Goal: Information Seeking & Learning: Find specific fact

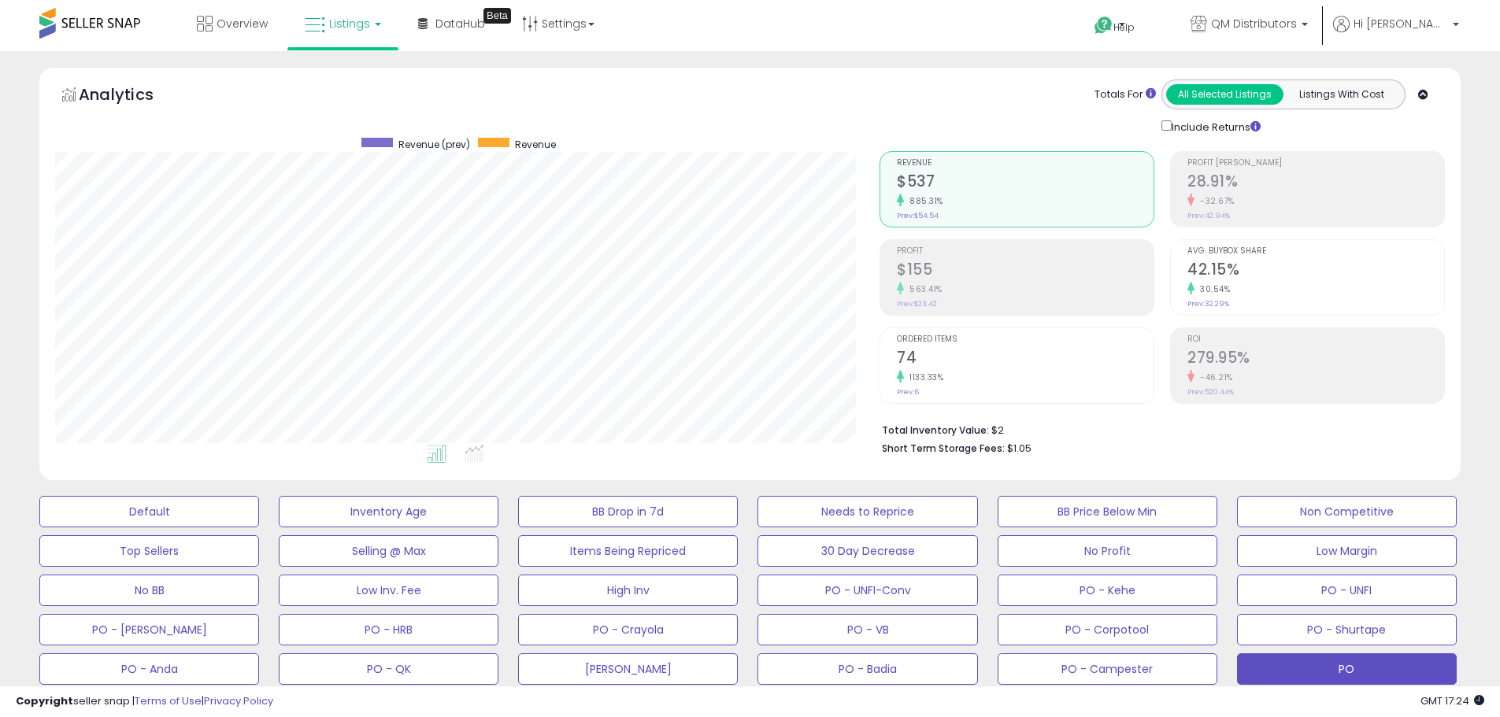
click at [362, 23] on span "Listings" at bounding box center [349, 24] width 41 height 16
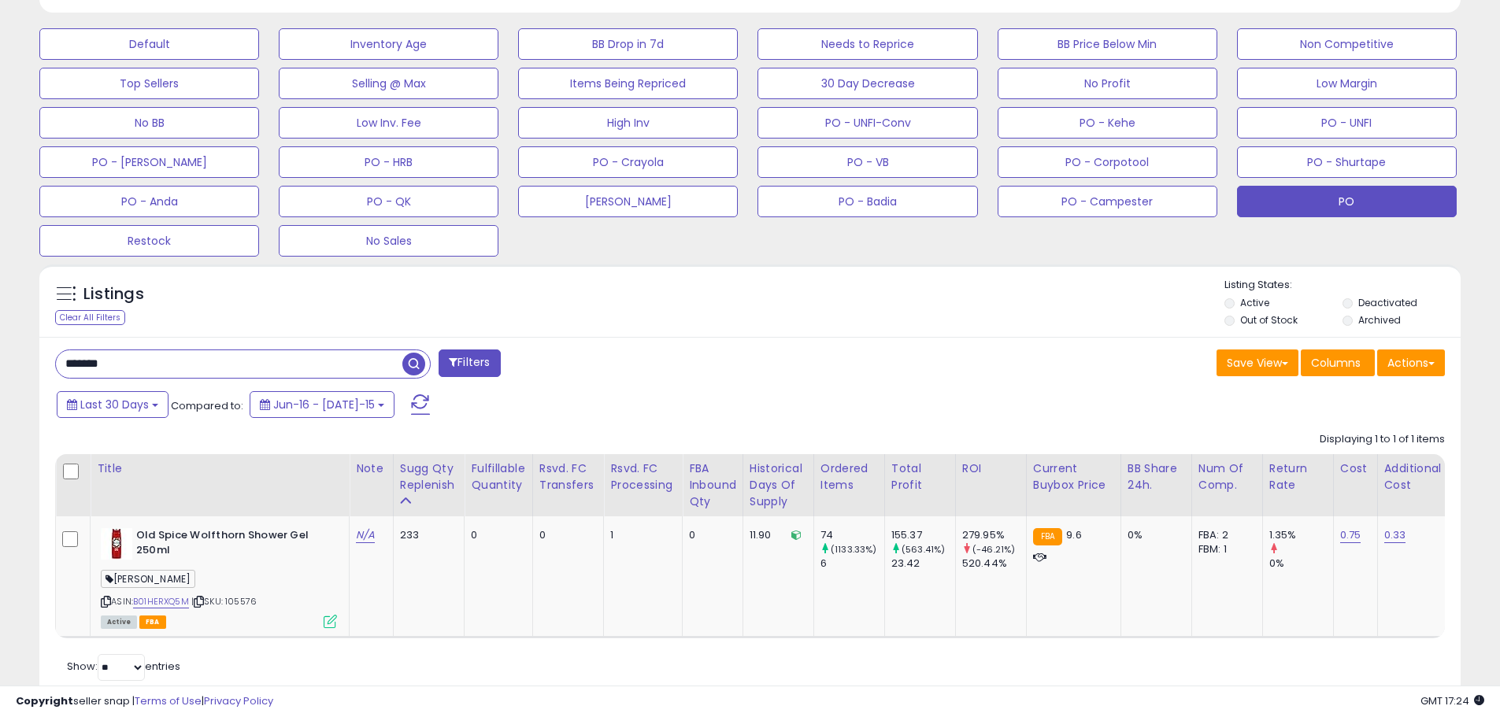
scroll to position [473, 0]
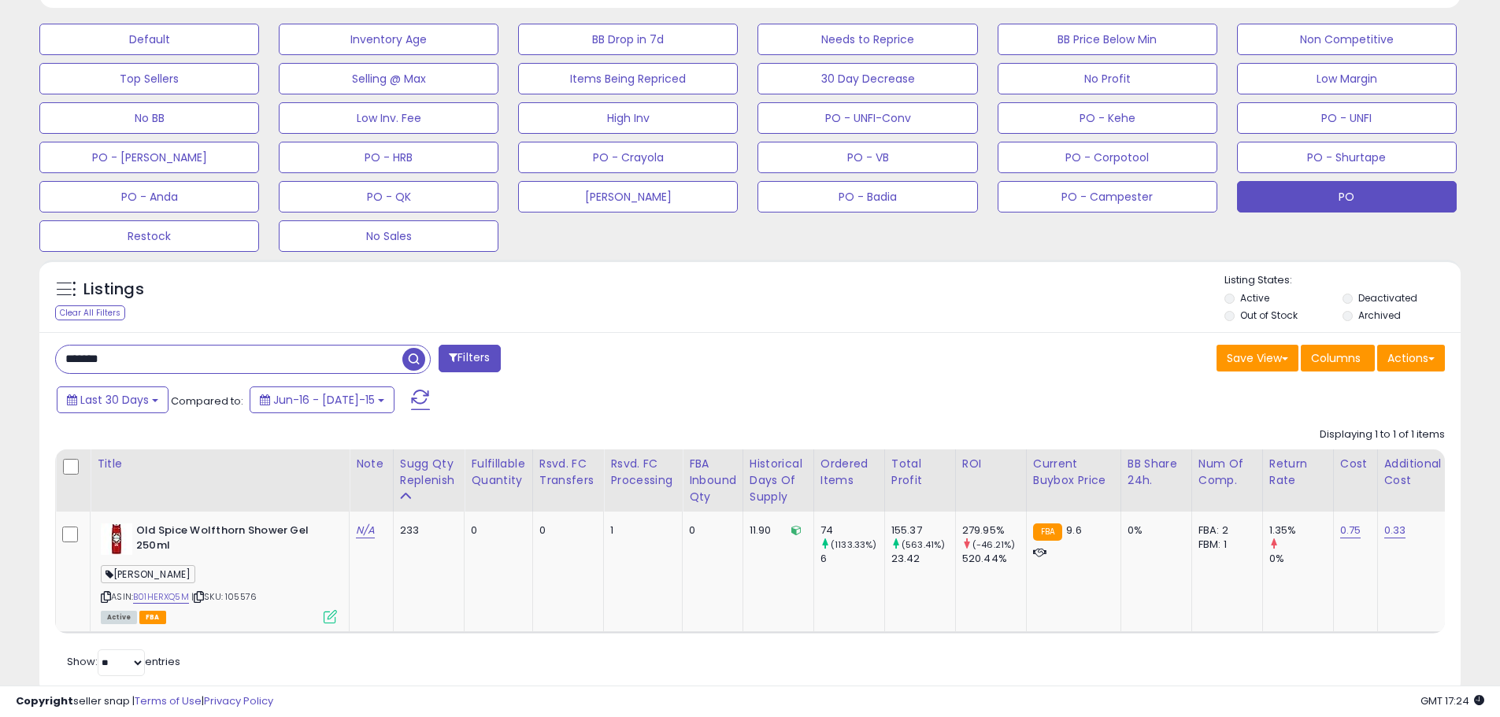
drag, startPoint x: 143, startPoint y: 369, endPoint x: 38, endPoint y: 350, distance: 107.2
click at [38, 350] on div "Listings Clear All Filters" at bounding box center [750, 484] width 1445 height 464
paste input "****"
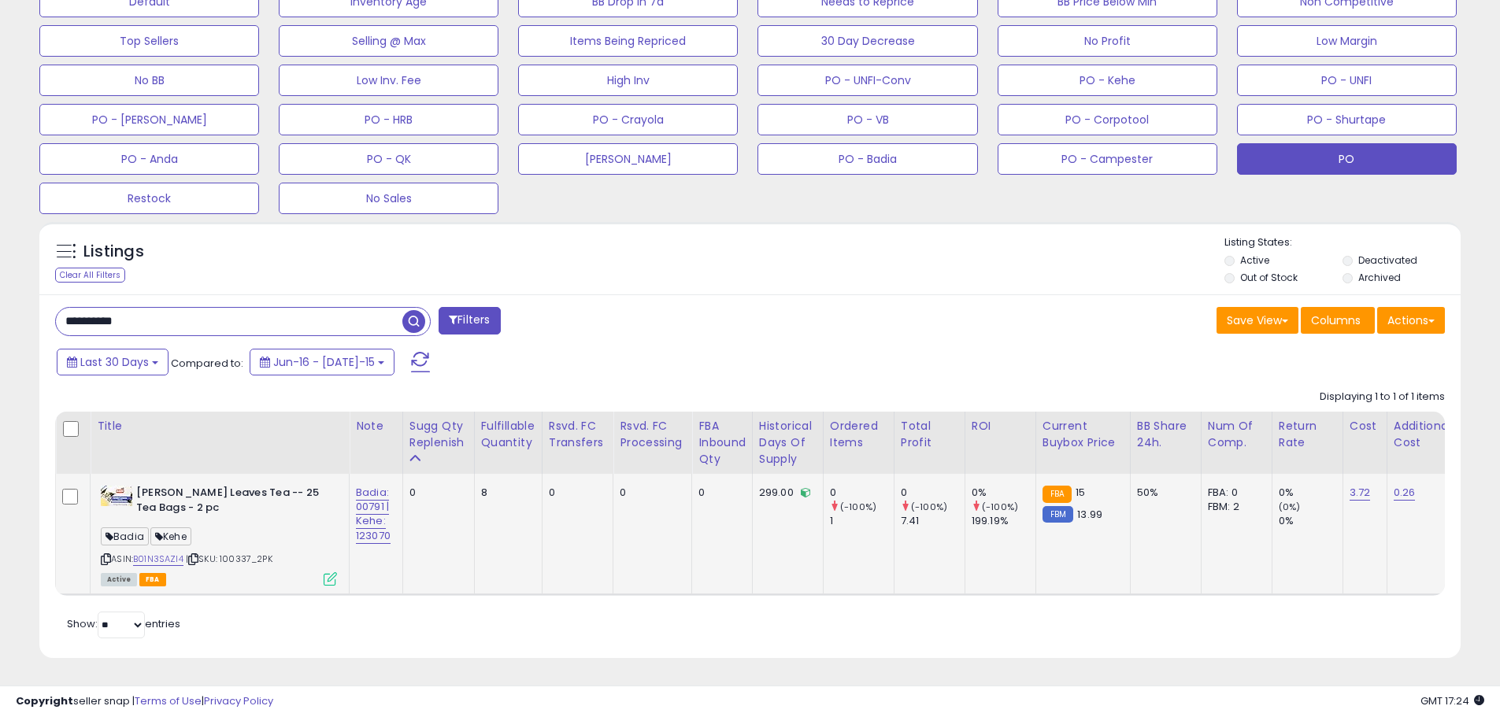
scroll to position [323, 825]
click at [271, 553] on span "| SKU: 100337_2PK" at bounding box center [229, 559] width 87 height 13
drag, startPoint x: 391, startPoint y: 497, endPoint x: 355, endPoint y: 497, distance: 35.4
copy link "00791"
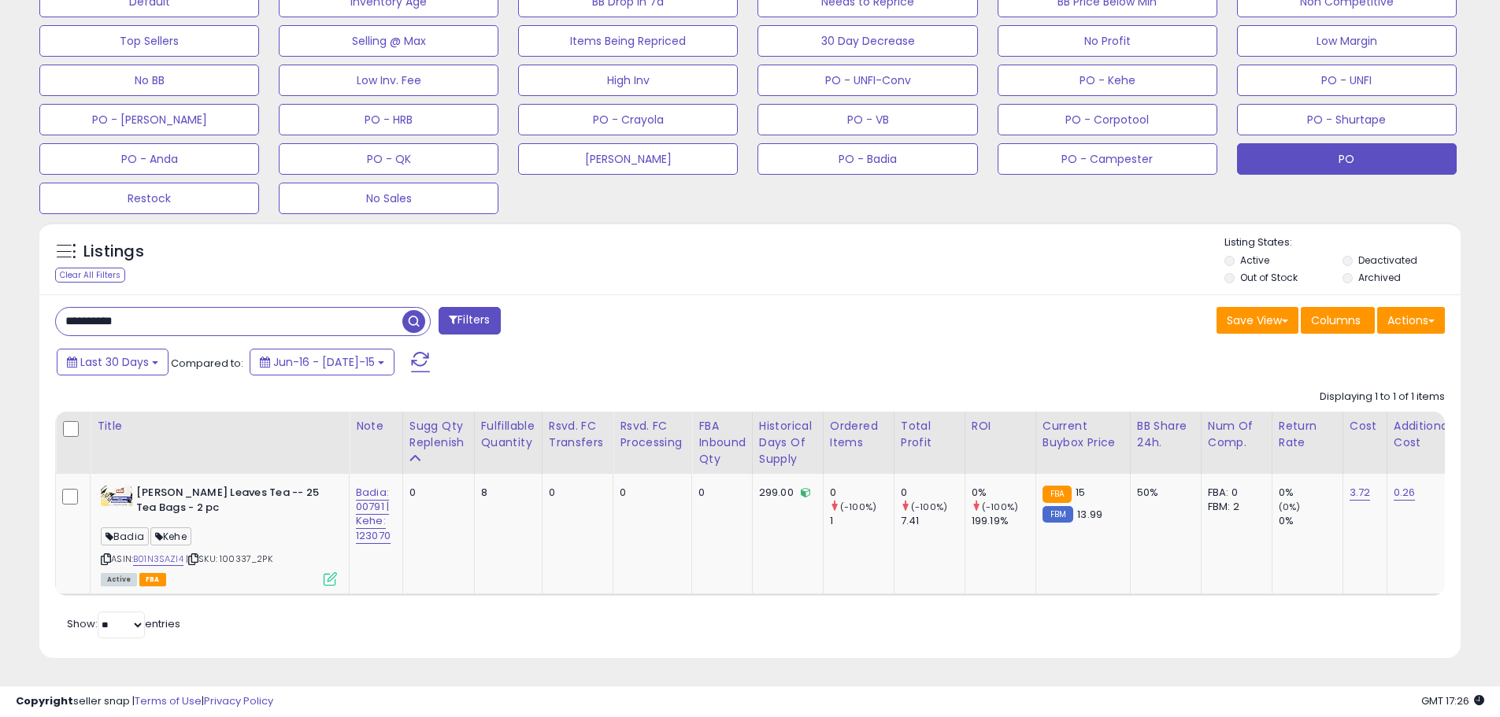
drag, startPoint x: 143, startPoint y: 304, endPoint x: -5, endPoint y: 297, distance: 147.4
paste input "text"
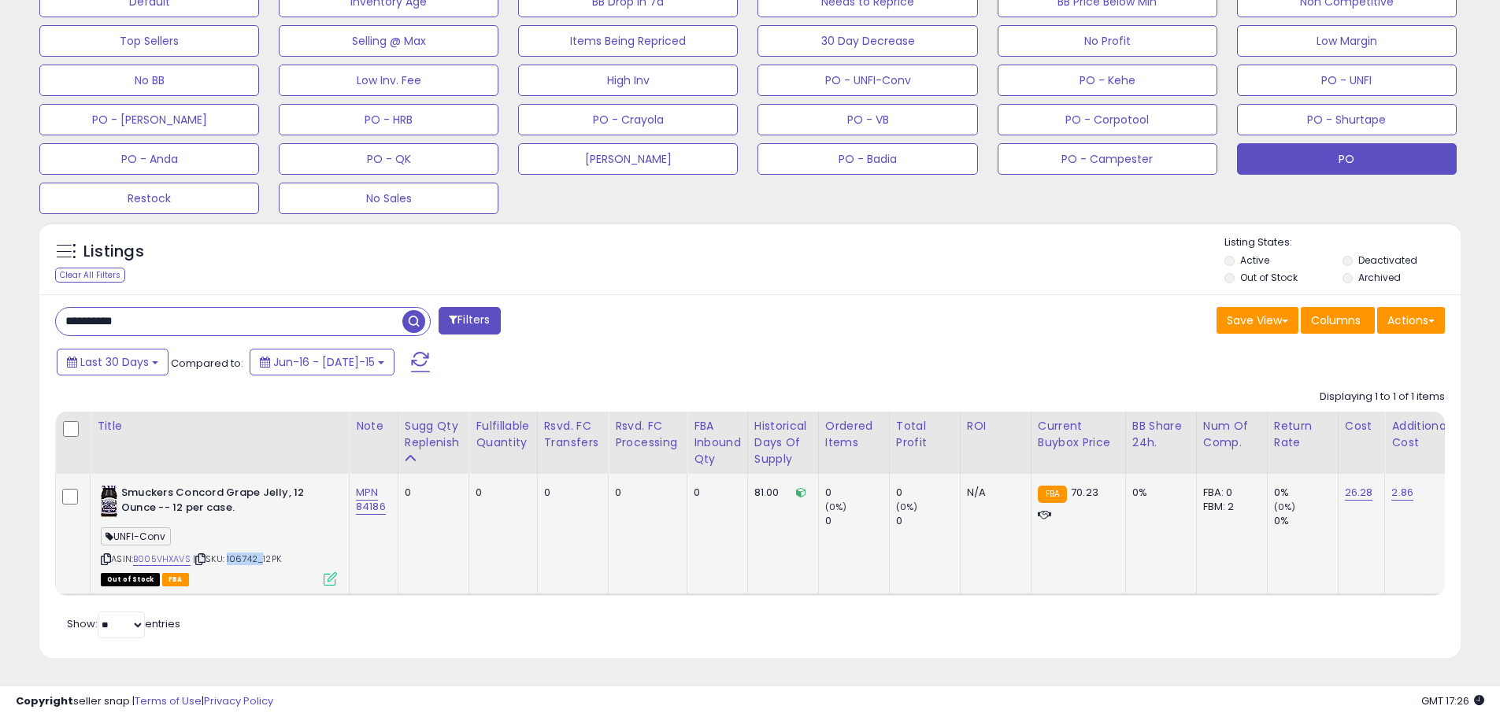
drag, startPoint x: 262, startPoint y: 550, endPoint x: 231, endPoint y: 549, distance: 31.5
click at [231, 553] on span "| SKU: 106742_12PK" at bounding box center [237, 559] width 88 height 13
drag, startPoint x: 389, startPoint y: 499, endPoint x: 358, endPoint y: 504, distance: 31.1
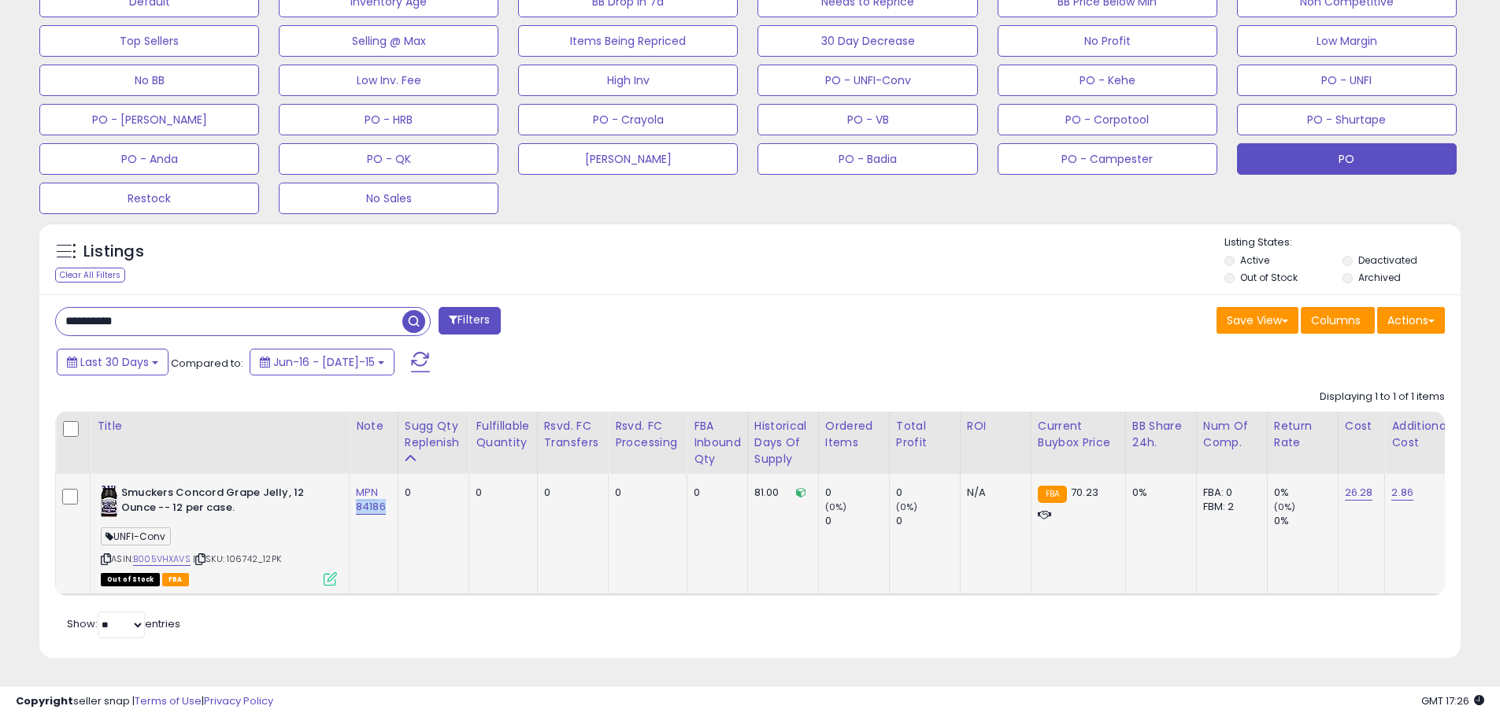
copy link "84186"
drag, startPoint x: 260, startPoint y: 548, endPoint x: 232, endPoint y: 551, distance: 27.7
click at [232, 553] on span "| SKU: 106742_12PK" at bounding box center [237, 559] width 88 height 13
copy span "106742"
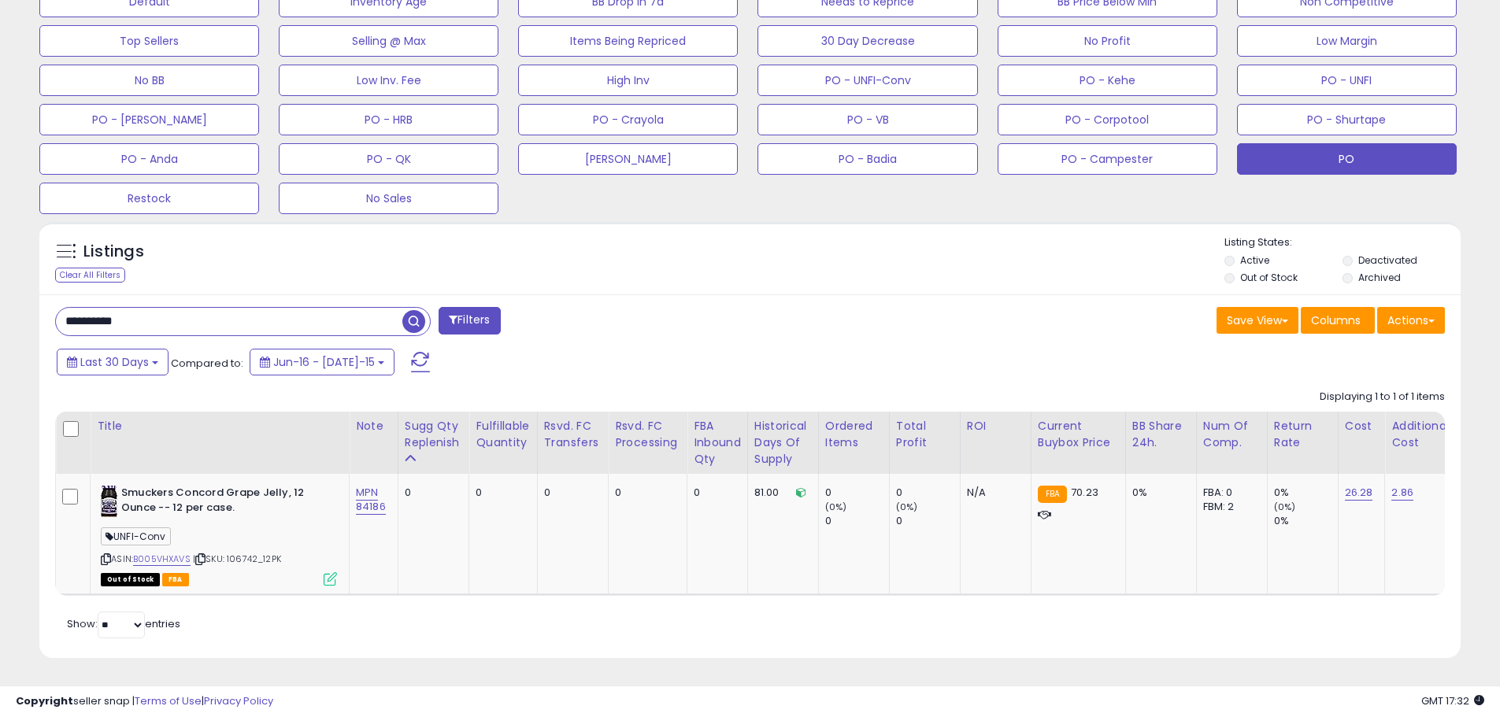
drag, startPoint x: 136, startPoint y: 313, endPoint x: -48, endPoint y: 312, distance: 184.3
paste input "text"
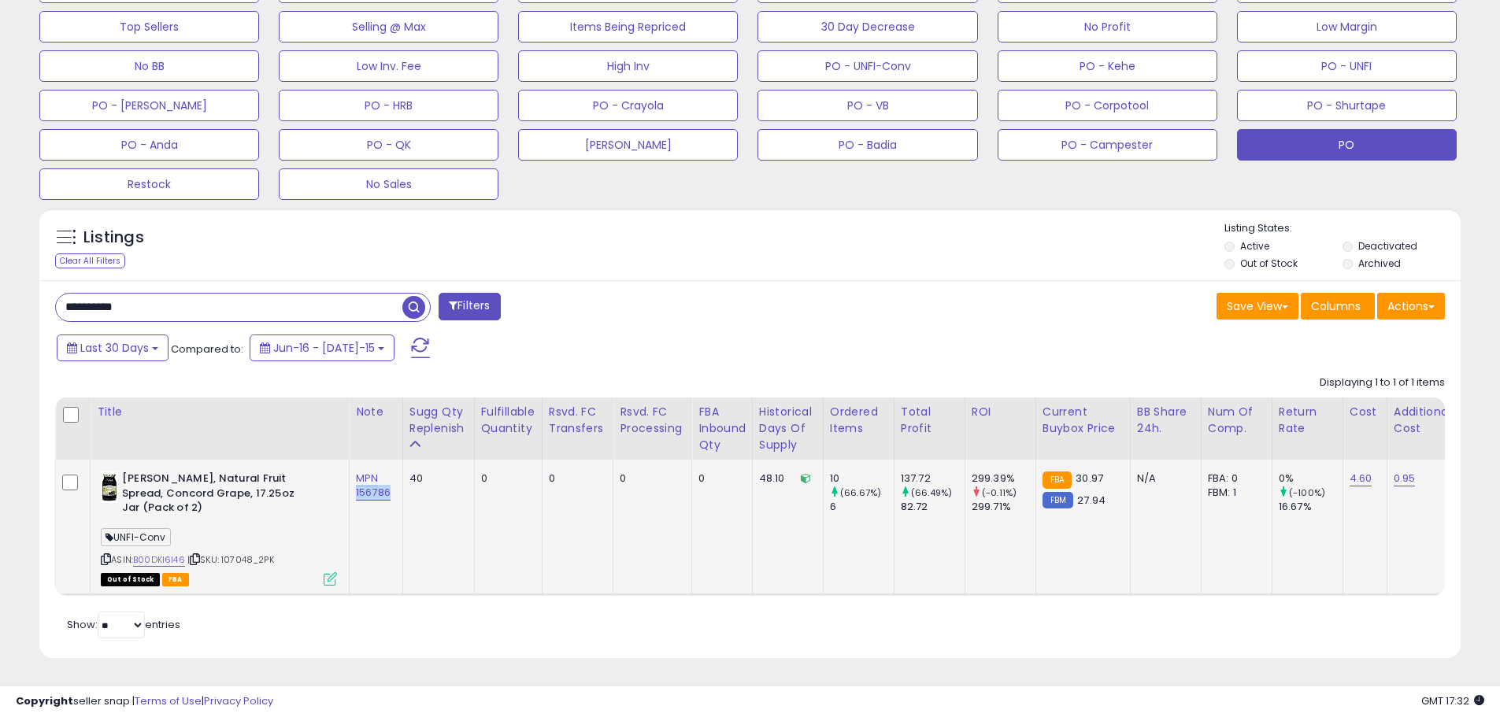
drag, startPoint x: 394, startPoint y: 484, endPoint x: 356, endPoint y: 485, distance: 37.8
click at [322, 545] on div "ASIN: B00DKI6I46 | SKU: 107048_2PK Out of Stock FBA" at bounding box center [219, 528] width 236 height 113
drag, startPoint x: 226, startPoint y: 550, endPoint x: 266, endPoint y: 568, distance: 44.1
click at [256, 554] on span "| SKU: 107048_2PK" at bounding box center [230, 560] width 87 height 13
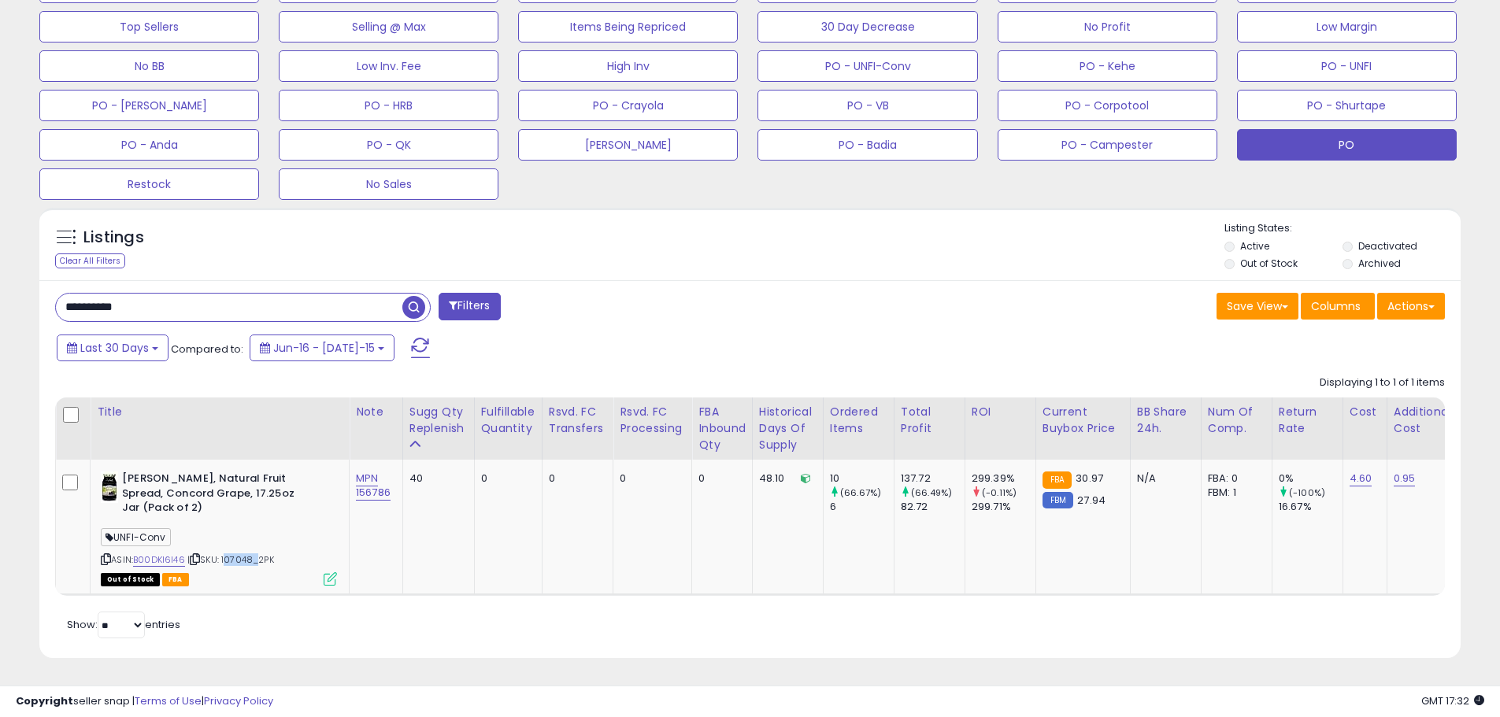
copy span "107048"
drag, startPoint x: 206, startPoint y: 296, endPoint x: 35, endPoint y: 302, distance: 171.0
click at [35, 302] on div "Listings Clear All Filters" at bounding box center [750, 439] width 1445 height 479
paste input "text"
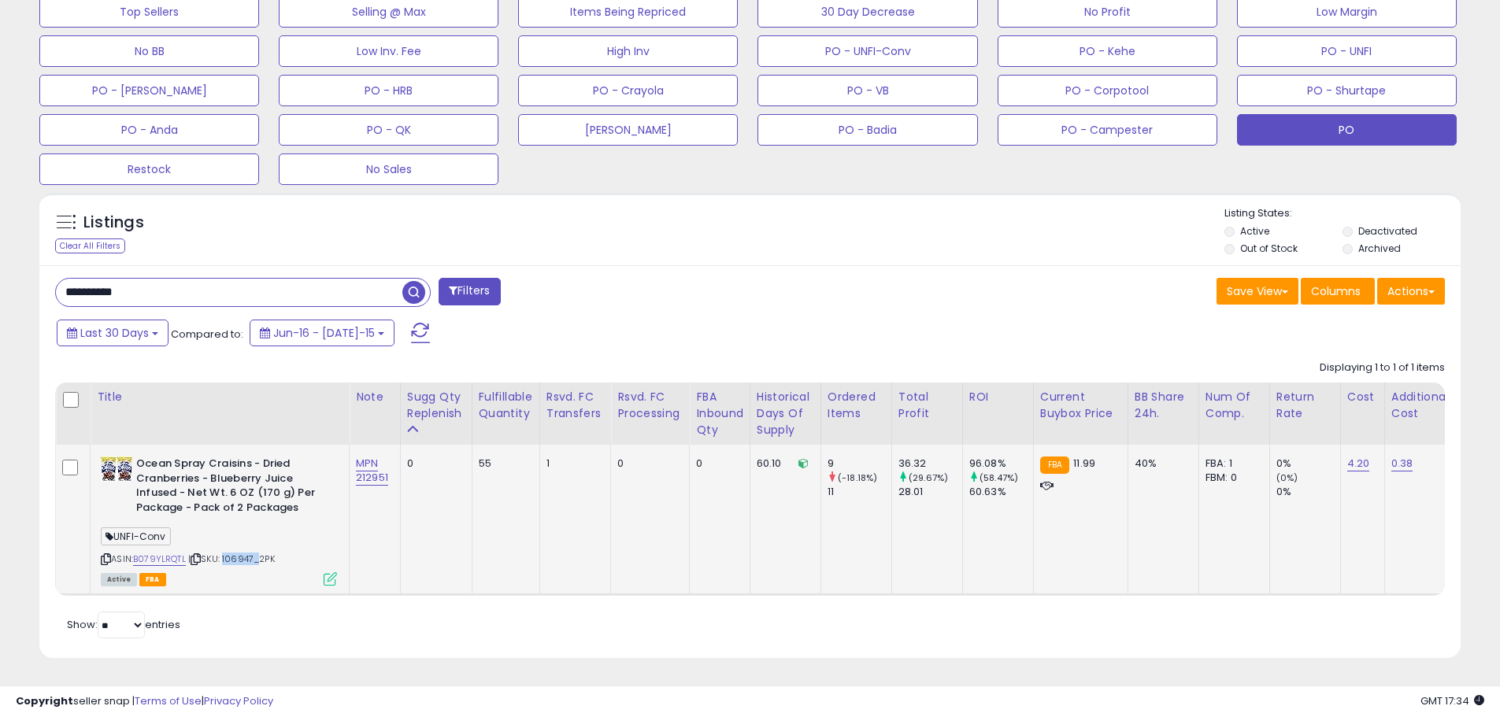
drag, startPoint x: 226, startPoint y: 547, endPoint x: 259, endPoint y: 551, distance: 33.2
click at [259, 553] on span "| SKU: 106947_2PK" at bounding box center [231, 559] width 87 height 13
copy span "106947"
drag, startPoint x: 135, startPoint y: 269, endPoint x: 125, endPoint y: 269, distance: 10.2
click at [125, 279] on input "**********" at bounding box center [229, 293] width 347 height 28
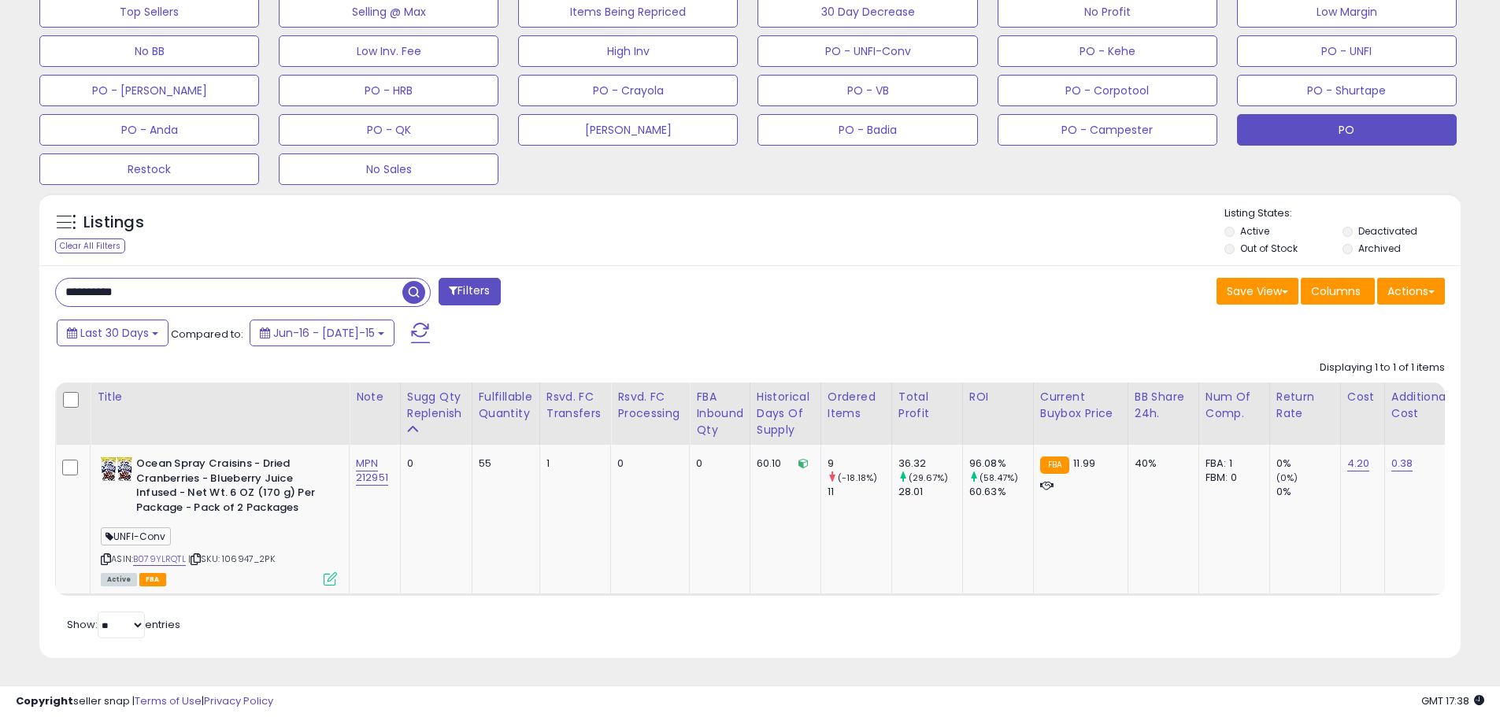
click at [146, 279] on input "**********" at bounding box center [229, 293] width 347 height 28
drag, startPoint x: 46, startPoint y: 276, endPoint x: 3, endPoint y: 273, distance: 42.6
click at [3, 275] on div "**********" at bounding box center [750, 115] width 1500 height 1206
paste input "text"
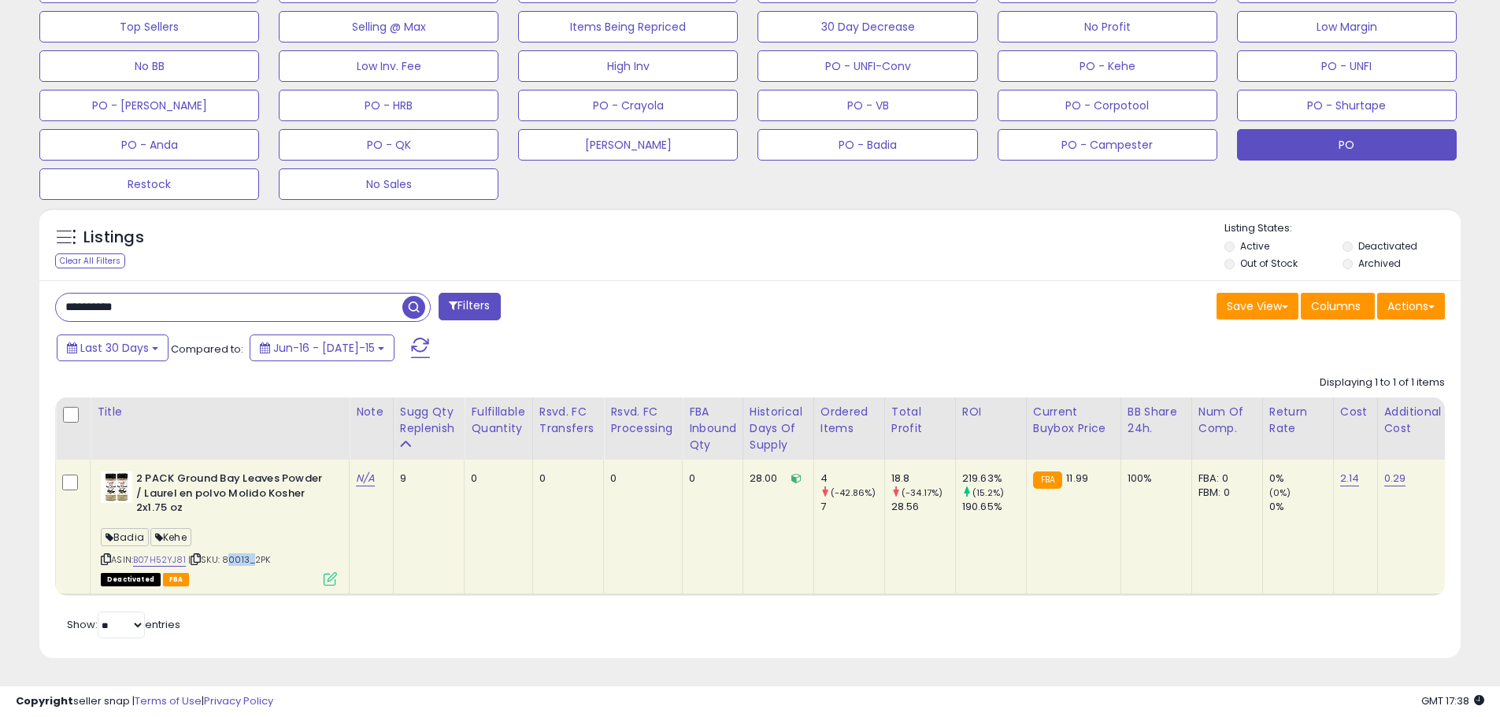
drag, startPoint x: 253, startPoint y: 547, endPoint x: 238, endPoint y: 551, distance: 15.3
click at [228, 554] on span "| SKU: 80013_2PK" at bounding box center [229, 560] width 83 height 13
copy span "80013"
drag, startPoint x: 152, startPoint y: 301, endPoint x: 7, endPoint y: 295, distance: 145.0
click at [7, 295] on div "**********" at bounding box center [750, 122] width 1500 height 1191
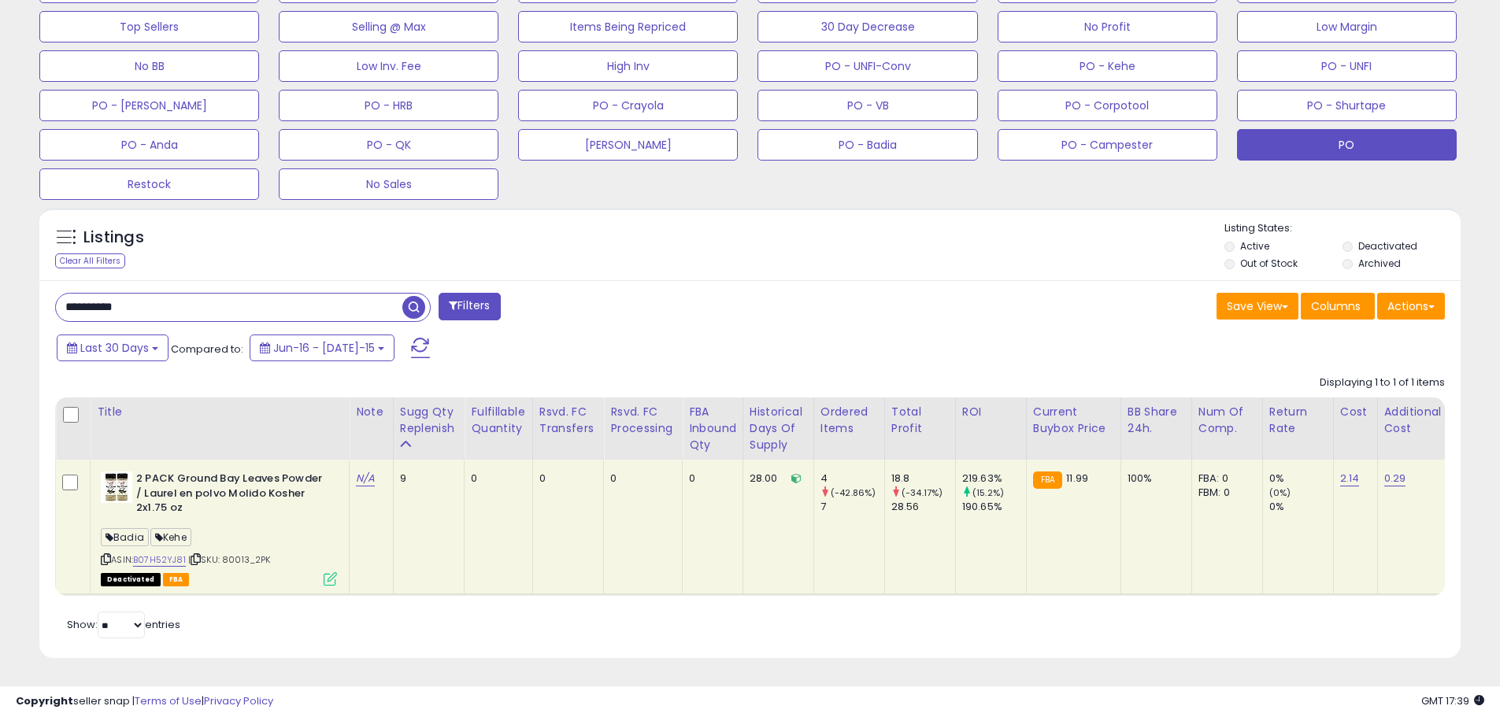
paste input "text"
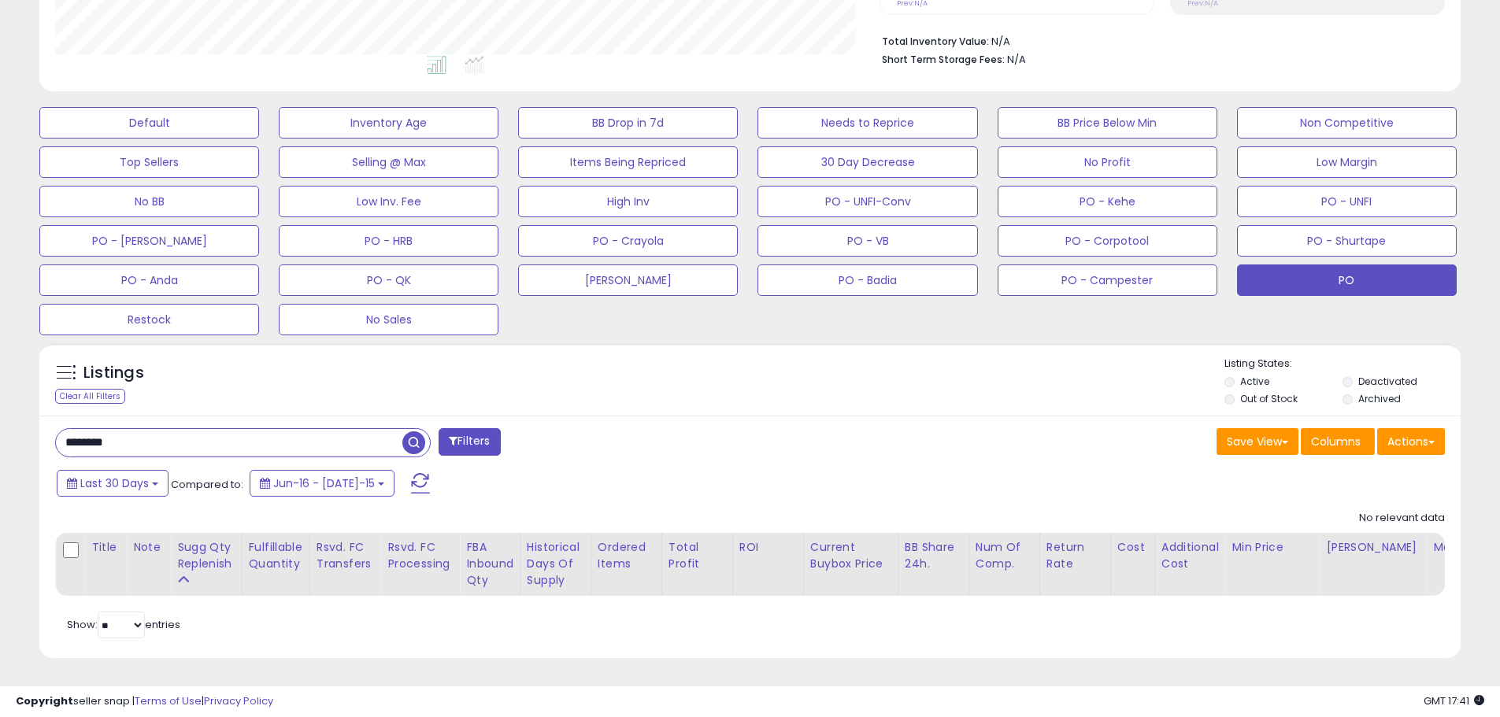
drag, startPoint x: 72, startPoint y: 435, endPoint x: -77, endPoint y: 435, distance: 149.6
paste input "**"
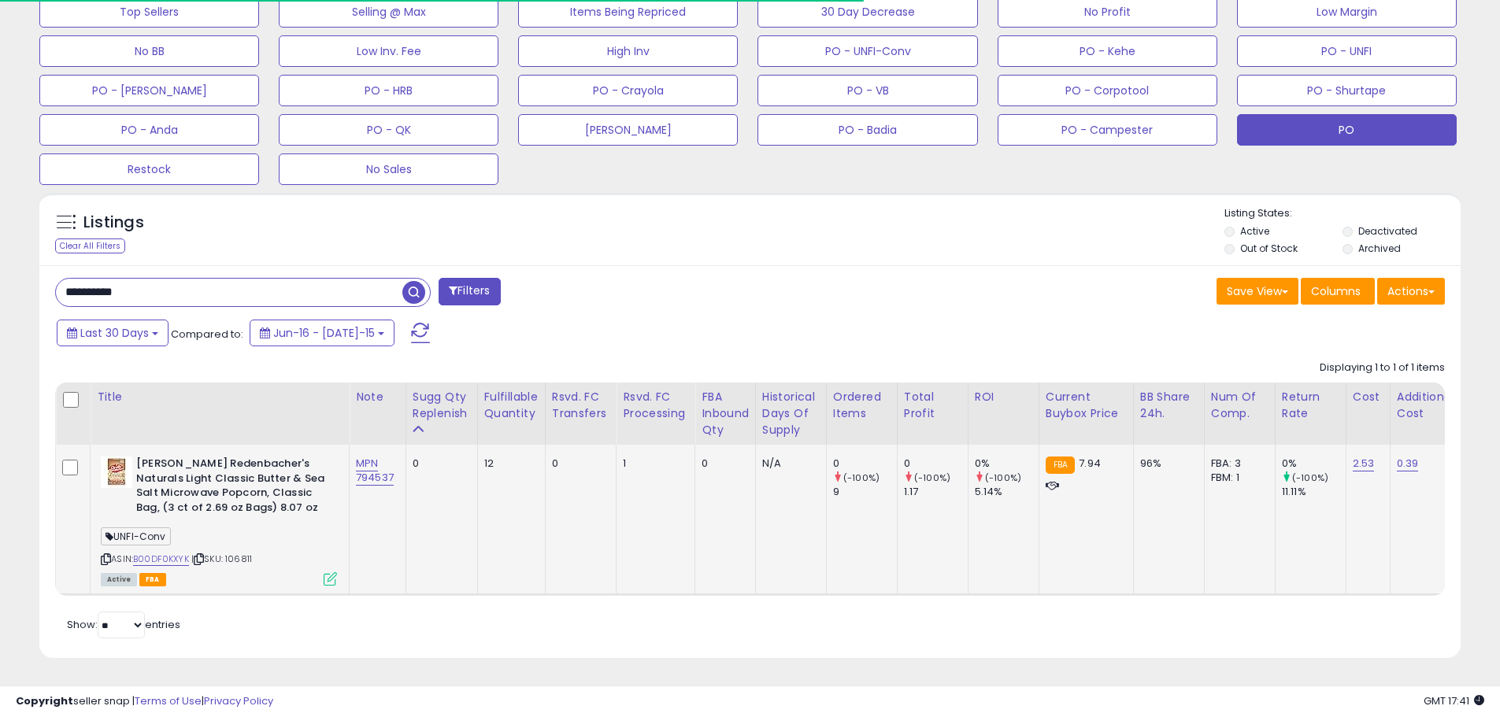
scroll to position [551, 0]
click at [247, 553] on span "| SKU: 106811" at bounding box center [221, 559] width 61 height 13
copy span "106811"
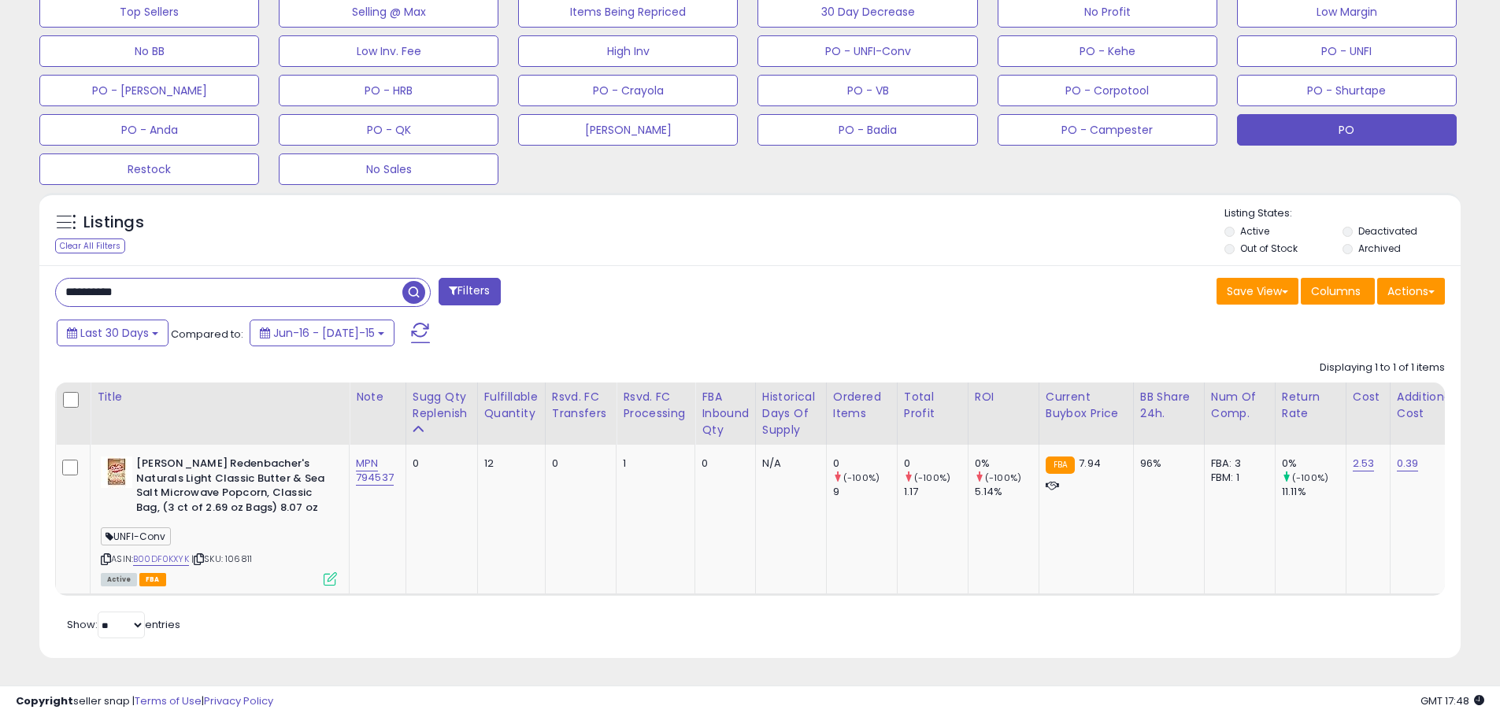
drag, startPoint x: 168, startPoint y: 276, endPoint x: -120, endPoint y: 265, distance: 288.4
paste input "text"
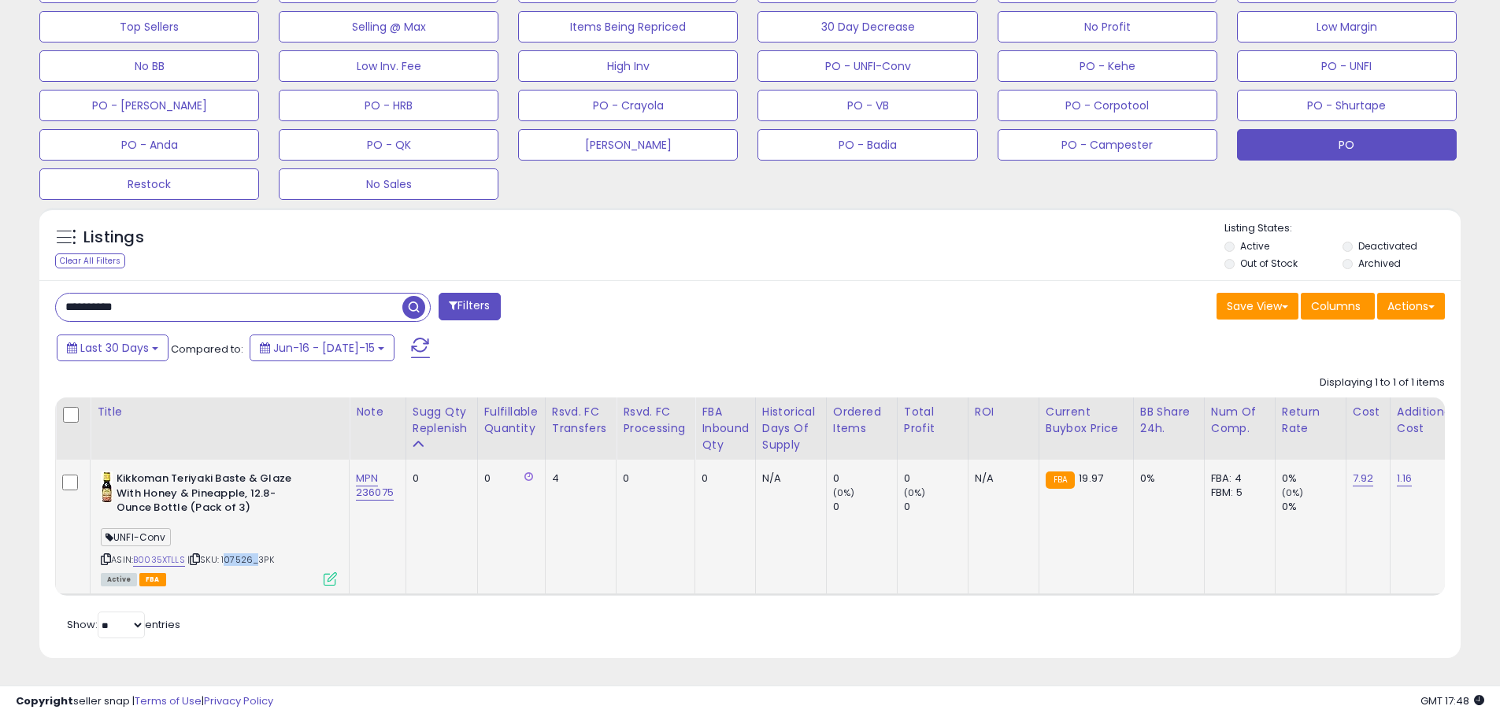
drag, startPoint x: 254, startPoint y: 551, endPoint x: 226, endPoint y: 551, distance: 28.4
click at [226, 554] on span "| SKU: 107526_3PK" at bounding box center [230, 560] width 87 height 13
copy span "107526"
drag, startPoint x: 26, startPoint y: 287, endPoint x: 0, endPoint y: 286, distance: 26.0
click at [1, 285] on div "**********" at bounding box center [750, 122] width 1500 height 1191
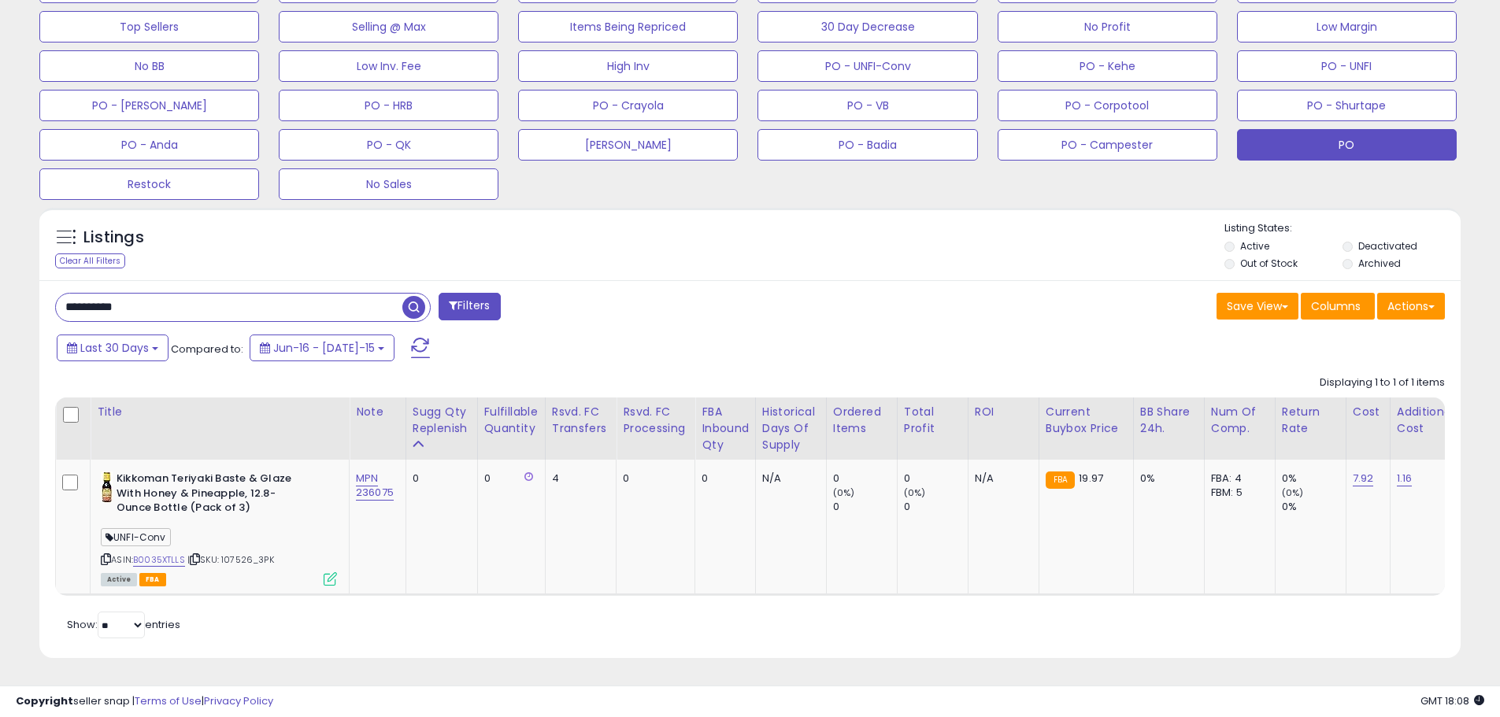
paste input "text"
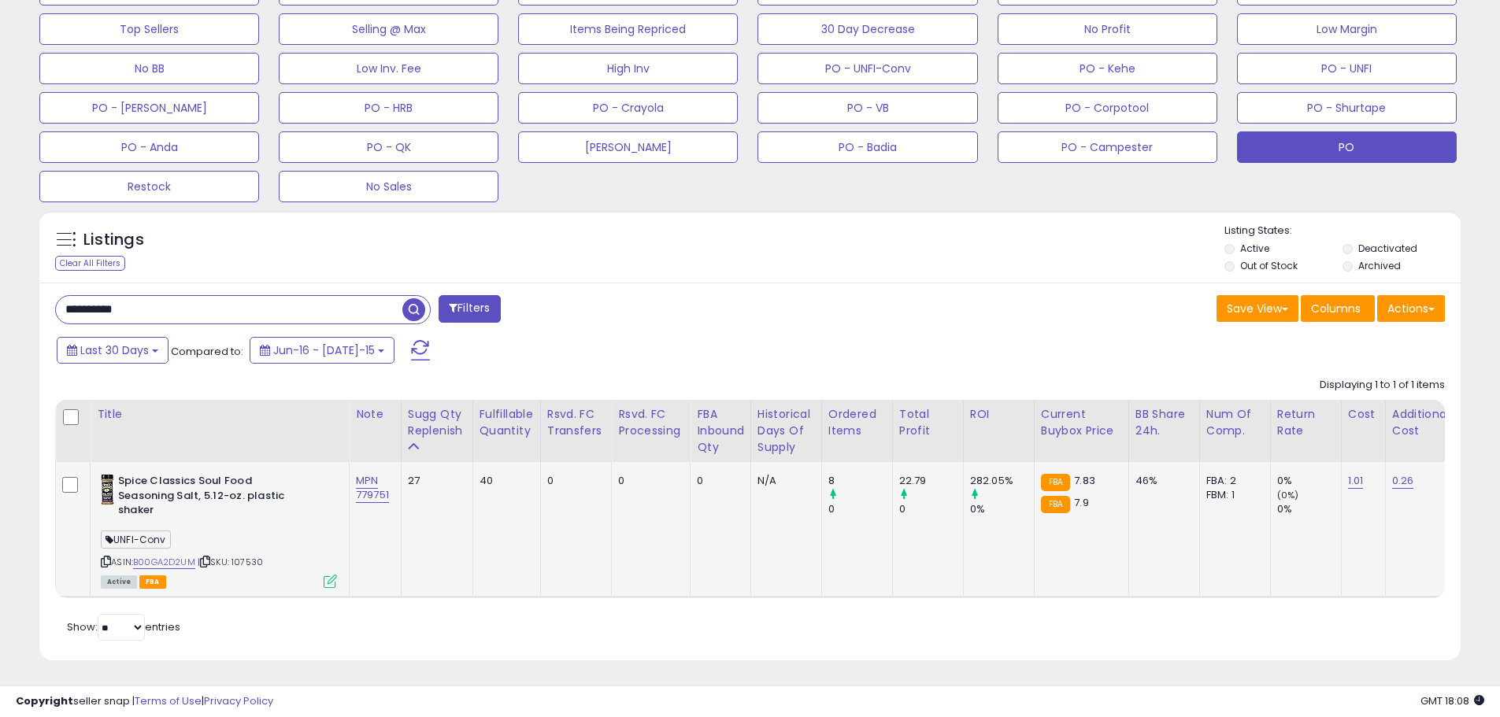
click at [254, 556] on span "| SKU: 107530" at bounding box center [230, 562] width 65 height 13
copy span "107530"
drag, startPoint x: 159, startPoint y: 307, endPoint x: -21, endPoint y: 302, distance: 180.4
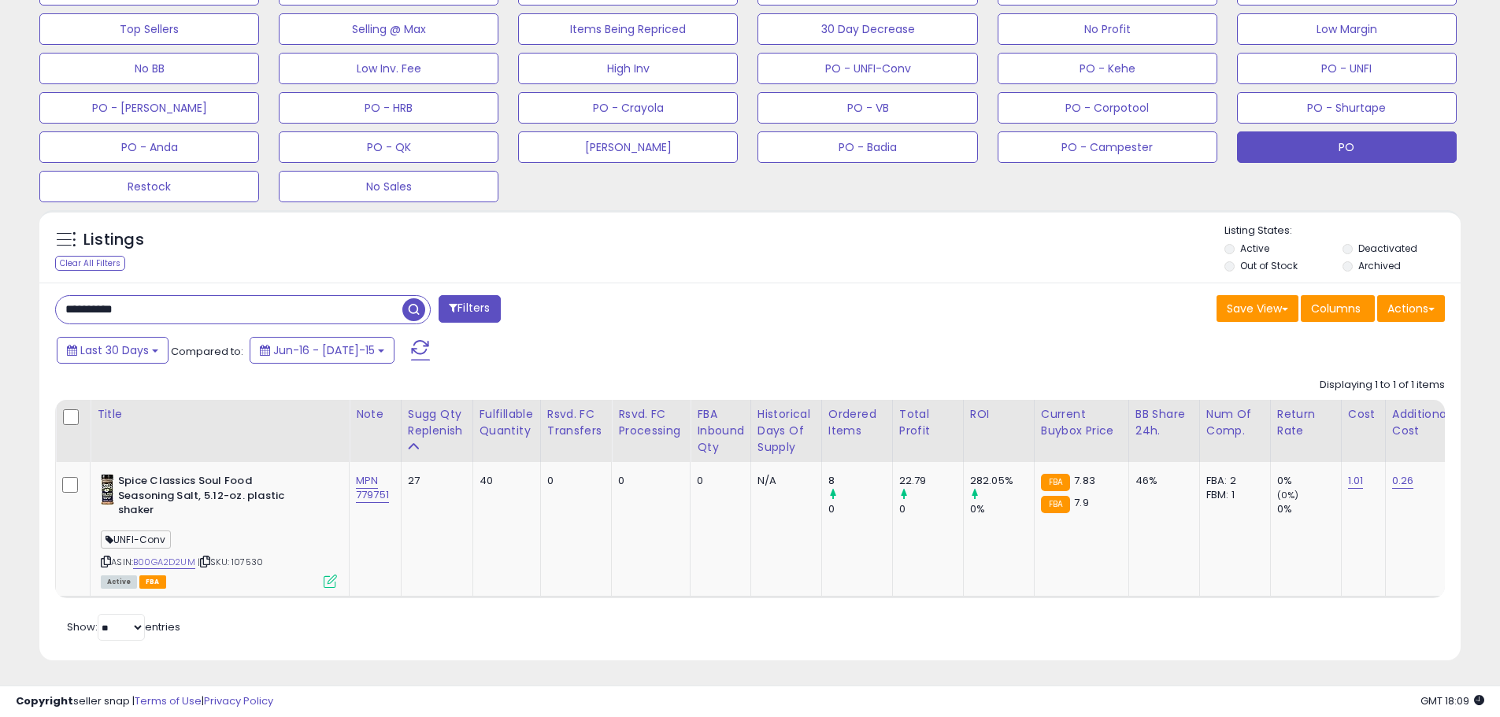
paste input "text"
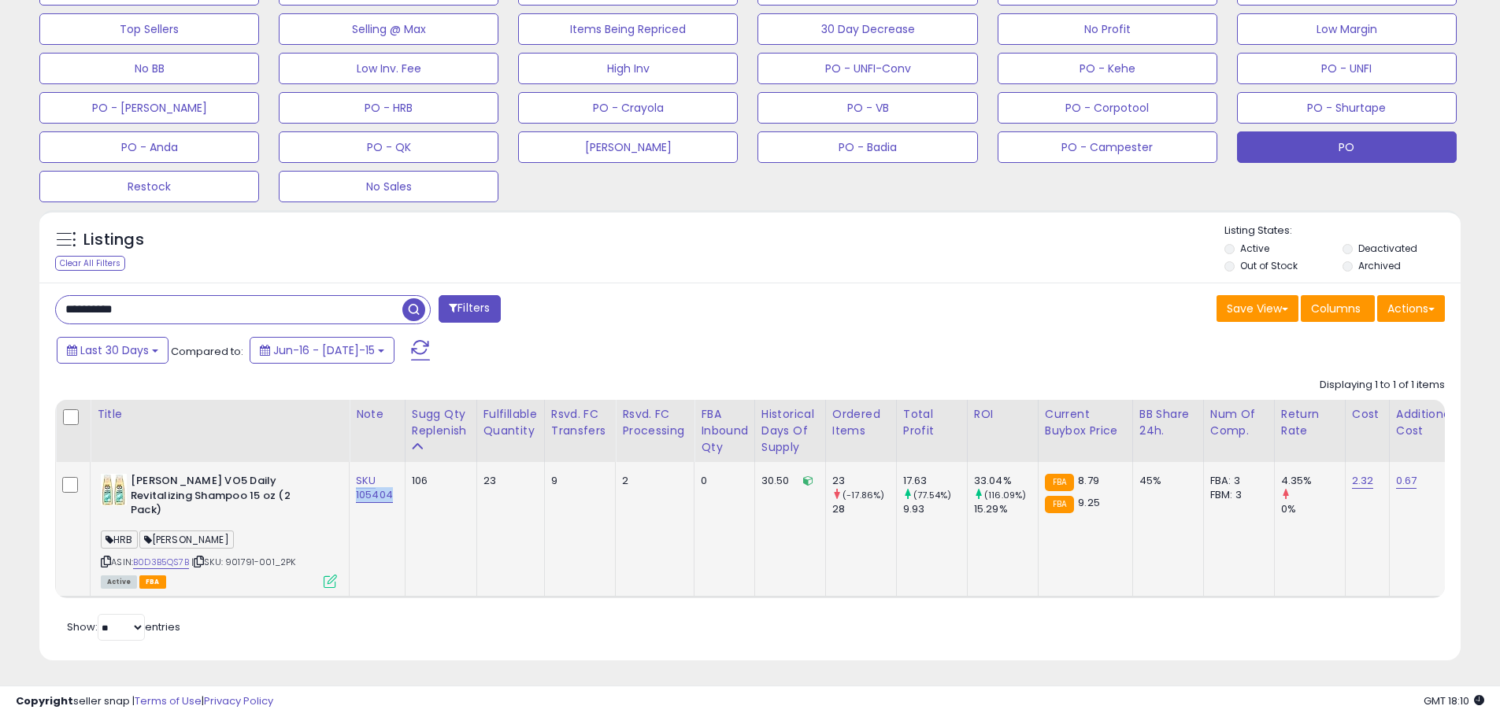
drag, startPoint x: 385, startPoint y: 499, endPoint x: 355, endPoint y: 502, distance: 30.0
drag, startPoint x: 50, startPoint y: 306, endPoint x: 13, endPoint y: 306, distance: 37.0
click at [13, 306] on div "**********" at bounding box center [750, 113] width 1485 height 1136
paste input "text"
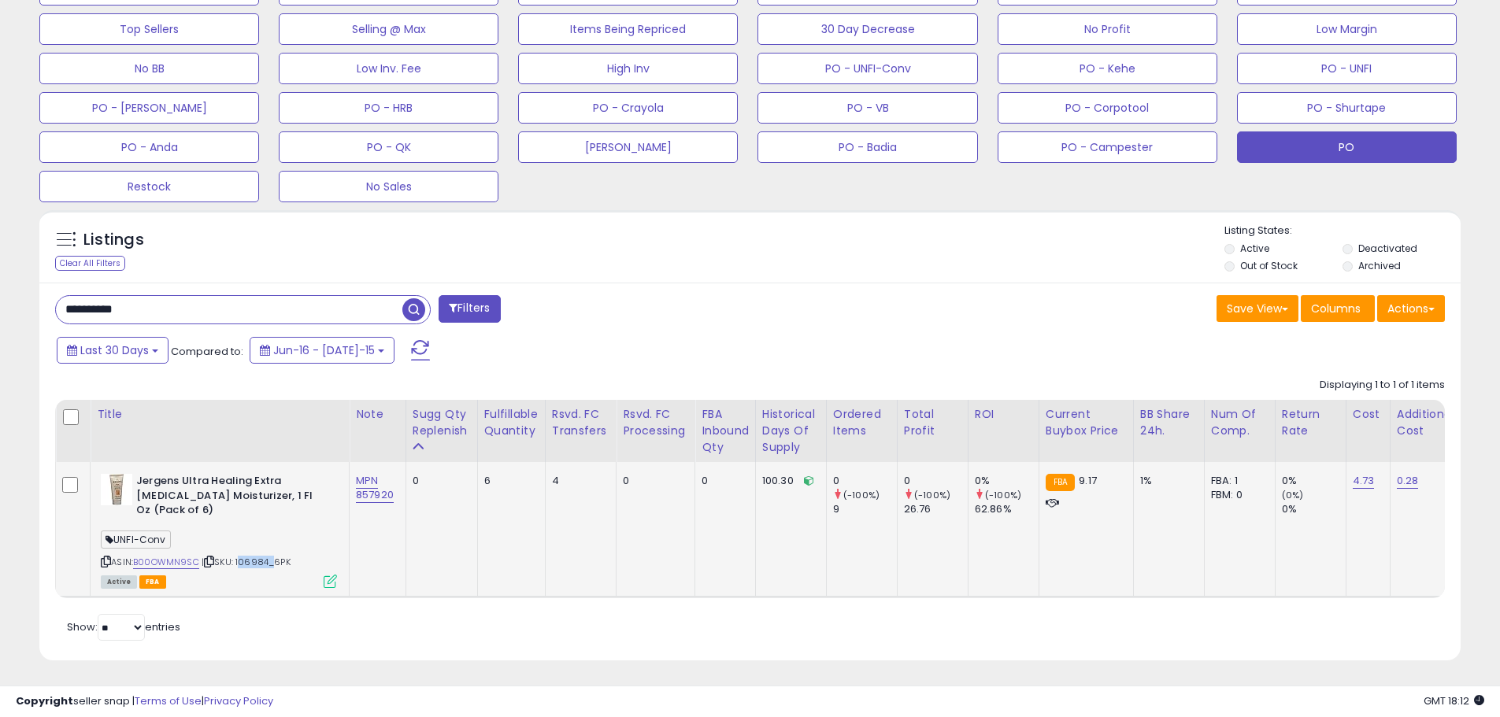
drag, startPoint x: 269, startPoint y: 546, endPoint x: 239, endPoint y: 543, distance: 30.8
click at [239, 556] on span "| SKU: 106984_6PK" at bounding box center [246, 562] width 89 height 13
drag, startPoint x: 174, startPoint y: 310, endPoint x: -17, endPoint y: 291, distance: 192.2
paste input "text"
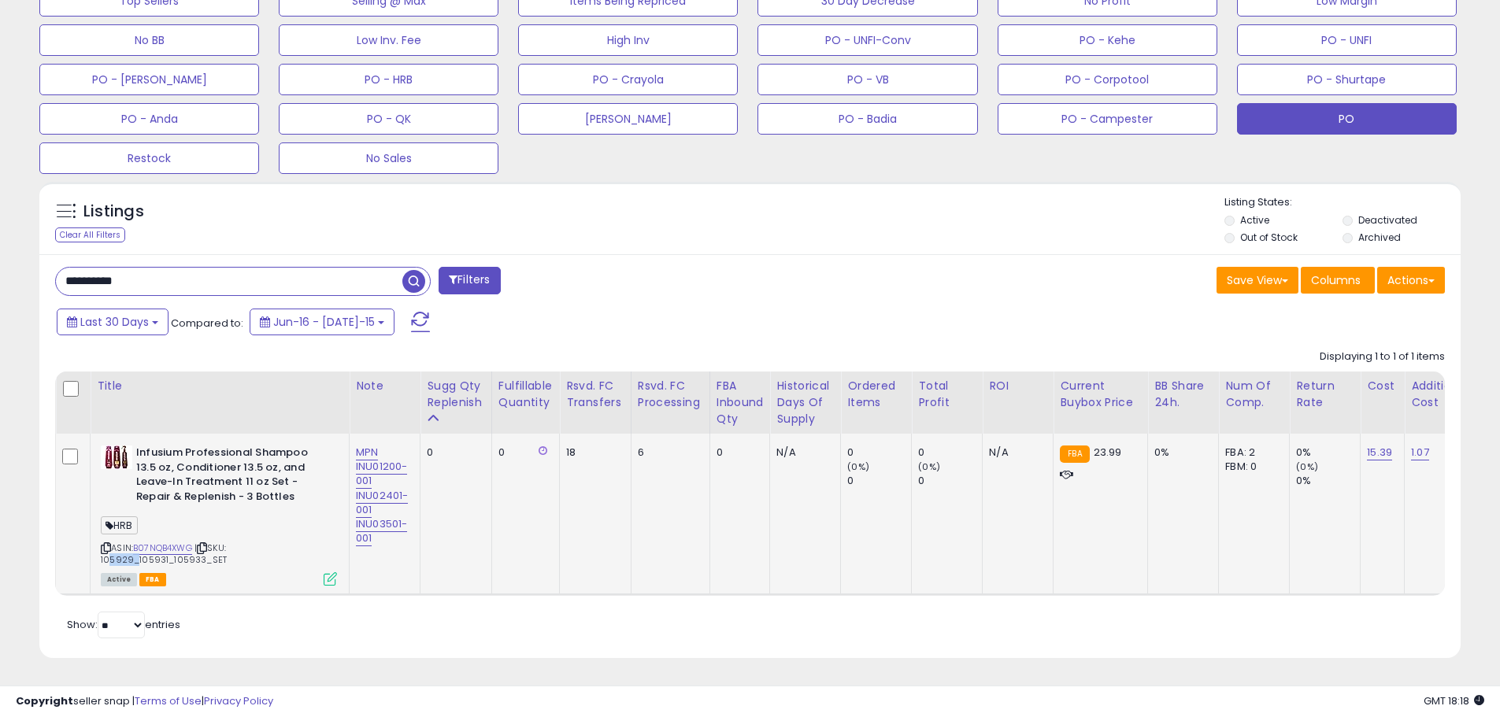
drag, startPoint x: 132, startPoint y: 551, endPoint x: 102, endPoint y: 551, distance: 29.1
click at [102, 551] on span "| SKU: 105929_105931_105933_SET" at bounding box center [164, 554] width 126 height 24
click at [111, 549] on span "| SKU: 105929_105931_105933_SET" at bounding box center [164, 554] width 126 height 24
click at [112, 549] on span "| SKU: 105929_105931_105933_SET" at bounding box center [164, 554] width 126 height 24
click at [132, 551] on span "| SKU: 105929_105931_105933_SET" at bounding box center [164, 554] width 126 height 24
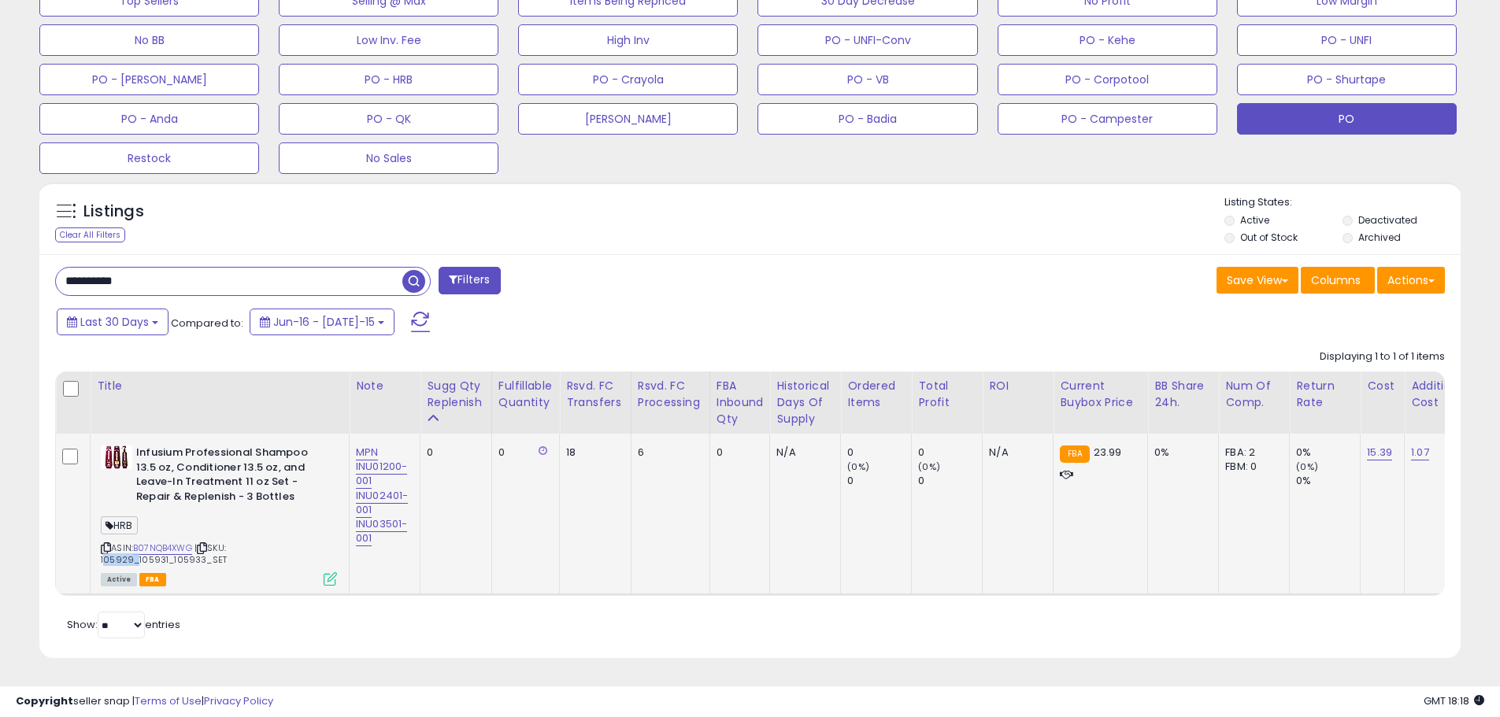
drag, startPoint x: 132, startPoint y: 550, endPoint x: 98, endPoint y: 551, distance: 33.9
click at [98, 551] on div "Infusium Professional Shampoo 13.5 oz, Conditioner 13.5 oz, and Leave-In Treatm…" at bounding box center [217, 515] width 240 height 139
drag, startPoint x: 165, startPoint y: 274, endPoint x: 27, endPoint y: 260, distance: 139.3
click at [19, 261] on div "**********" at bounding box center [750, 97] width 1485 height 1162
paste input "text"
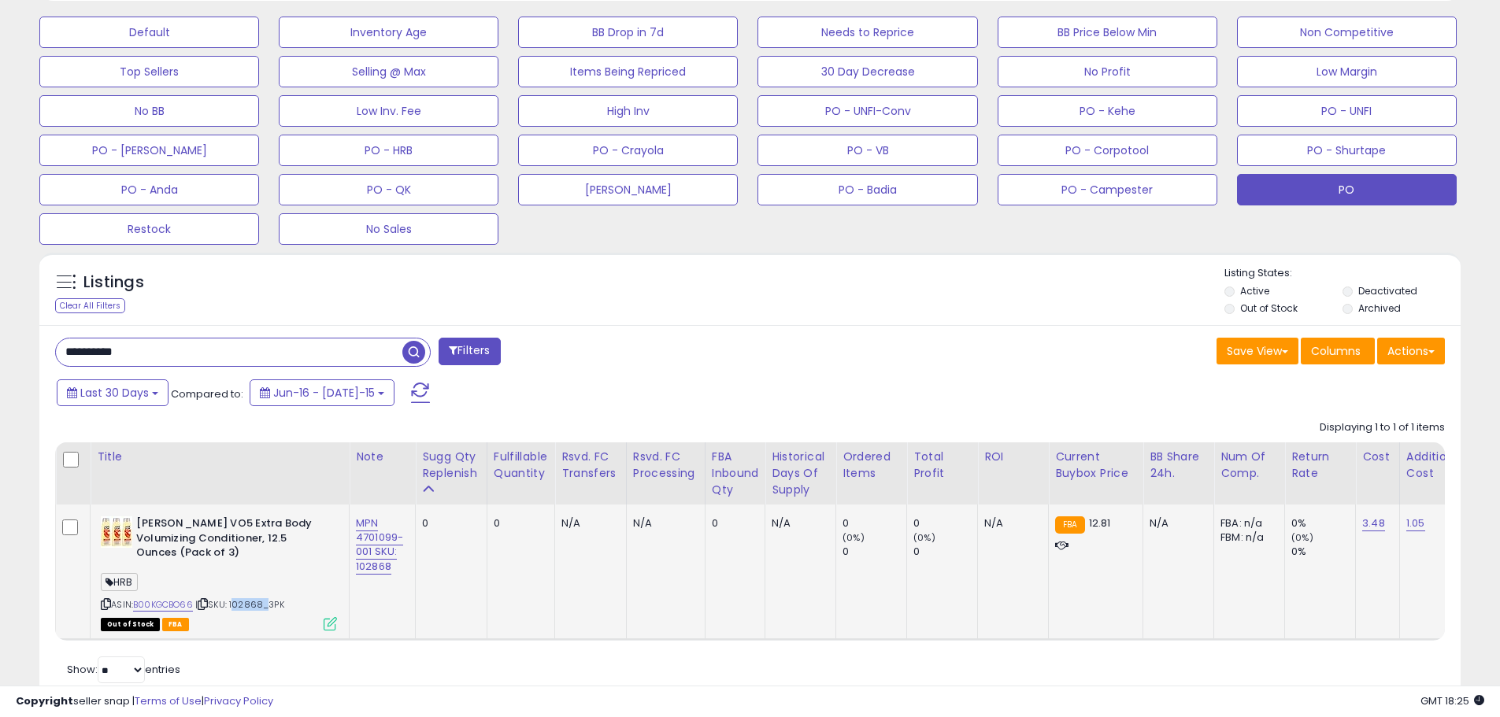
drag, startPoint x: 264, startPoint y: 606, endPoint x: 236, endPoint y: 607, distance: 27.6
click at [236, 607] on span "| SKU: 102868_3PK" at bounding box center [239, 605] width 89 height 13
drag, startPoint x: 69, startPoint y: 358, endPoint x: -65, endPoint y: 354, distance: 133.9
paste input "text"
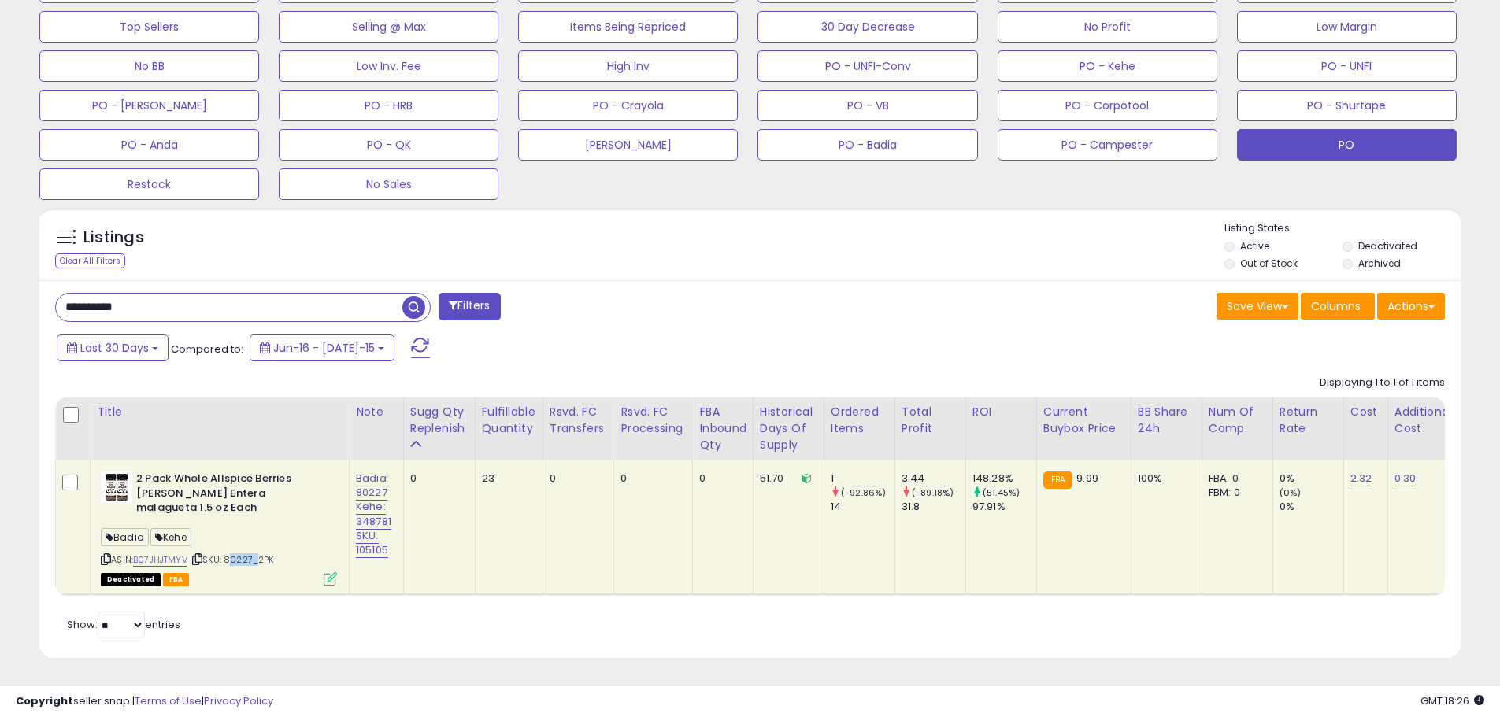
drag, startPoint x: 255, startPoint y: 549, endPoint x: 234, endPoint y: 553, distance: 21.6
click at [230, 554] on span "| SKU: 80227_2PK" at bounding box center [232, 560] width 84 height 13
drag, startPoint x: 149, startPoint y: 306, endPoint x: -24, endPoint y: 293, distance: 172.9
paste input "text"
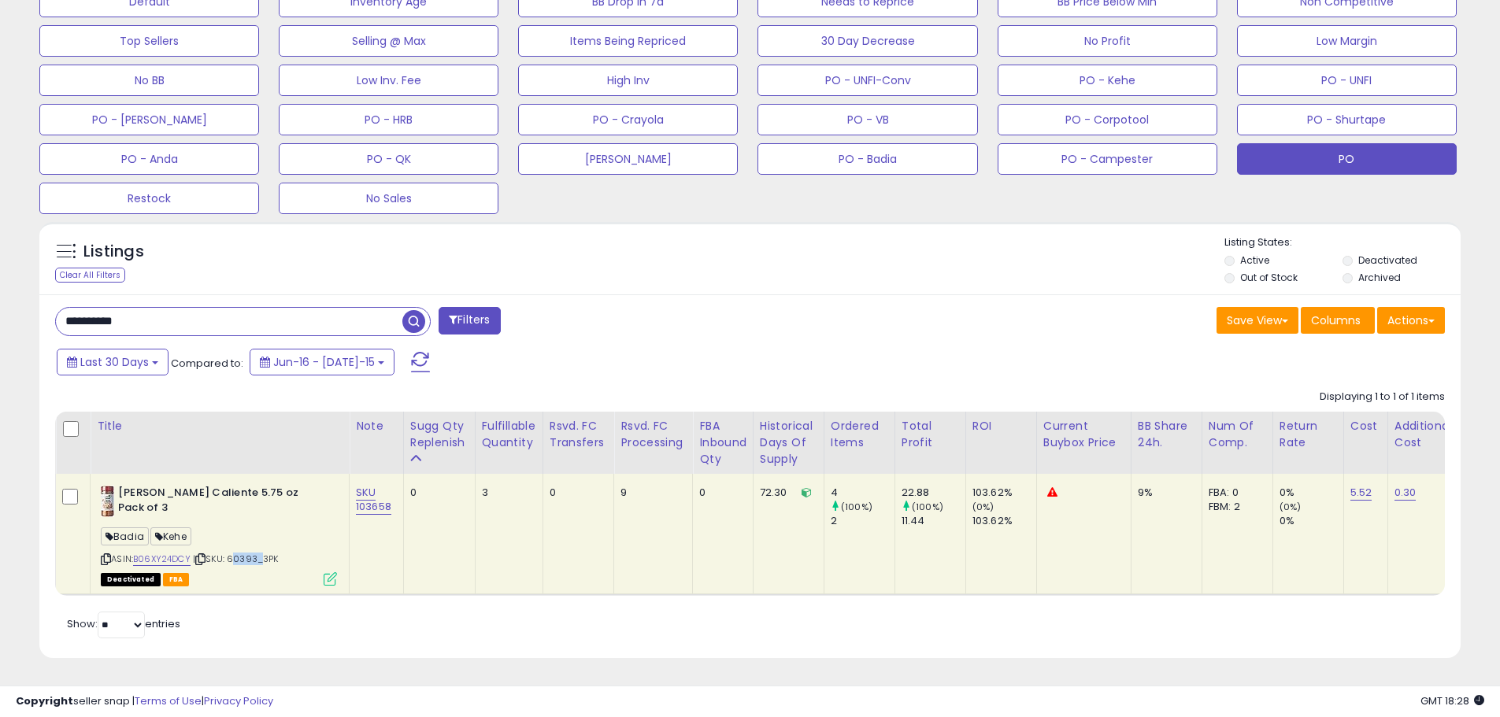
drag, startPoint x: 259, startPoint y: 550, endPoint x: 233, endPoint y: 550, distance: 26.0
click at [233, 553] on span "| SKU: 60393_3PK" at bounding box center [236, 559] width 86 height 13
drag, startPoint x: 148, startPoint y: 310, endPoint x: 43, endPoint y: 312, distance: 105.6
click at [39, 312] on div "Listings Clear All Filters" at bounding box center [750, 446] width 1445 height 464
paste input "text"
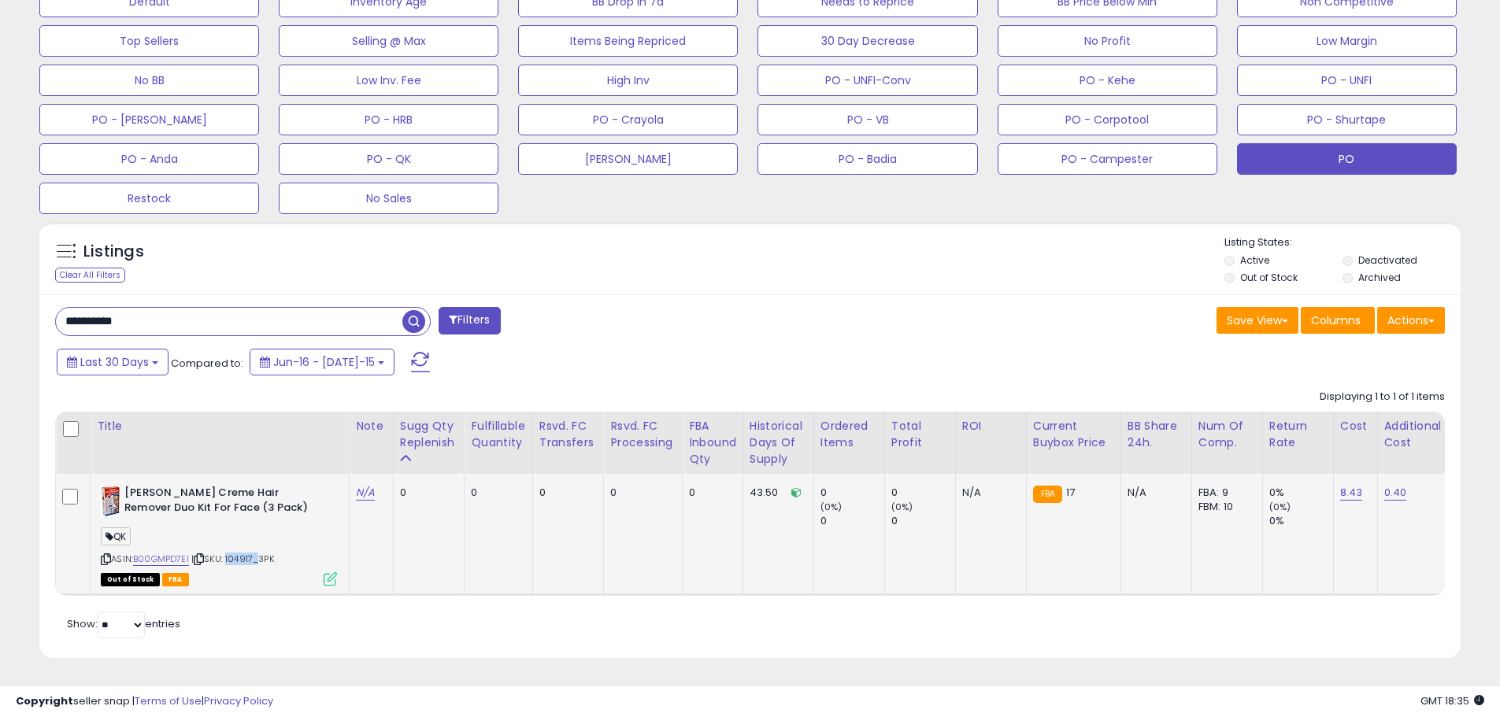
drag, startPoint x: 257, startPoint y: 548, endPoint x: 229, endPoint y: 551, distance: 27.7
click at [229, 553] on span "| SKU: 104917_3PK" at bounding box center [232, 559] width 83 height 13
click at [235, 560] on div "ASIN: B00GMPD7EI | SKU: 104917_3PK Out of Stock FBA" at bounding box center [219, 535] width 236 height 98
click at [235, 553] on span "| SKU: 104917_3PK" at bounding box center [232, 559] width 83 height 13
drag, startPoint x: 258, startPoint y: 549, endPoint x: 231, endPoint y: 552, distance: 27.0
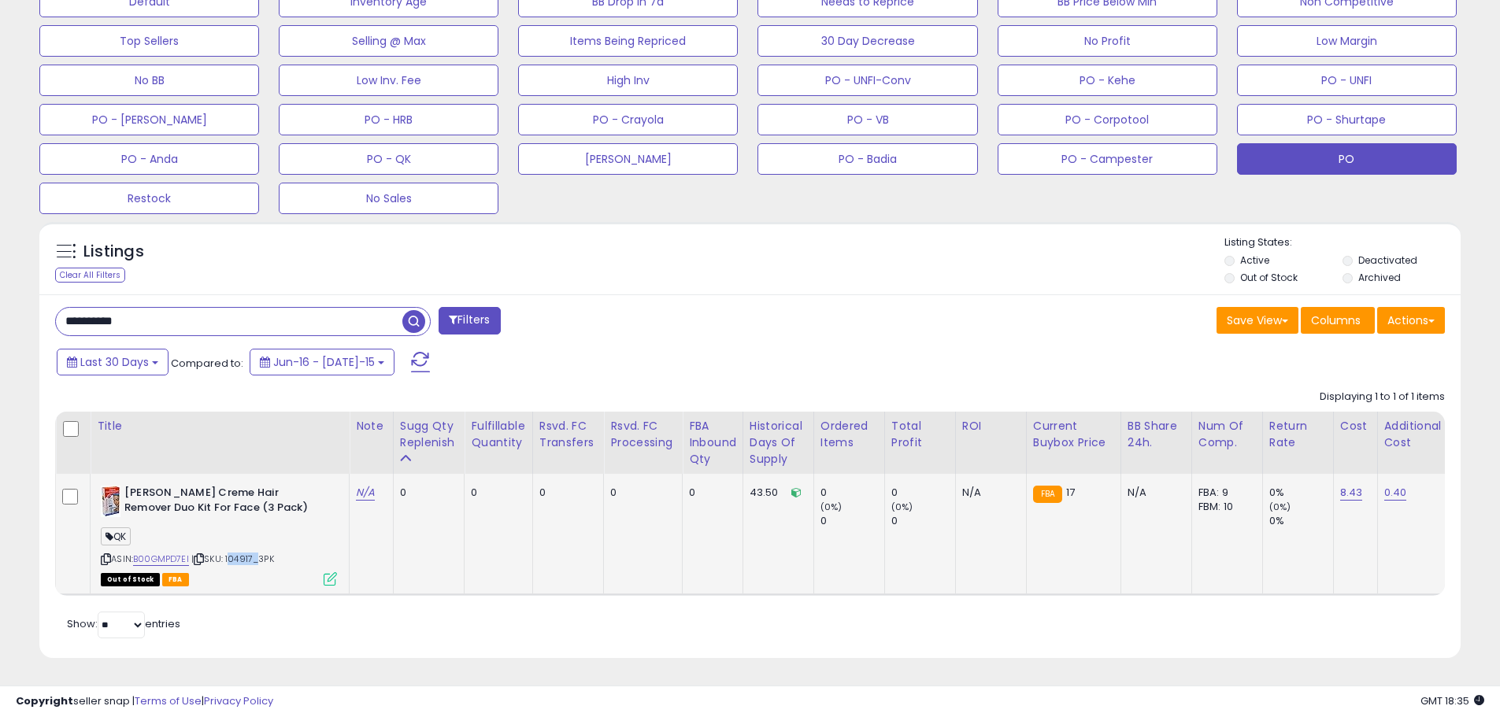
click at [230, 553] on span "| SKU: 104917_3PK" at bounding box center [232, 559] width 83 height 13
drag, startPoint x: 164, startPoint y: 314, endPoint x: -52, endPoint y: 293, distance: 216.8
paste input "text"
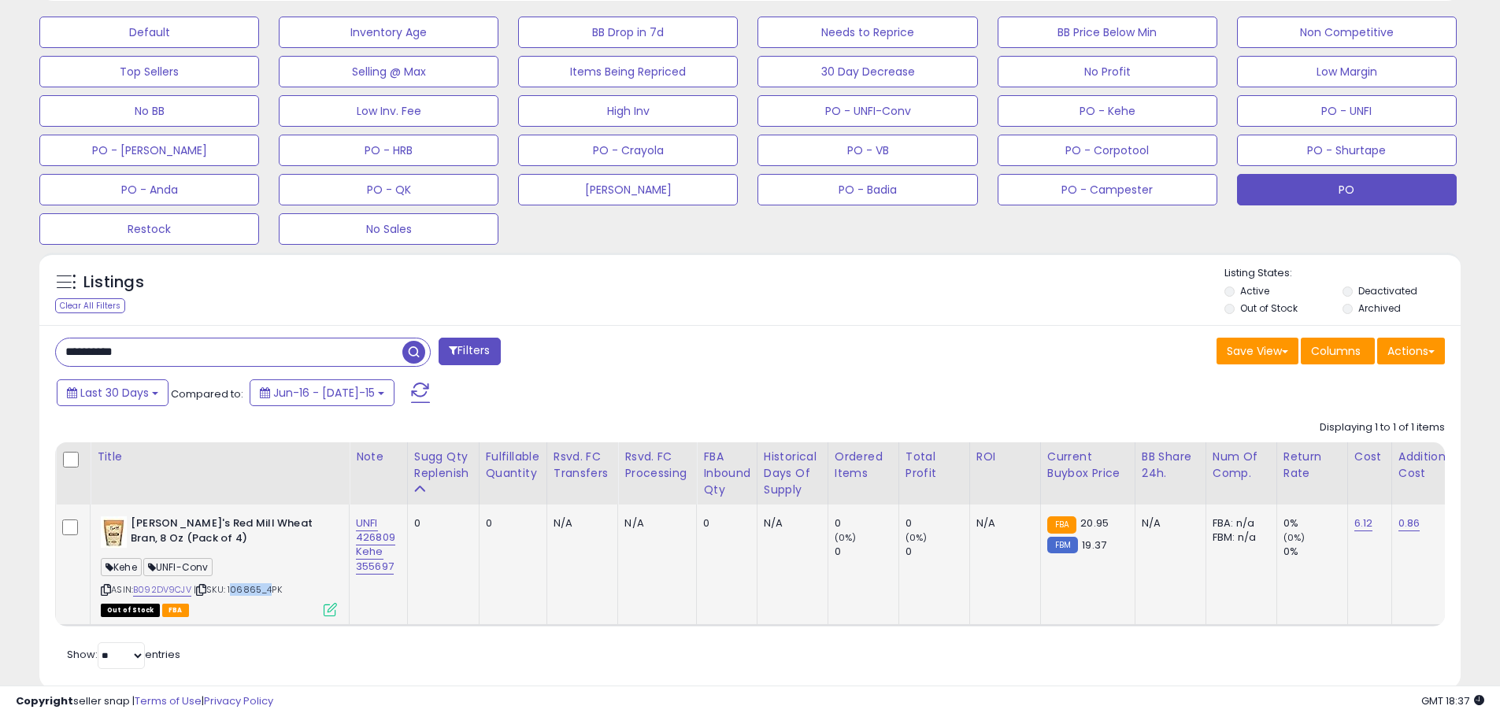
drag, startPoint x: 267, startPoint y: 593, endPoint x: 233, endPoint y: 591, distance: 33.9
click at [233, 591] on span "| SKU: 106865_4PK" at bounding box center [238, 590] width 88 height 13
click at [249, 600] on div "ASIN: B092DV9CJV | SKU: 106865_4PK Out of Stock FBA" at bounding box center [219, 566] width 236 height 98
drag, startPoint x: 232, startPoint y: 587, endPoint x: 261, endPoint y: 591, distance: 28.6
click at [261, 591] on span "| SKU: 106865_4PK" at bounding box center [238, 590] width 88 height 13
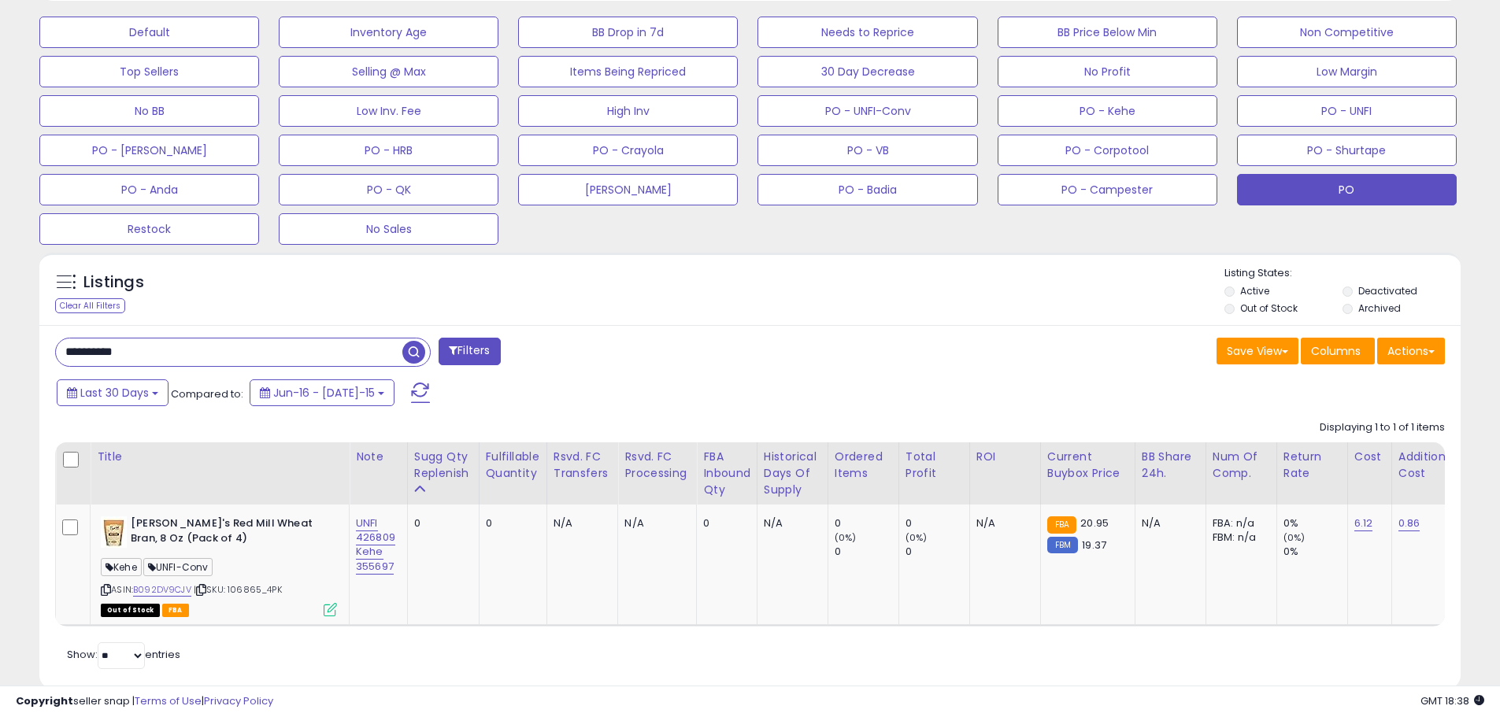
drag, startPoint x: 111, startPoint y: 361, endPoint x: 62, endPoint y: 364, distance: 48.9
click at [62, 364] on input "**********" at bounding box center [229, 353] width 347 height 28
paste input "text"
type input "********"
drag, startPoint x: 113, startPoint y: 348, endPoint x: 21, endPoint y: 351, distance: 92.2
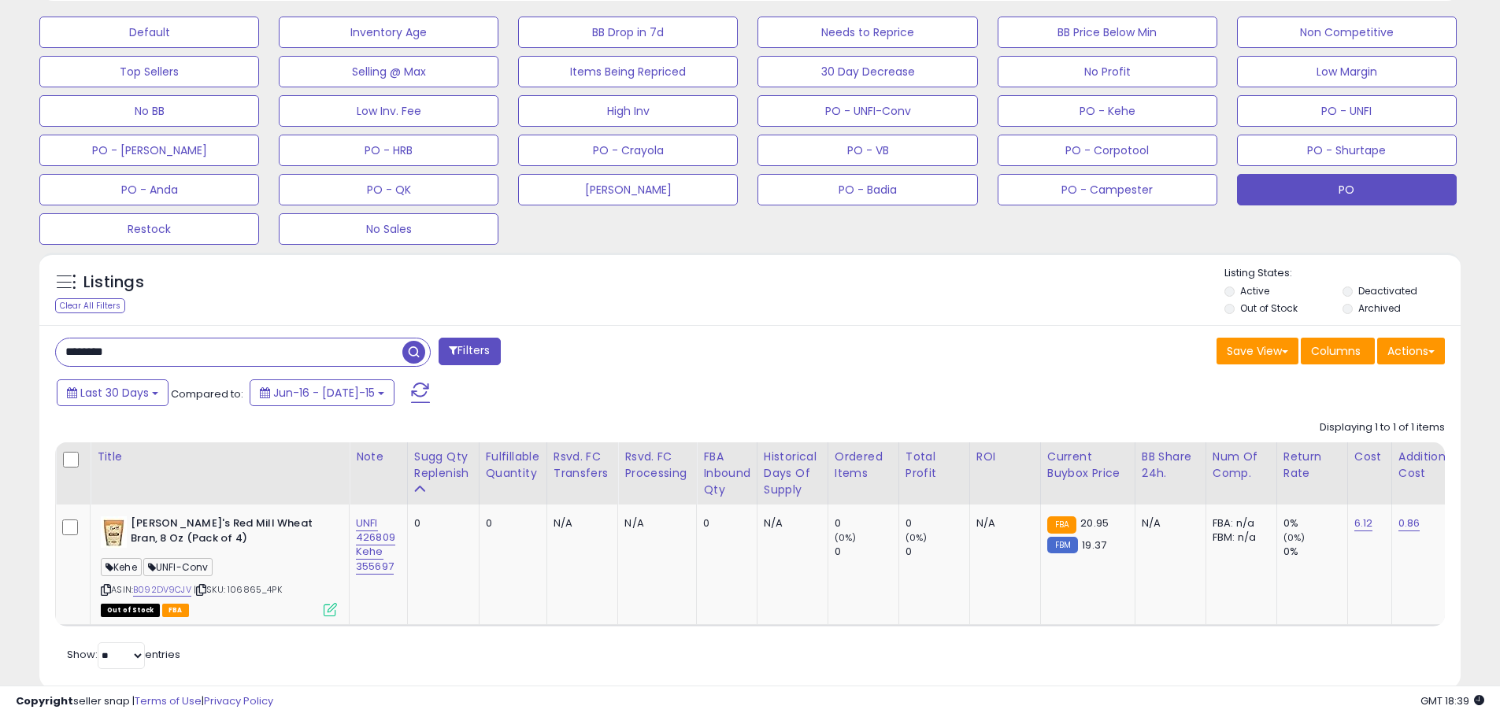
click at [21, 350] on div "**********" at bounding box center [750, 147] width 1485 height 1121
click at [117, 352] on input "text" at bounding box center [229, 353] width 347 height 28
paste input "**********"
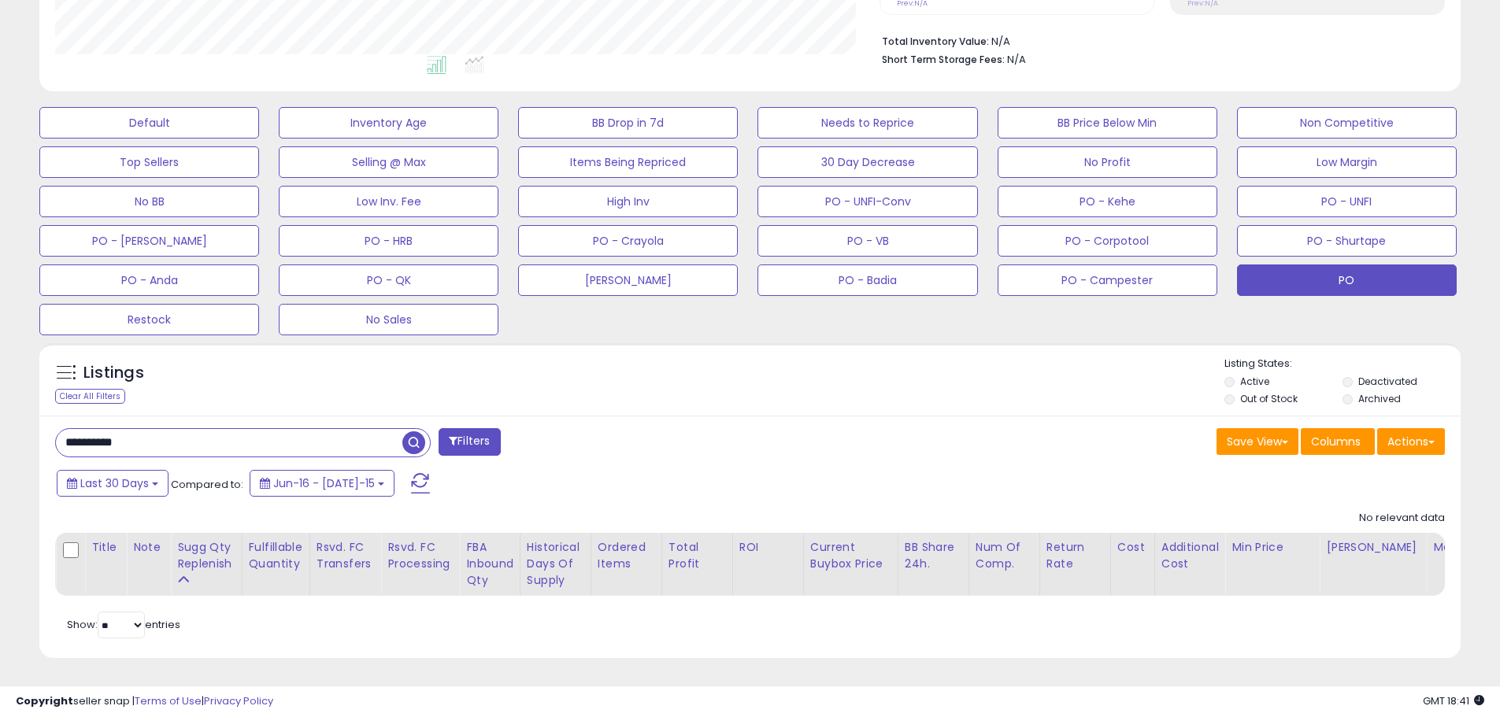
click at [160, 434] on input "**********" at bounding box center [229, 443] width 347 height 28
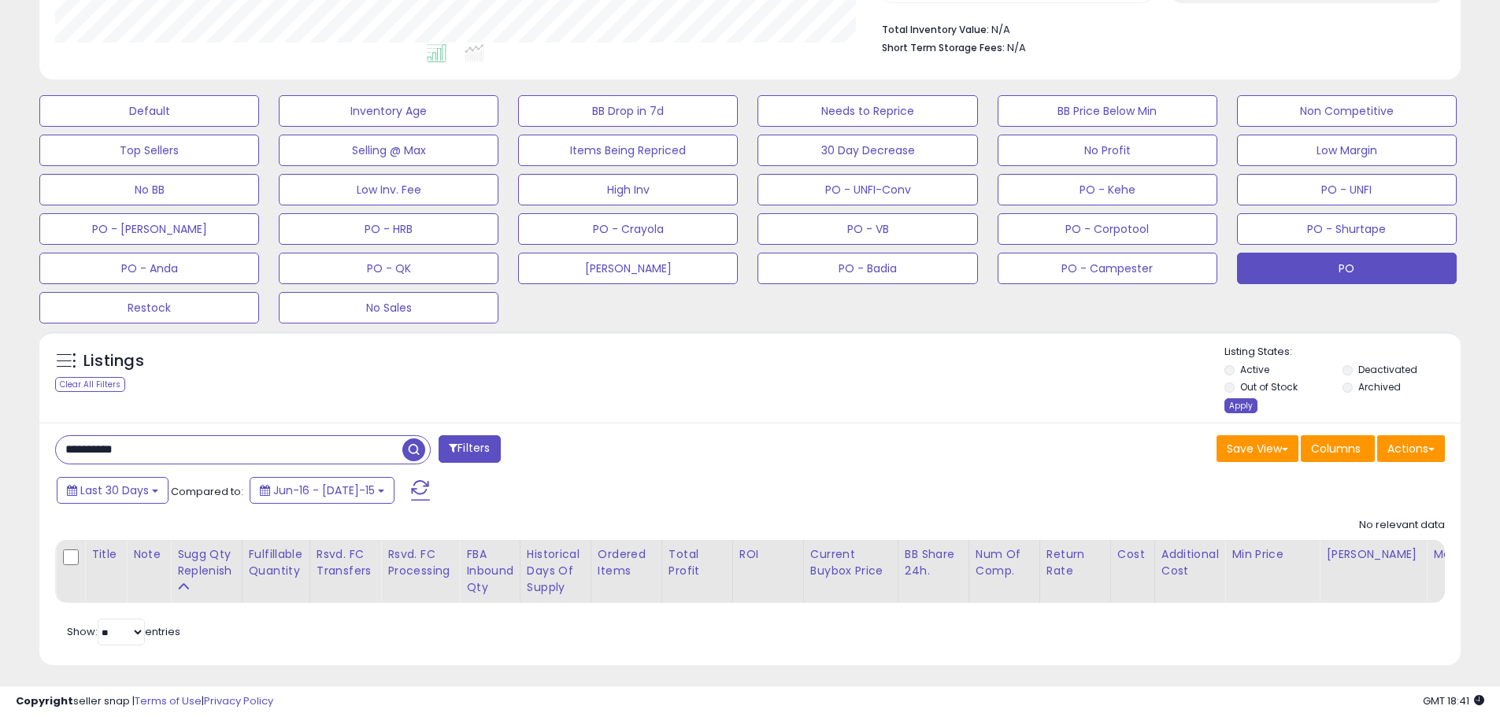
click at [1240, 407] on div "Apply" at bounding box center [1241, 406] width 33 height 15
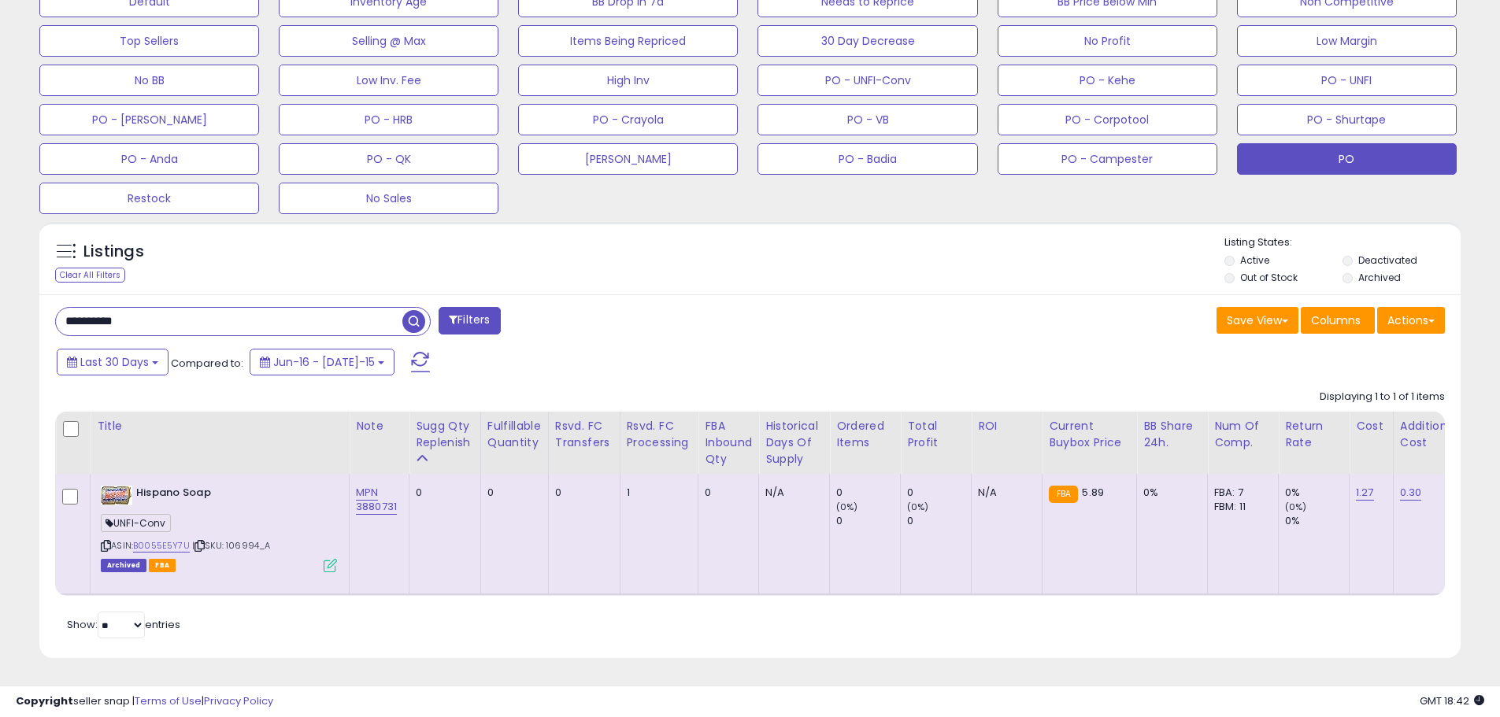
click at [260, 559] on div "Archived FBA" at bounding box center [219, 564] width 236 height 11
drag, startPoint x: 258, startPoint y: 536, endPoint x: 230, endPoint y: 534, distance: 28.4
click at [230, 539] on span "| SKU: 106994_A" at bounding box center [231, 545] width 79 height 13
drag, startPoint x: 401, startPoint y: 494, endPoint x: 357, endPoint y: 500, distance: 44.6
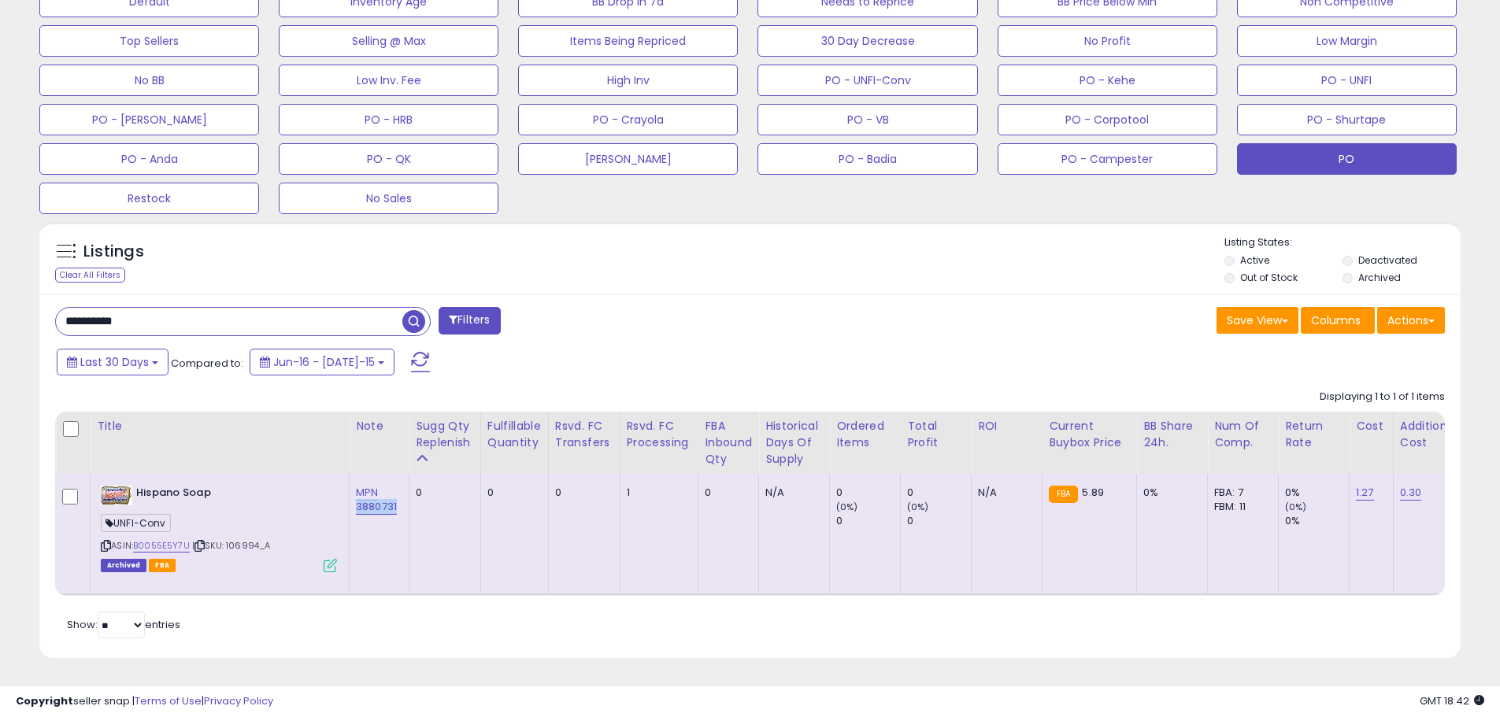
click at [284, 525] on div "ASIN: B0055E5Y7U | SKU: 106994_A Archived FBA" at bounding box center [219, 528] width 236 height 85
drag, startPoint x: 260, startPoint y: 535, endPoint x: 230, endPoint y: 535, distance: 29.9
click at [230, 539] on span "| SKU: 106994_A" at bounding box center [231, 545] width 79 height 13
drag, startPoint x: 152, startPoint y: 312, endPoint x: 2, endPoint y: 311, distance: 149.6
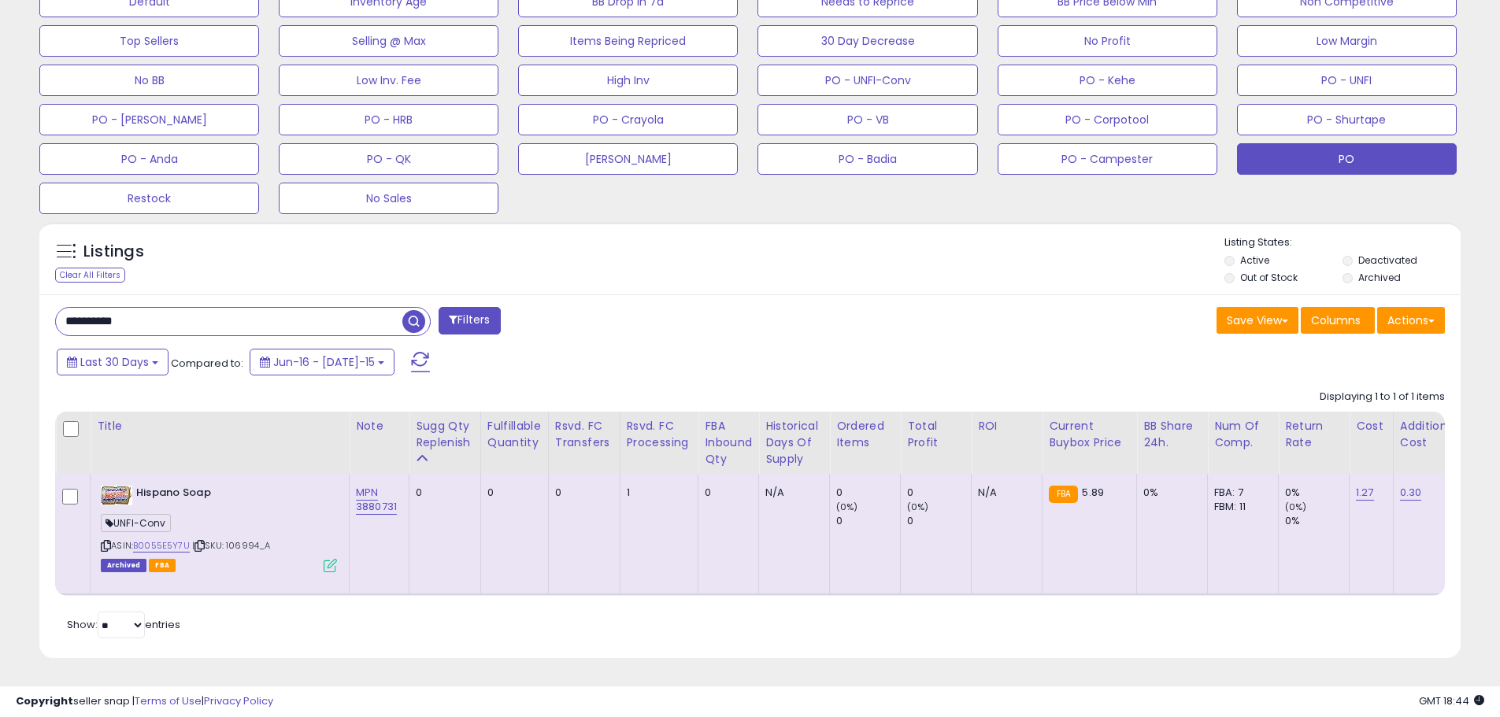
click at [2, 311] on div "**********" at bounding box center [750, 129] width 1500 height 1177
paste input "text"
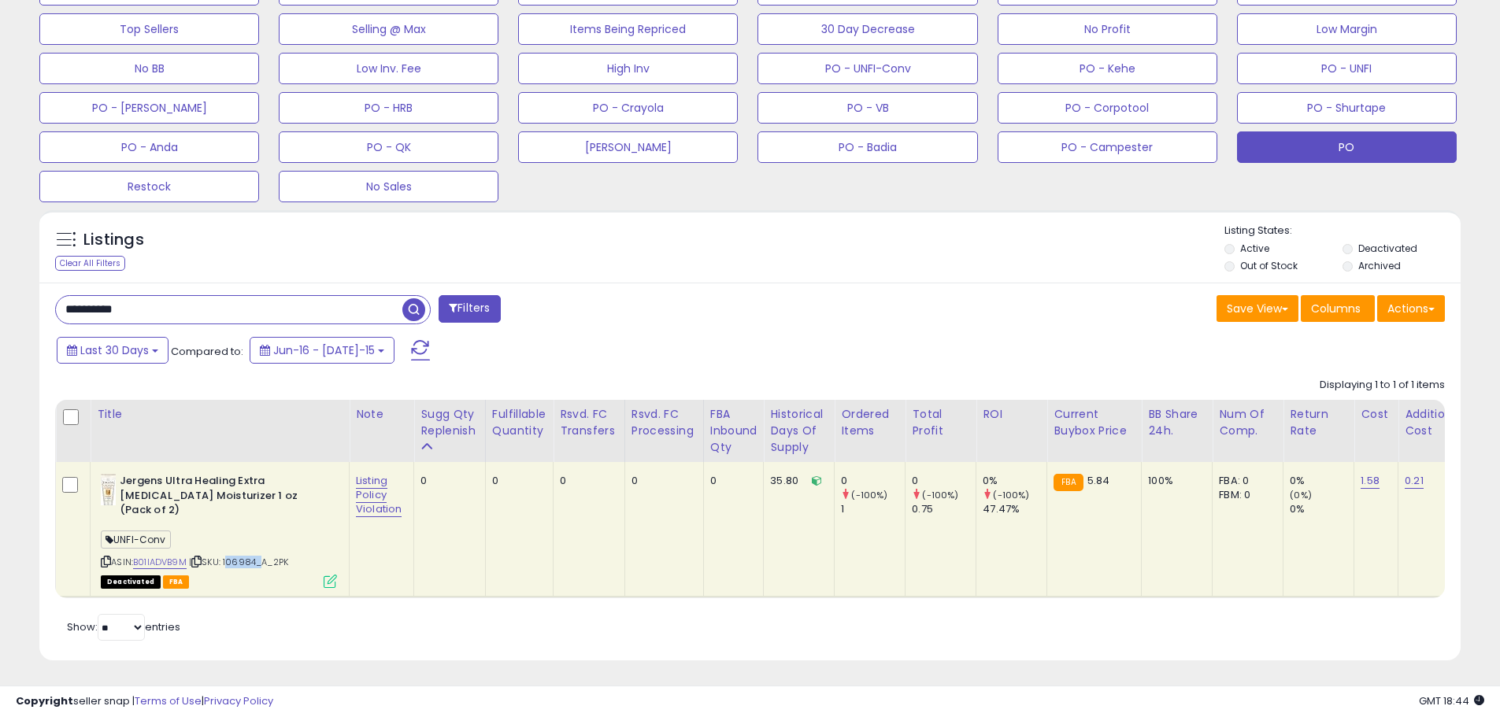
drag, startPoint x: 258, startPoint y: 549, endPoint x: 232, endPoint y: 550, distance: 26.0
click at [229, 556] on span "| SKU: 106984_A_2PK" at bounding box center [238, 562] width 99 height 13
drag, startPoint x: 155, startPoint y: 308, endPoint x: -2, endPoint y: 312, distance: 156.8
paste input "text"
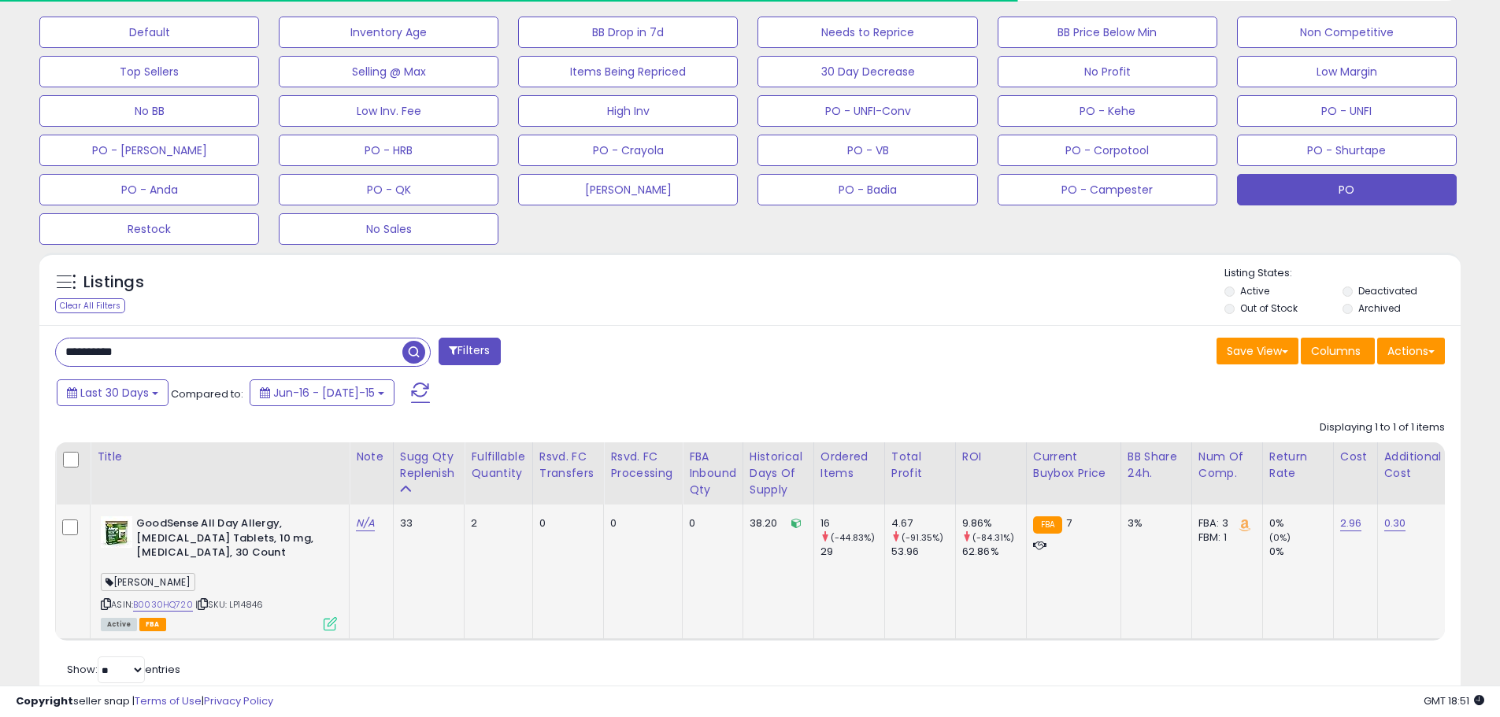
click at [239, 606] on span "| SKU: LP14846" at bounding box center [229, 605] width 68 height 13
drag, startPoint x: -53, startPoint y: 350, endPoint x: -72, endPoint y: 350, distance: 18.9
paste input "text"
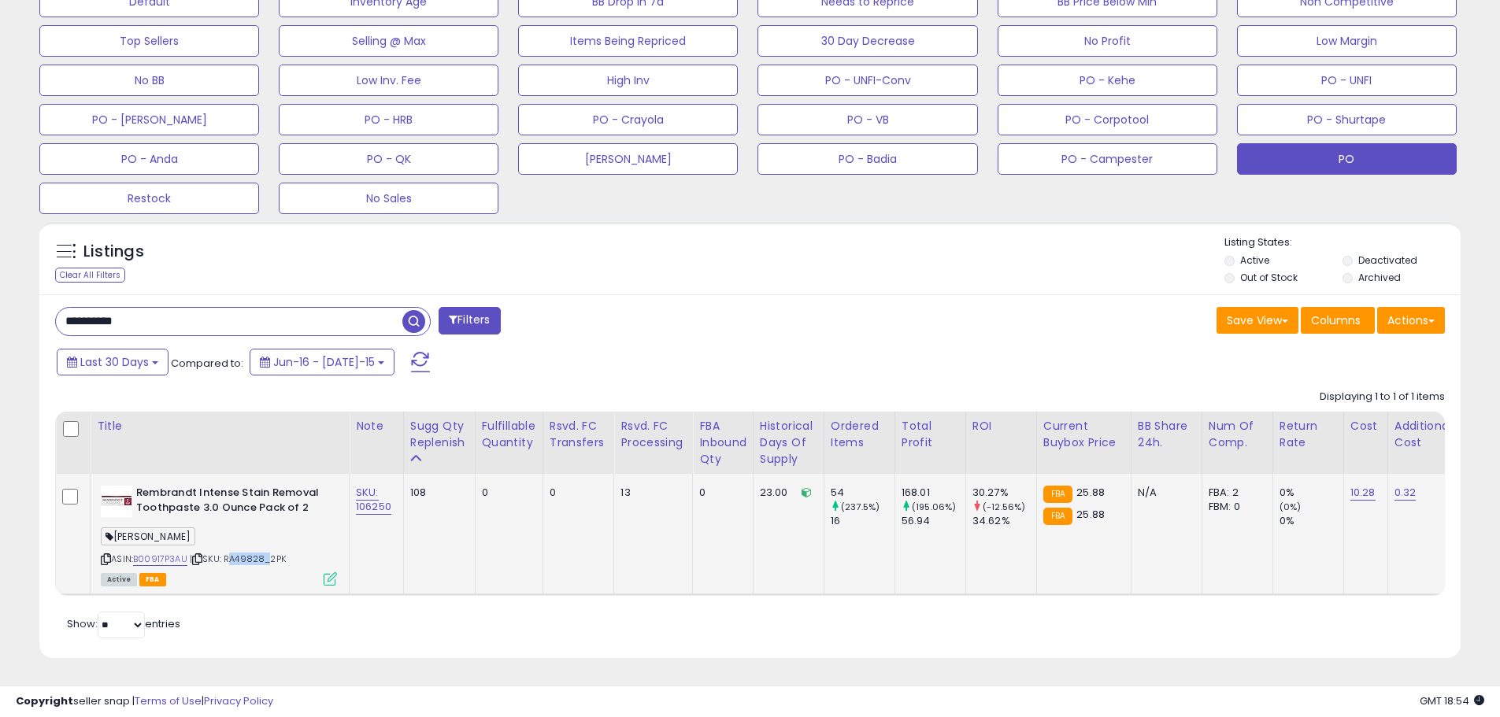
drag, startPoint x: 266, startPoint y: 550, endPoint x: 229, endPoint y: 549, distance: 37.0
click at [229, 553] on span "| SKU: RA49828_2PK" at bounding box center [238, 559] width 96 height 13
drag, startPoint x: 165, startPoint y: 310, endPoint x: -57, endPoint y: 295, distance: 222.7
paste input "text"
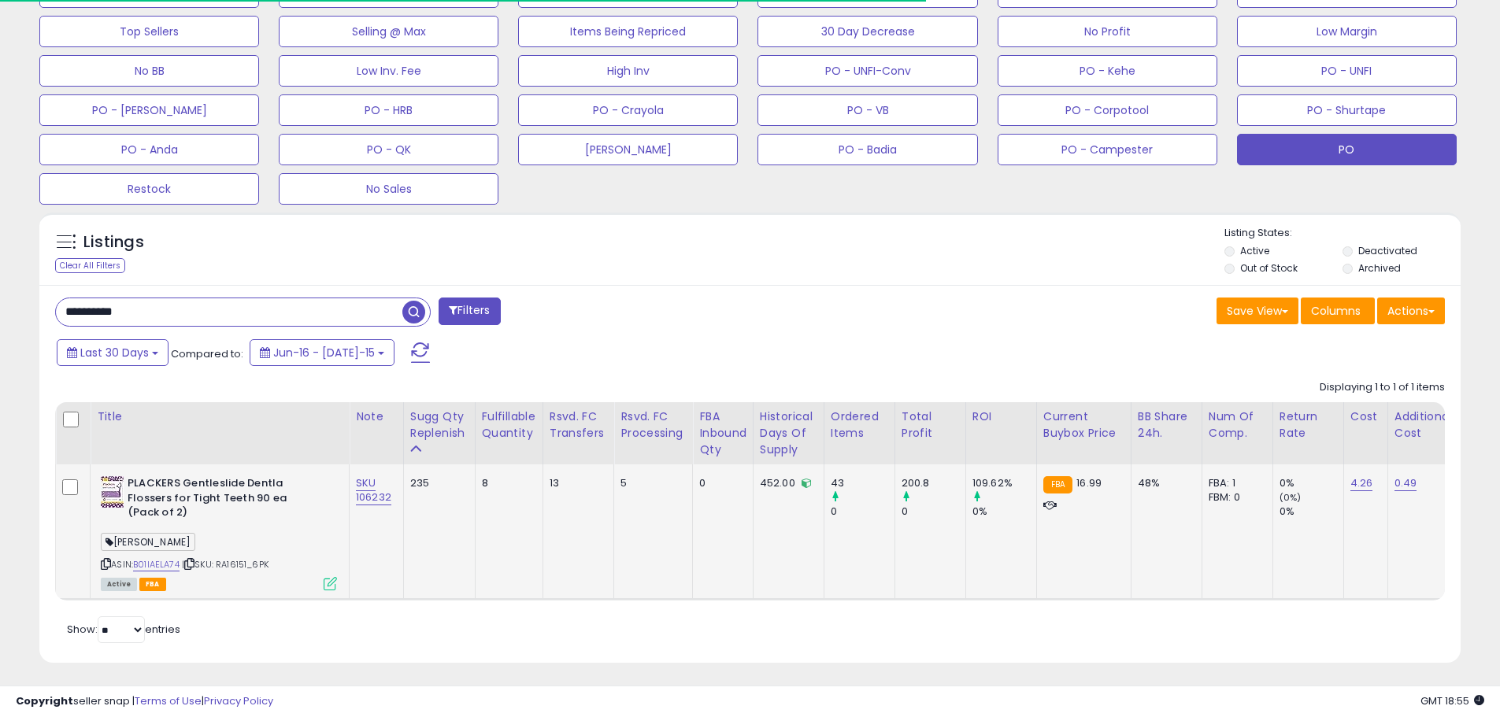
scroll to position [536, 0]
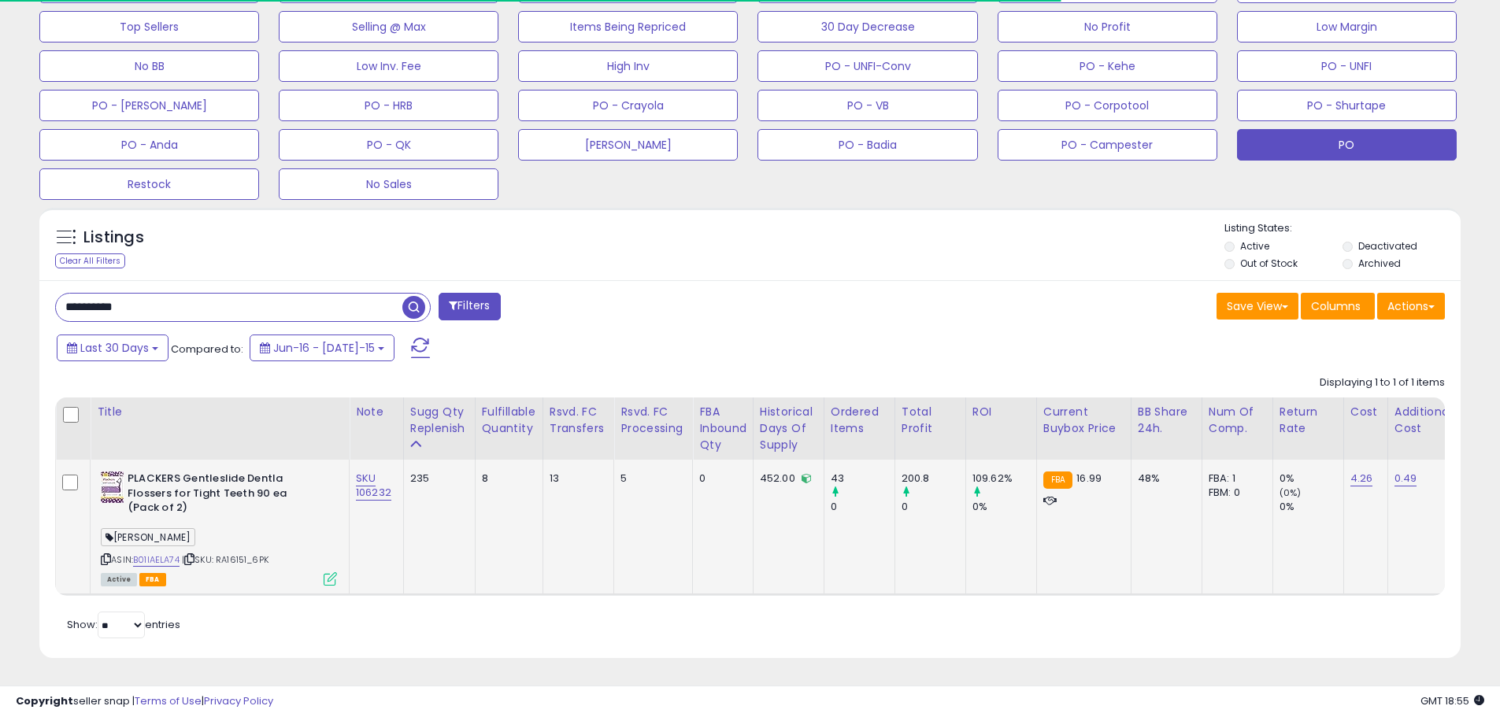
click at [246, 554] on span "| SKU: RA16151_6PK" at bounding box center [225, 560] width 87 height 13
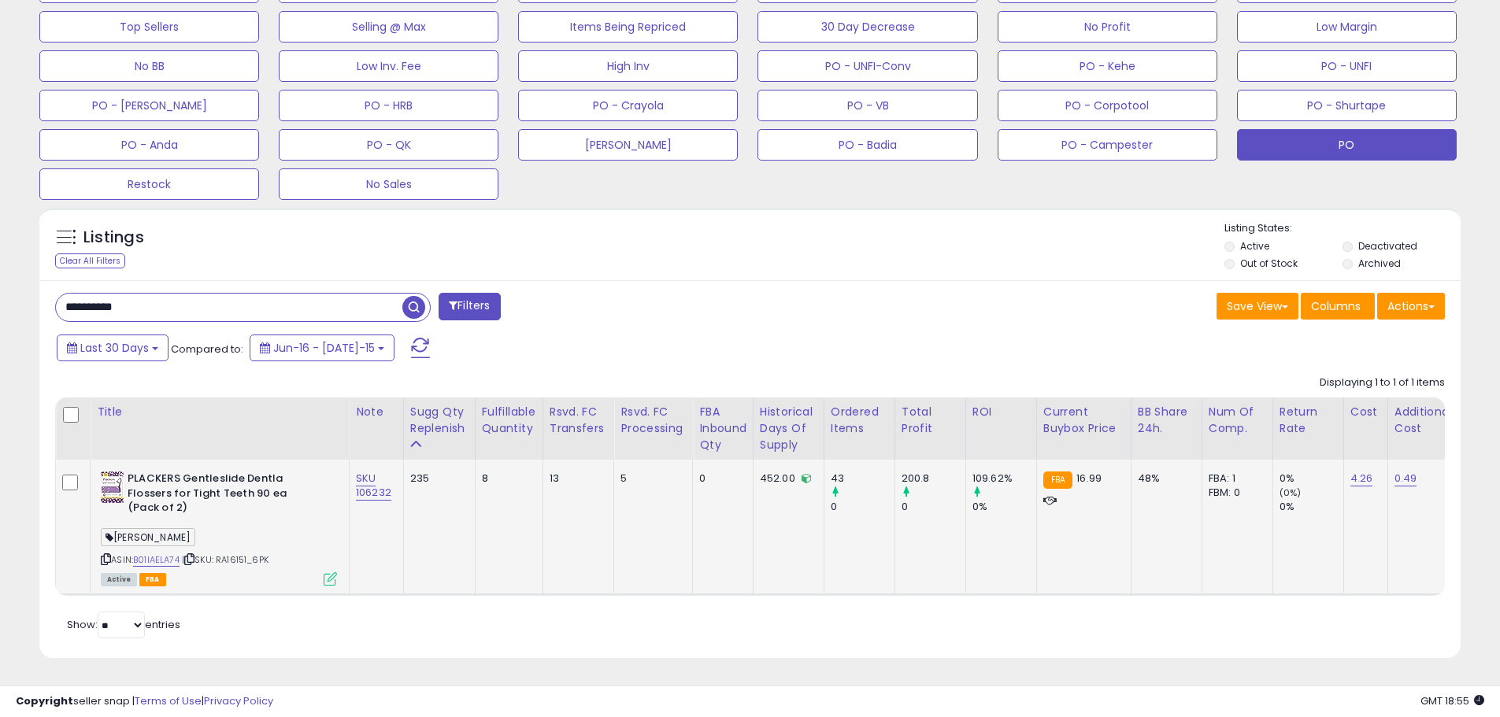
scroll to position [323, 825]
drag, startPoint x: 254, startPoint y: 549, endPoint x: 222, endPoint y: 550, distance: 31.5
click at [222, 554] on span "| SKU: RA16151_6PK" at bounding box center [225, 560] width 87 height 13
drag, startPoint x: 134, startPoint y: 293, endPoint x: -6, endPoint y: 293, distance: 140.2
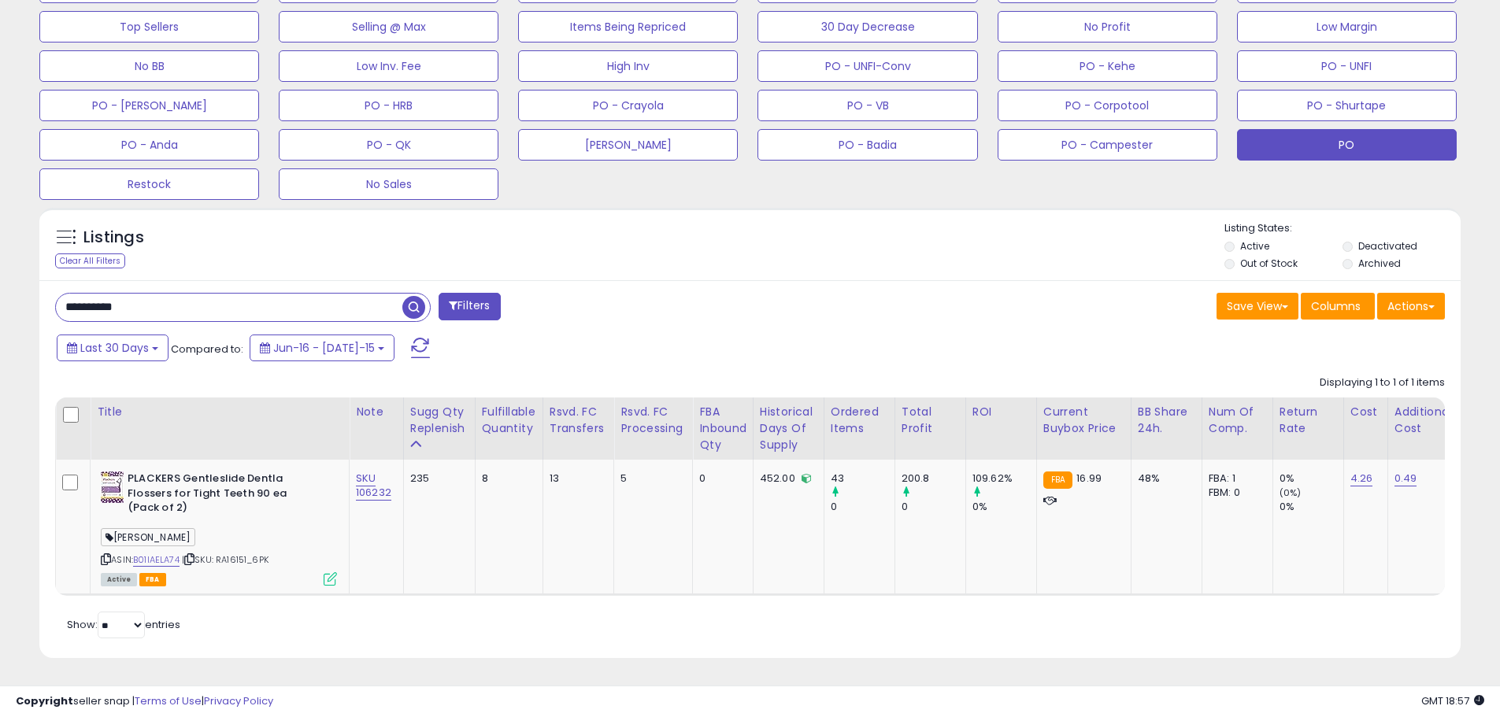
paste input "text"
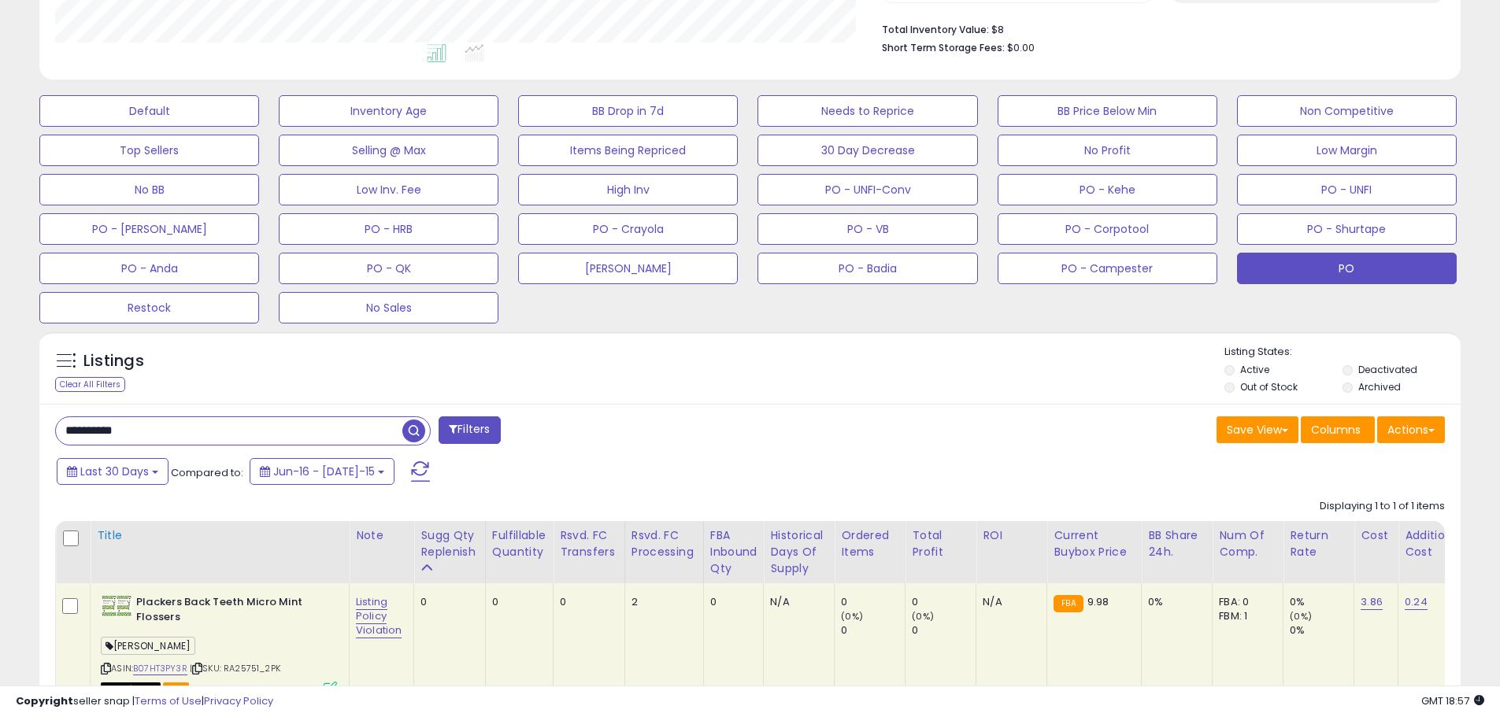
scroll to position [480, 0]
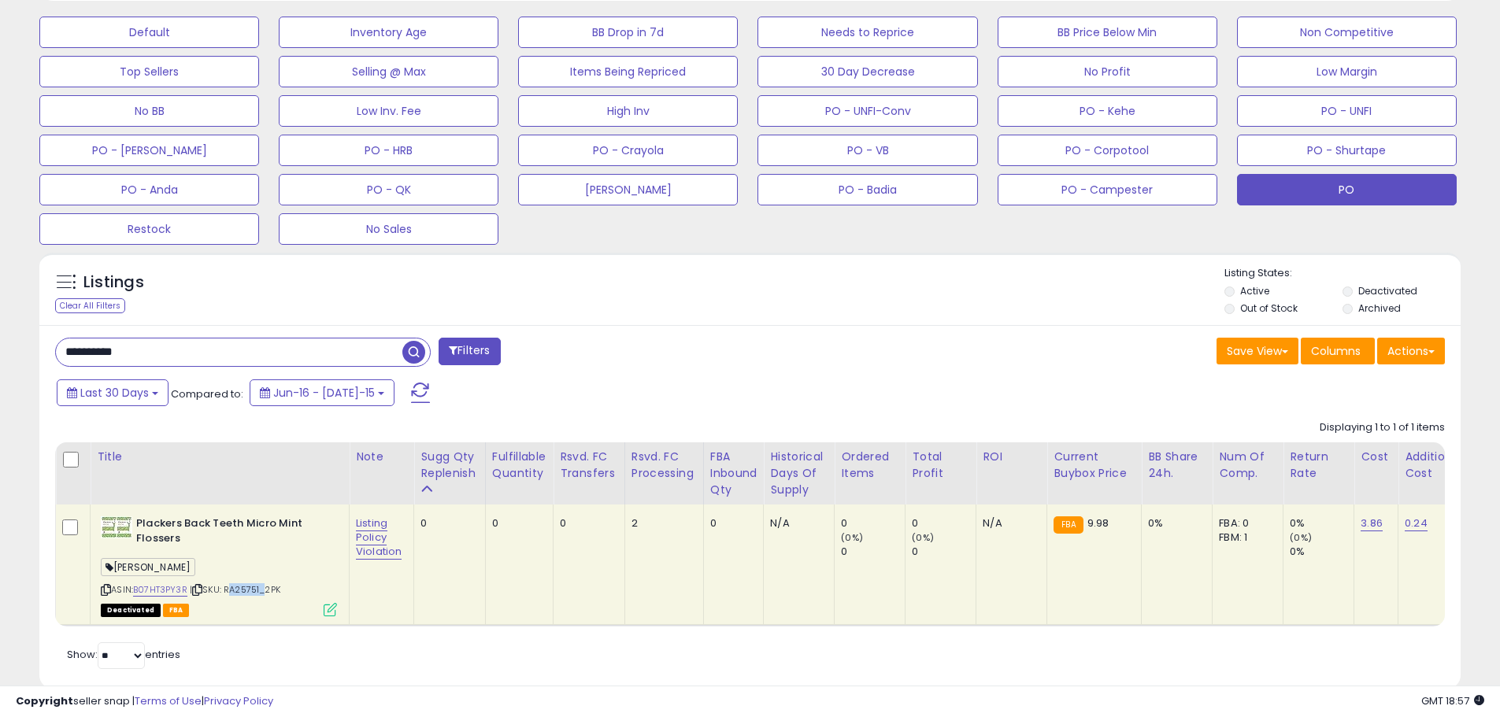
drag, startPoint x: 265, startPoint y: 589, endPoint x: 230, endPoint y: 590, distance: 35.4
click at [230, 590] on span "| SKU: RA25751_2PK" at bounding box center [235, 590] width 91 height 13
drag, startPoint x: 161, startPoint y: 348, endPoint x: -6, endPoint y: 328, distance: 168.9
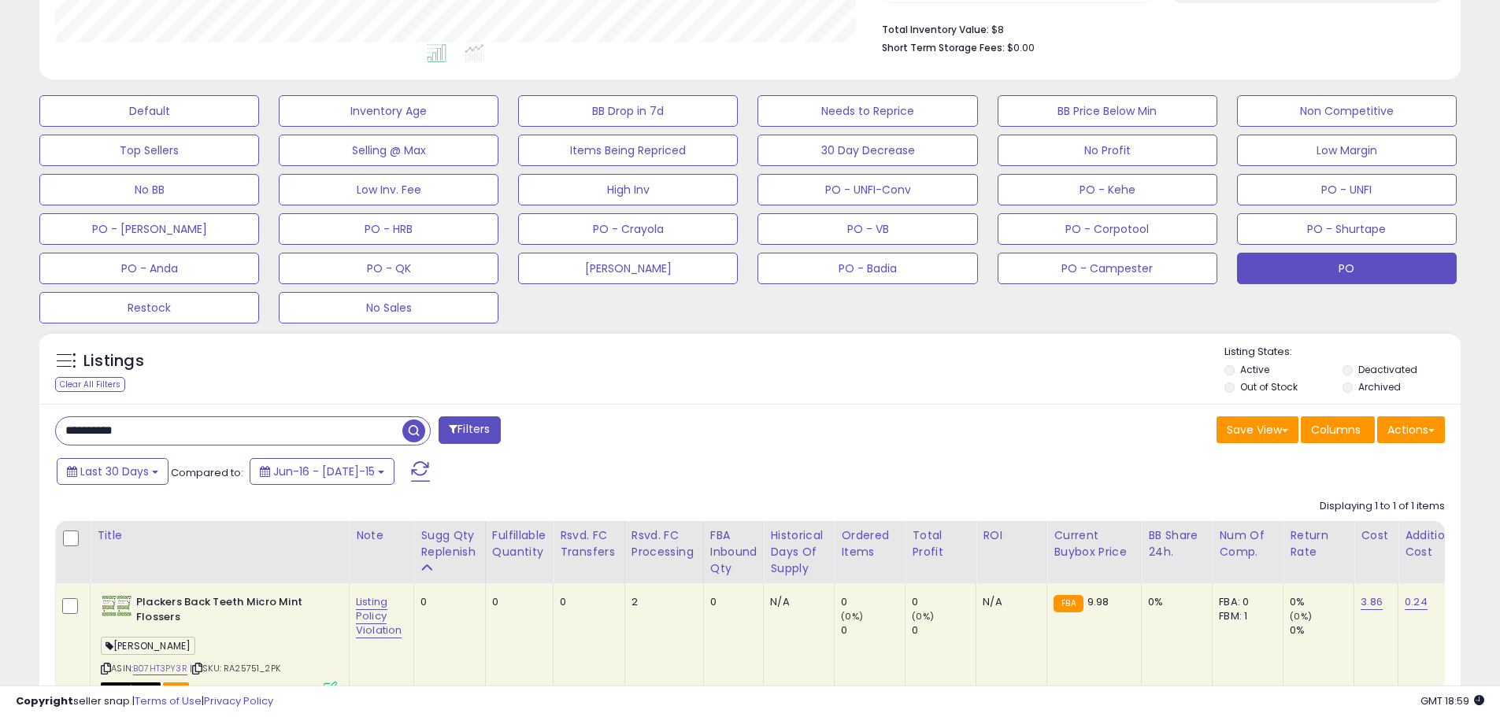
scroll to position [323, 825]
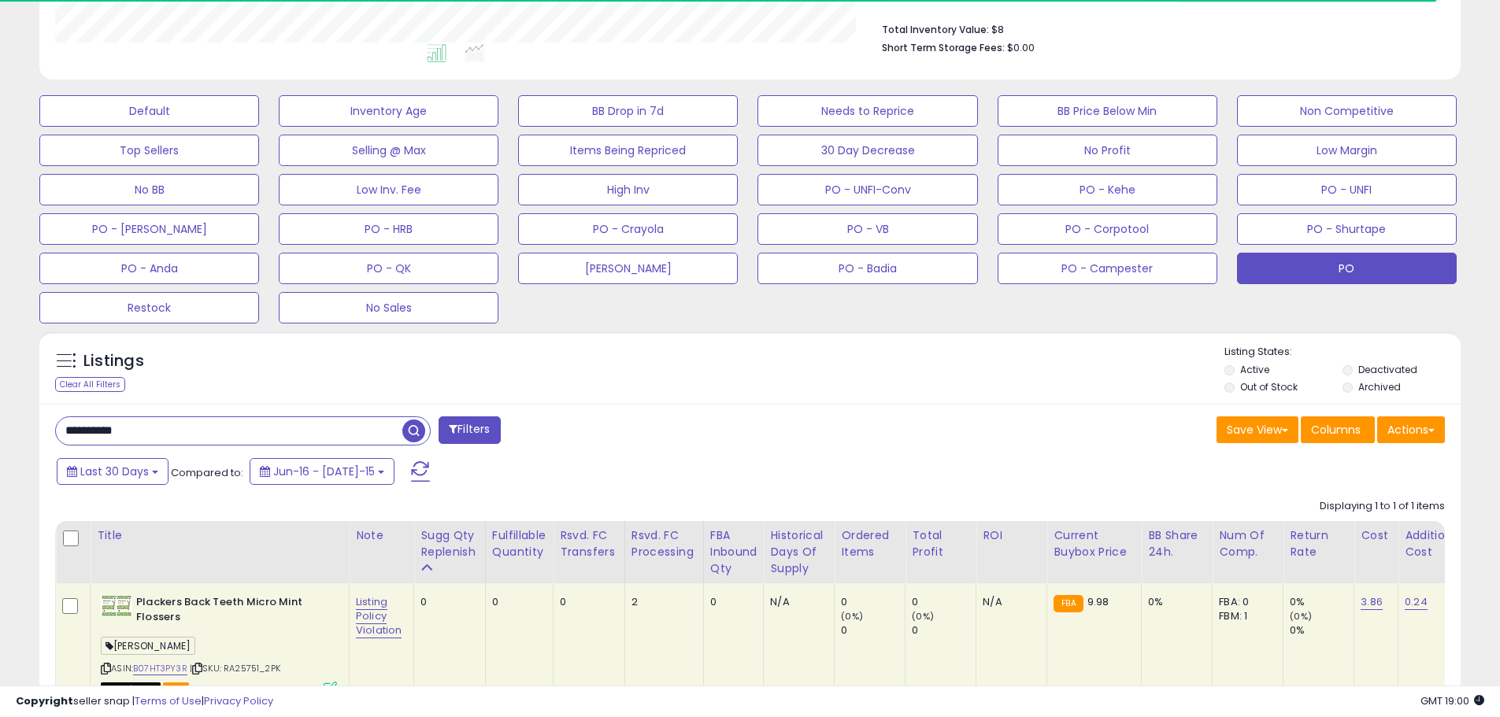
drag, startPoint x: 144, startPoint y: 439, endPoint x: 3, endPoint y: 410, distance: 143.8
click at [3, 410] on div "**********" at bounding box center [750, 238] width 1500 height 1177
paste input "text"
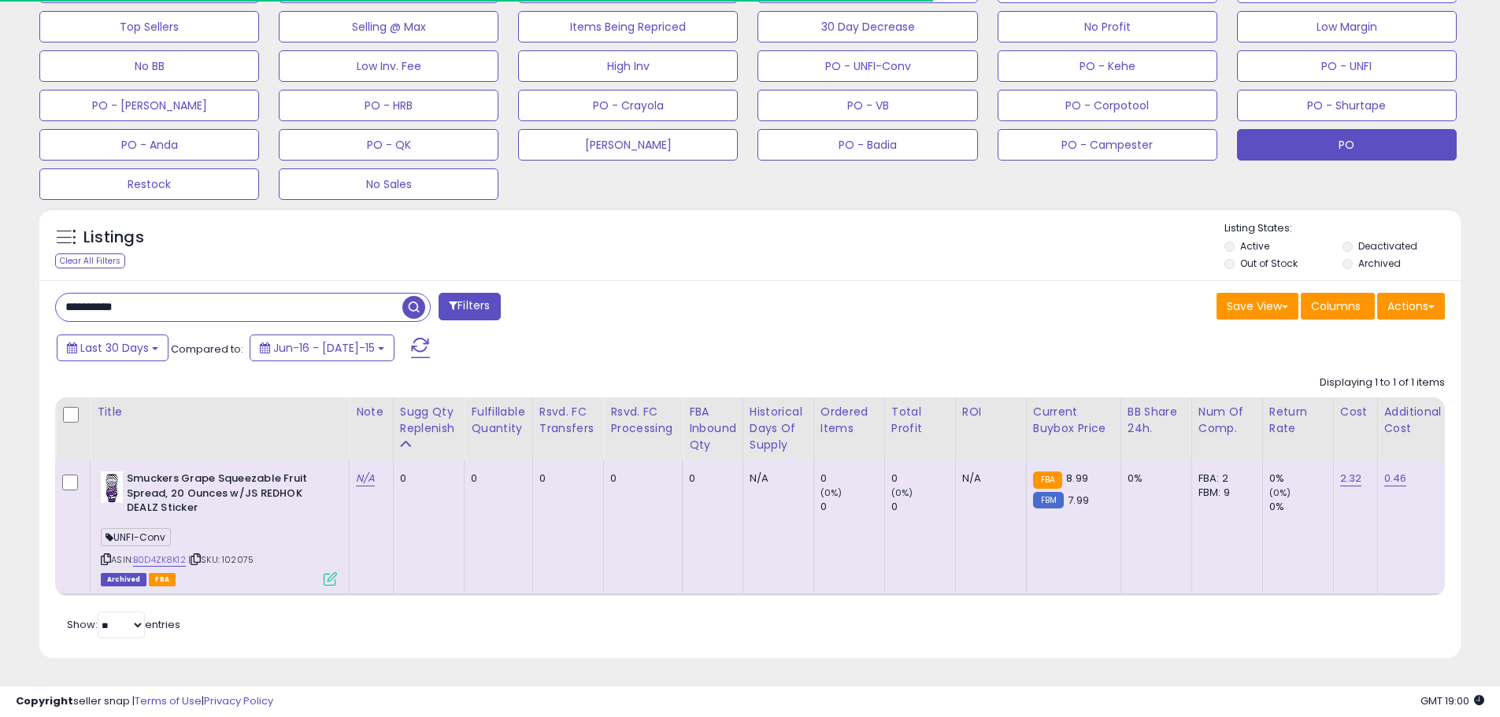
scroll to position [536, 0]
click at [235, 554] on span "| SKU: 102075" at bounding box center [220, 560] width 65 height 13
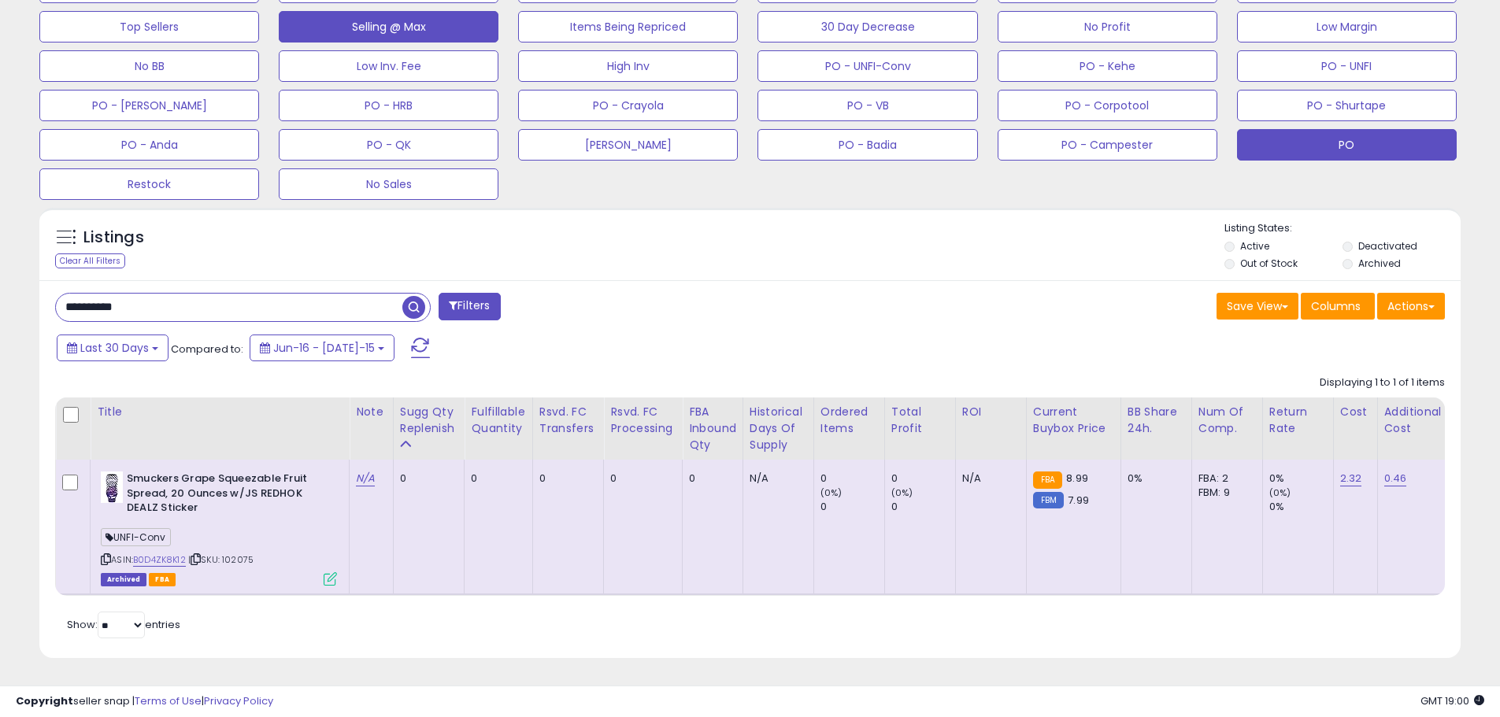
scroll to position [323, 825]
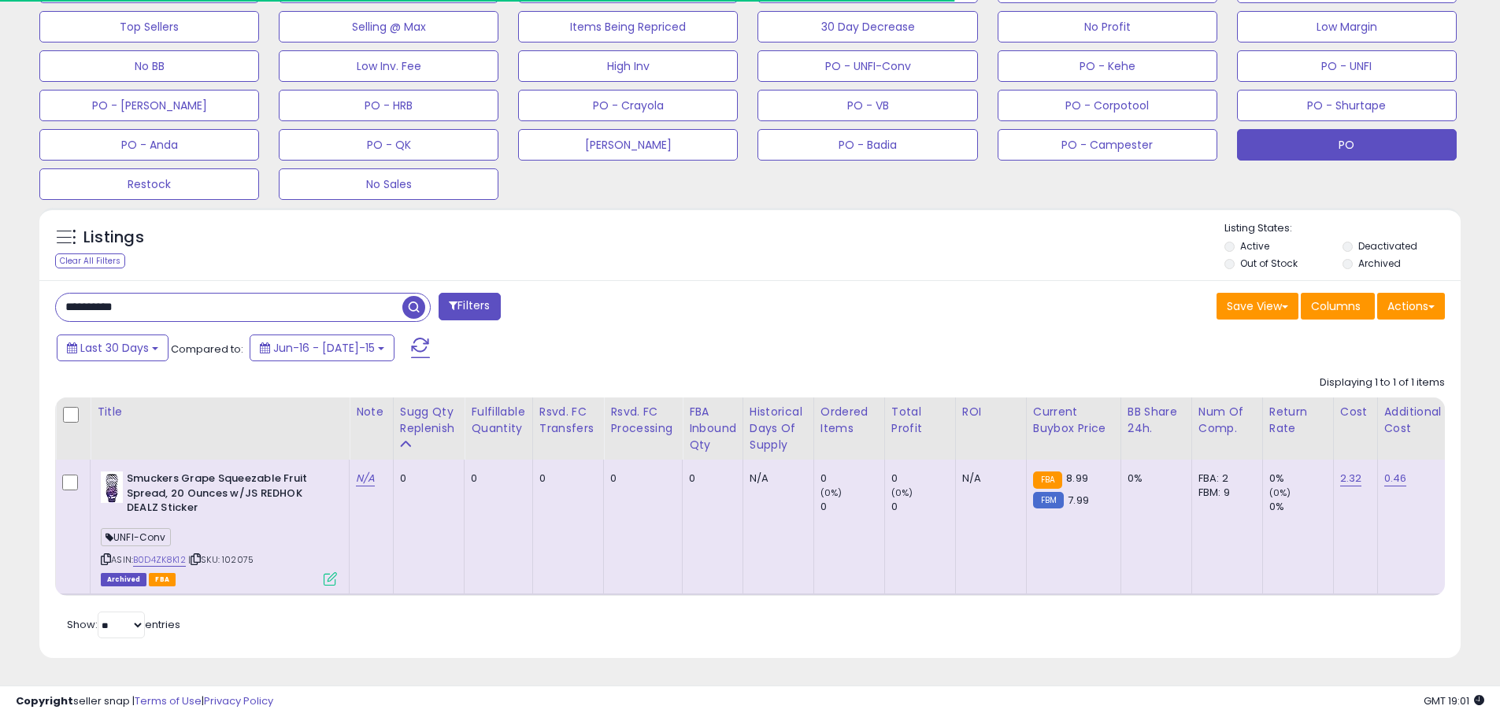
drag, startPoint x: 153, startPoint y: 290, endPoint x: -2, endPoint y: 291, distance: 155.2
paste input "text"
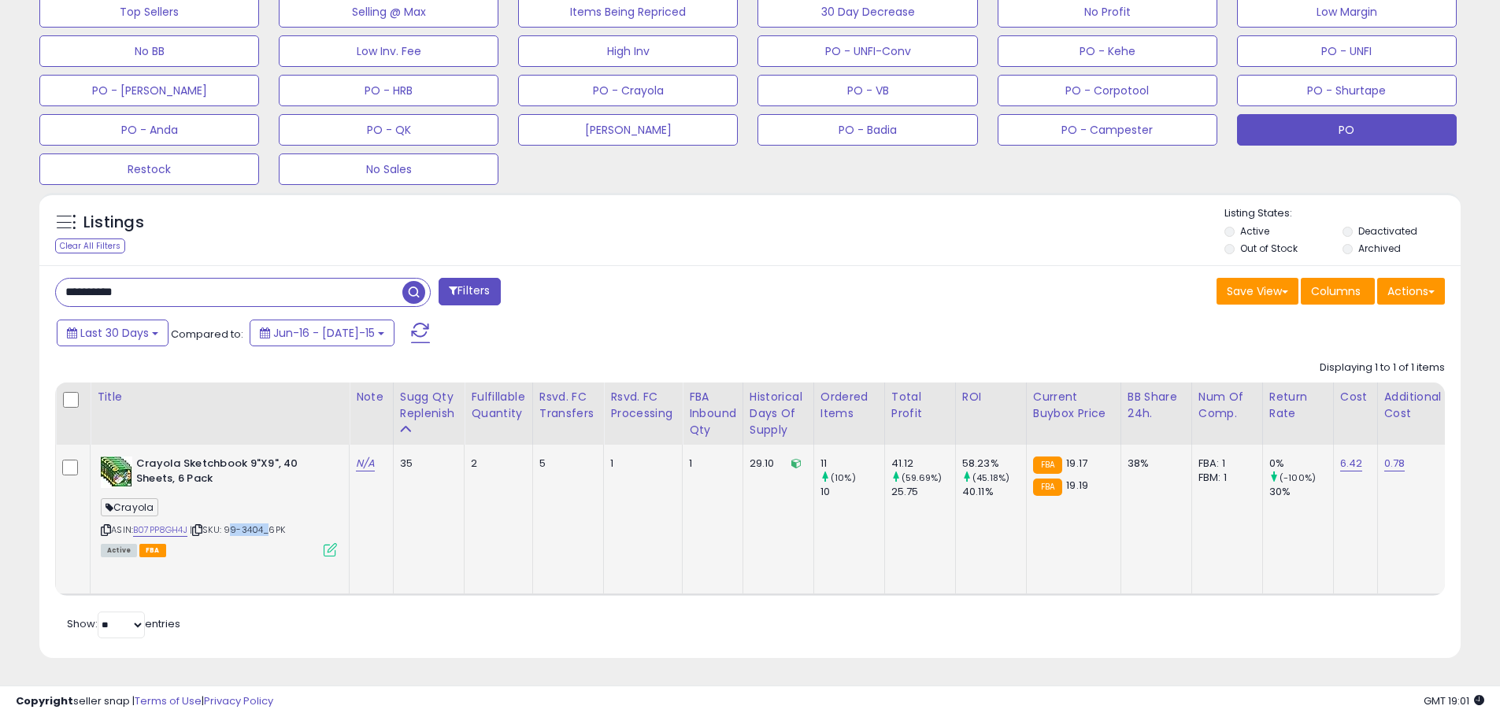
drag, startPoint x: 267, startPoint y: 517, endPoint x: 231, endPoint y: 518, distance: 36.2
click at [231, 524] on span "| SKU: 99-3404_6PK" at bounding box center [237, 530] width 95 height 13
drag, startPoint x: 158, startPoint y: 287, endPoint x: 18, endPoint y: 262, distance: 142.4
click at [18, 262] on div "**********" at bounding box center [750, 102] width 1485 height 1151
paste input "text"
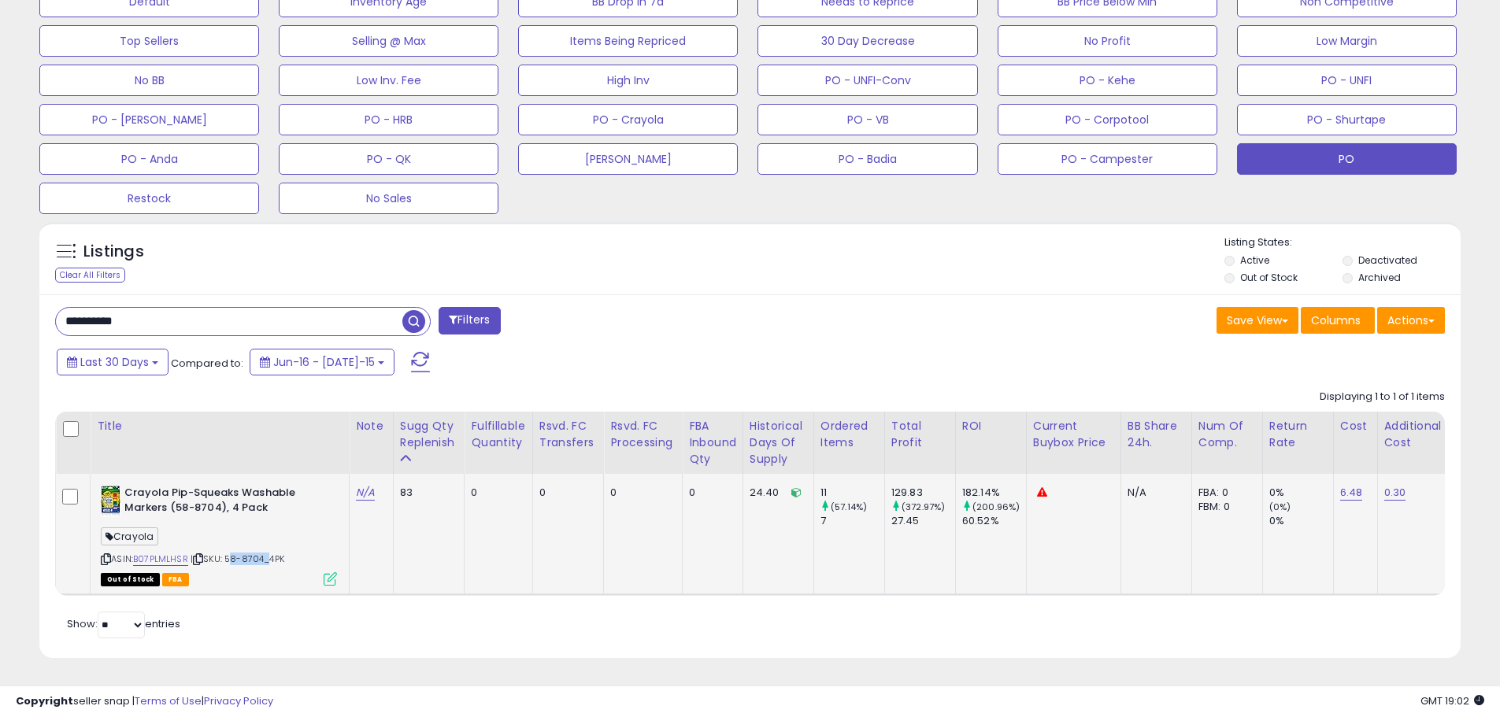
drag, startPoint x: 266, startPoint y: 550, endPoint x: 228, endPoint y: 549, distance: 37.8
click at [228, 553] on span "| SKU: 58-8704_4PK" at bounding box center [238, 559] width 94 height 13
drag, startPoint x: 146, startPoint y: 312, endPoint x: 0, endPoint y: 302, distance: 146.8
click at [0, 302] on div "**********" at bounding box center [750, 129] width 1500 height 1177
paste input "text"
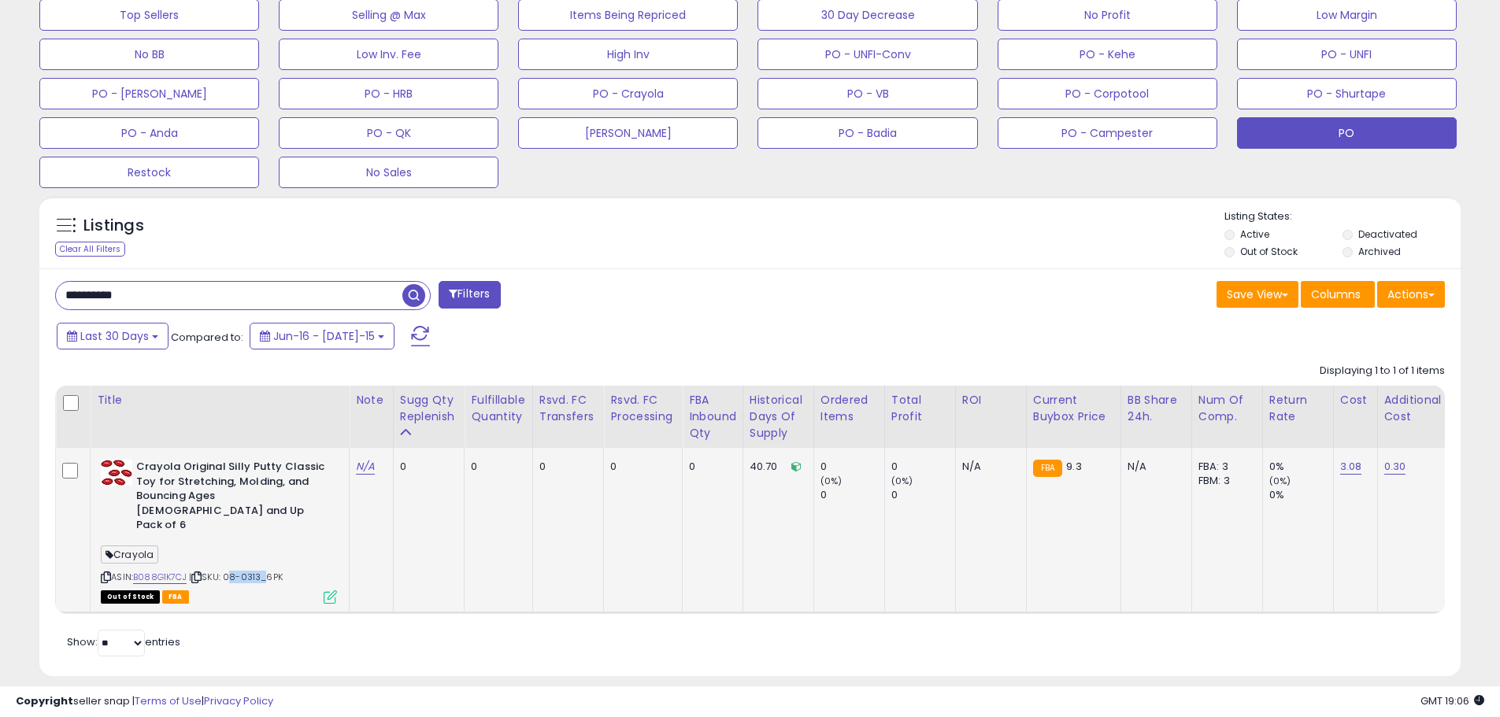
drag, startPoint x: 264, startPoint y: 551, endPoint x: 230, endPoint y: 548, distance: 33.9
click at [230, 571] on span "| SKU: 08-0313_6PK" at bounding box center [236, 577] width 94 height 13
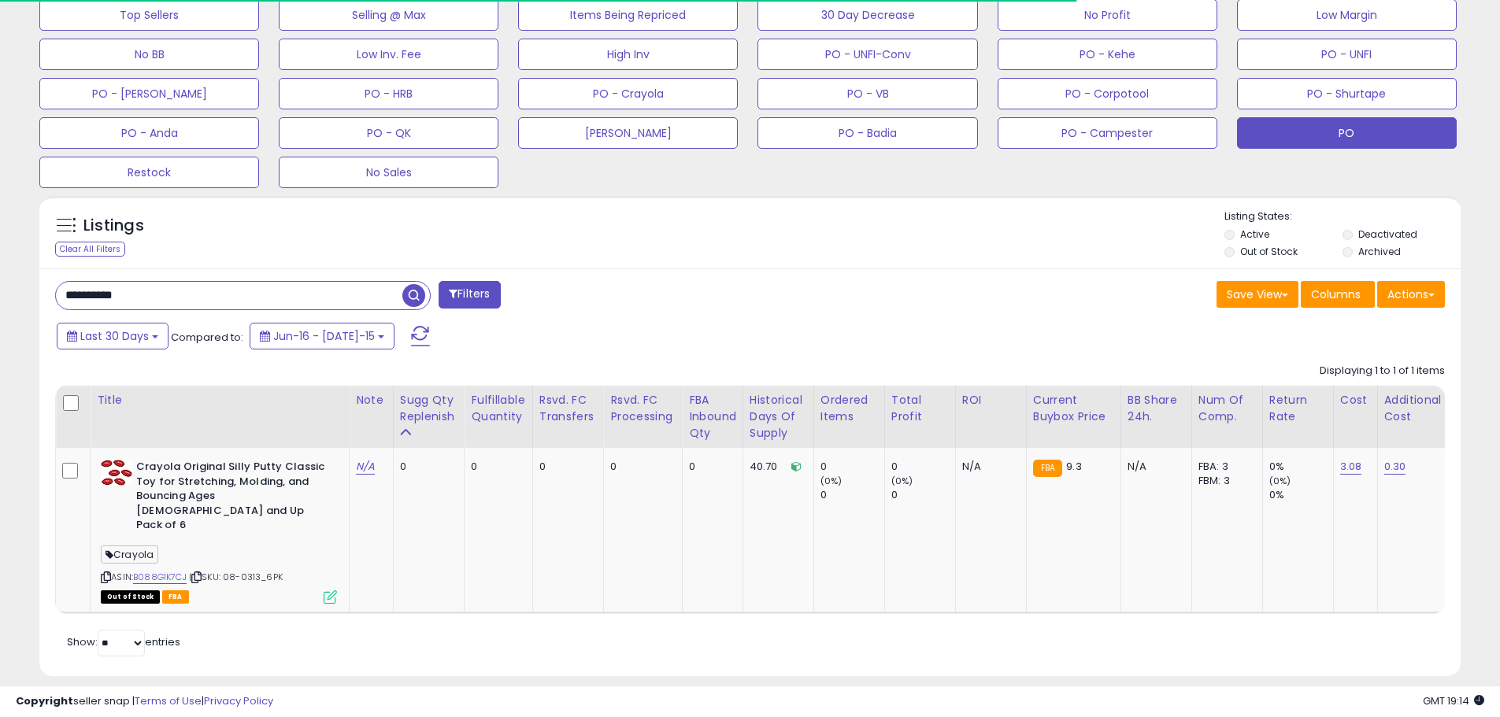
drag, startPoint x: 161, startPoint y: 296, endPoint x: -43, endPoint y: 290, distance: 204.1
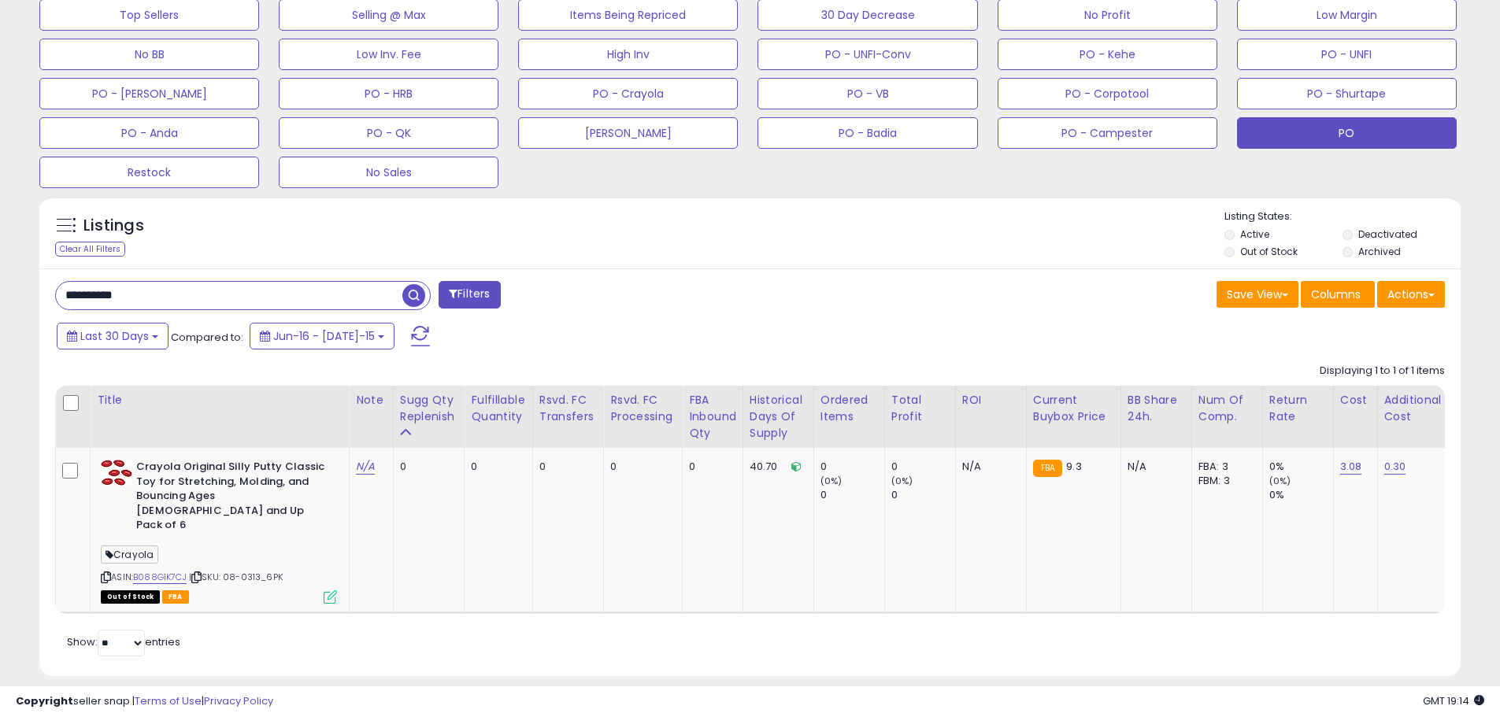
paste input "text"
type input "**********"
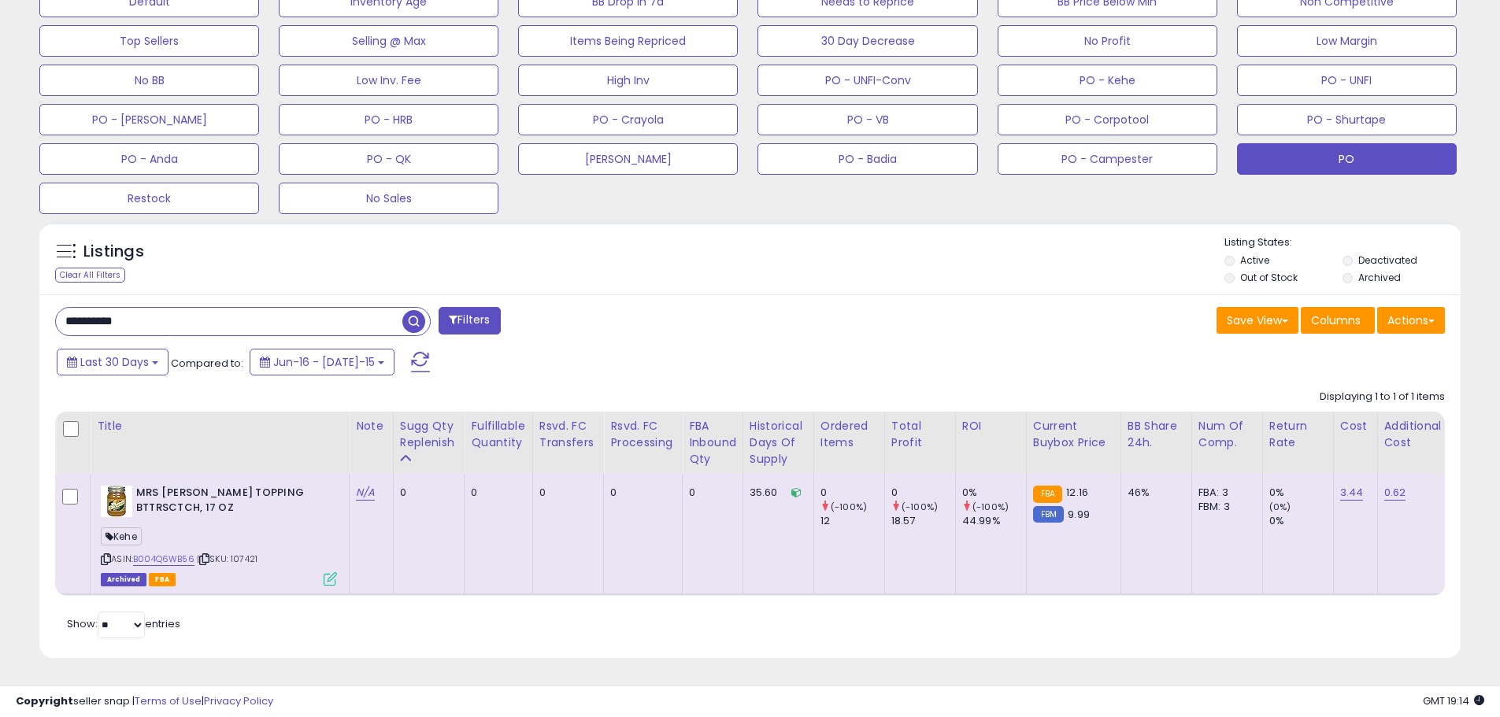
scroll to position [522, 0]
click at [251, 553] on span "| SKU: 107421" at bounding box center [227, 559] width 61 height 13
drag, startPoint x: 78, startPoint y: 311, endPoint x: 19, endPoint y: 310, distance: 59.1
click at [19, 310] on div "**********" at bounding box center [750, 117] width 1485 height 1121
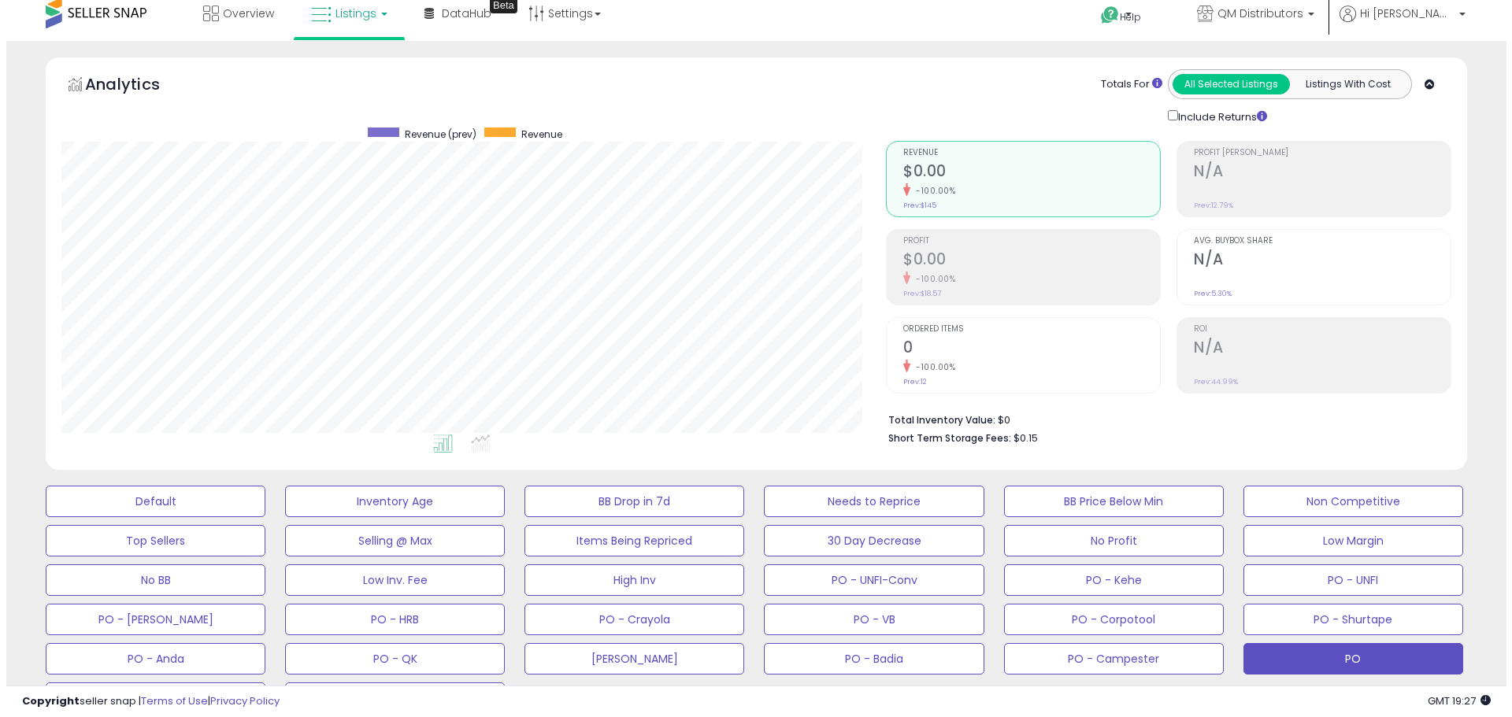
scroll to position [0, 0]
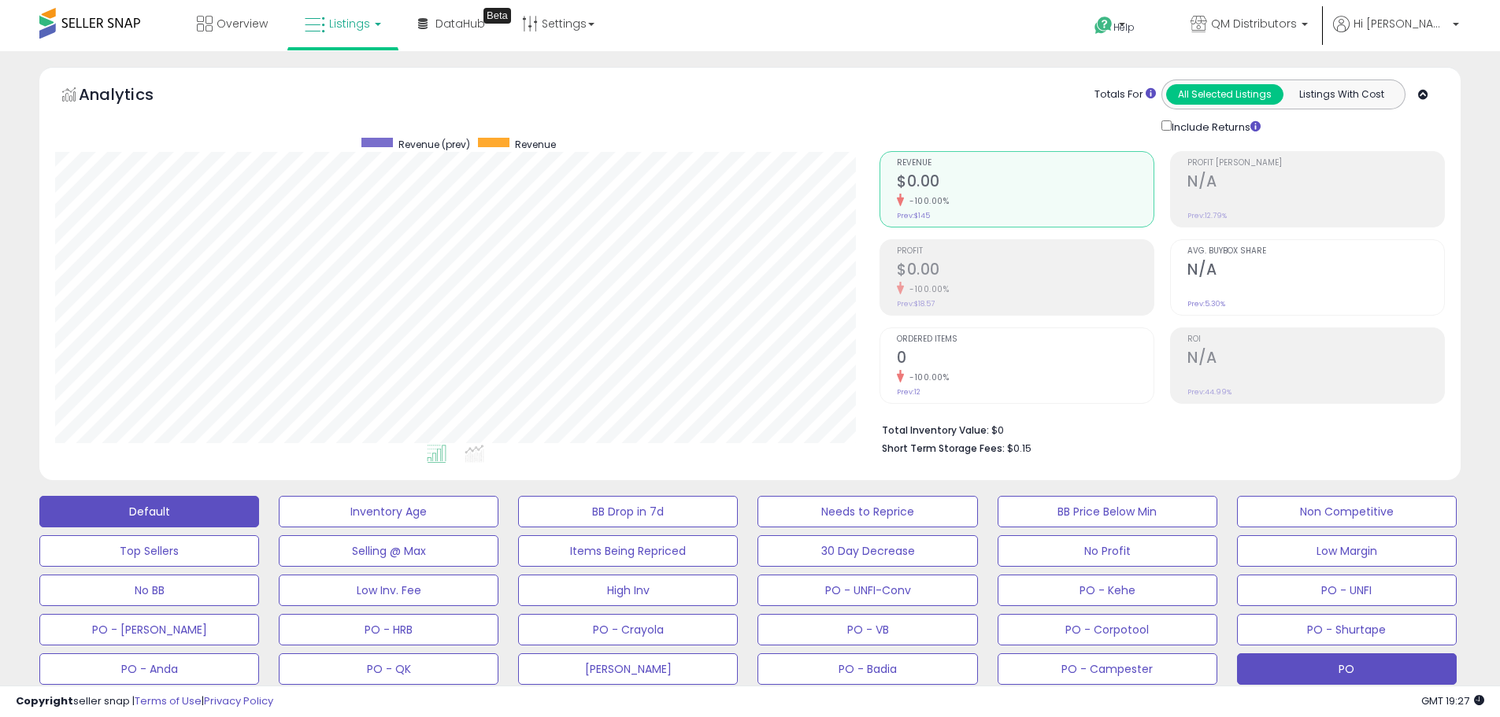
click at [144, 520] on button "Default" at bounding box center [149, 512] width 220 height 32
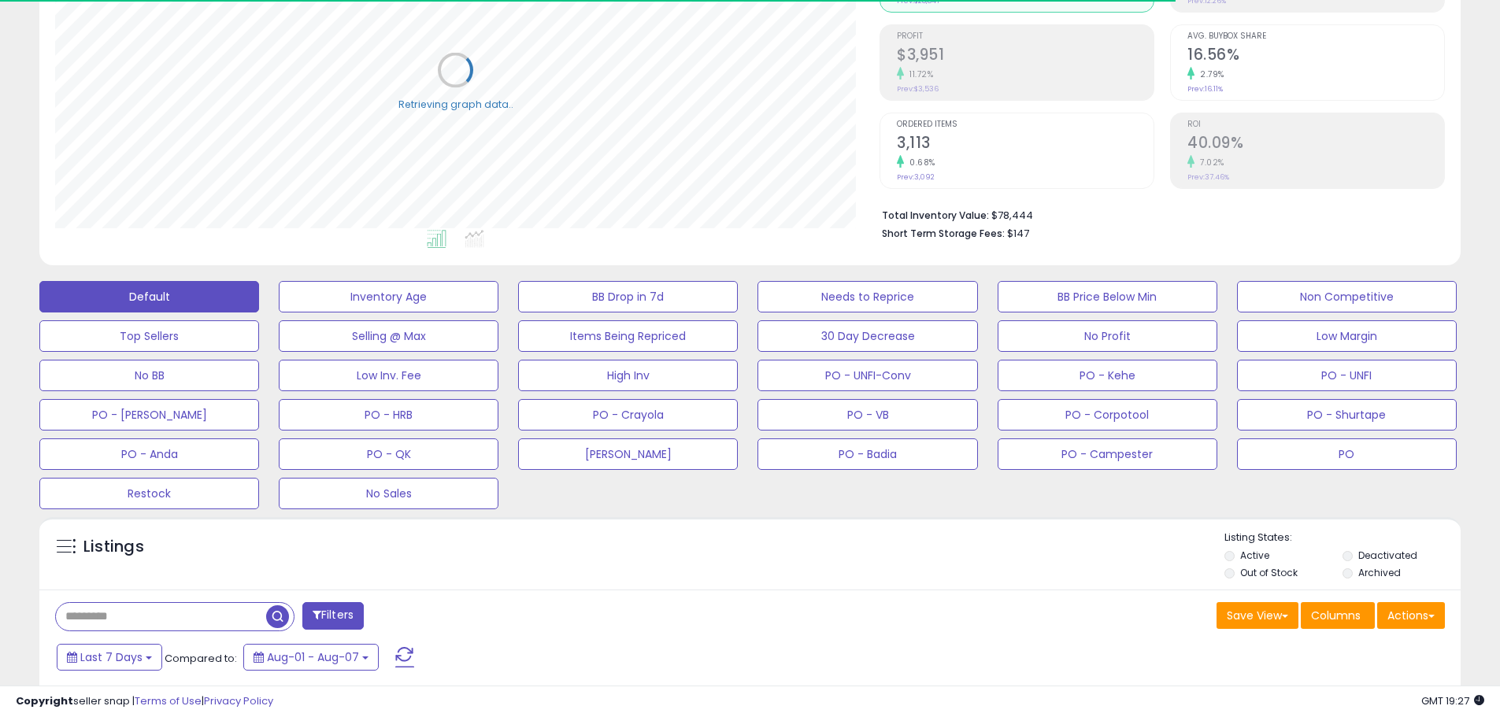
scroll to position [315, 0]
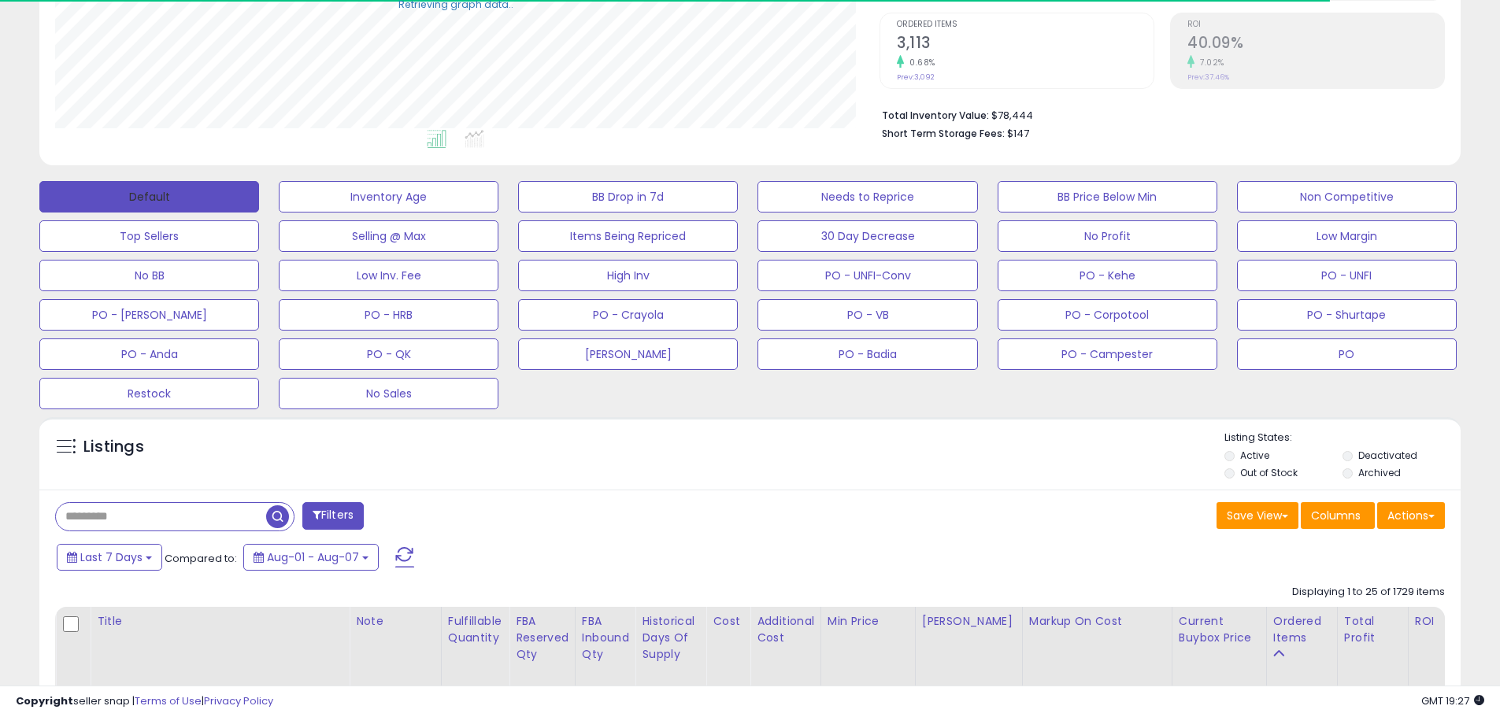
click at [214, 196] on button "Default" at bounding box center [149, 197] width 220 height 32
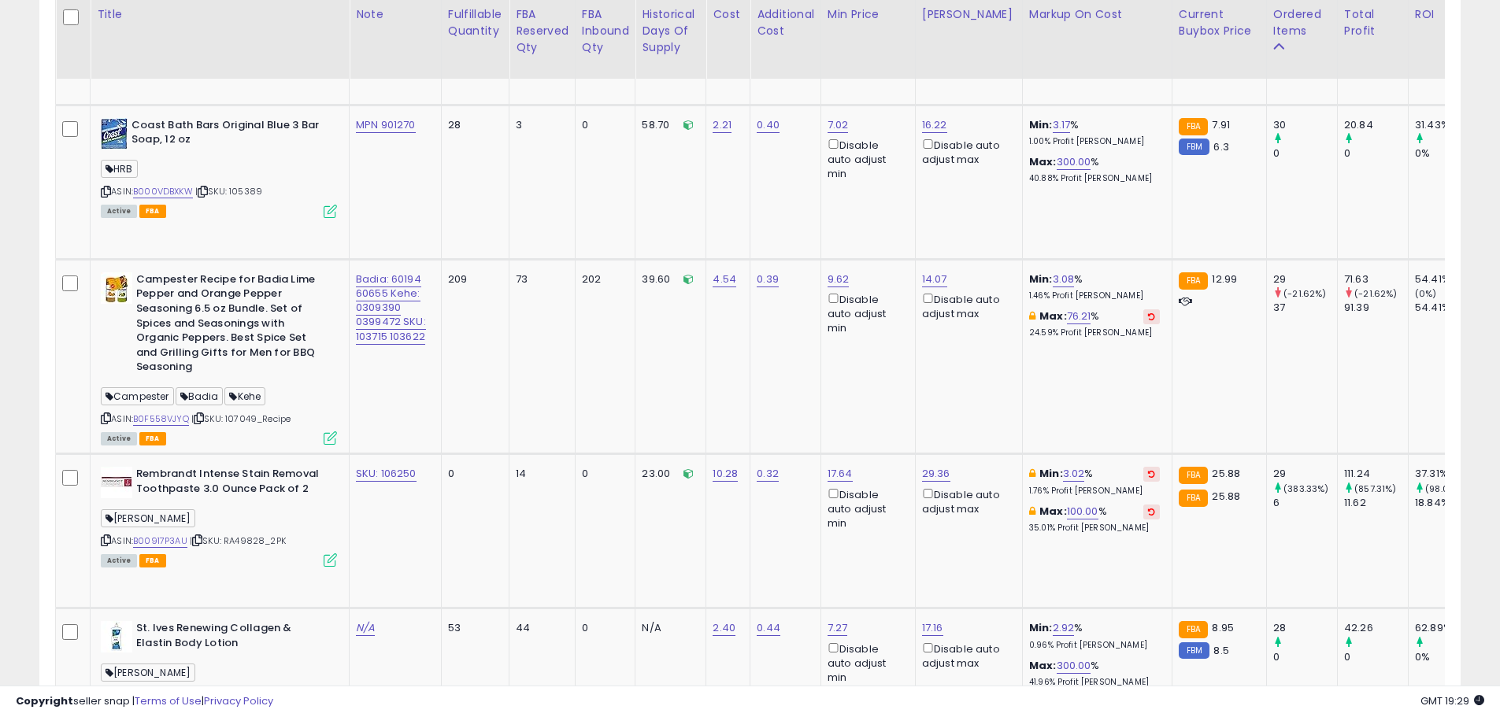
scroll to position [4395, 0]
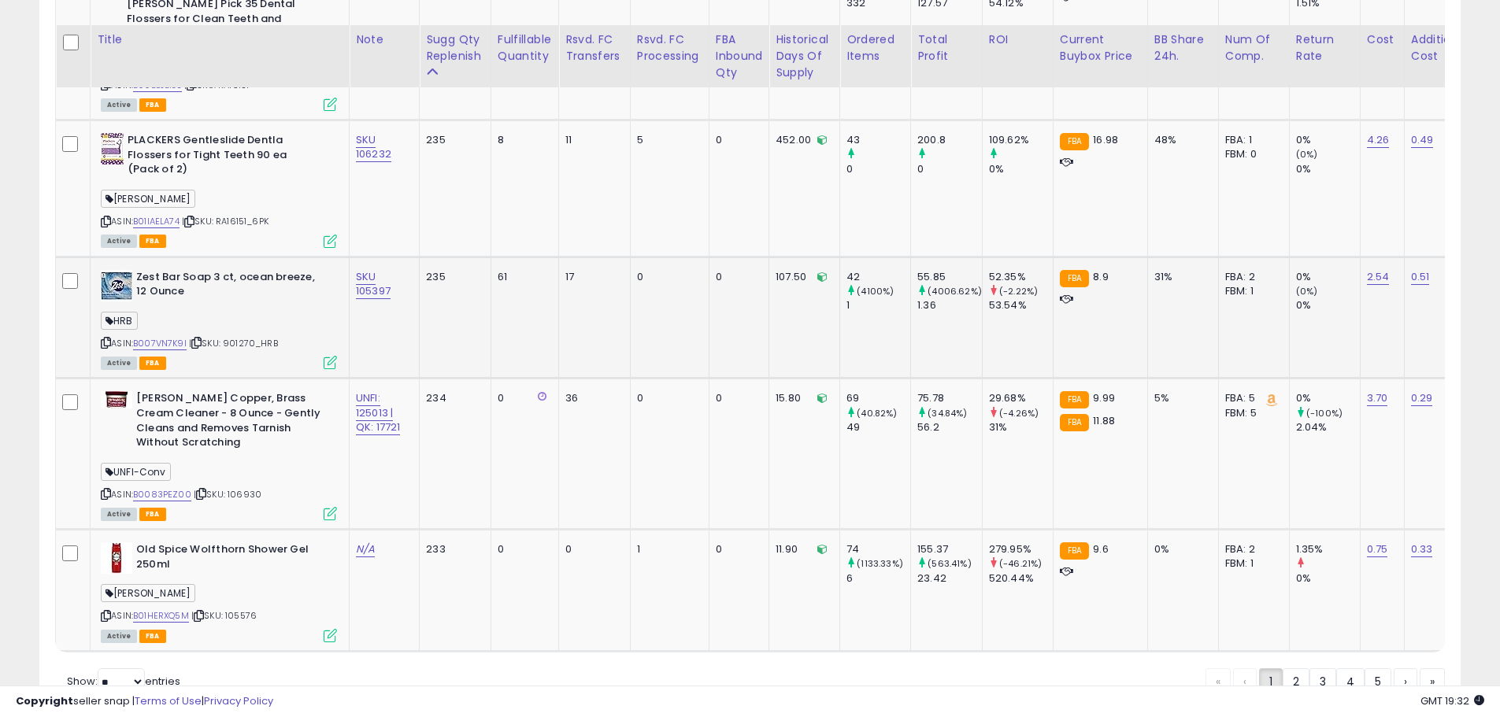
scroll to position [3814, 0]
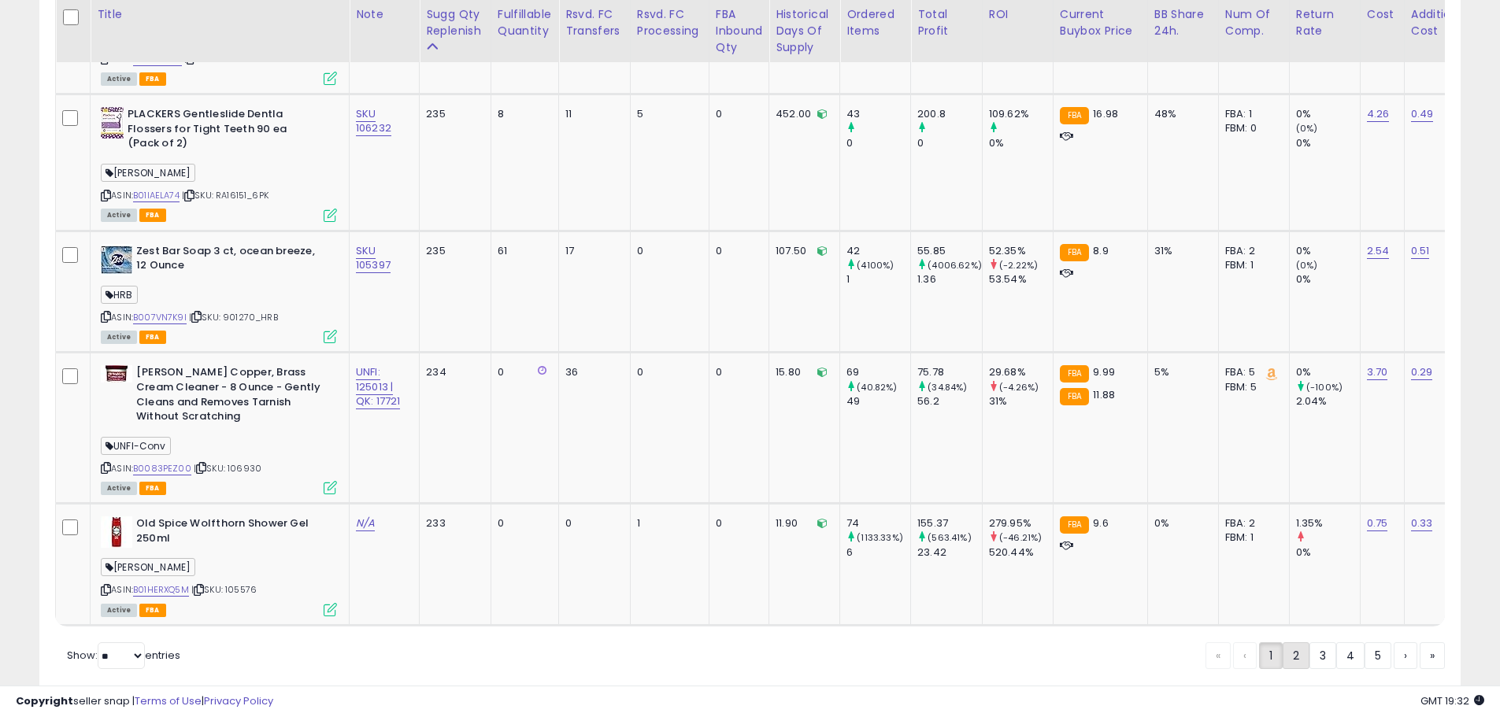
click at [1336, 643] on link "2" at bounding box center [1350, 656] width 28 height 27
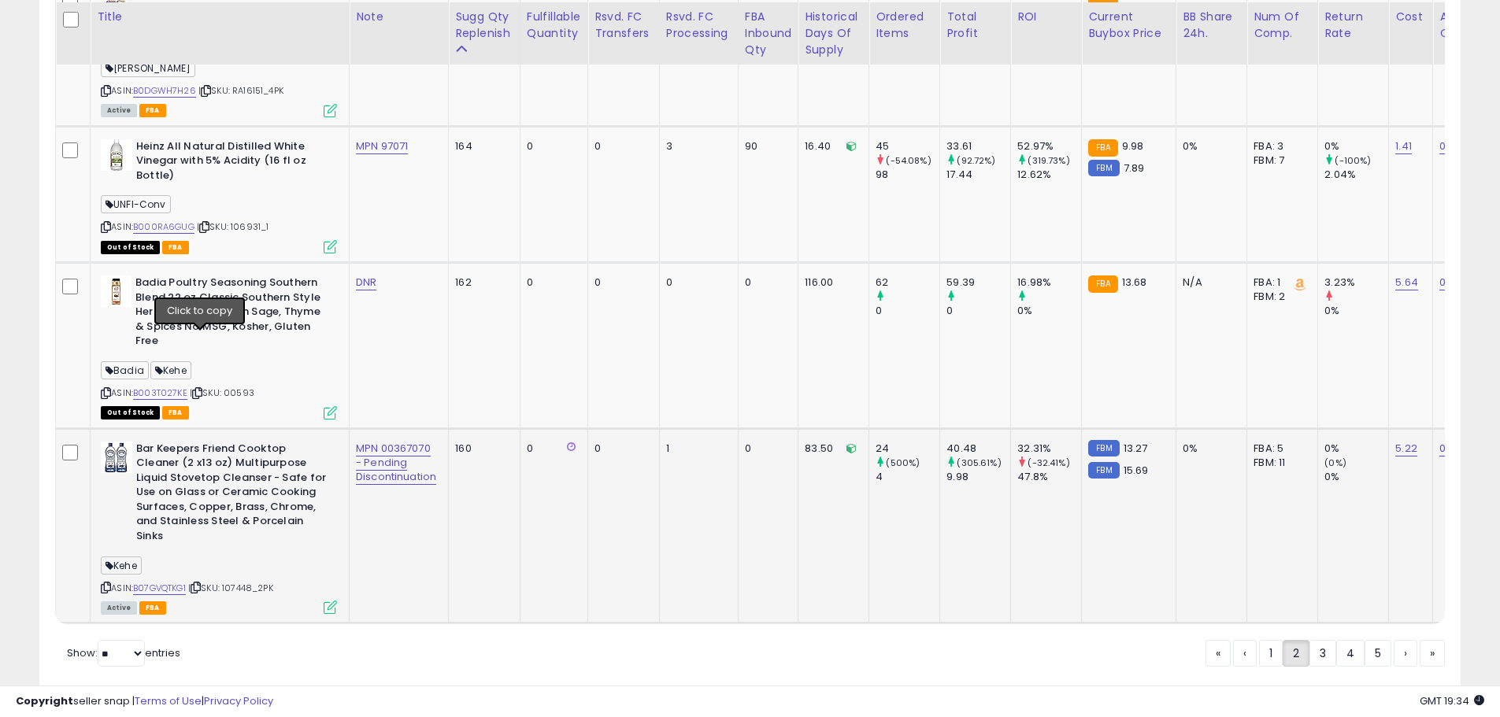
scroll to position [3893, 0]
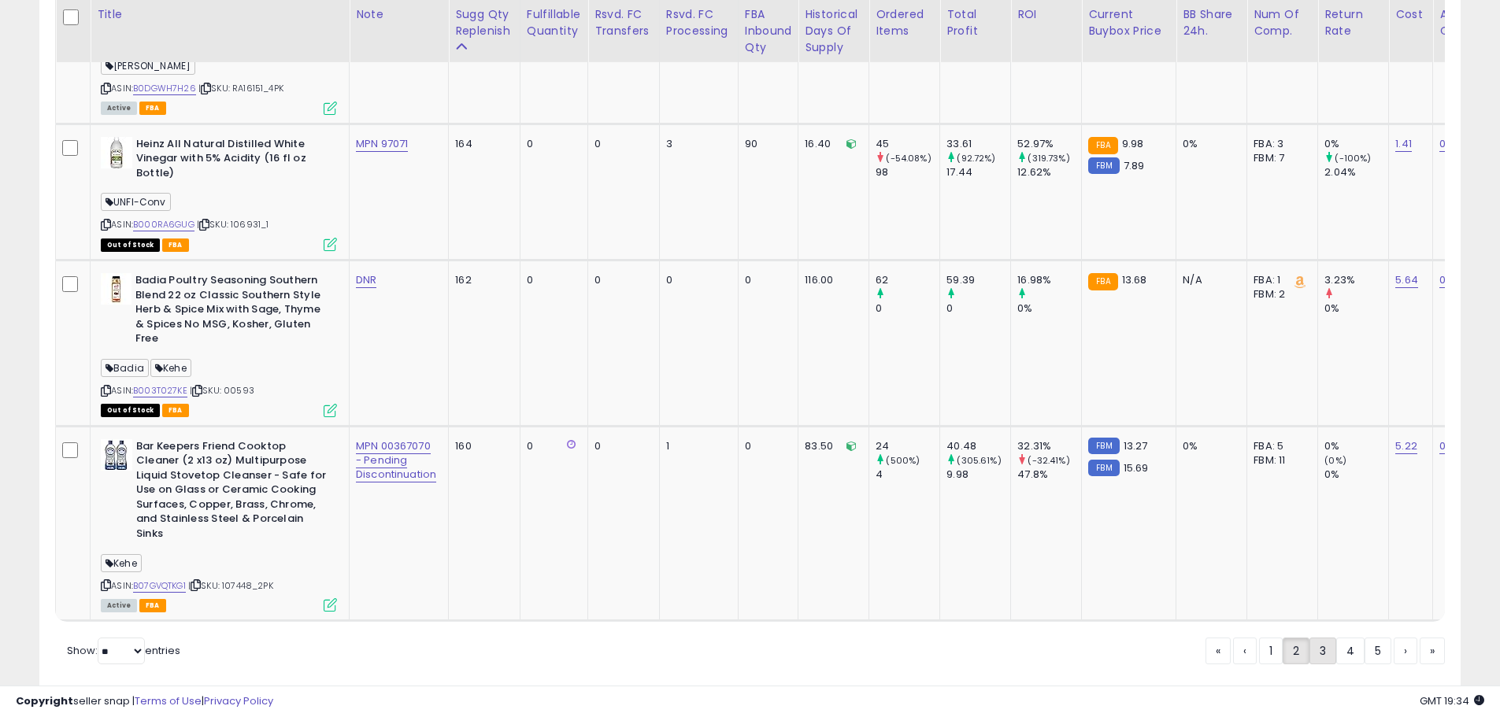
click at [1365, 638] on link "3" at bounding box center [1378, 651] width 27 height 27
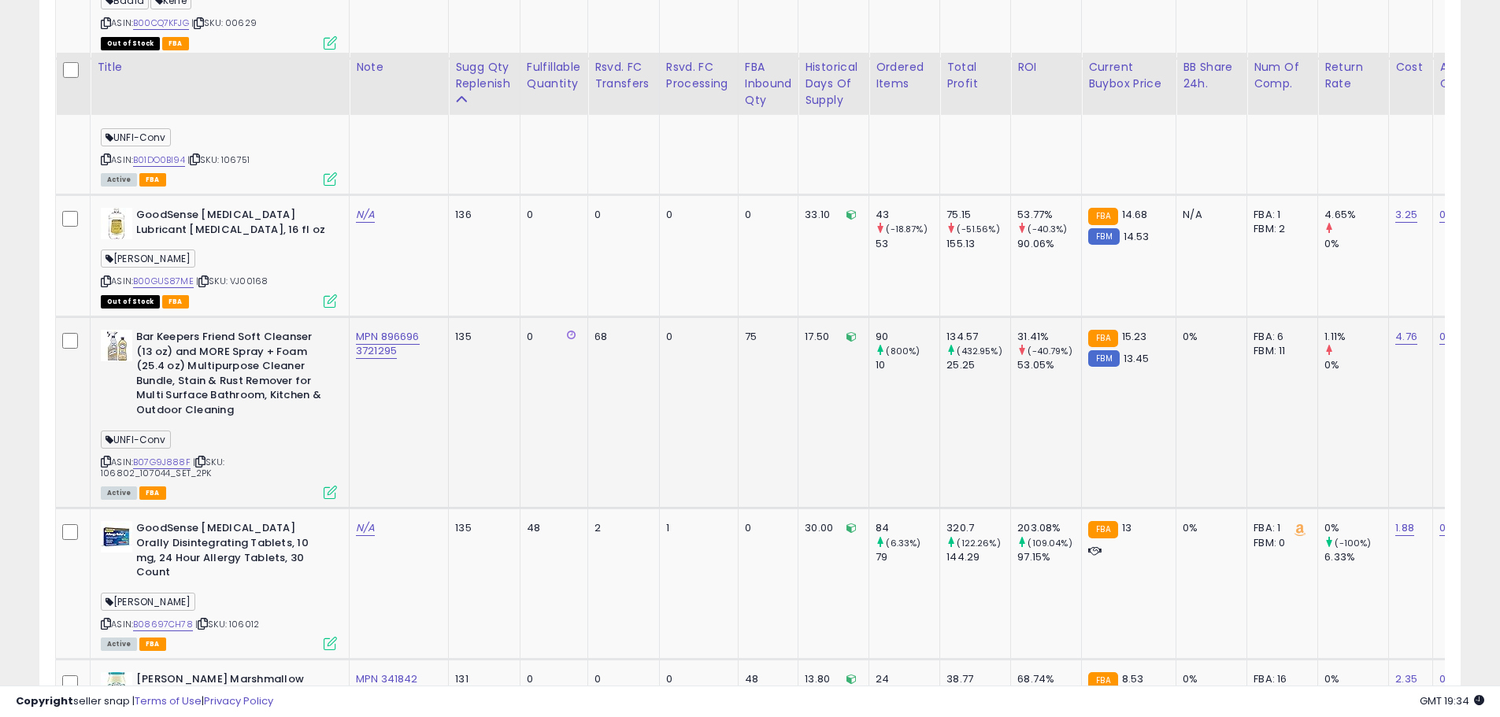
scroll to position [2386, 0]
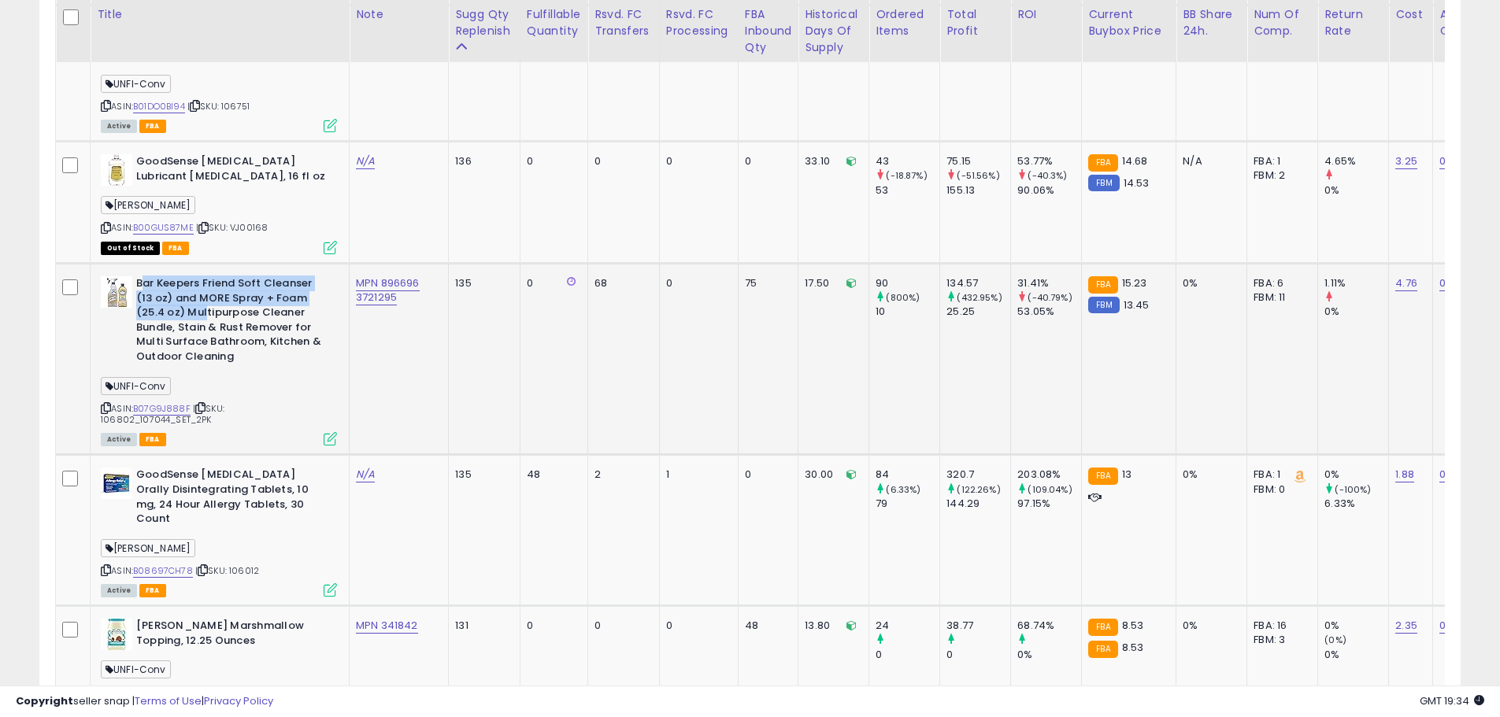
drag, startPoint x: 143, startPoint y: 273, endPoint x: 239, endPoint y: 312, distance: 103.5
click at [207, 301] on b "Bar Keepers Friend Soft Cleanser (13 oz) and MORE Spray + Foam (25.4 oz) Multip…" at bounding box center [231, 321] width 191 height 91
click at [278, 317] on b "Bar Keepers Friend Soft Cleanser (13 oz) and MORE Spray + Foam (25.4 oz) Multip…" at bounding box center [231, 321] width 191 height 91
drag, startPoint x: 321, startPoint y: 311, endPoint x: 177, endPoint y: 282, distance: 147.0
click at [178, 280] on b "Bar Keepers Friend Soft Cleanser (13 oz) and MORE Spray + Foam (25.4 oz) Multip…" at bounding box center [231, 321] width 191 height 91
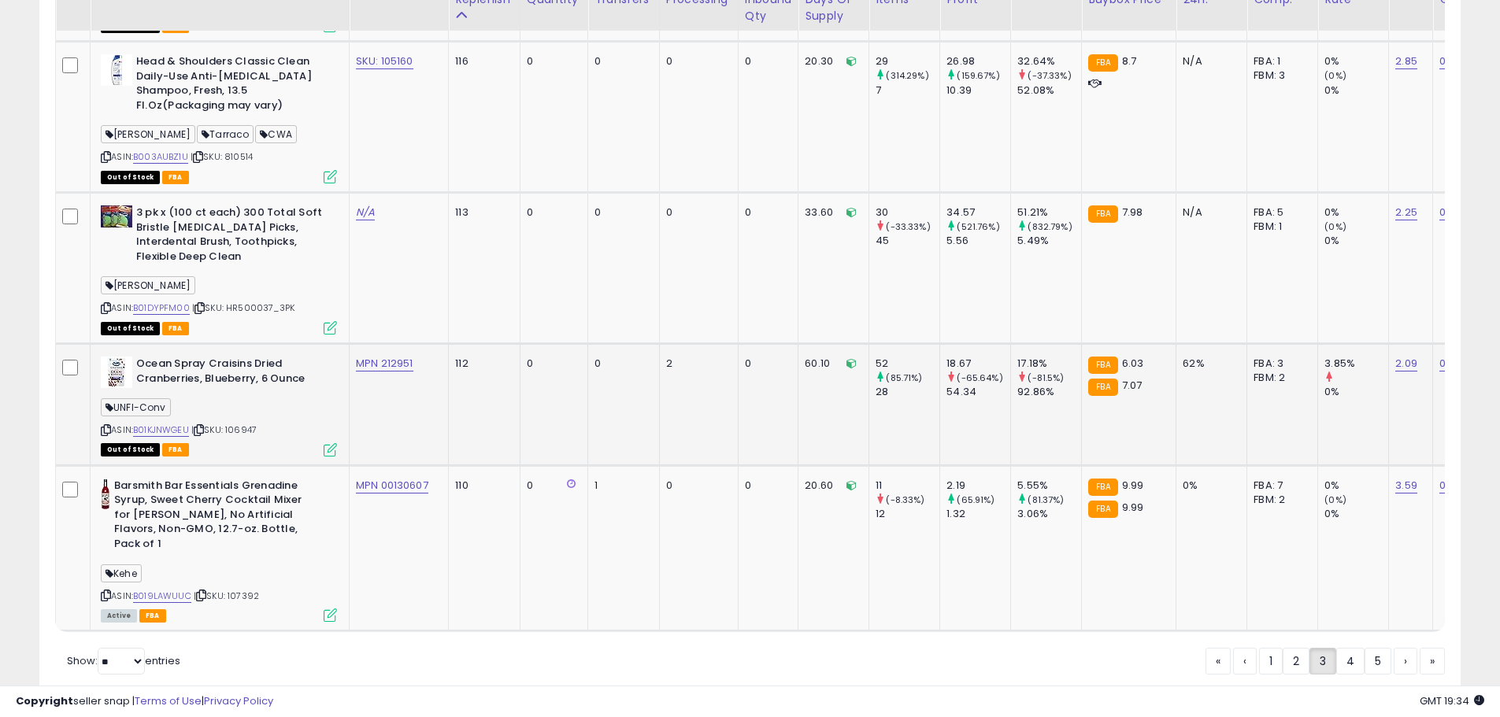
scroll to position [3880, 0]
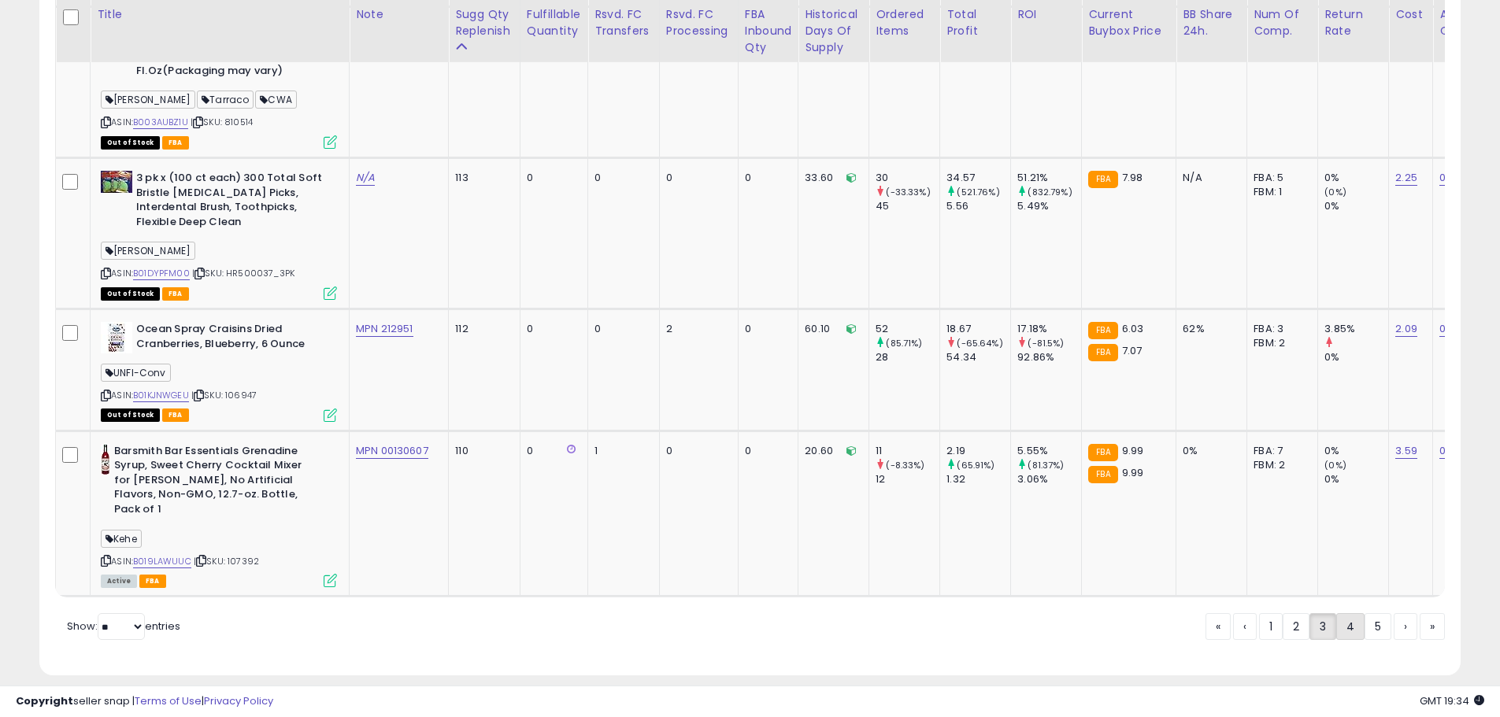
click at [1394, 614] on link "4" at bounding box center [1406, 627] width 24 height 27
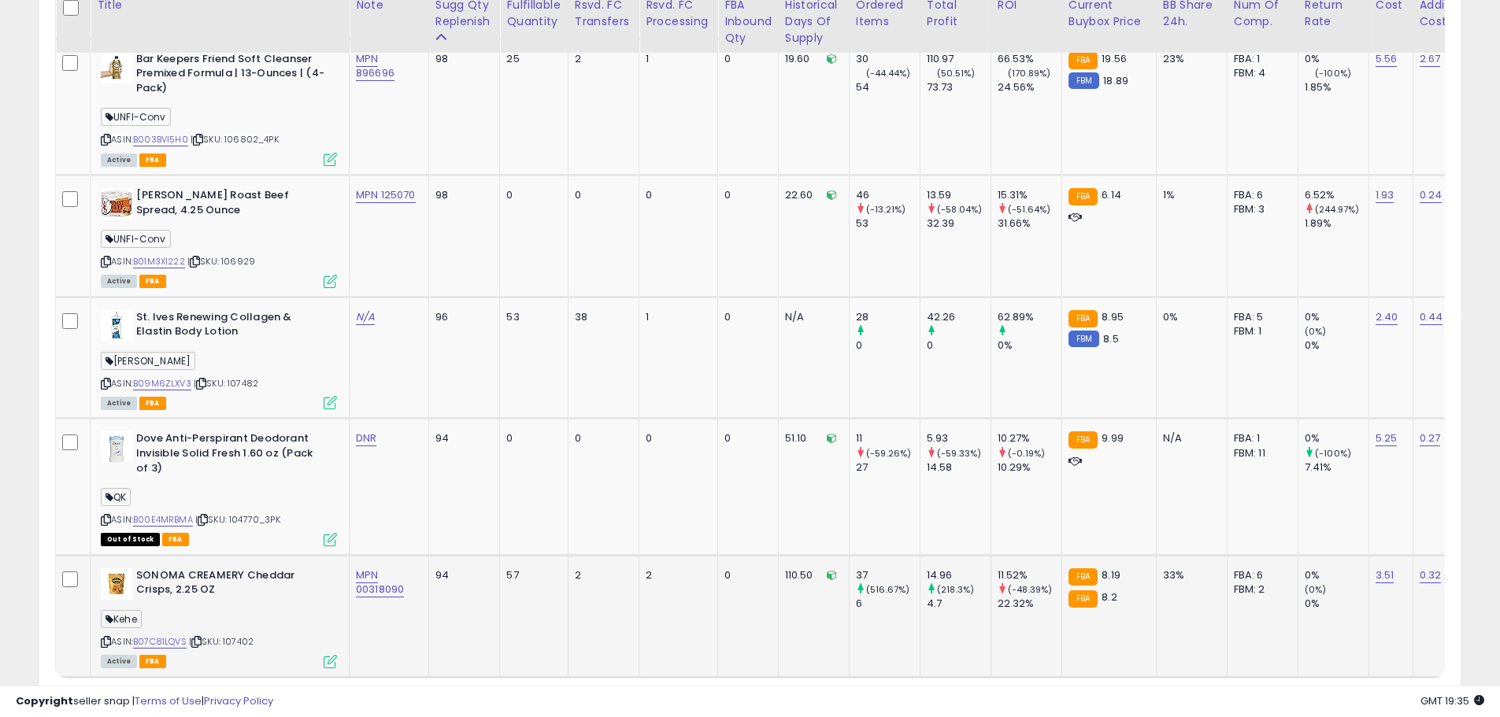
scroll to position [3662, 0]
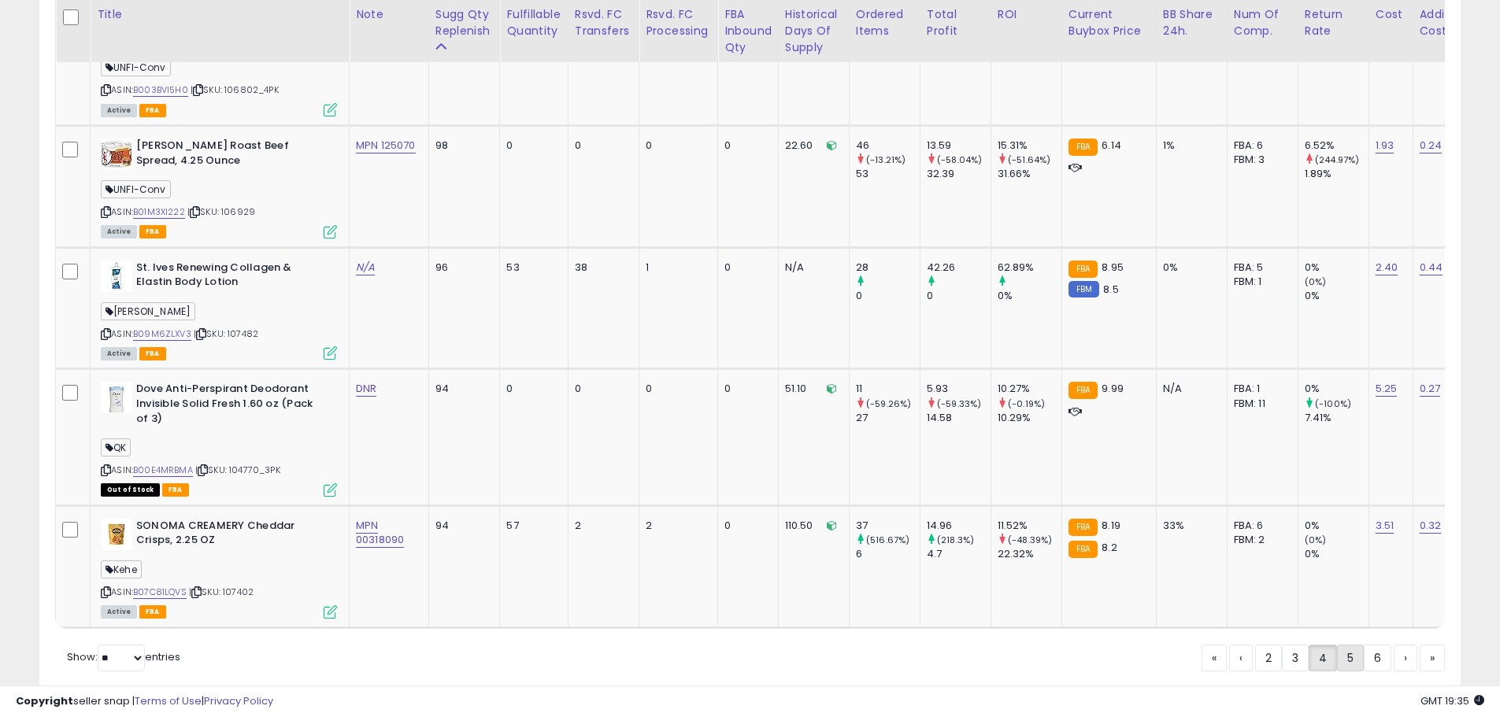
click at [1394, 645] on link "5" at bounding box center [1406, 658] width 24 height 27
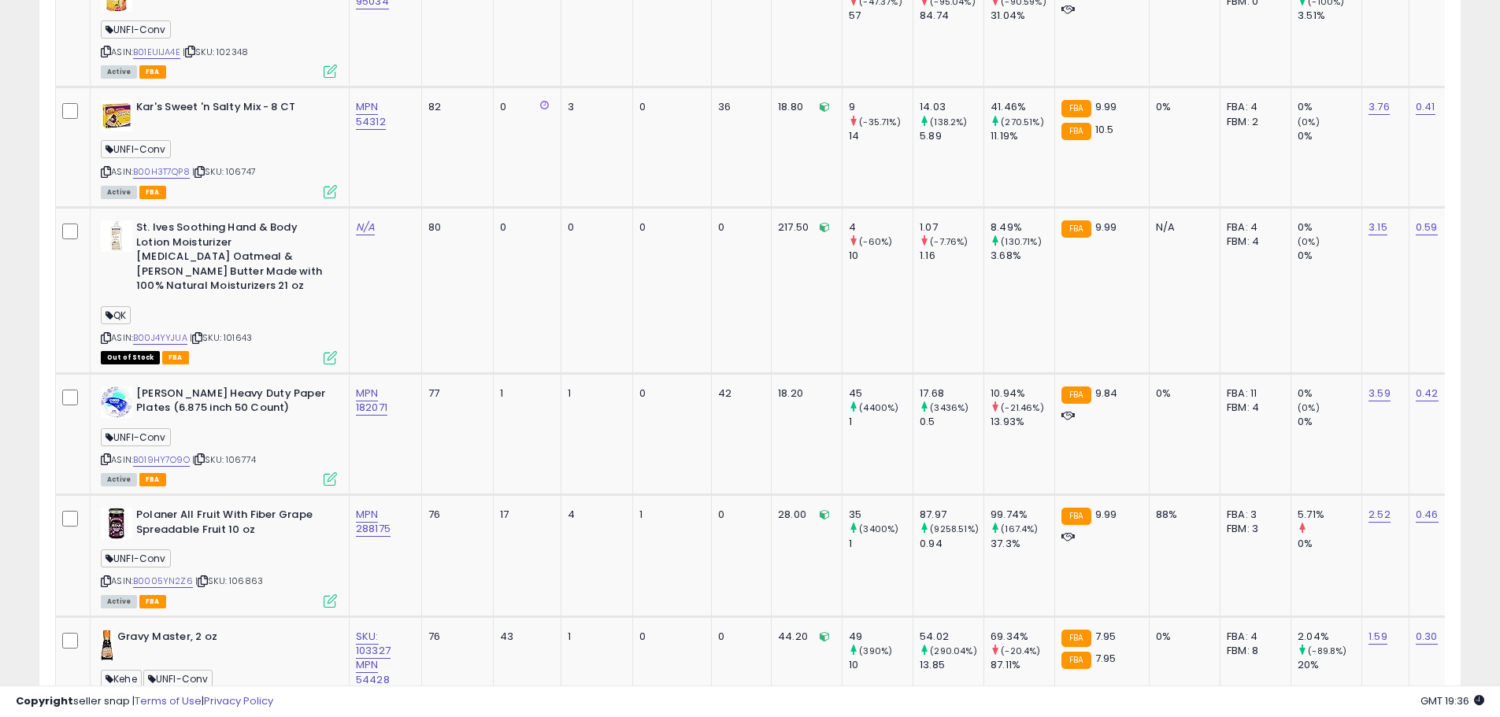
scroll to position [3688, 0]
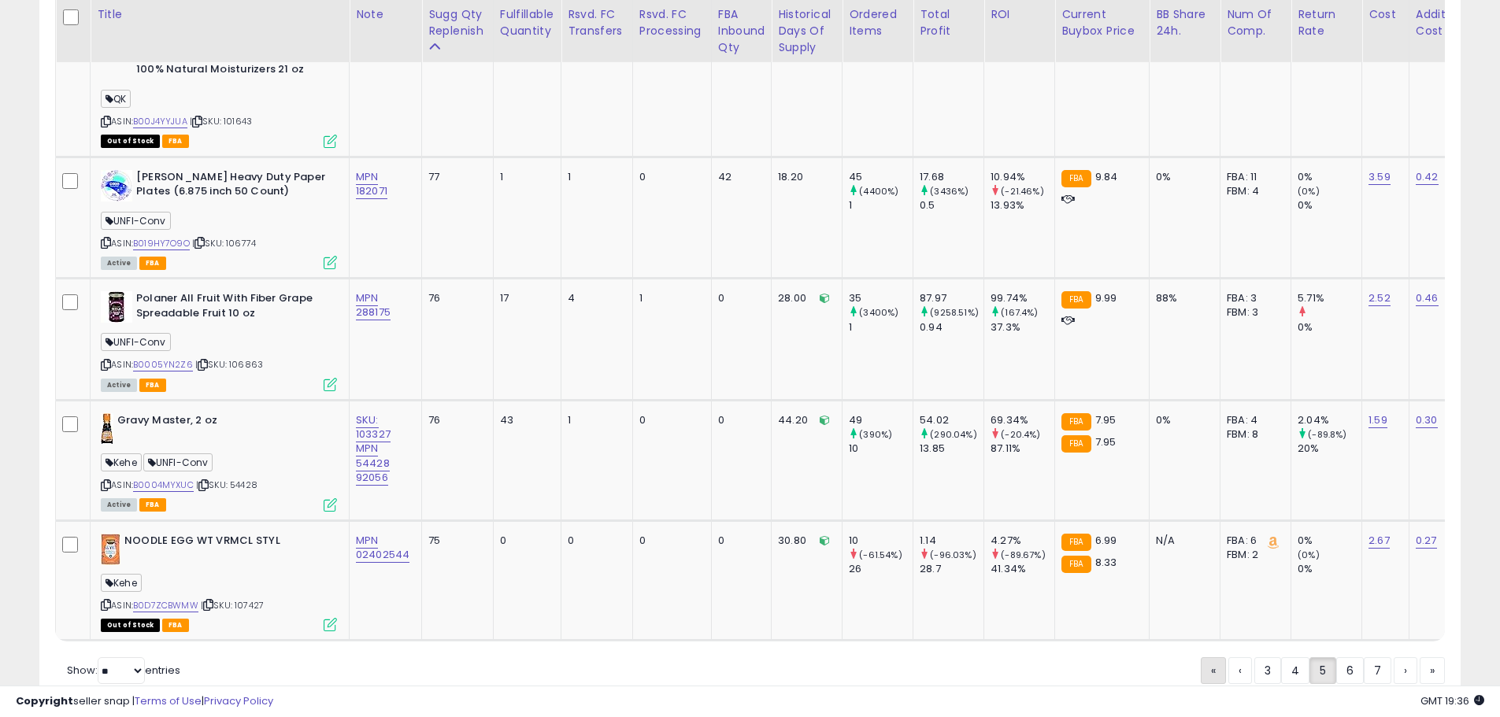
click at [1201, 658] on link "«" at bounding box center [1213, 671] width 25 height 27
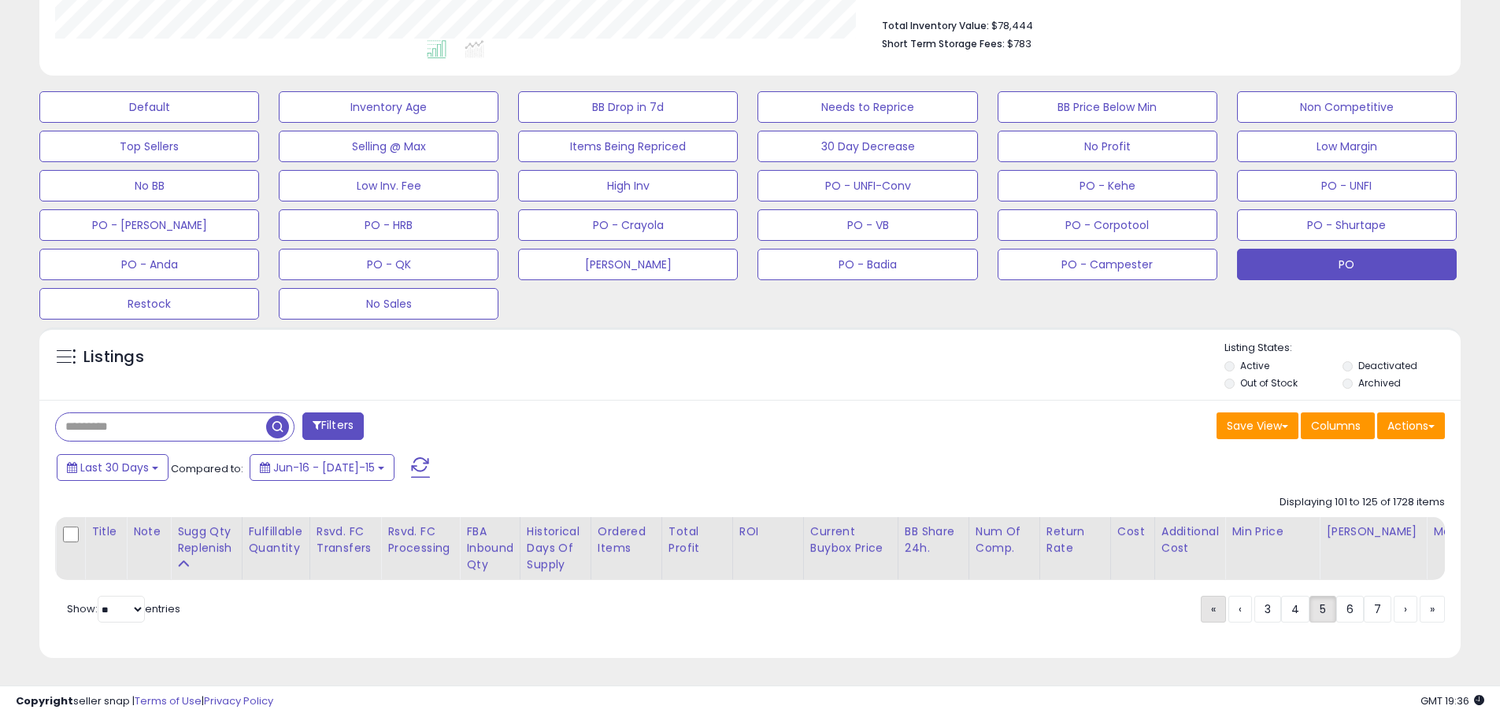
scroll to position [417, 0]
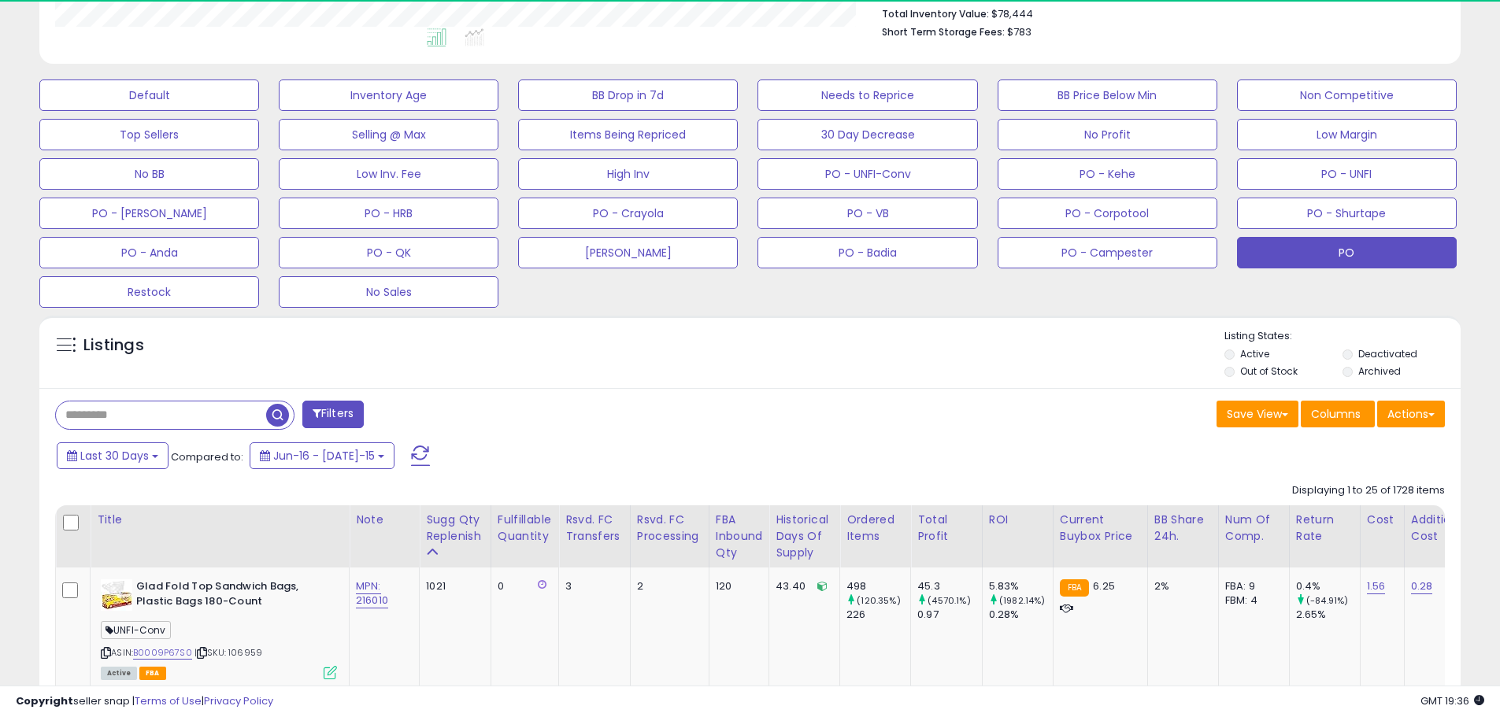
click at [1210, 617] on td "2%" at bounding box center [1182, 628] width 71 height 120
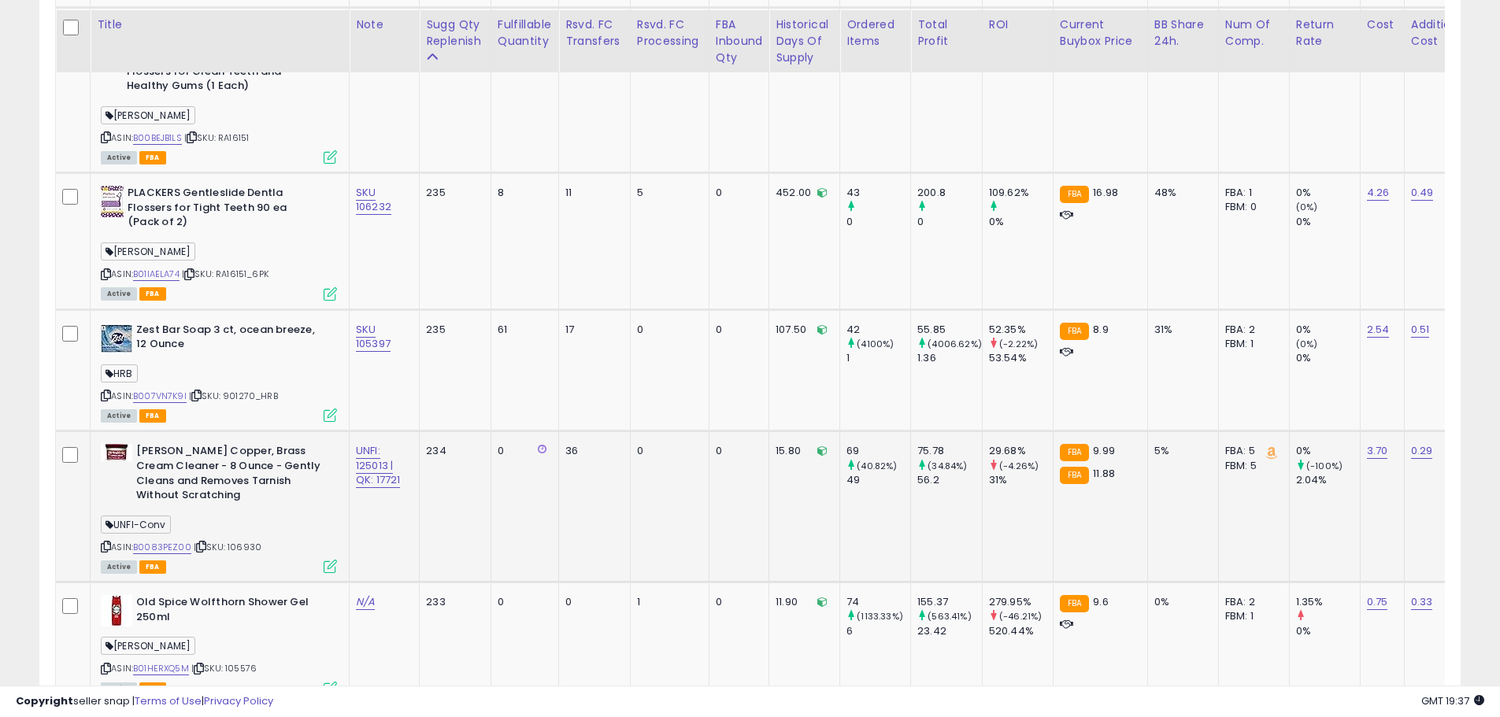
scroll to position [3814, 0]
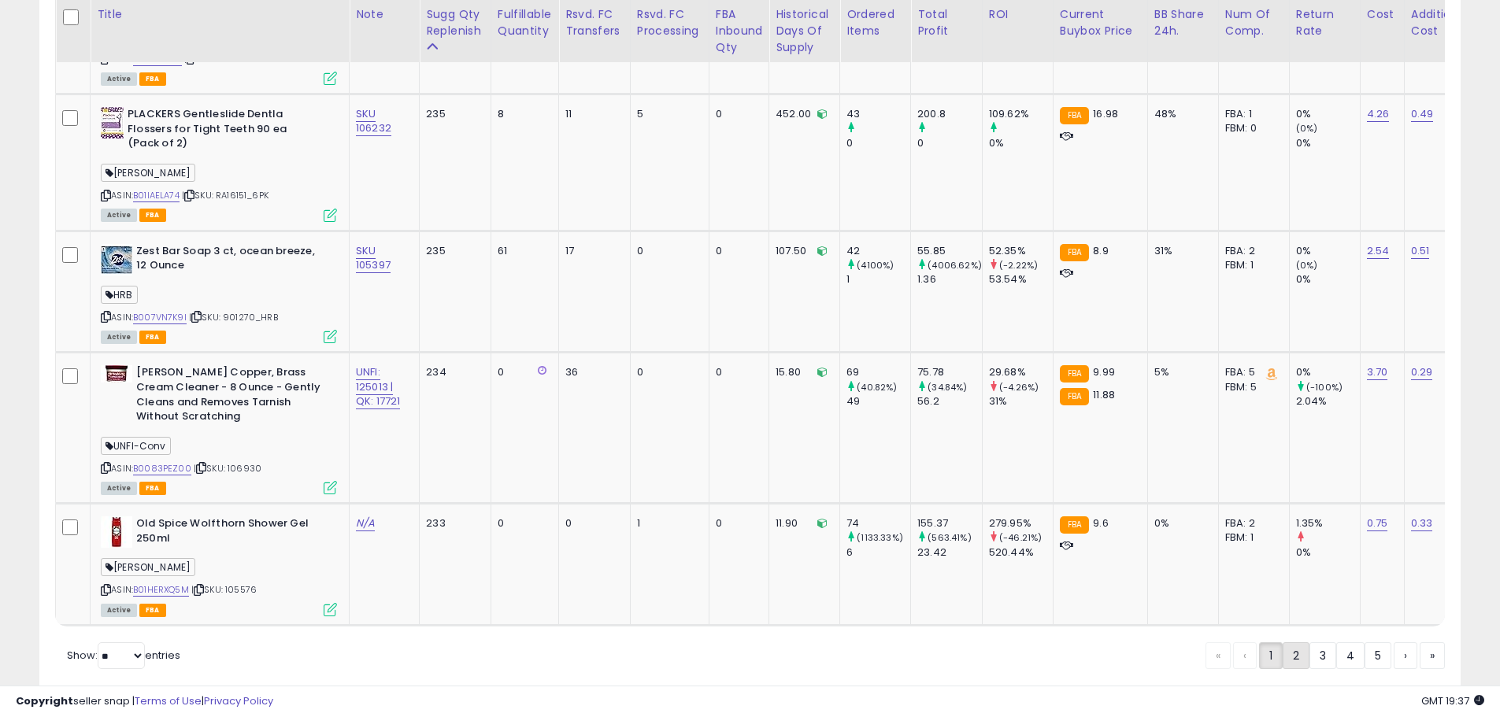
click at [1336, 643] on link "2" at bounding box center [1350, 656] width 28 height 27
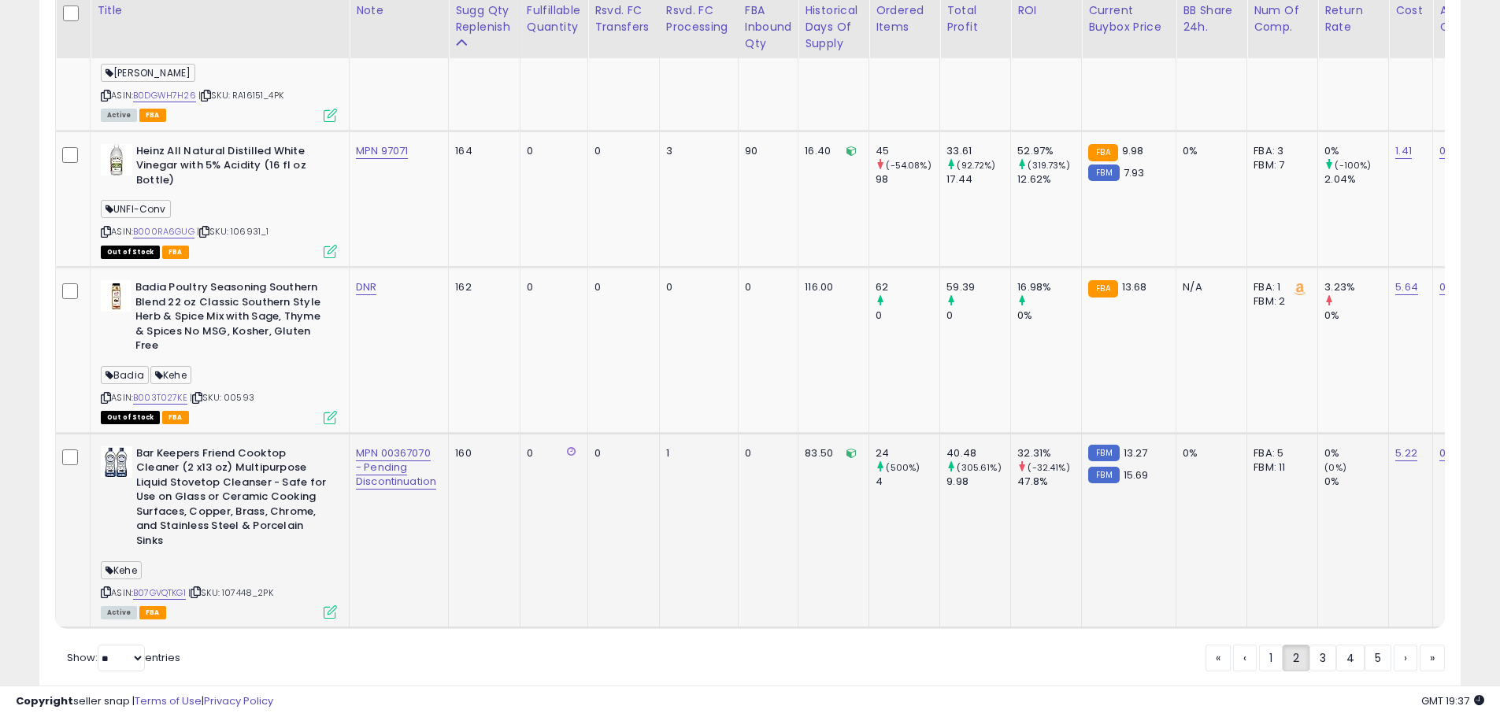
scroll to position [3893, 0]
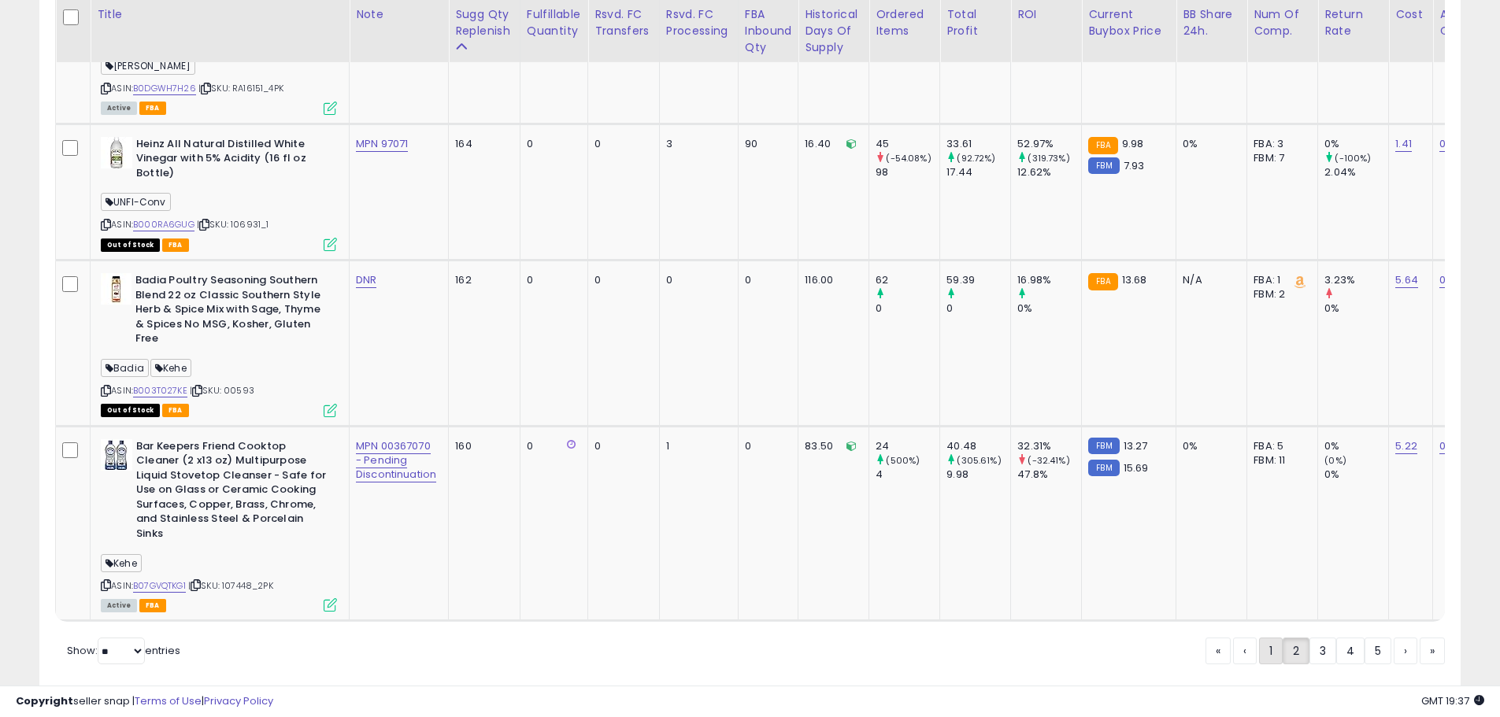
click at [1310, 638] on link "1" at bounding box center [1323, 651] width 27 height 27
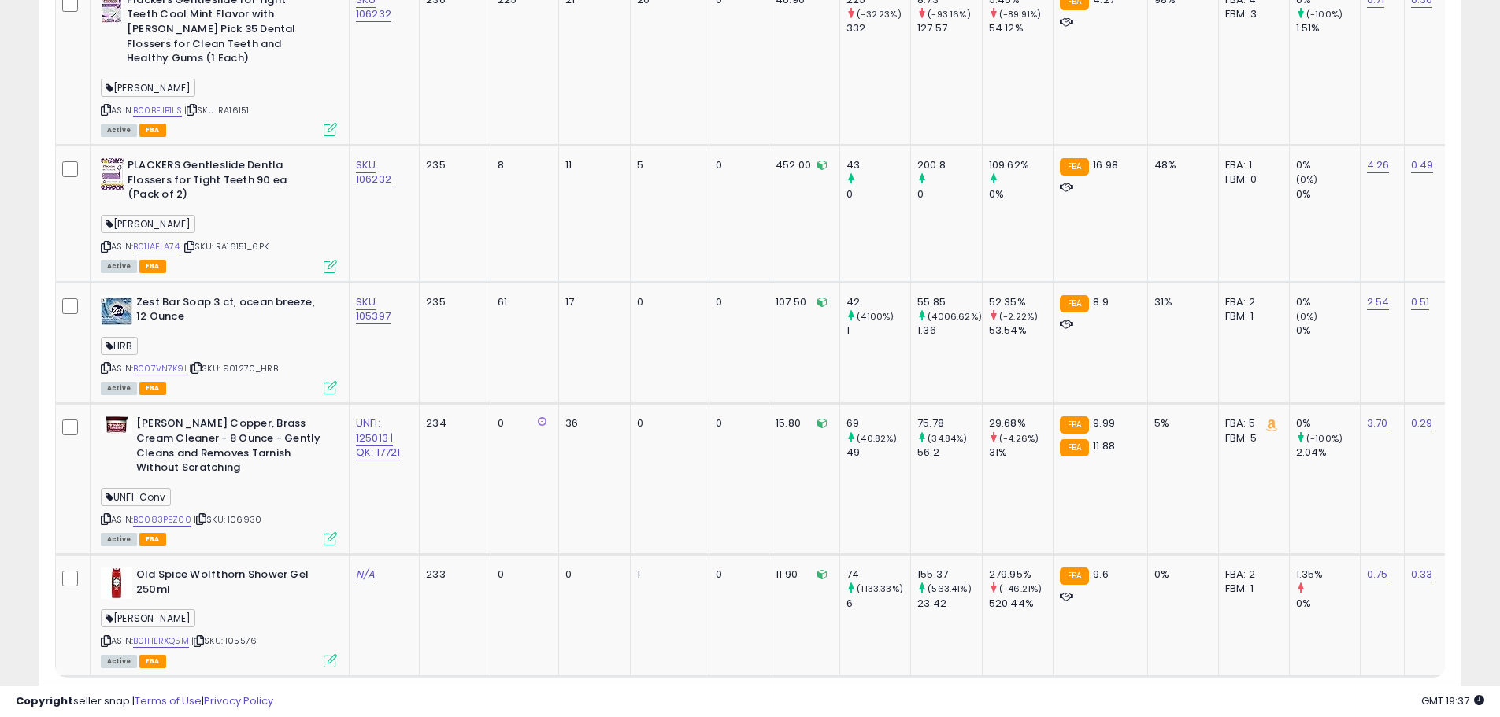
scroll to position [3814, 0]
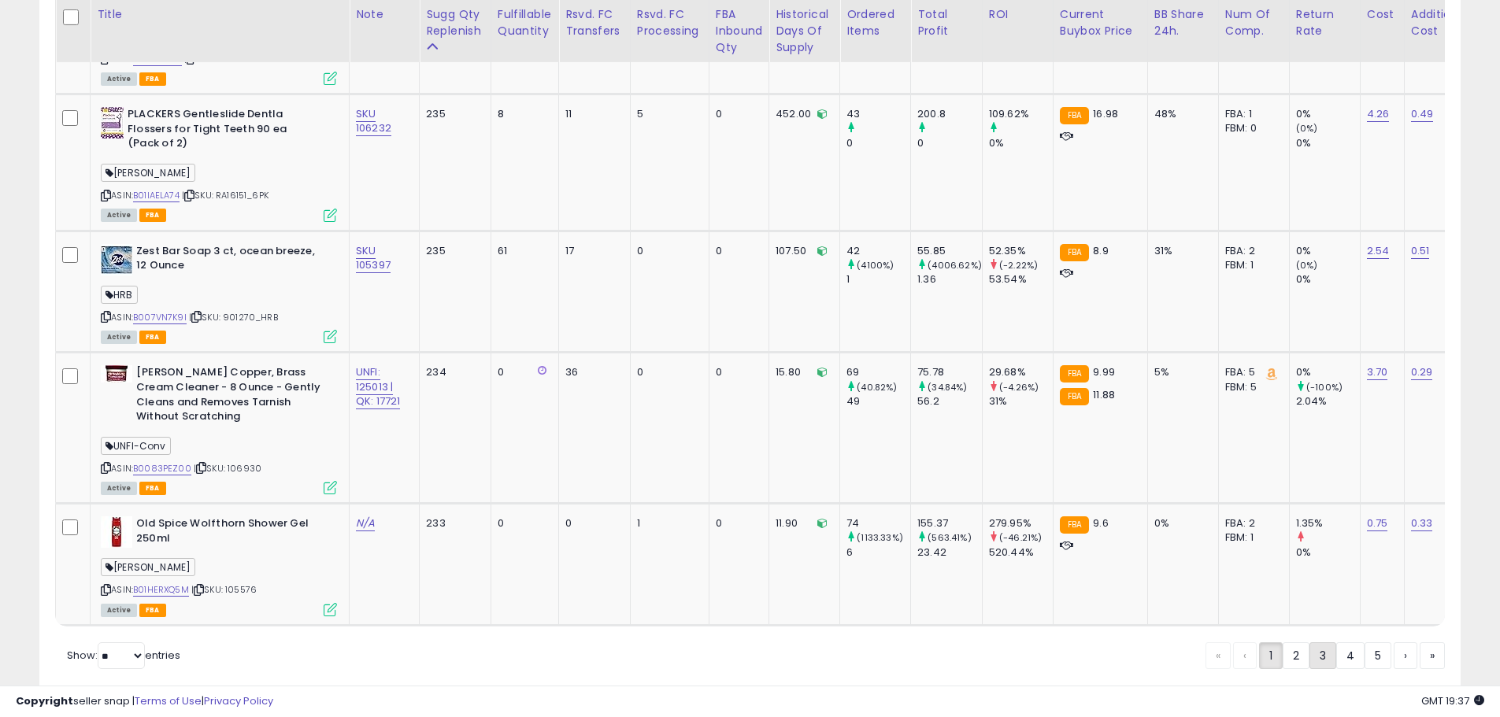
click at [1365, 643] on link "3" at bounding box center [1378, 656] width 27 height 27
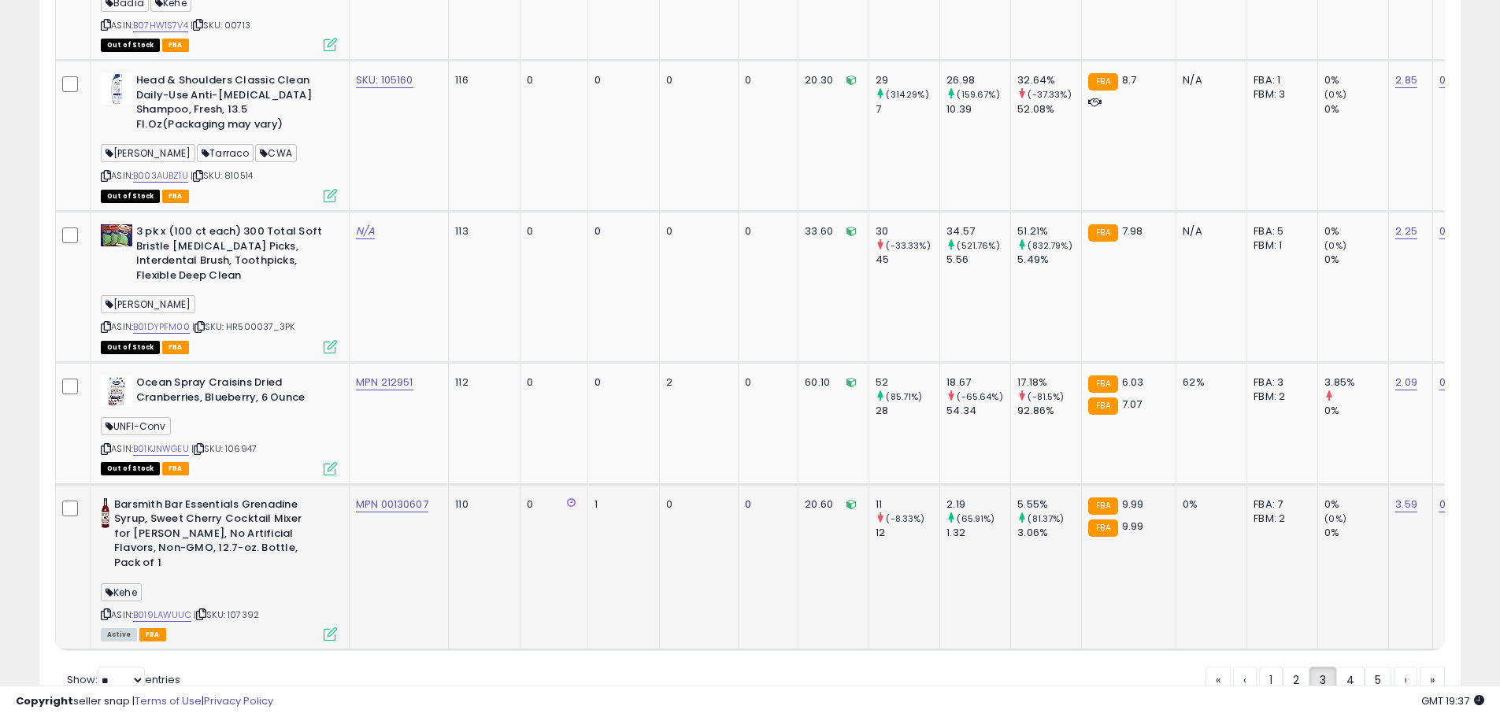
scroll to position [3880, 0]
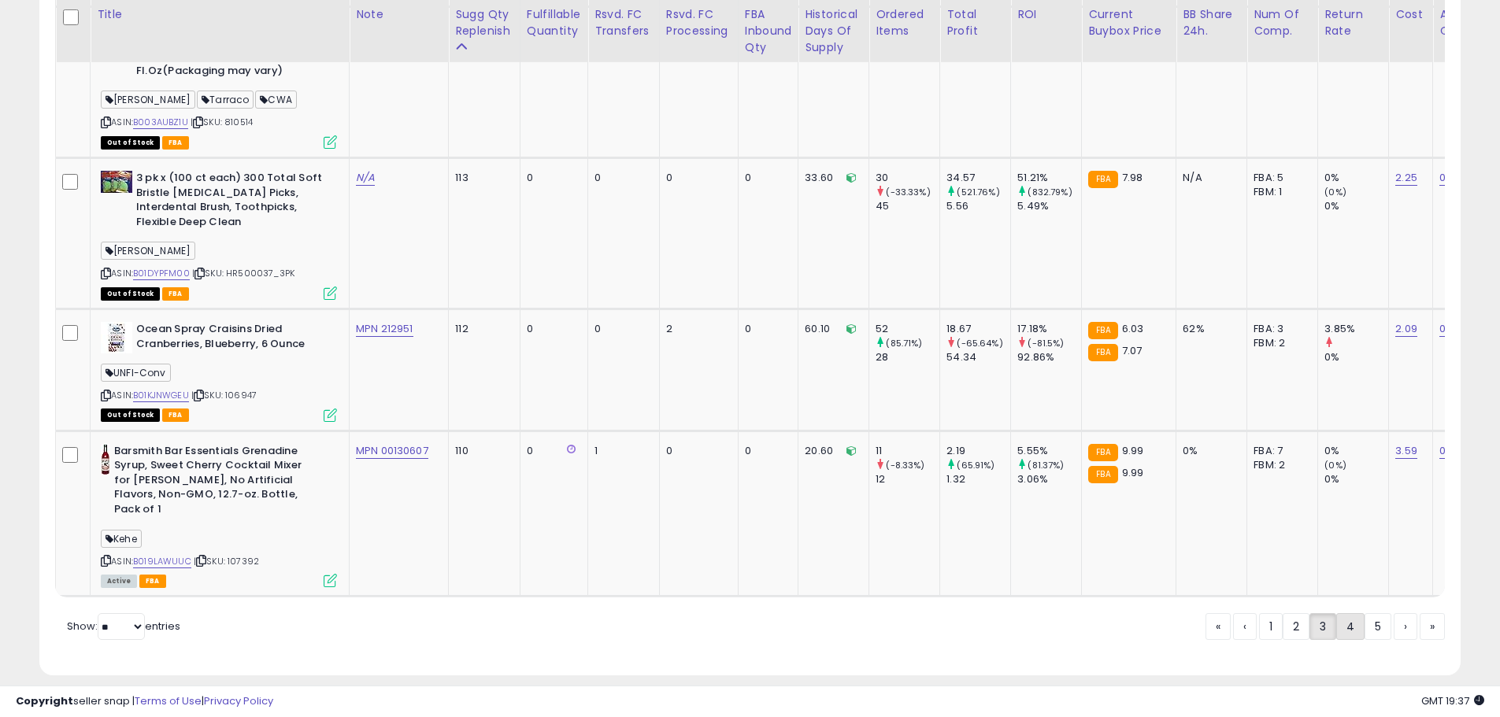
click at [1394, 614] on link "4" at bounding box center [1406, 627] width 24 height 27
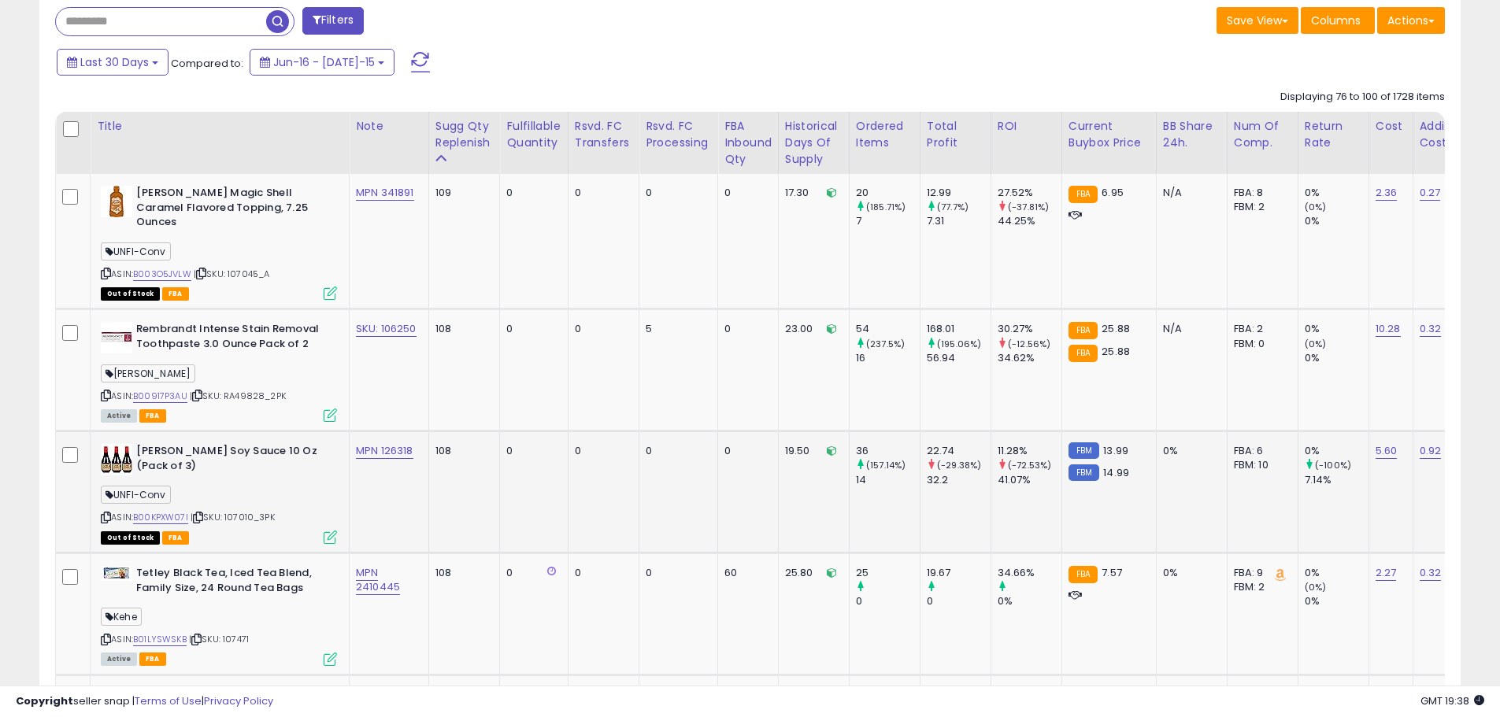
scroll to position [889, 0]
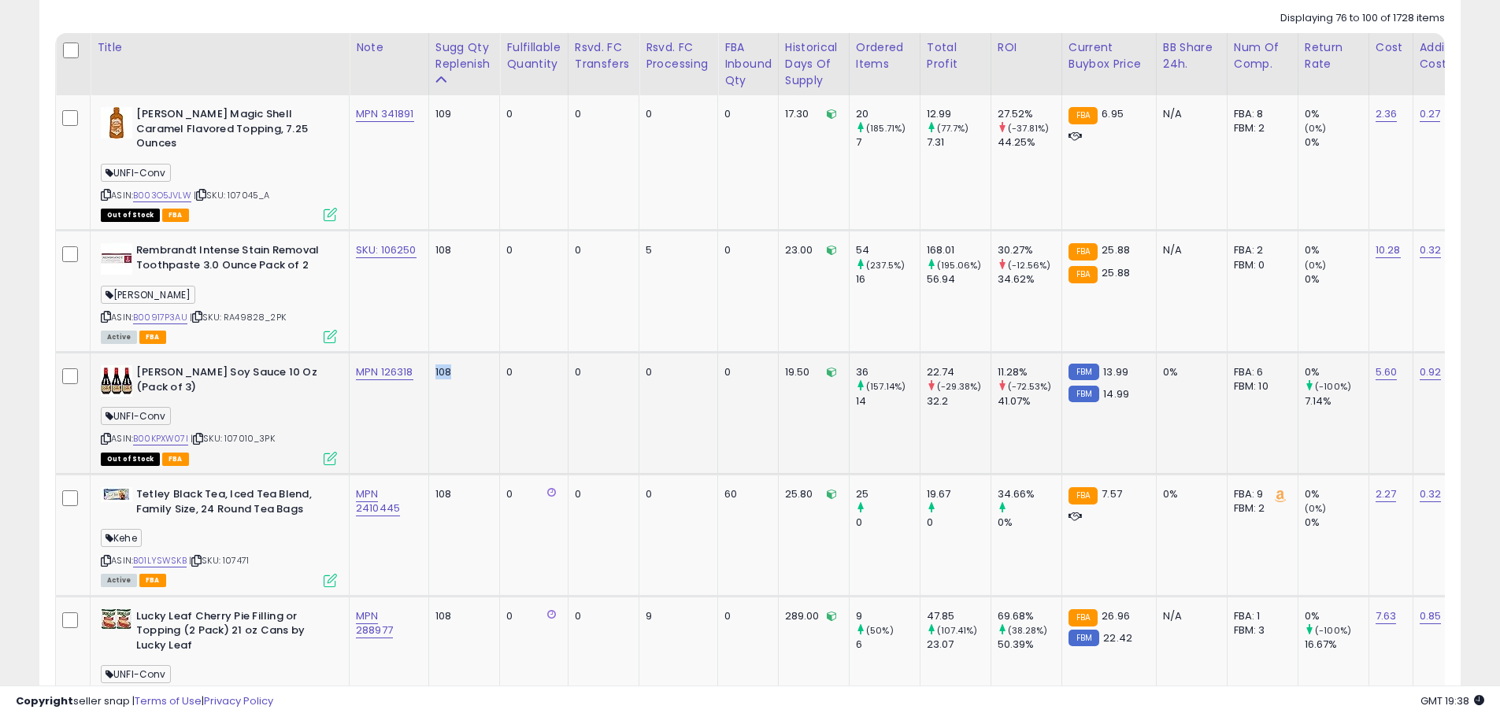
drag, startPoint x: 443, startPoint y: 357, endPoint x: 436, endPoint y: 358, distance: 8.0
click at [436, 358] on td "108" at bounding box center [464, 414] width 72 height 122
drag, startPoint x: 462, startPoint y: 229, endPoint x: 435, endPoint y: 233, distance: 27.1
click at [435, 233] on td "108" at bounding box center [464, 292] width 72 height 122
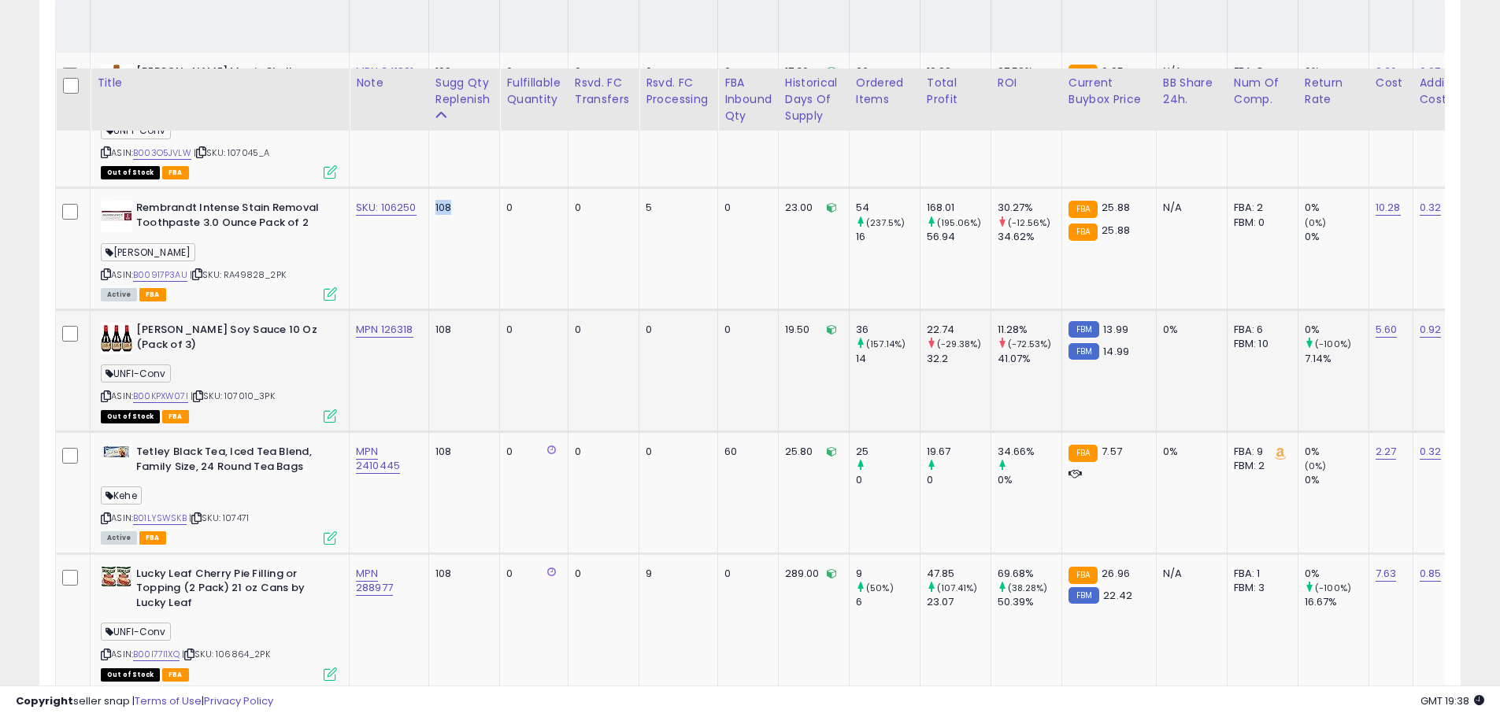
scroll to position [1047, 0]
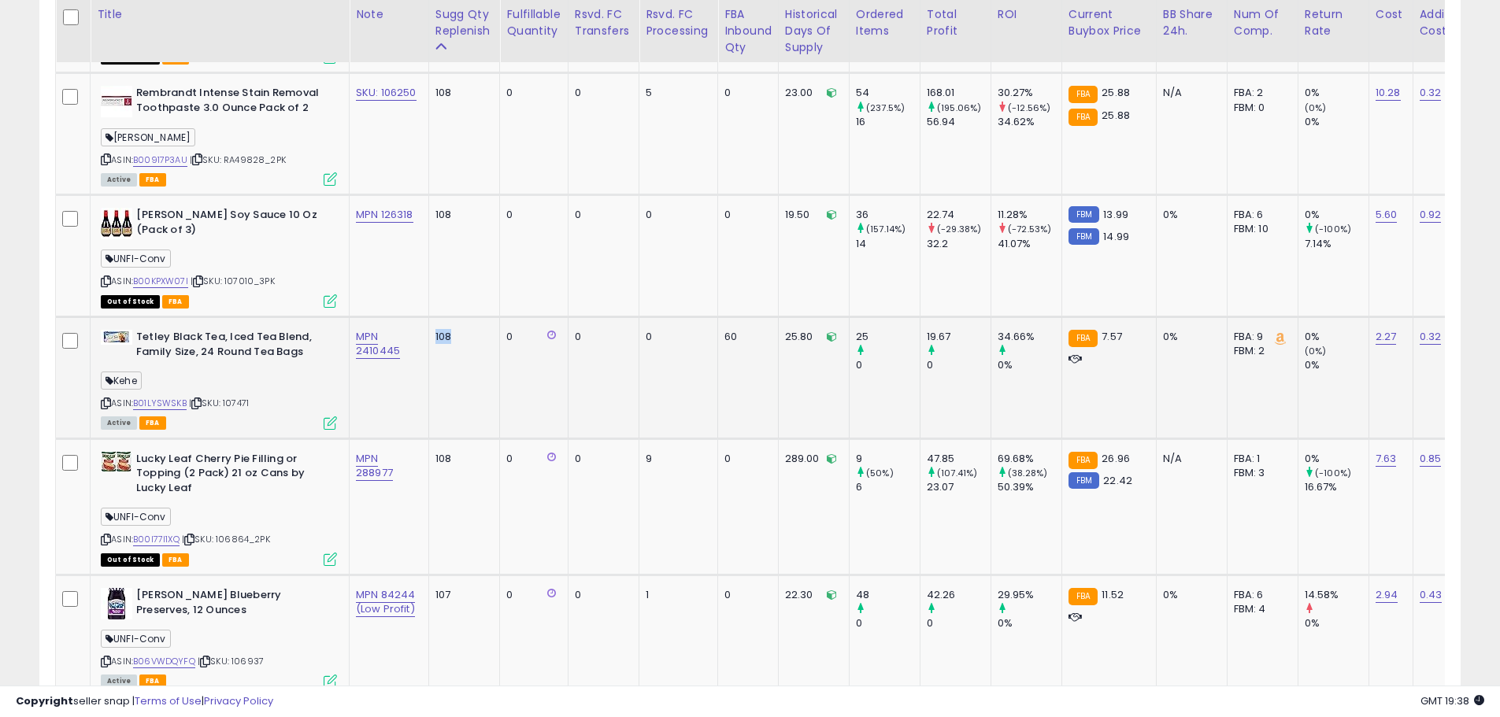
drag, startPoint x: 468, startPoint y: 325, endPoint x: 433, endPoint y: 324, distance: 34.7
click at [433, 324] on td "108" at bounding box center [464, 378] width 72 height 122
drag, startPoint x: 454, startPoint y: 195, endPoint x: 465, endPoint y: 237, distance: 43.0
click at [436, 199] on td "108" at bounding box center [464, 256] width 72 height 122
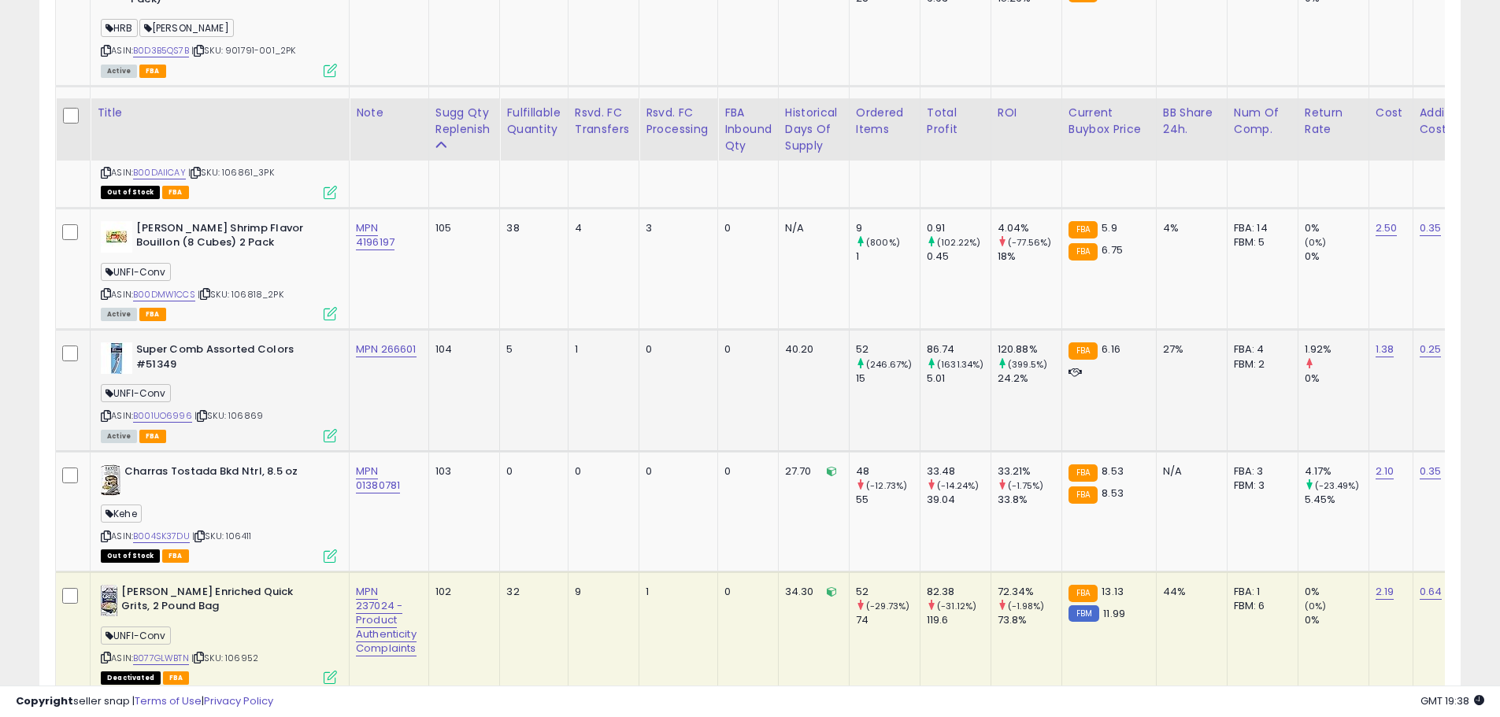
scroll to position [2071, 0]
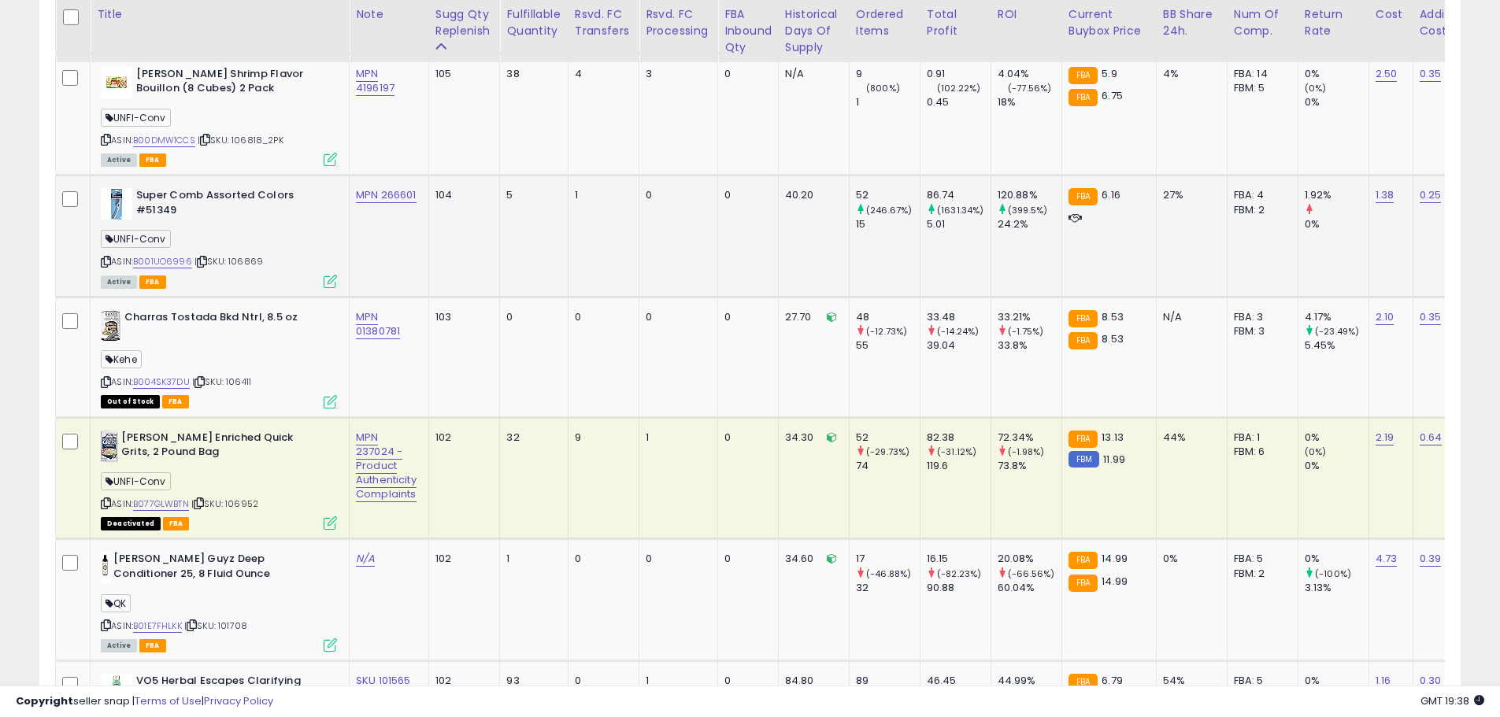
drag, startPoint x: 254, startPoint y: 235, endPoint x: 231, endPoint y: 235, distance: 22.8
click at [231, 235] on div "ASIN: B001UO6996 | SKU: 106869 Active FBA" at bounding box center [219, 237] width 236 height 98
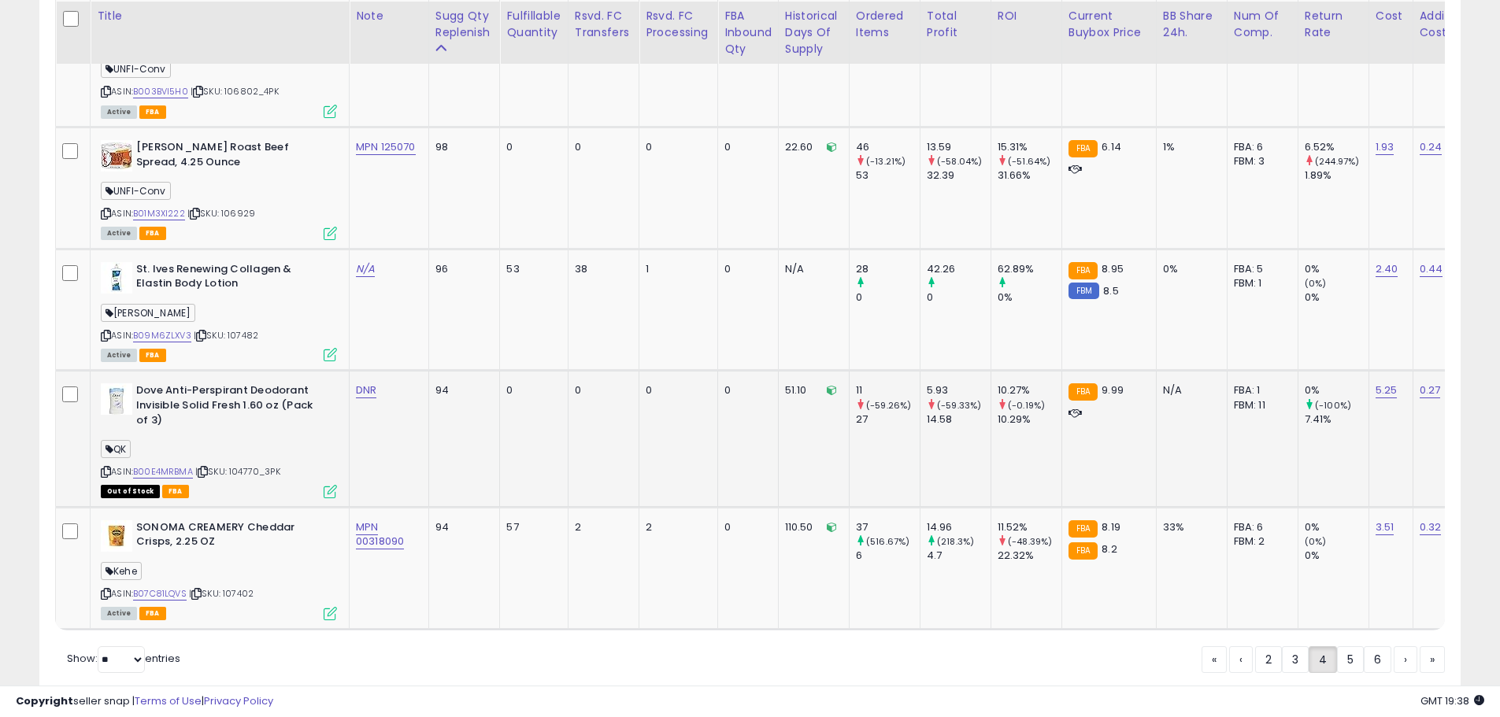
scroll to position [3662, 0]
click at [1212, 645] on link "«" at bounding box center [1214, 658] width 25 height 27
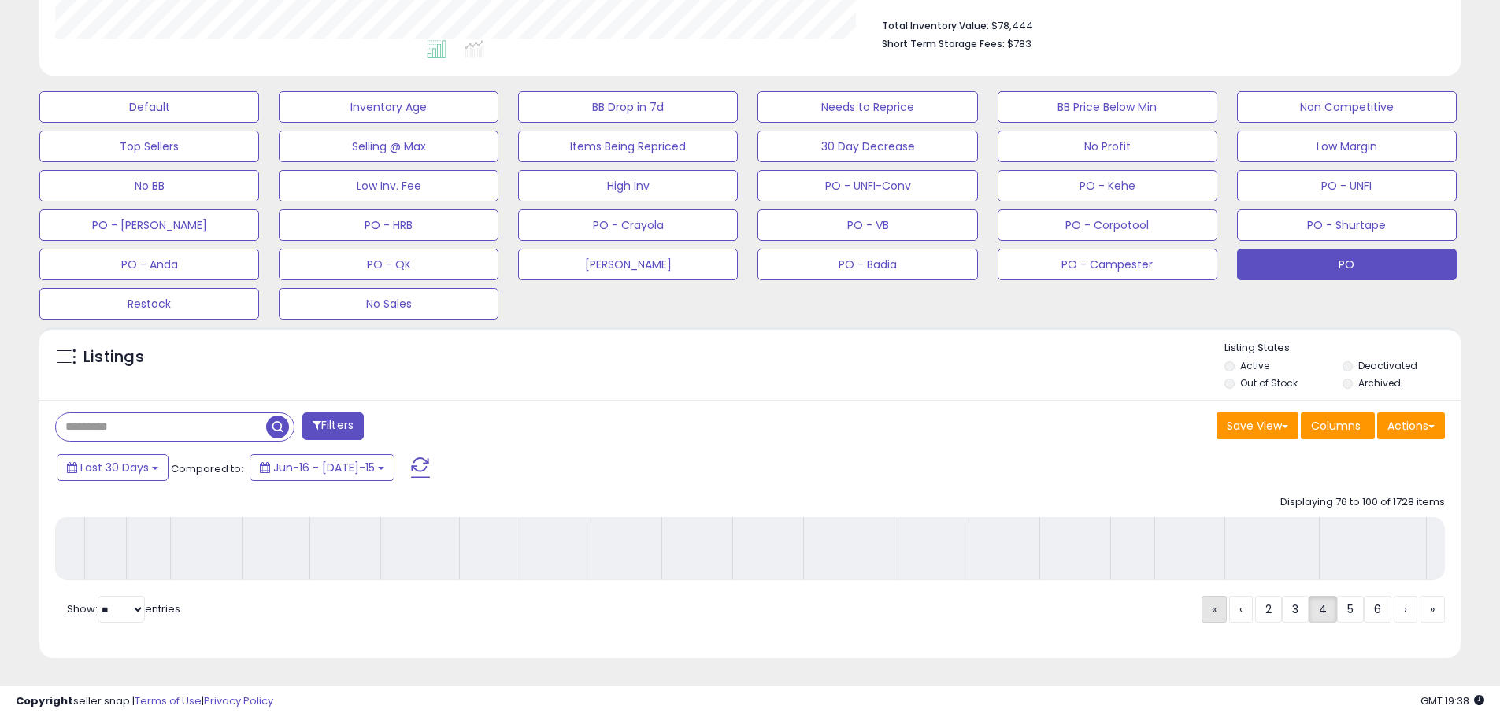
scroll to position [417, 0]
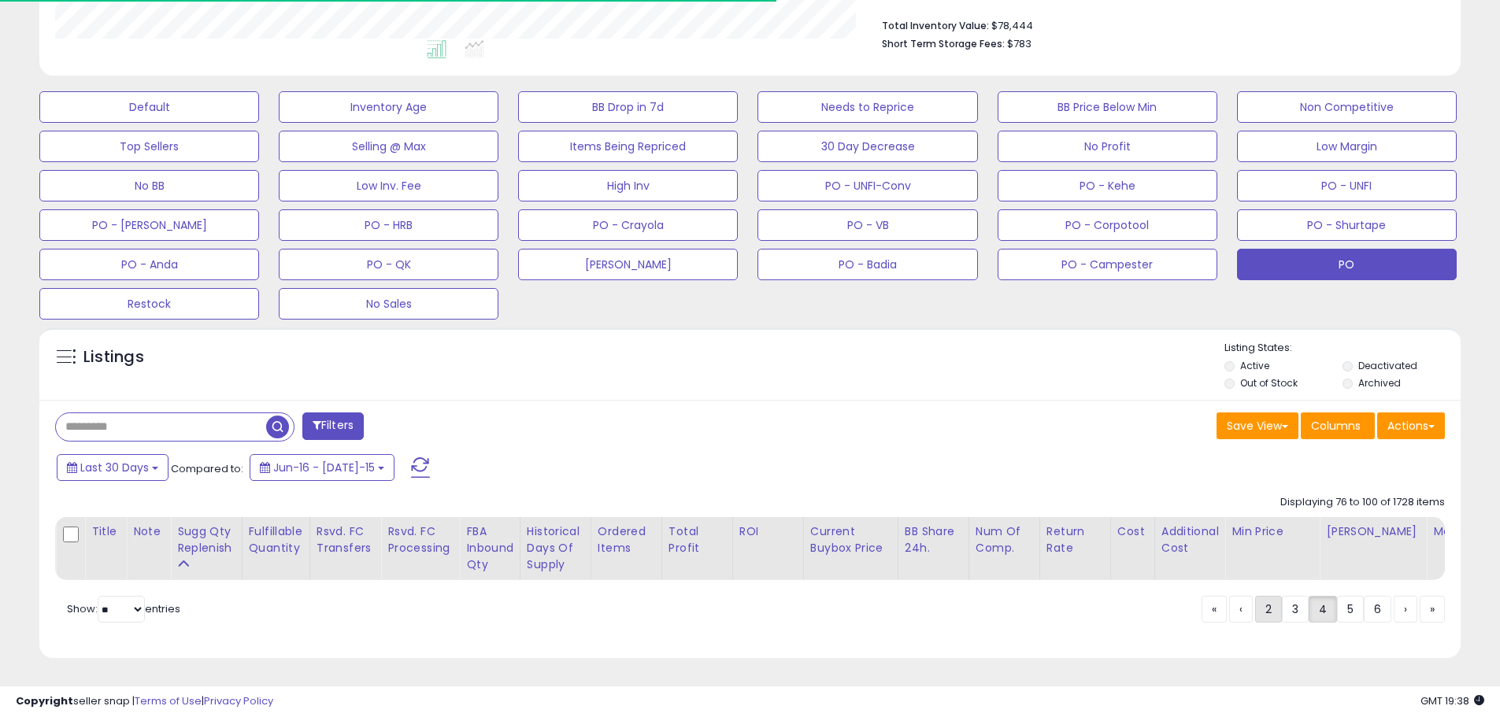
click at [1309, 614] on link "2" at bounding box center [1323, 609] width 28 height 27
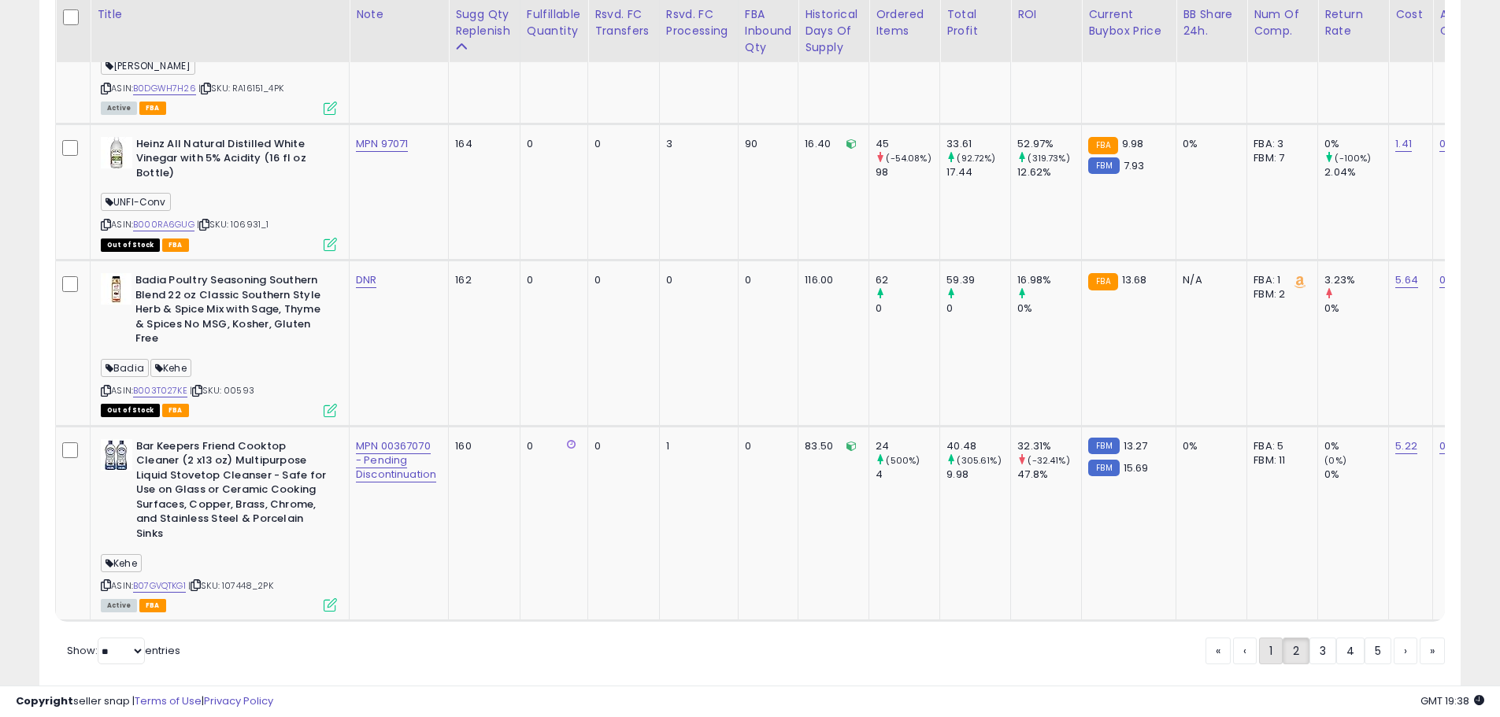
click at [1310, 638] on link "1" at bounding box center [1323, 651] width 27 height 27
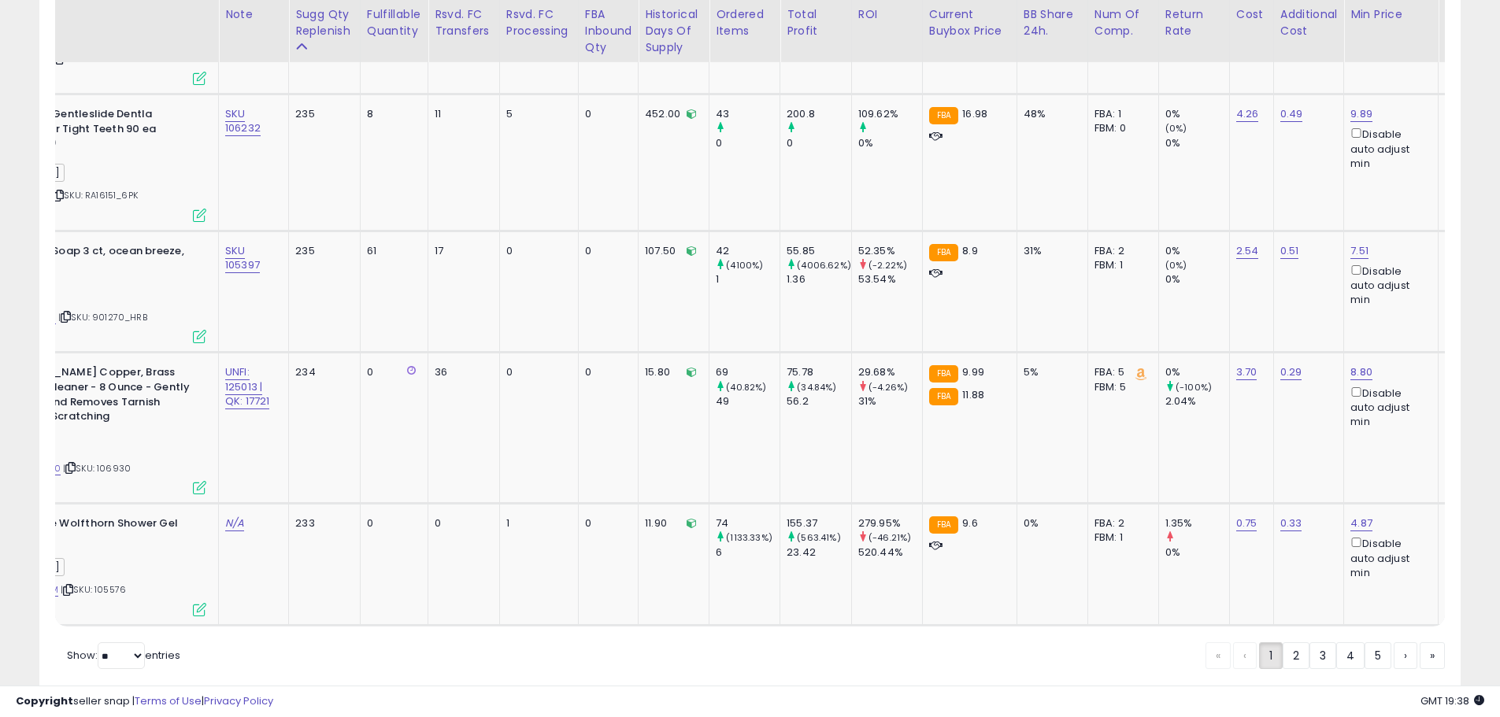
scroll to position [0, 0]
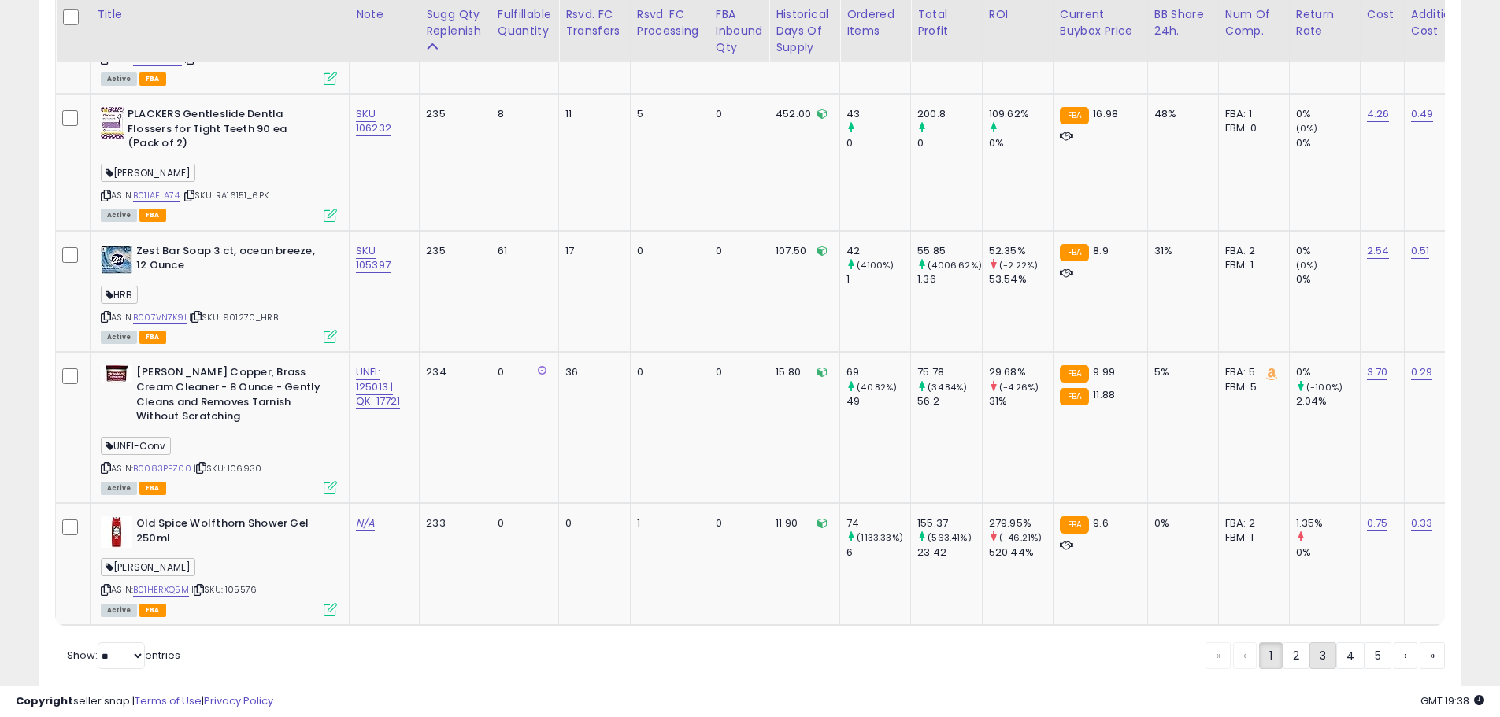
click at [1365, 643] on link "3" at bounding box center [1378, 656] width 27 height 27
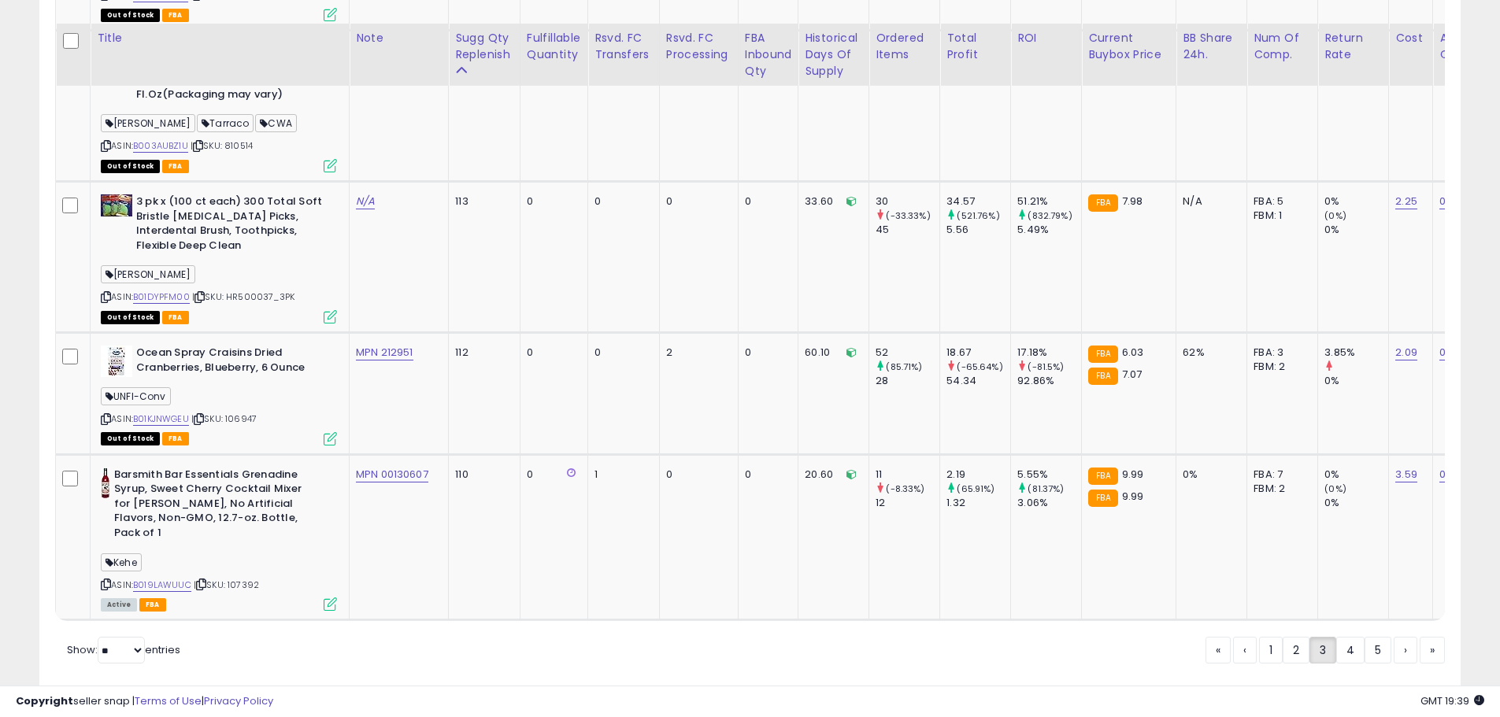
scroll to position [3880, 0]
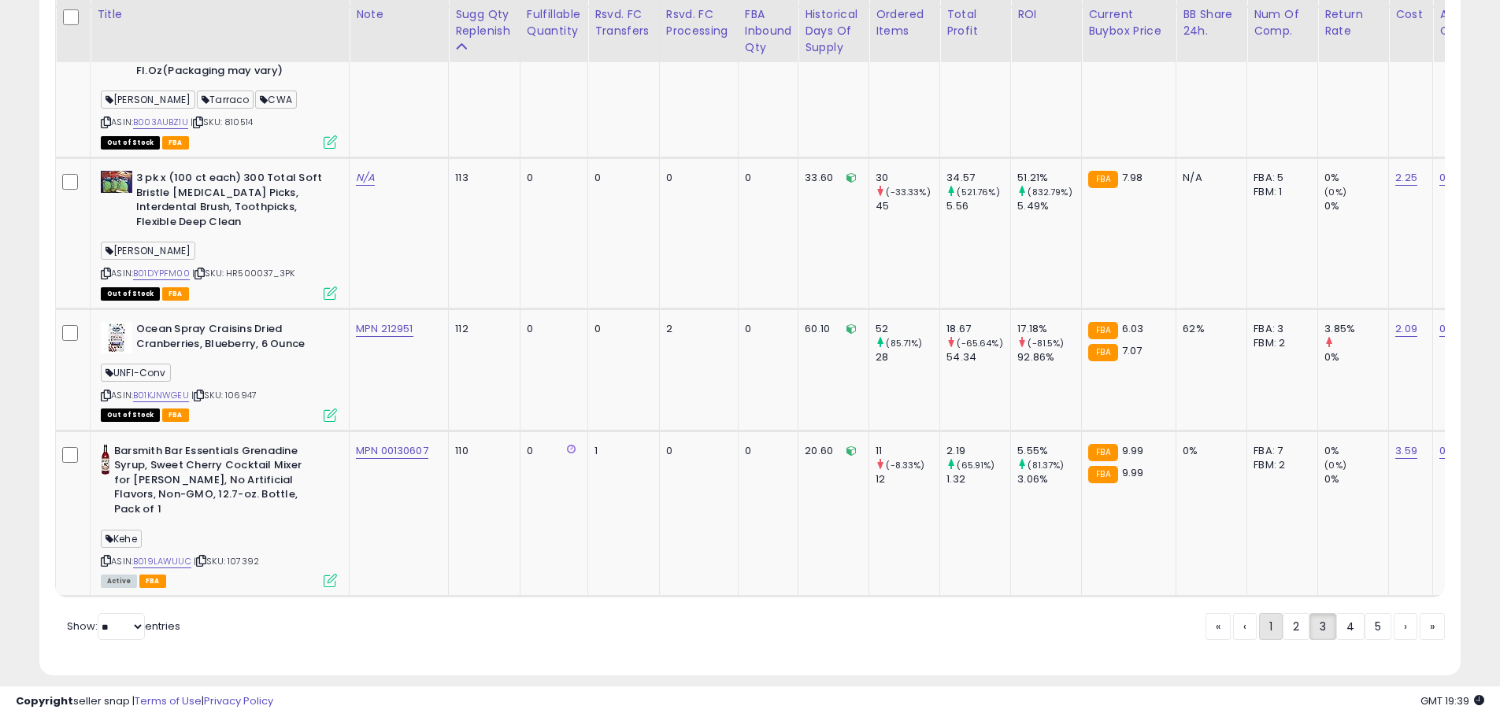
click at [1310, 617] on link "1" at bounding box center [1323, 627] width 27 height 27
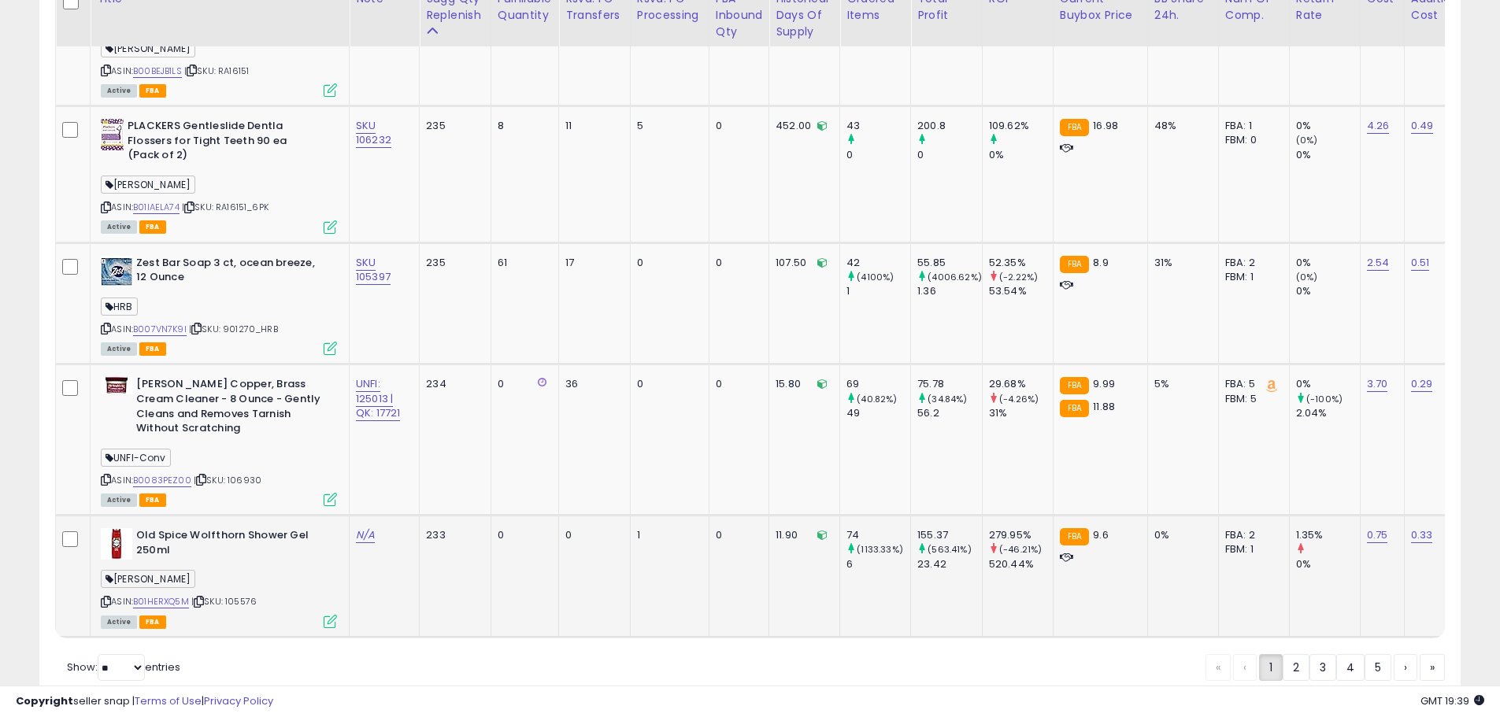
scroll to position [3803, 0]
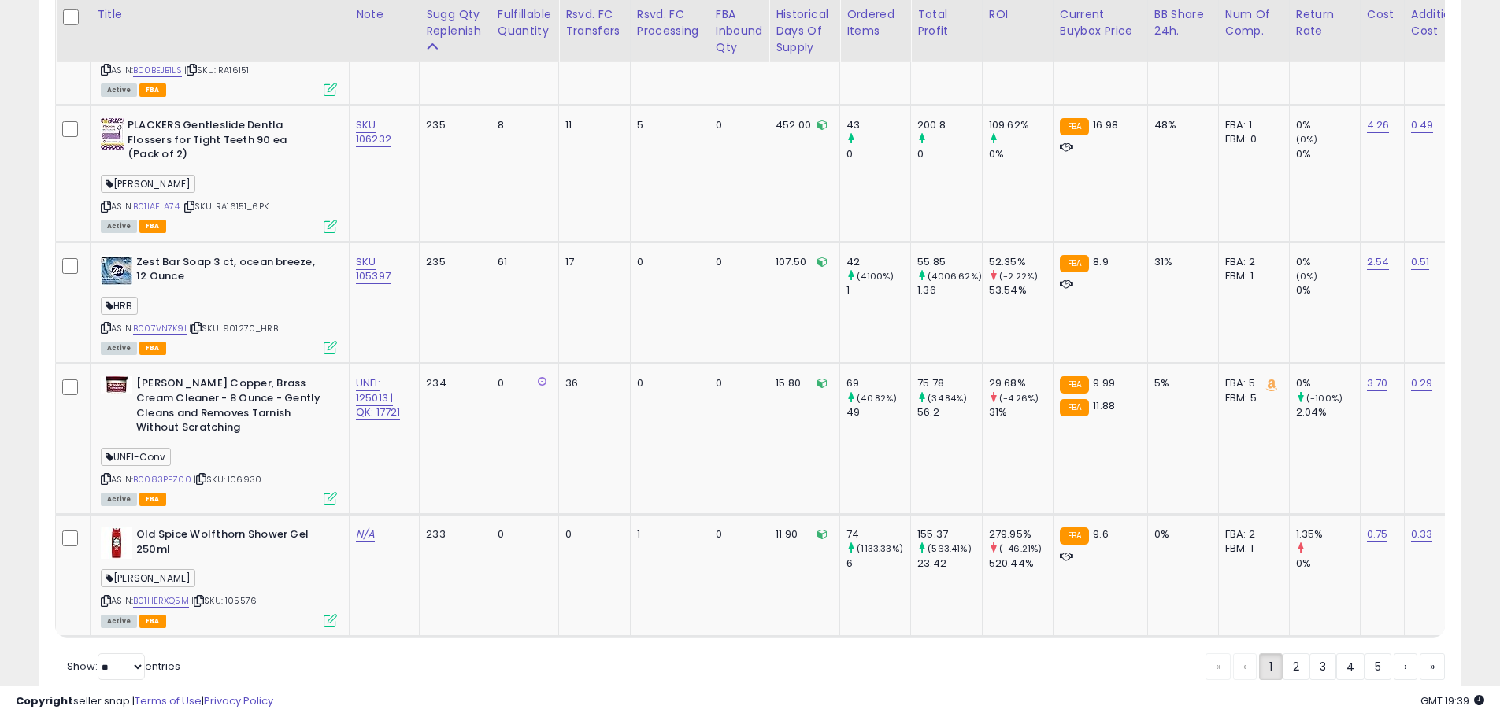
click at [1336, 654] on link "2" at bounding box center [1350, 667] width 28 height 27
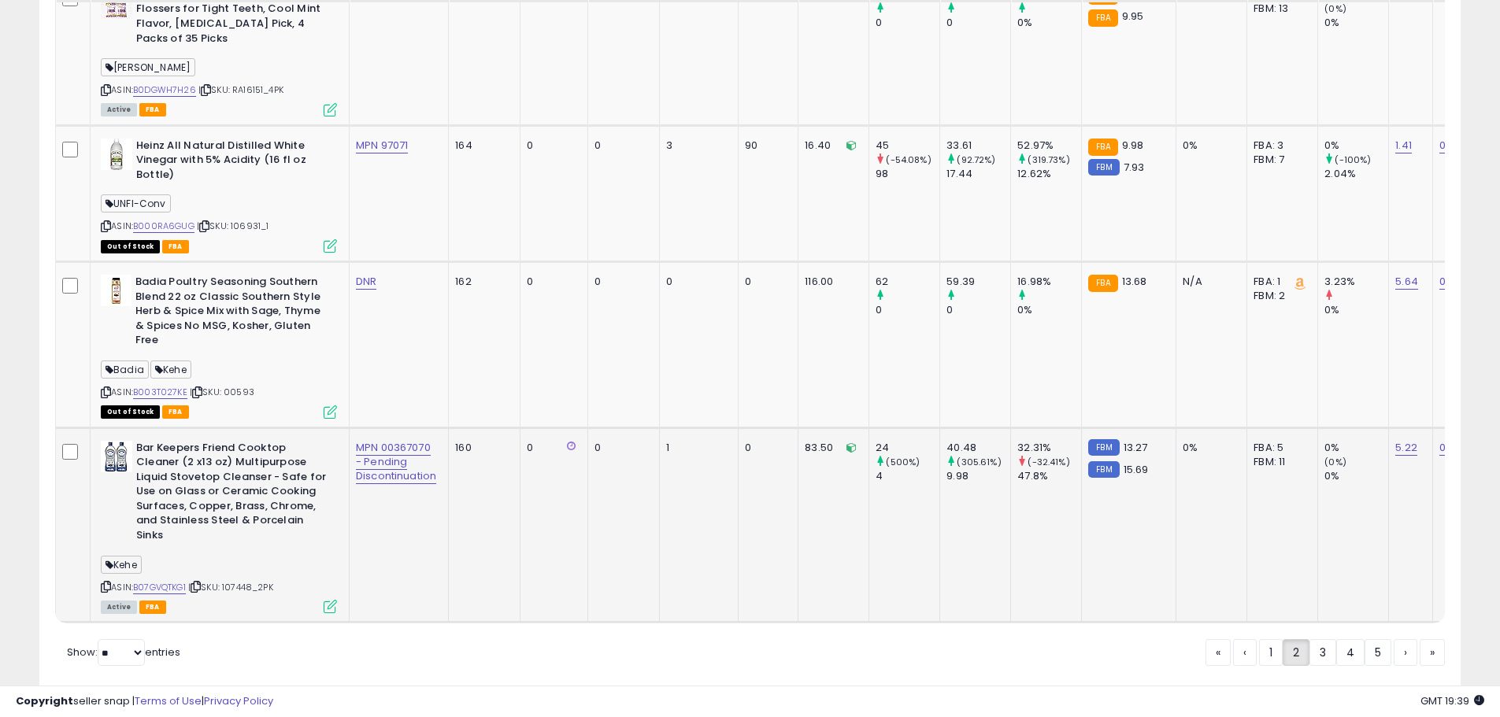
scroll to position [3893, 0]
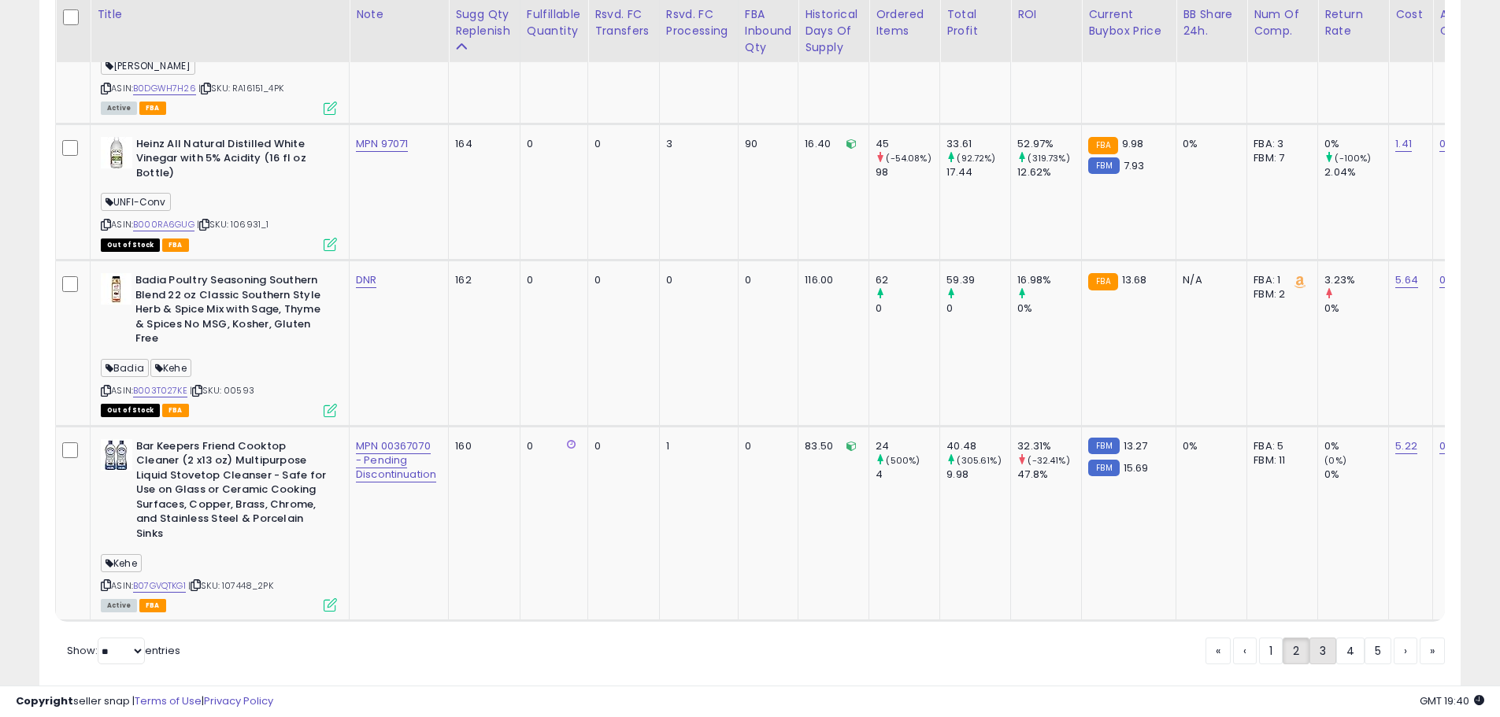
click at [1365, 638] on link "3" at bounding box center [1378, 651] width 27 height 27
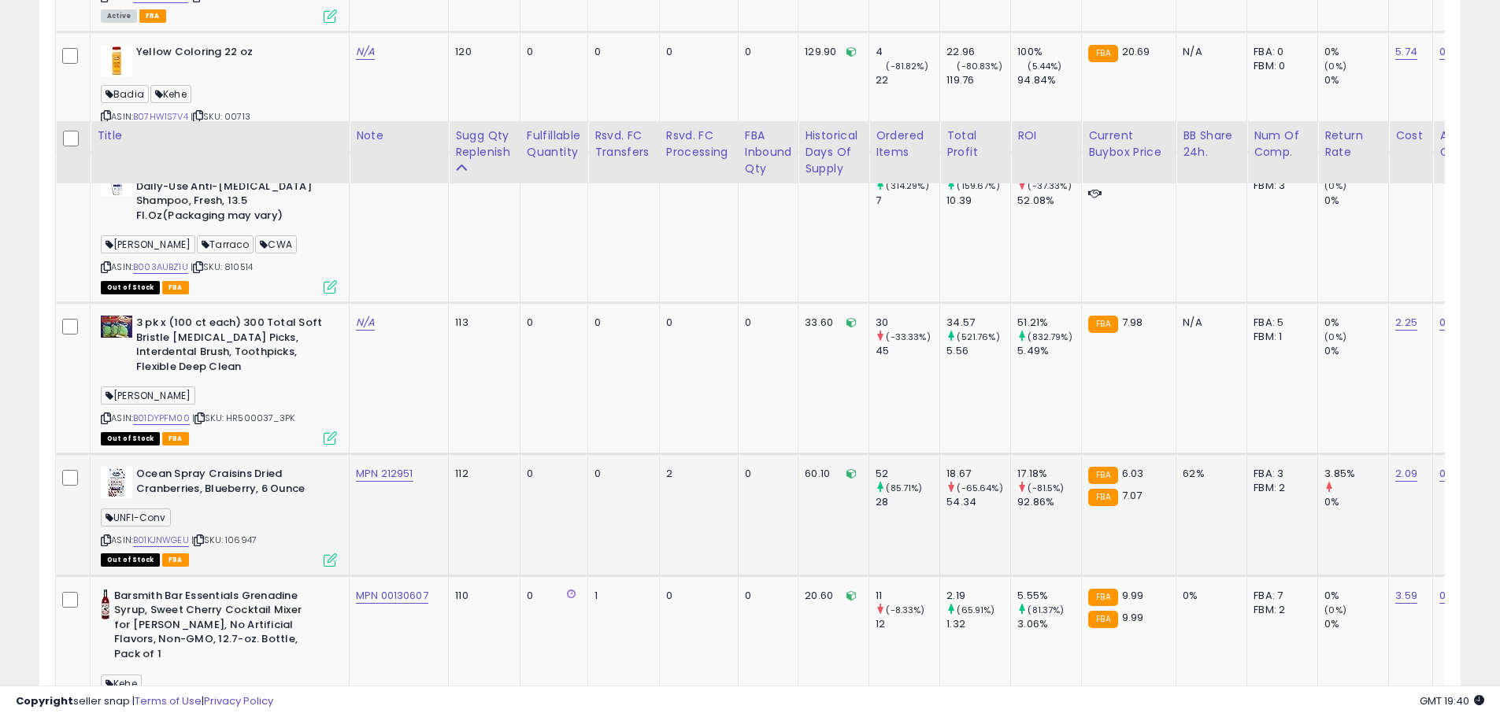
scroll to position [3880, 0]
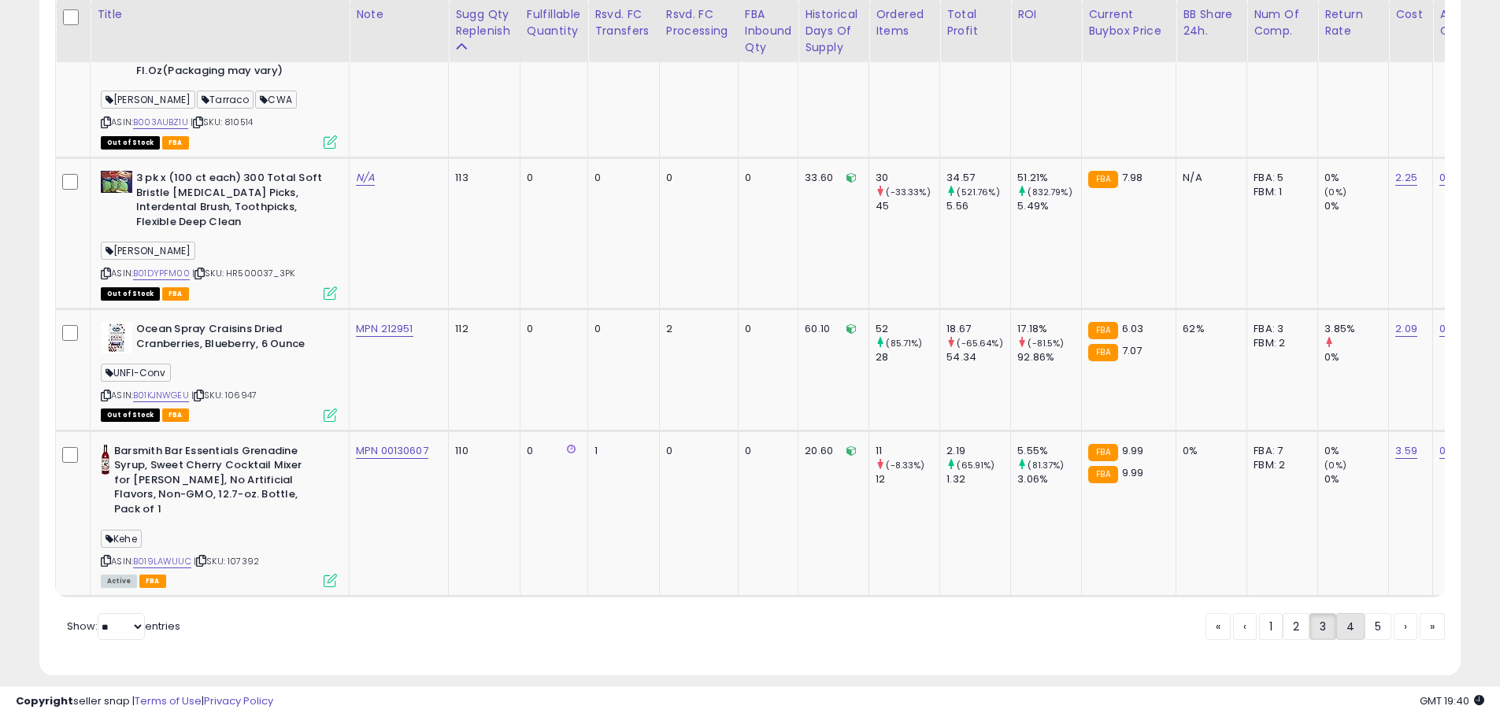
click at [1394, 614] on link "4" at bounding box center [1406, 627] width 24 height 27
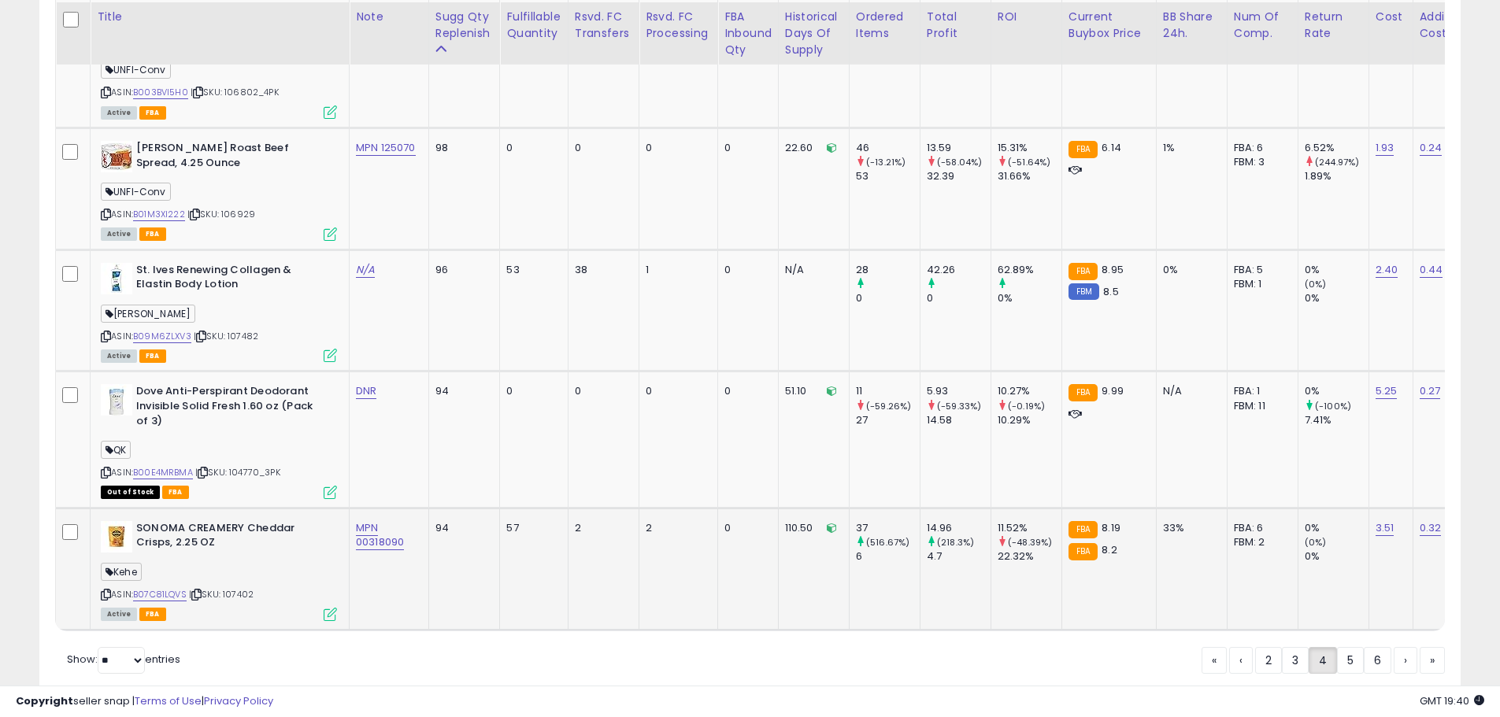
scroll to position [3662, 0]
click at [1394, 645] on link "5" at bounding box center [1406, 658] width 24 height 27
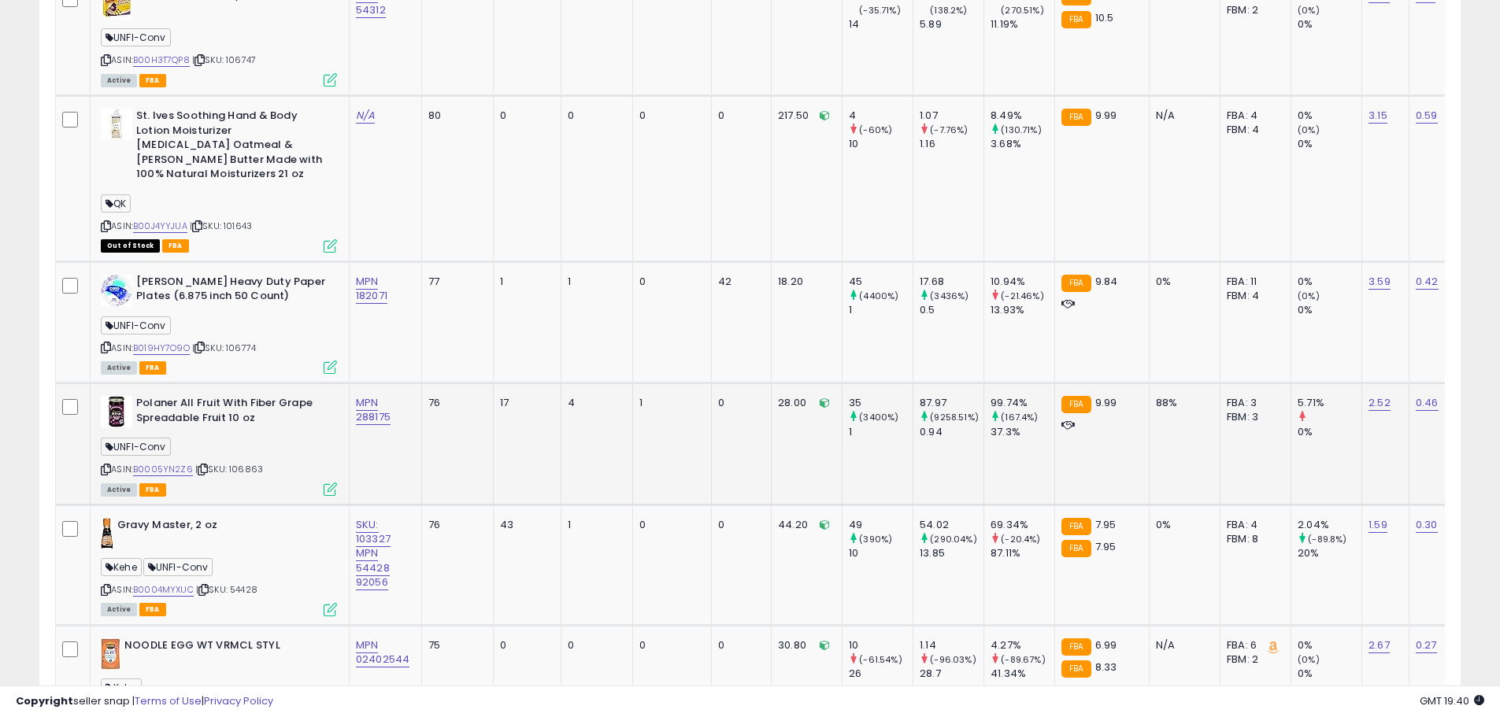
scroll to position [3688, 0]
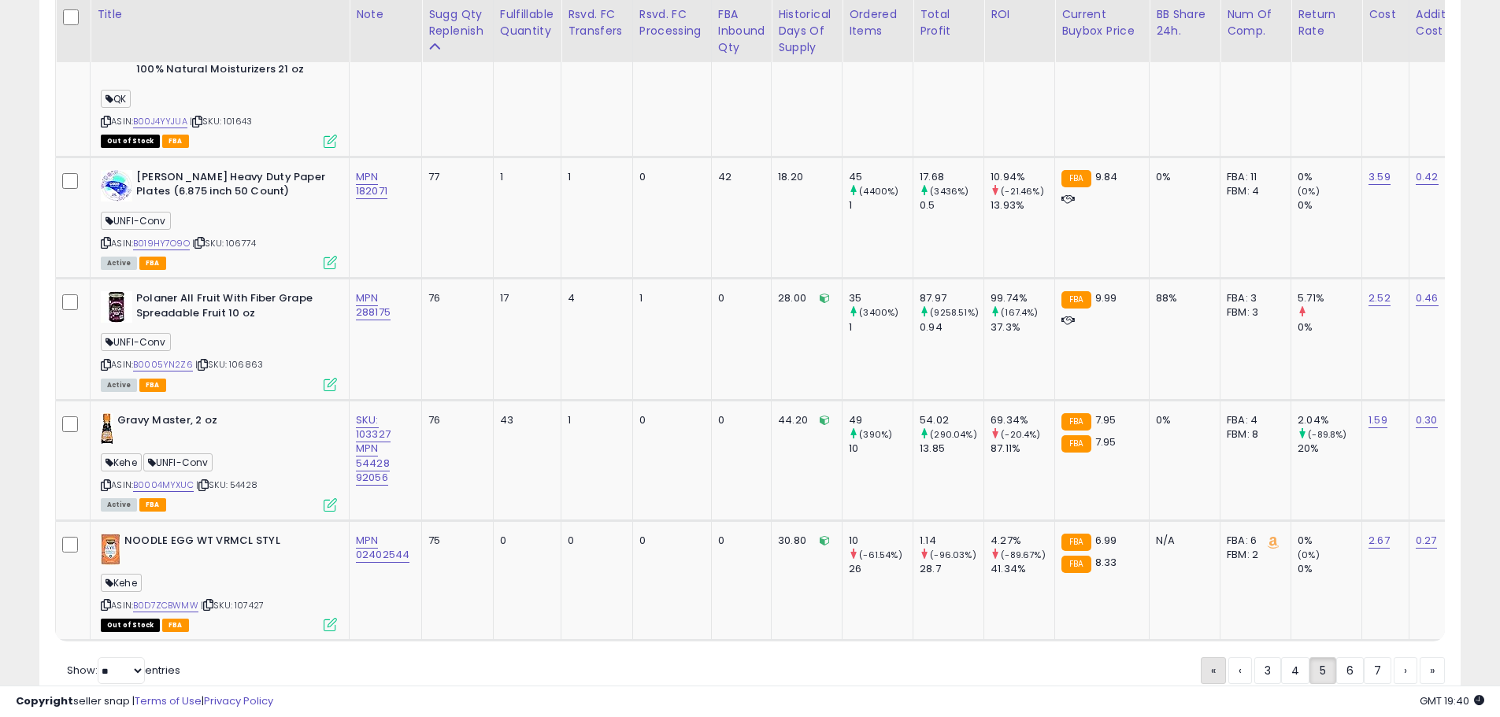
click at [1210, 658] on link "«" at bounding box center [1213, 671] width 25 height 27
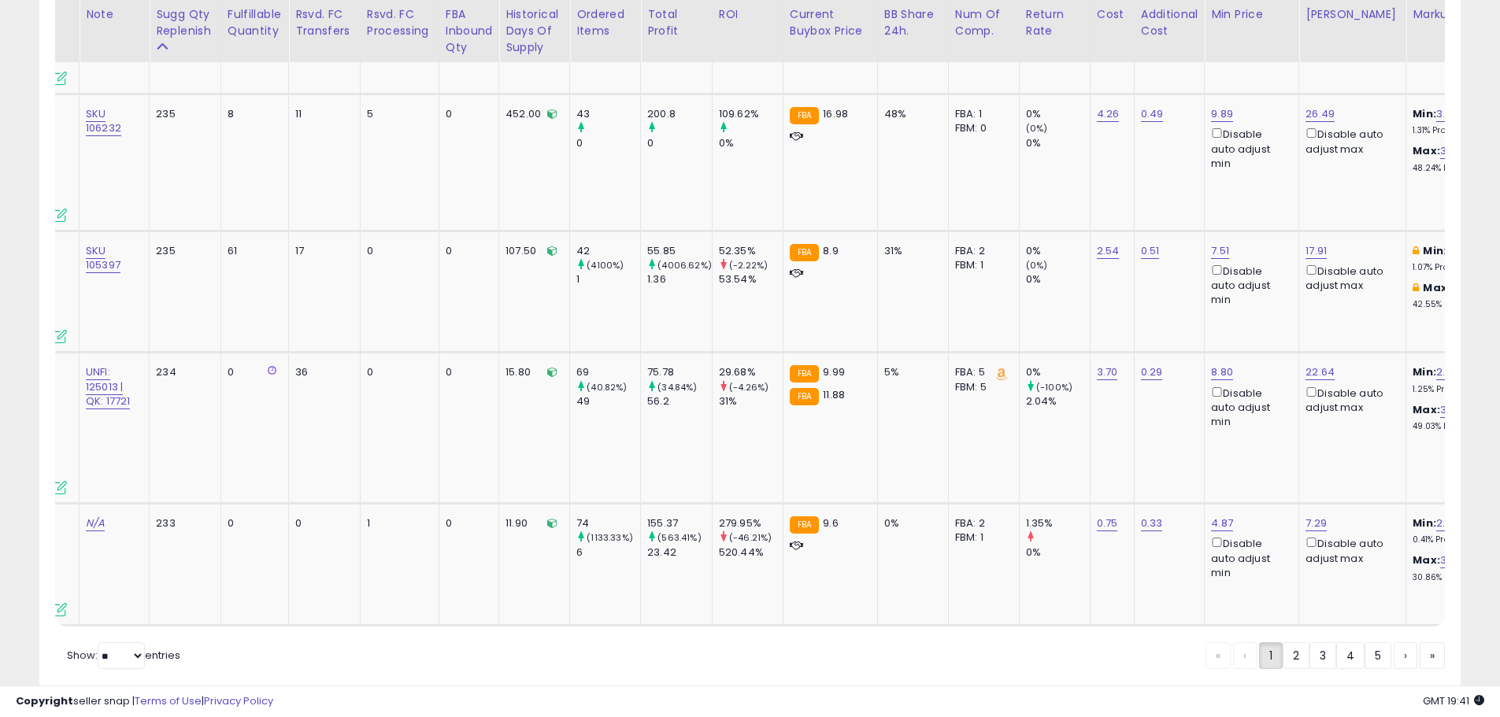
scroll to position [0, 0]
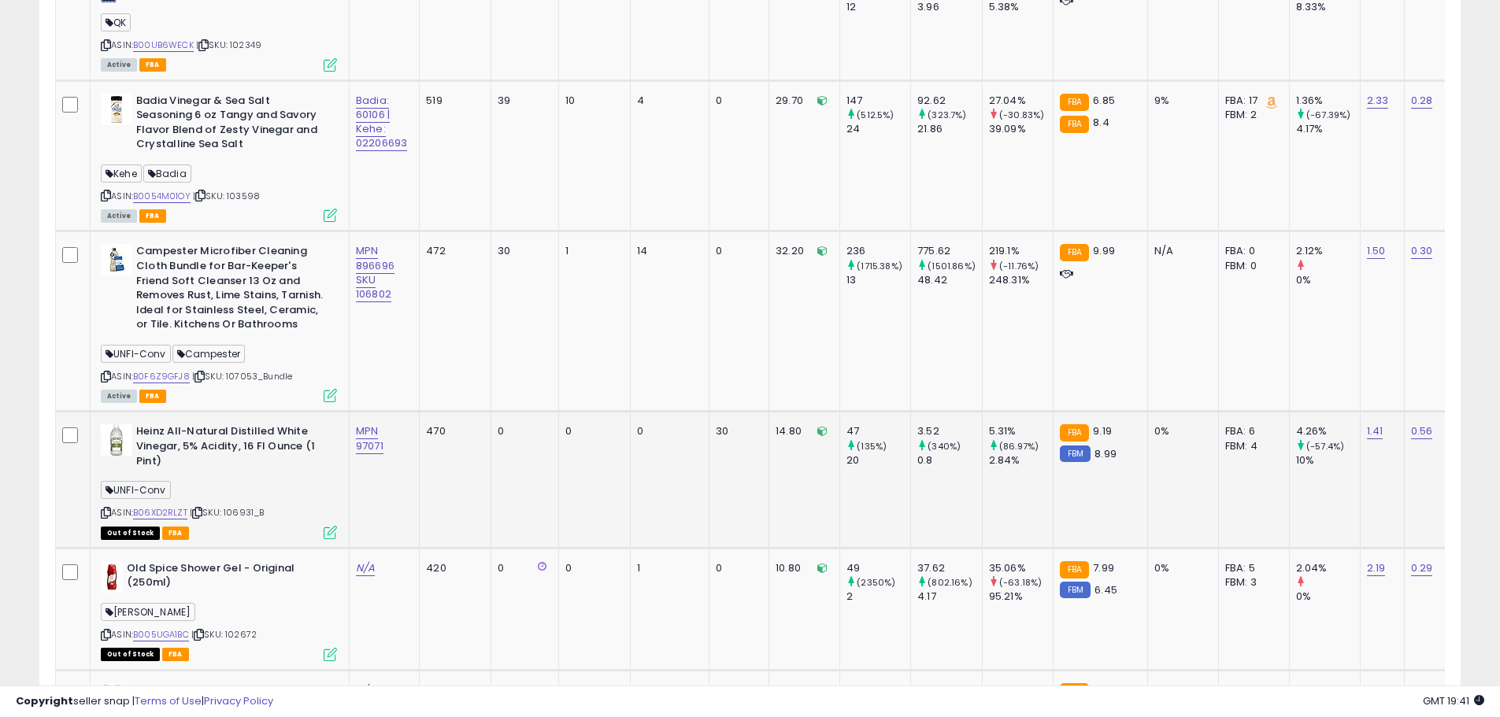
scroll to position [1136, 0]
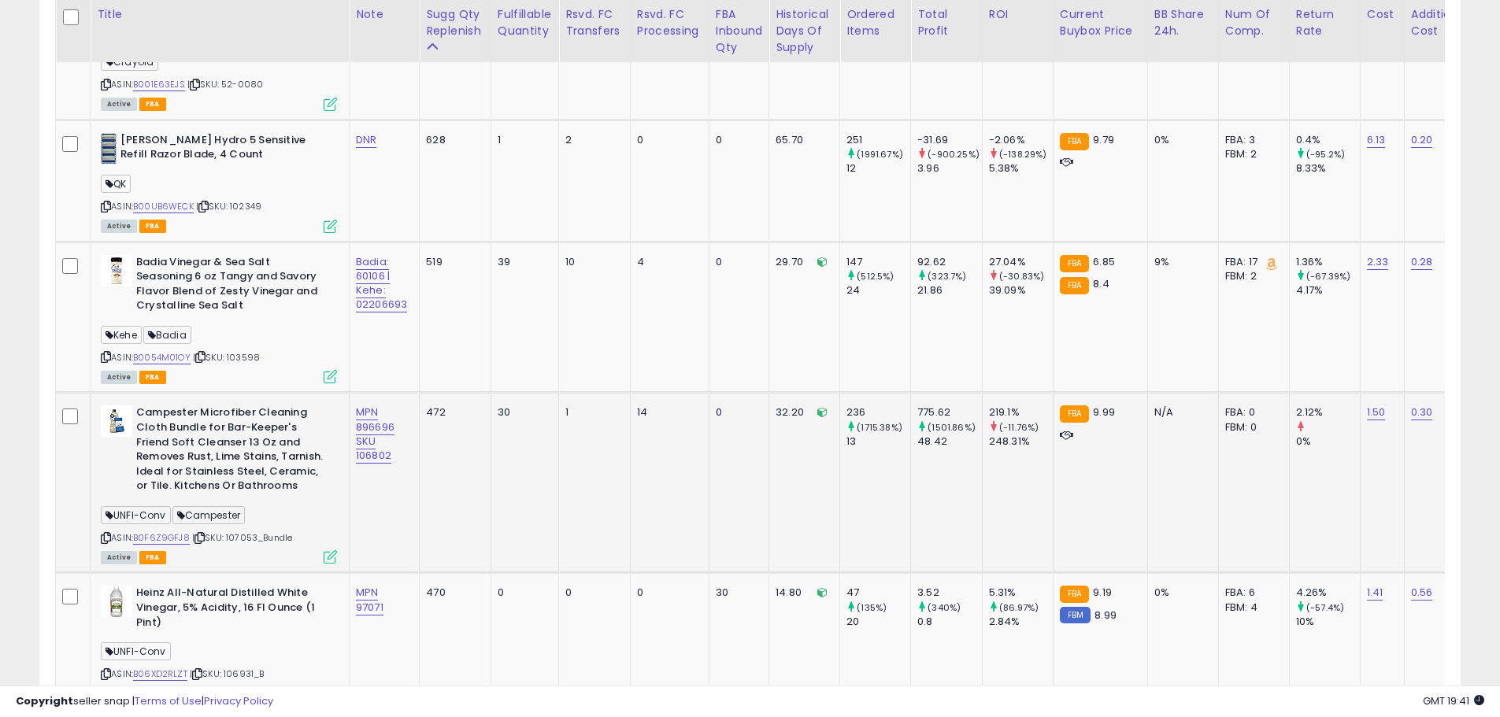
click at [310, 490] on div "ASIN: B0F6Z9GFJ8 | SKU: 107053_Bundle Active FBA" at bounding box center [219, 484] width 236 height 157
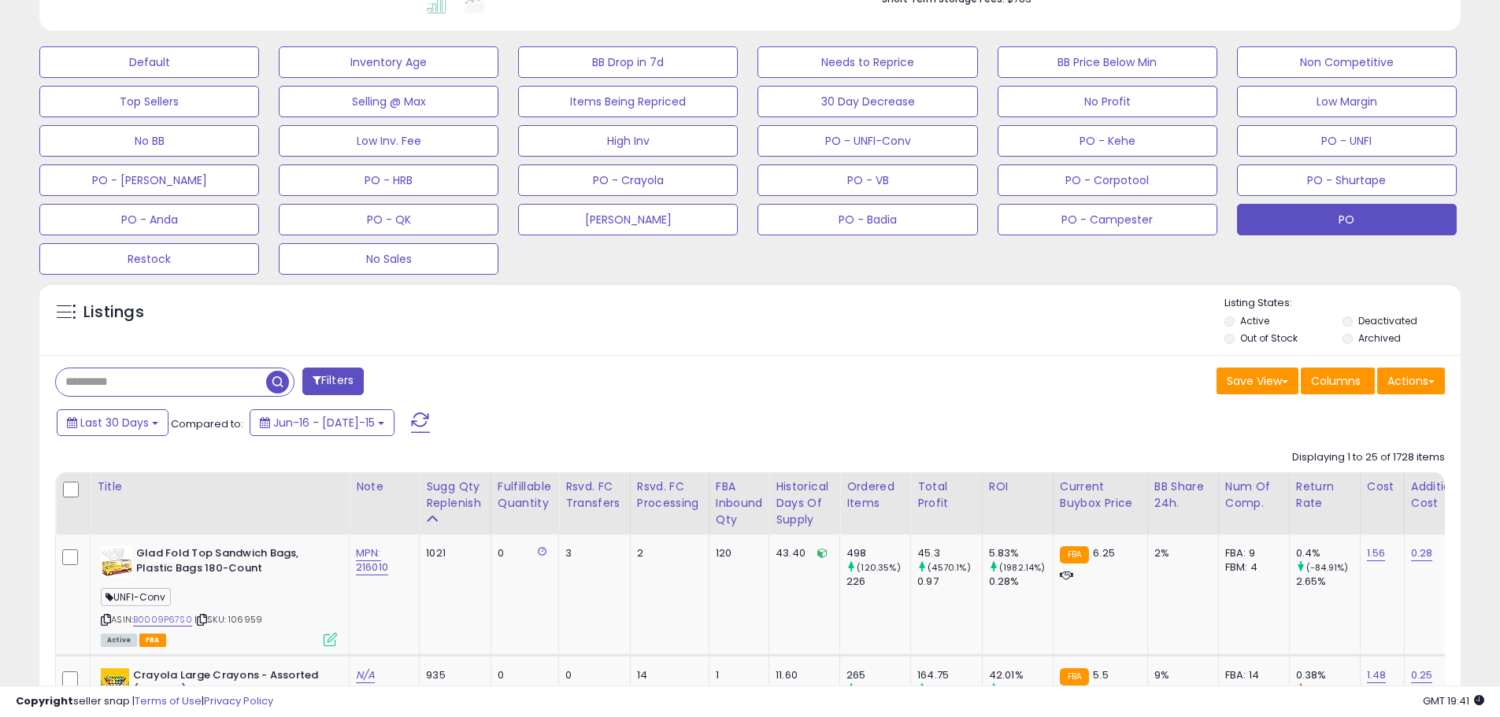
scroll to position [428, 0]
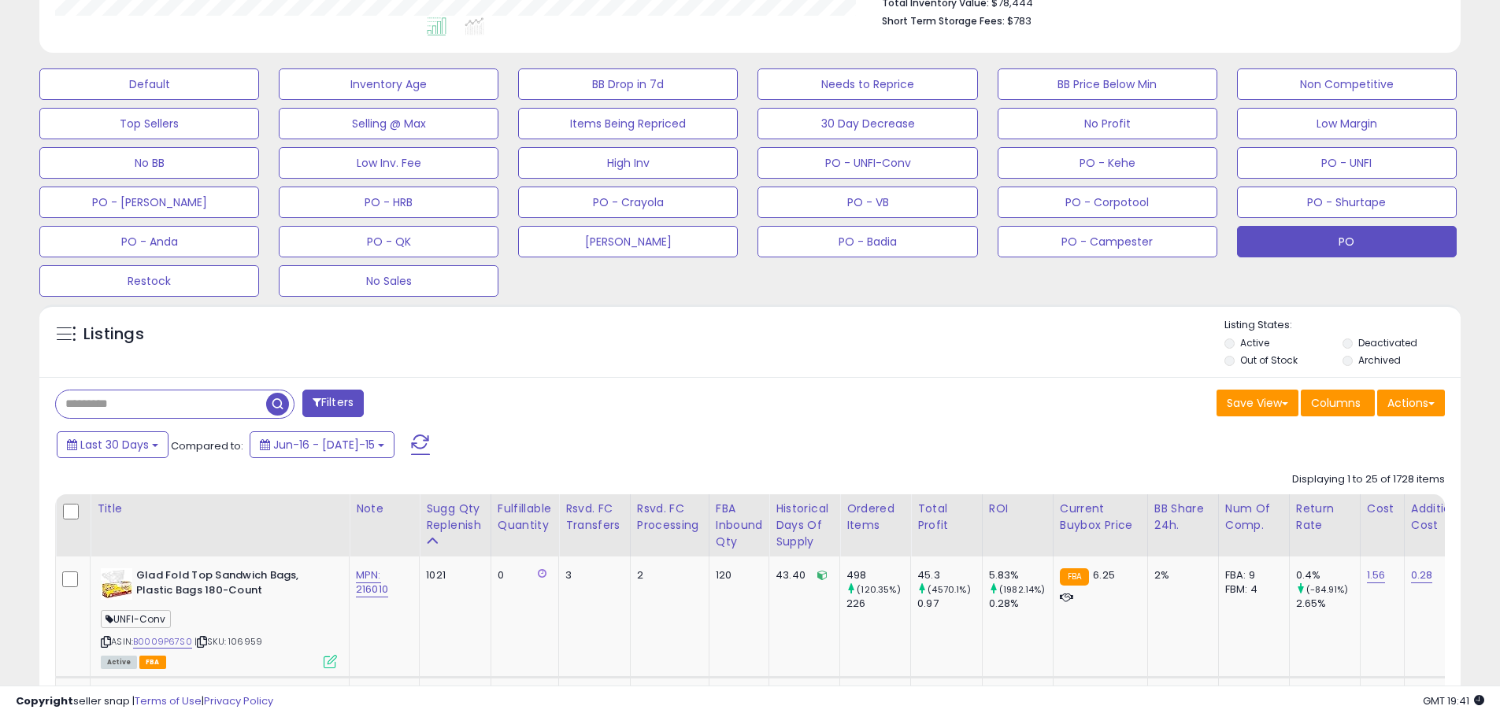
click at [104, 408] on input "text" at bounding box center [161, 405] width 210 height 28
click at [123, 409] on input "text" at bounding box center [229, 405] width 347 height 28
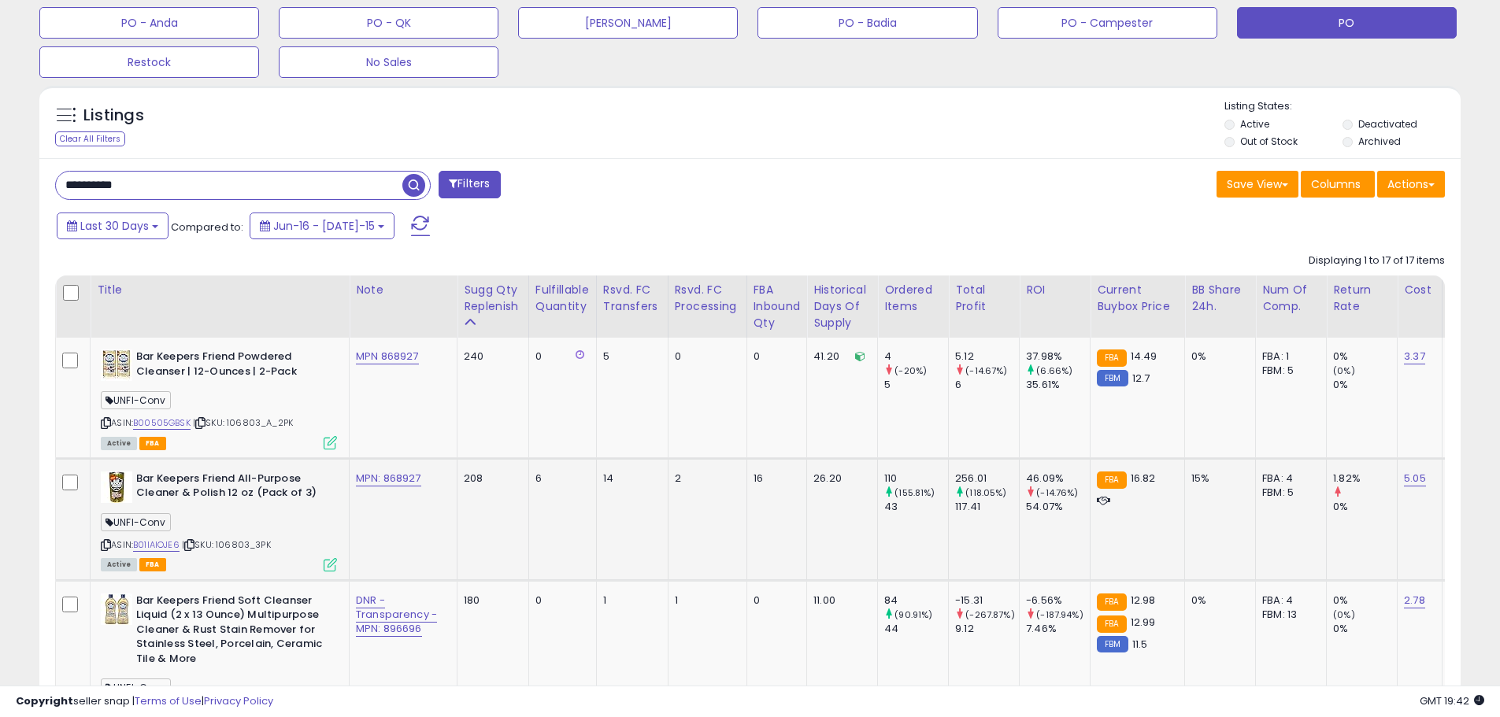
scroll to position [583, 0]
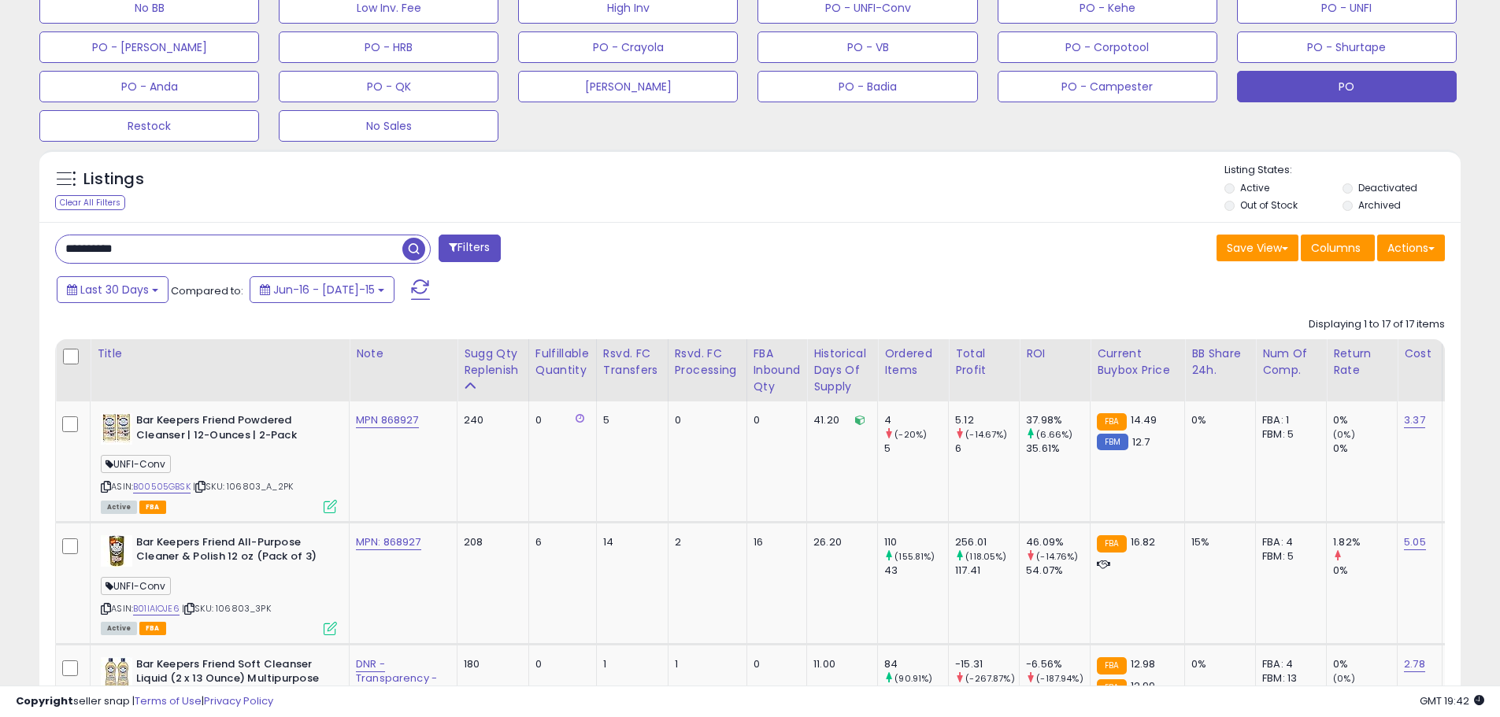
drag, startPoint x: 135, startPoint y: 250, endPoint x: 25, endPoint y: 251, distance: 109.5
type input "*********"
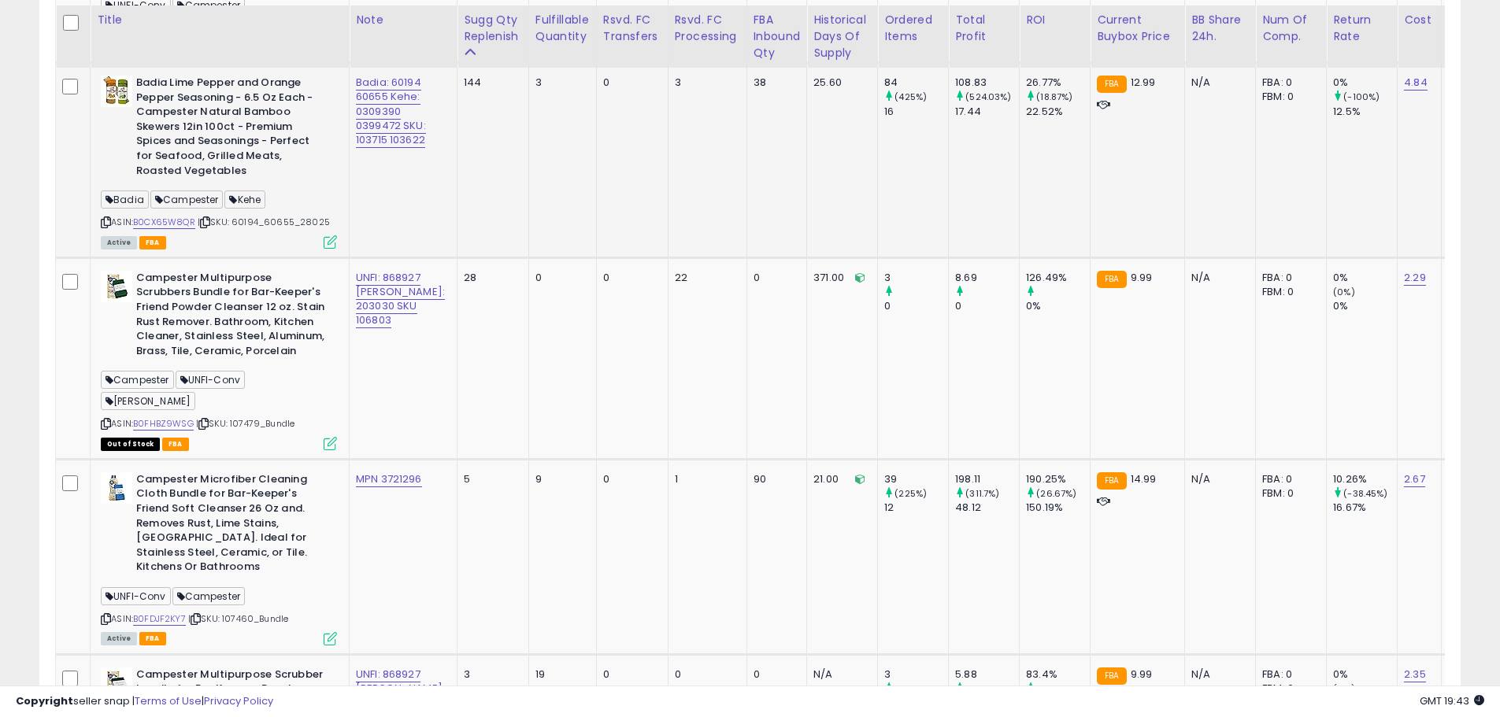
scroll to position [1110, 0]
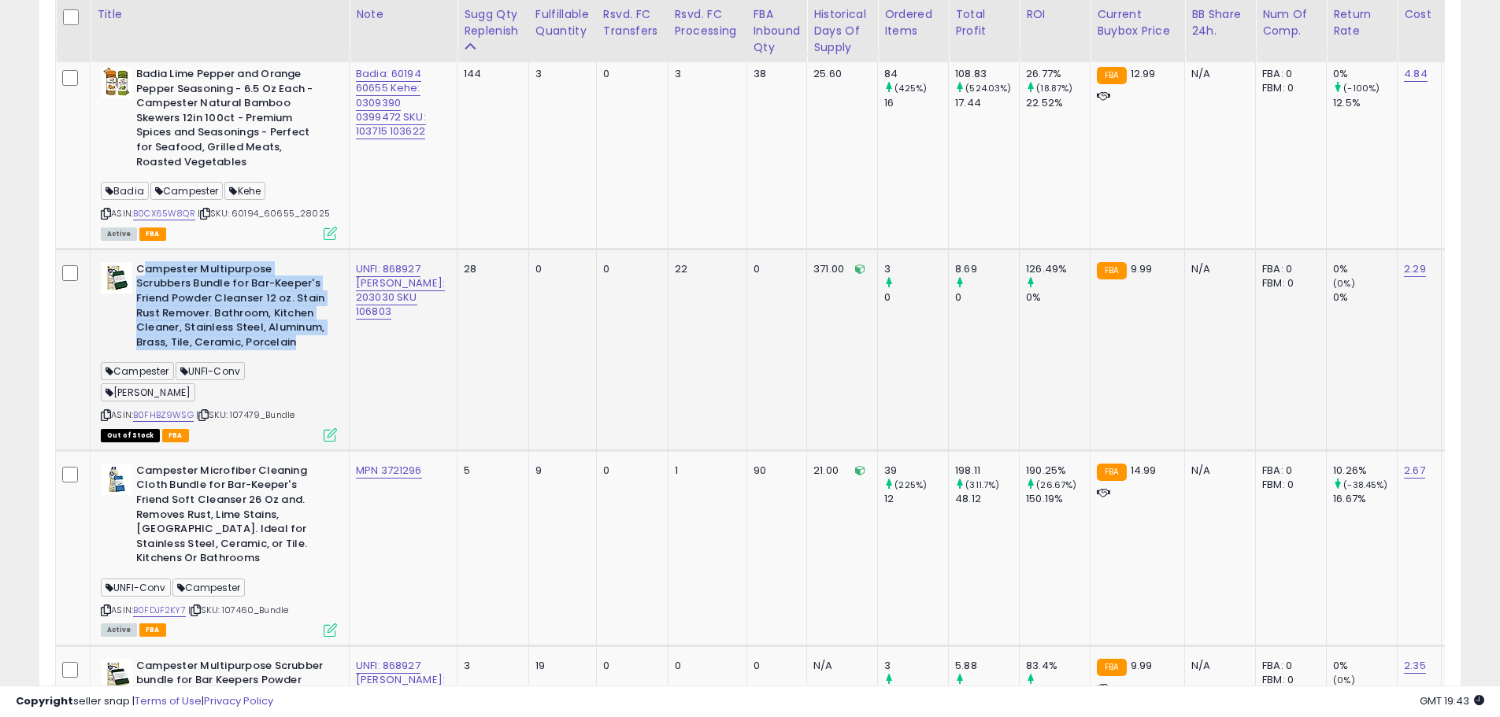
drag, startPoint x: 146, startPoint y: 267, endPoint x: 298, endPoint y: 350, distance: 172.3
click at [302, 343] on b "Campester Multipurpose Scrubbers Bundle for Bar-Keeper's Friend Powder Cleanser…" at bounding box center [231, 307] width 191 height 91
click at [208, 316] on b "Campester Multipurpose Scrubbers Bundle for Bar-Keeper's Friend Powder Cleanser…" at bounding box center [231, 307] width 191 height 91
drag, startPoint x: 137, startPoint y: 270, endPoint x: 302, endPoint y: 339, distance: 179.3
click at [302, 339] on b "Campester Multipurpose Scrubbers Bundle for Bar-Keeper's Friend Powder Cleanser…" at bounding box center [231, 307] width 191 height 91
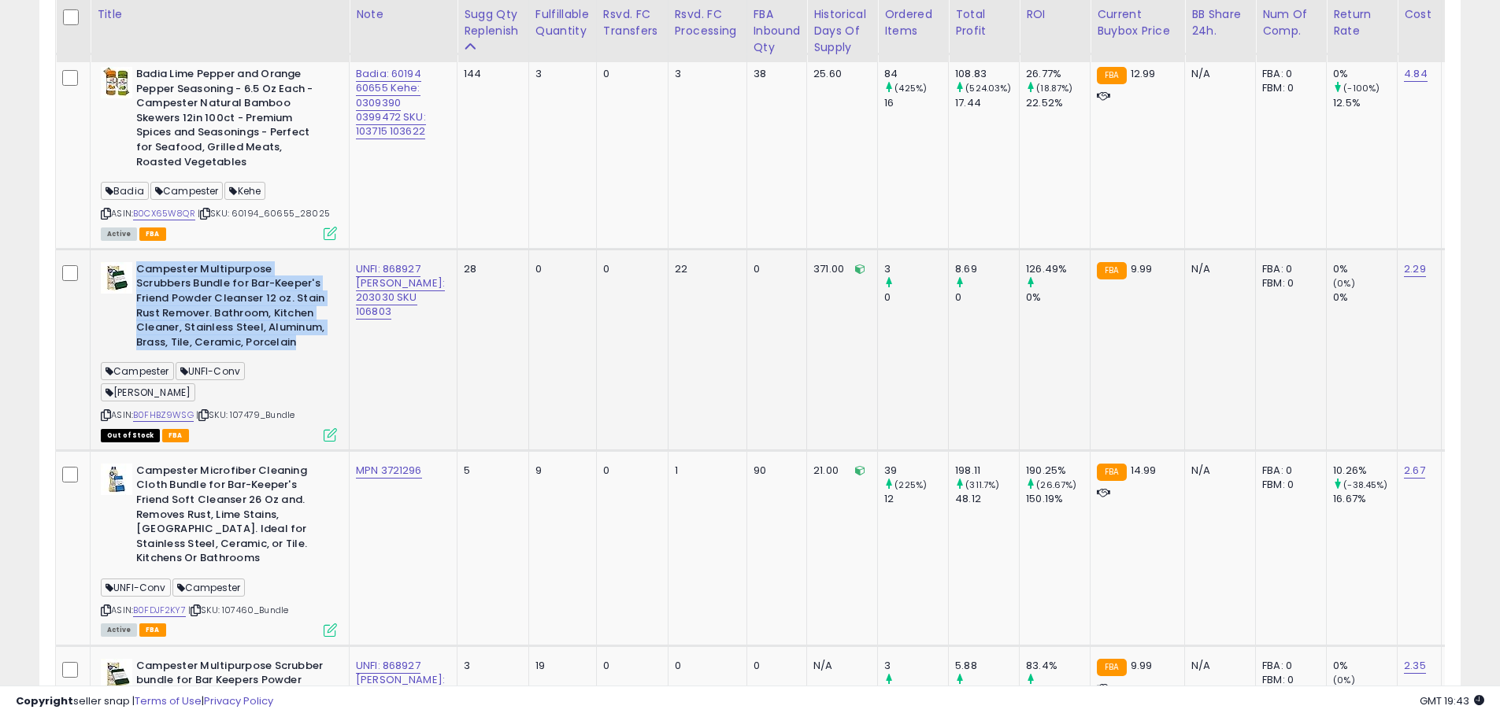
click at [238, 322] on b "Campester Multipurpose Scrubbers Bundle for Bar-Keeper's Friend Powder Cleanser…" at bounding box center [231, 307] width 191 height 91
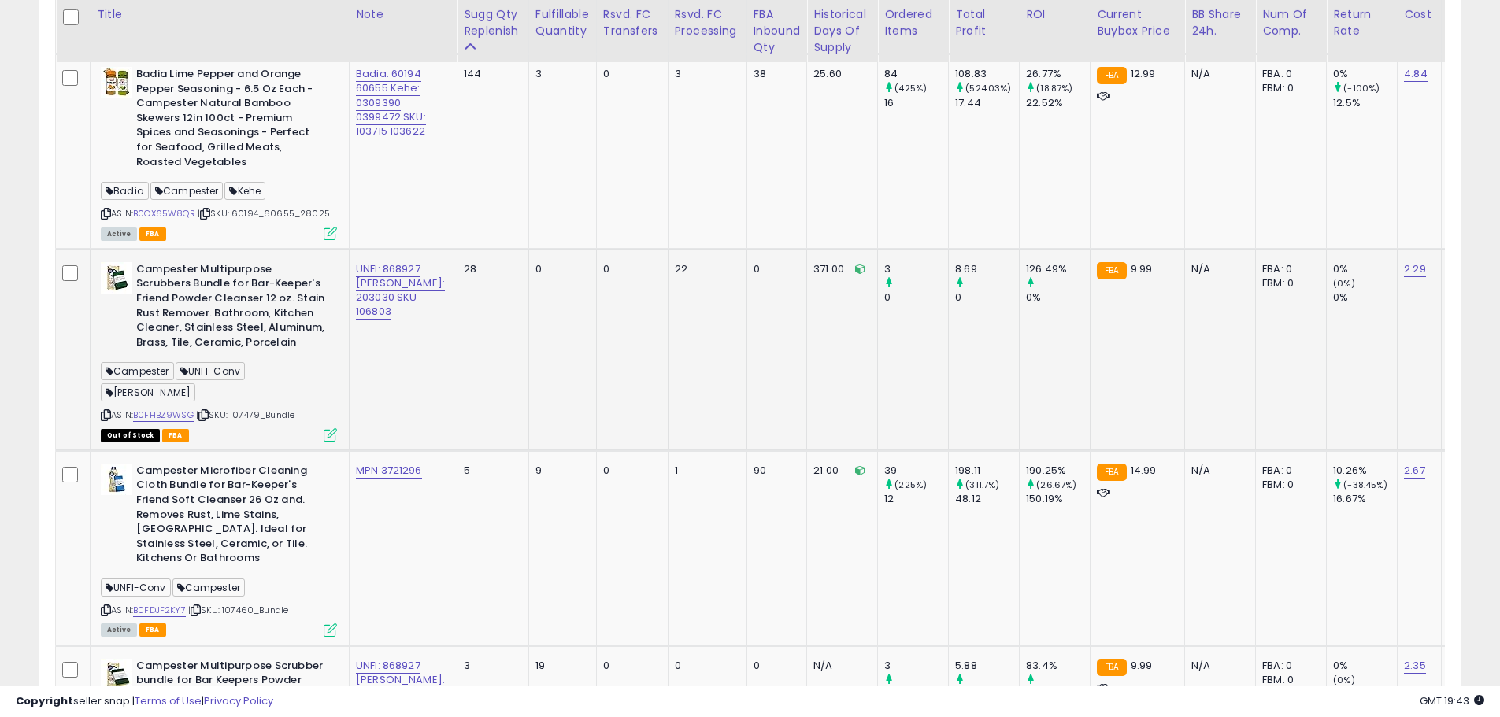
click at [222, 338] on b "Campester Multipurpose Scrubbers Bundle for Bar-Keeper's Friend Powder Cleanser…" at bounding box center [231, 307] width 191 height 91
click at [175, 306] on b "Campester Multipurpose Scrubbers Bundle for Bar-Keeper's Friend Powder Cleanser…" at bounding box center [231, 307] width 191 height 91
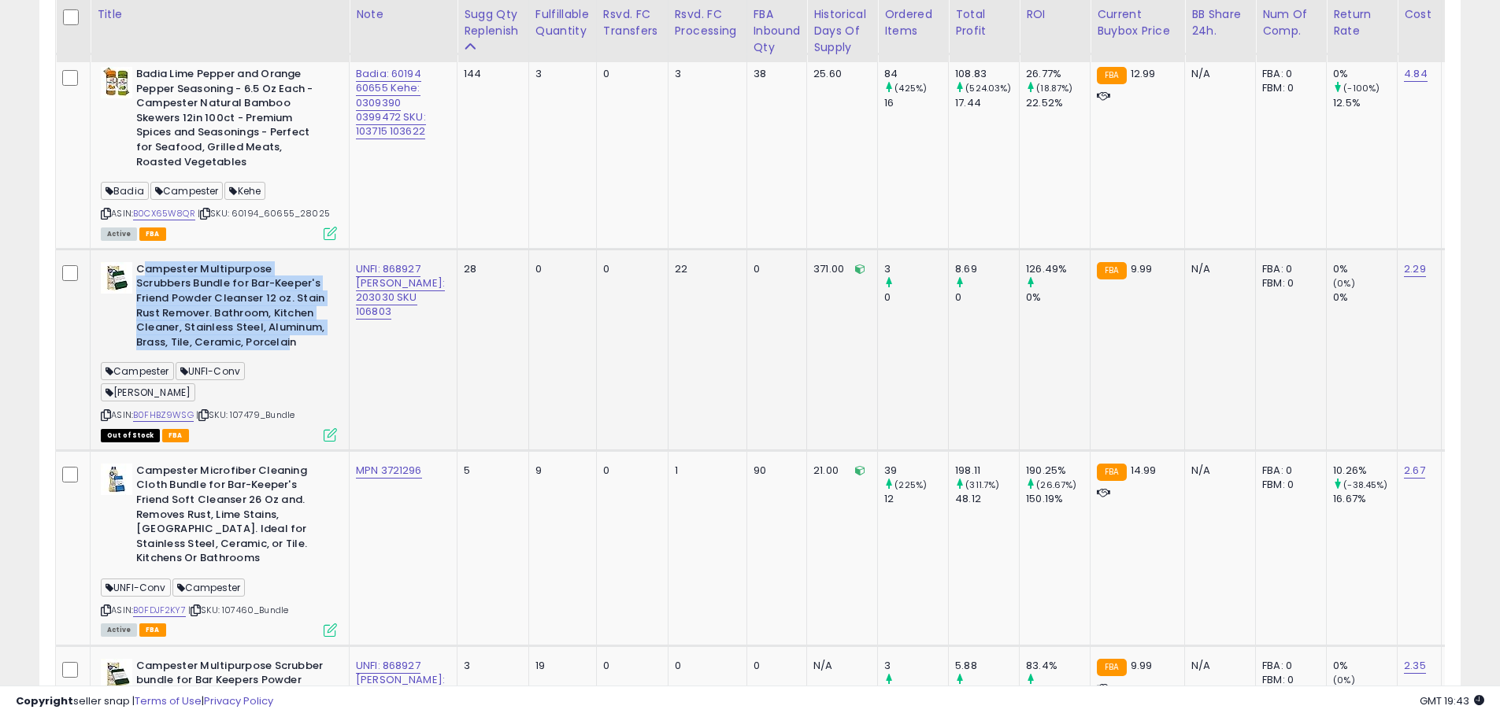
drag, startPoint x: 142, startPoint y: 269, endPoint x: 287, endPoint y: 336, distance: 160.3
click at [287, 336] on b "Campester Multipurpose Scrubbers Bundle for Bar-Keeper's Friend Powder Cleanser…" at bounding box center [231, 307] width 191 height 91
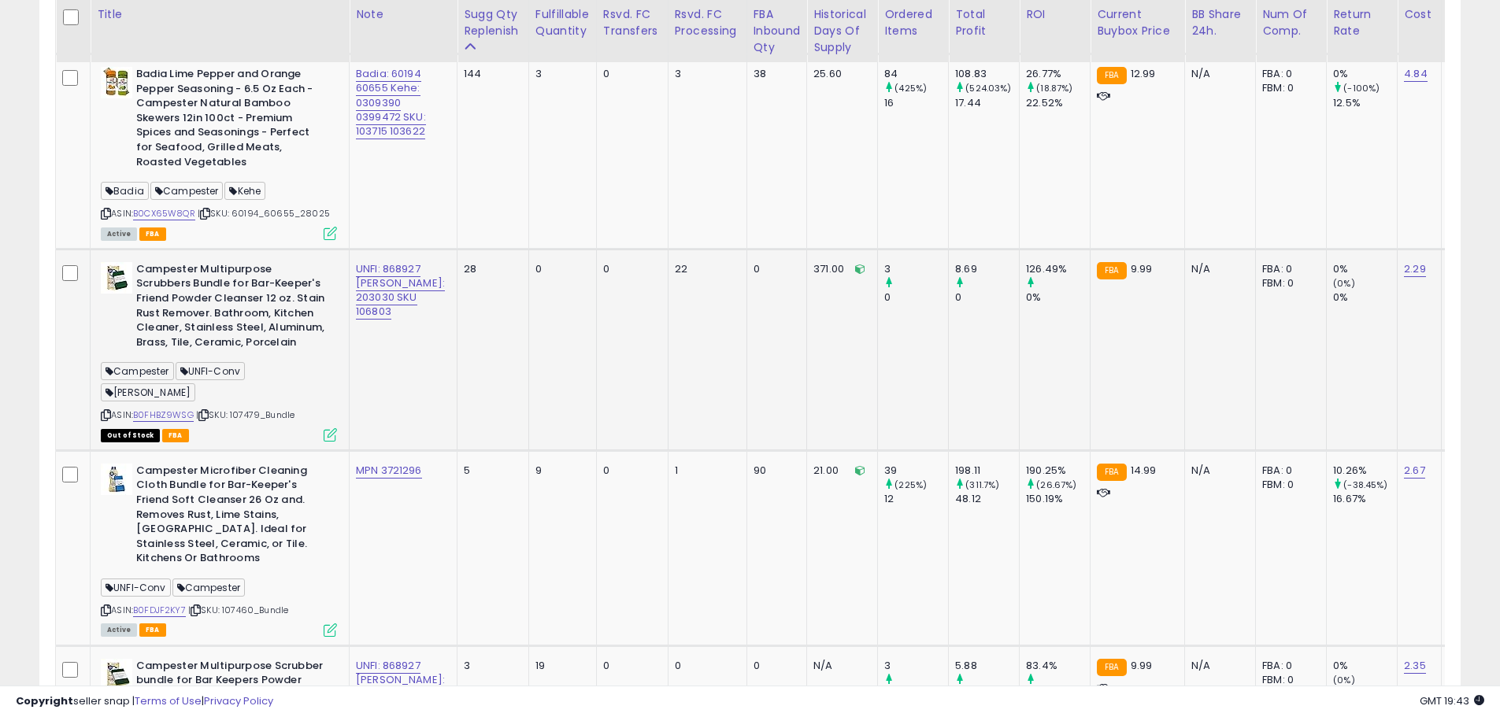
click at [306, 347] on b "Campester Multipurpose Scrubbers Bundle for Bar-Keeper's Friend Powder Cleanser…" at bounding box center [231, 307] width 191 height 91
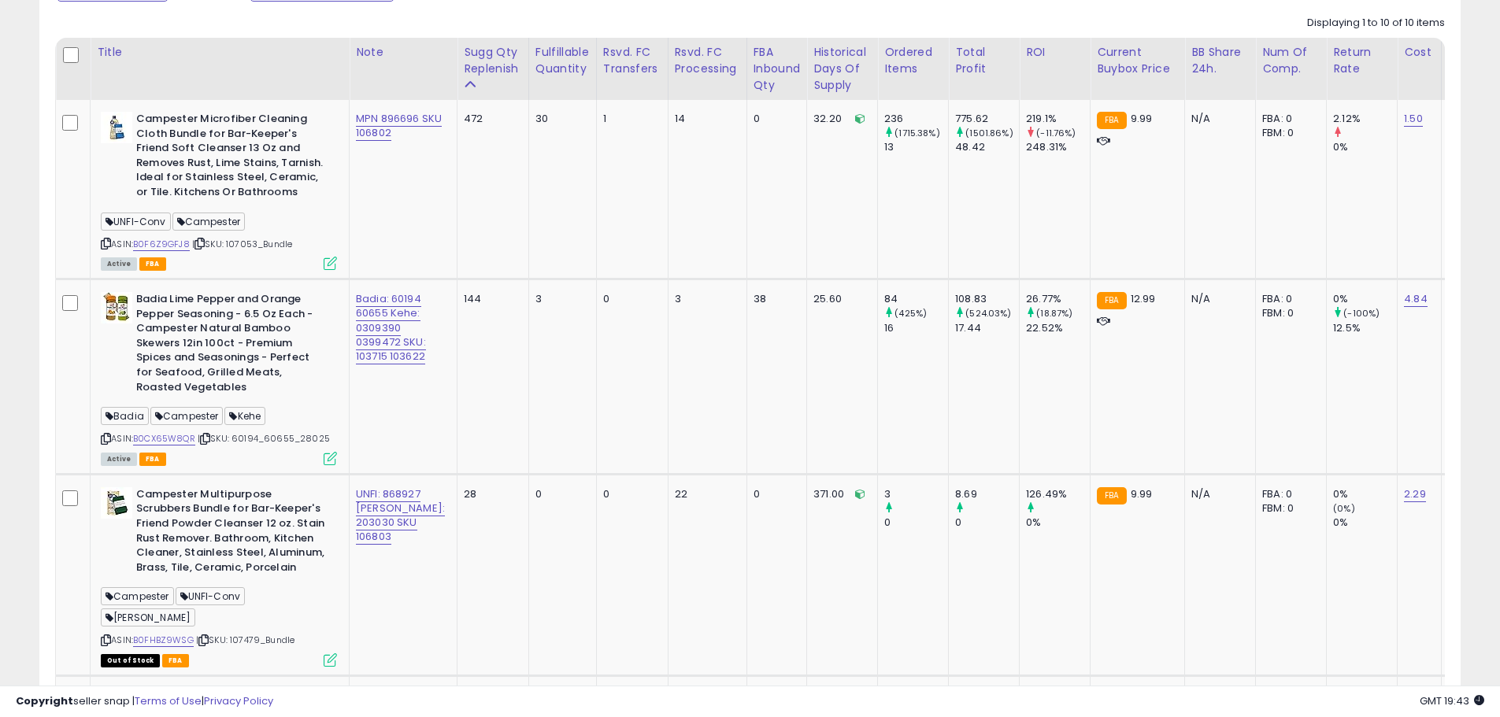
scroll to position [816, 0]
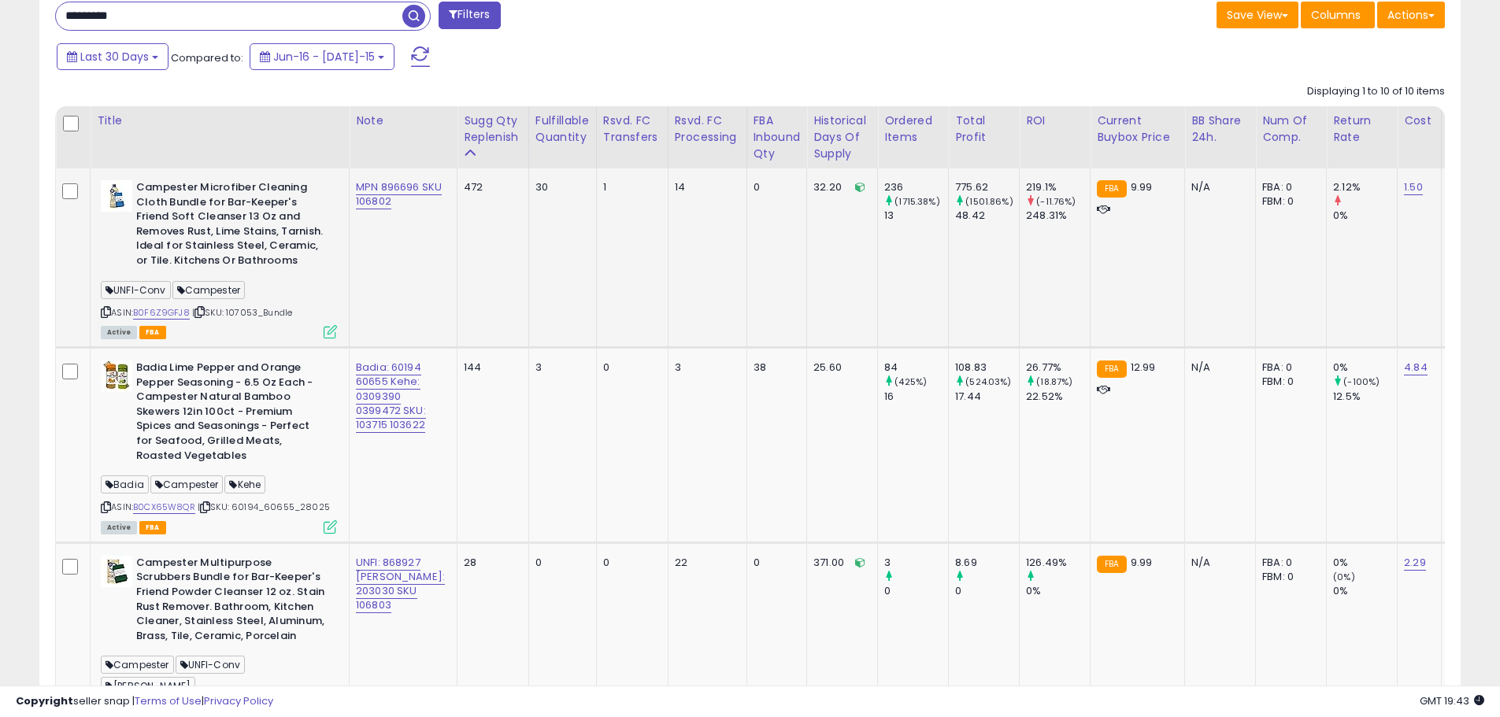
click at [170, 200] on b "Campester Microfiber Cleaning Cloth Bundle for Bar-Keeper's Friend Soft Cleanse…" at bounding box center [231, 225] width 191 height 91
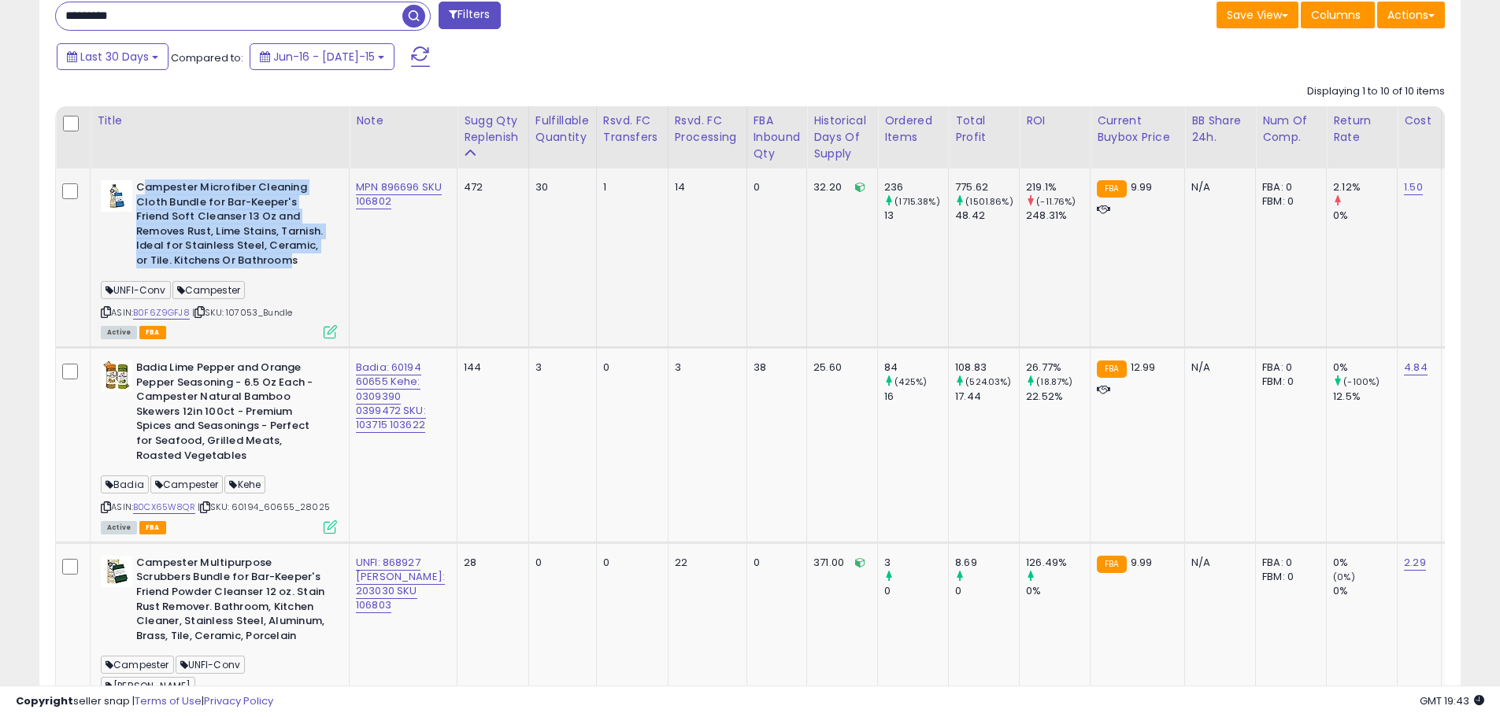
drag, startPoint x: 143, startPoint y: 187, endPoint x: 277, endPoint y: 258, distance: 151.9
click at [277, 258] on b "Campester Microfiber Cleaning Cloth Bundle for Bar-Keeper's Friend Soft Cleanse…" at bounding box center [231, 225] width 191 height 91
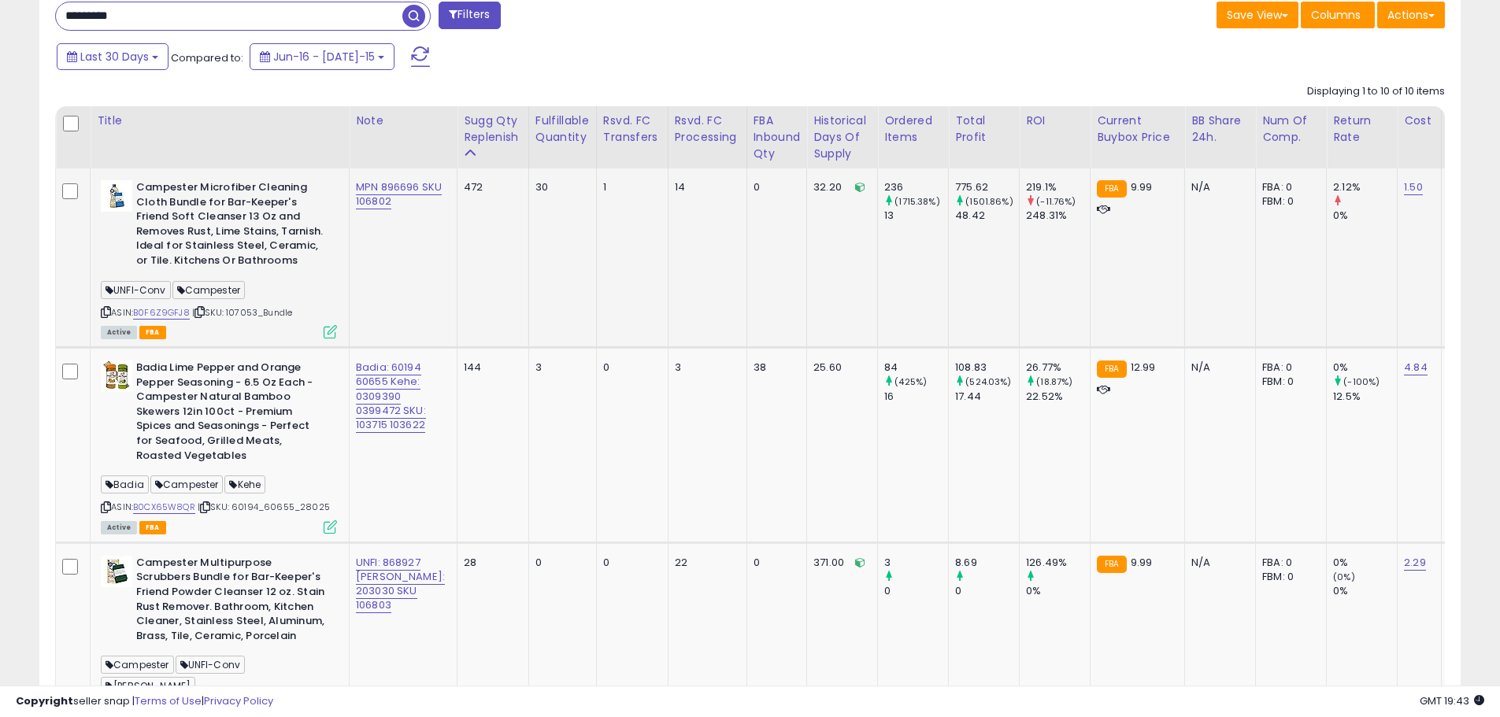
click at [287, 272] on b "Campester Microfiber Cleaning Cloth Bundle for Bar-Keeper's Friend Soft Cleanse…" at bounding box center [231, 225] width 191 height 91
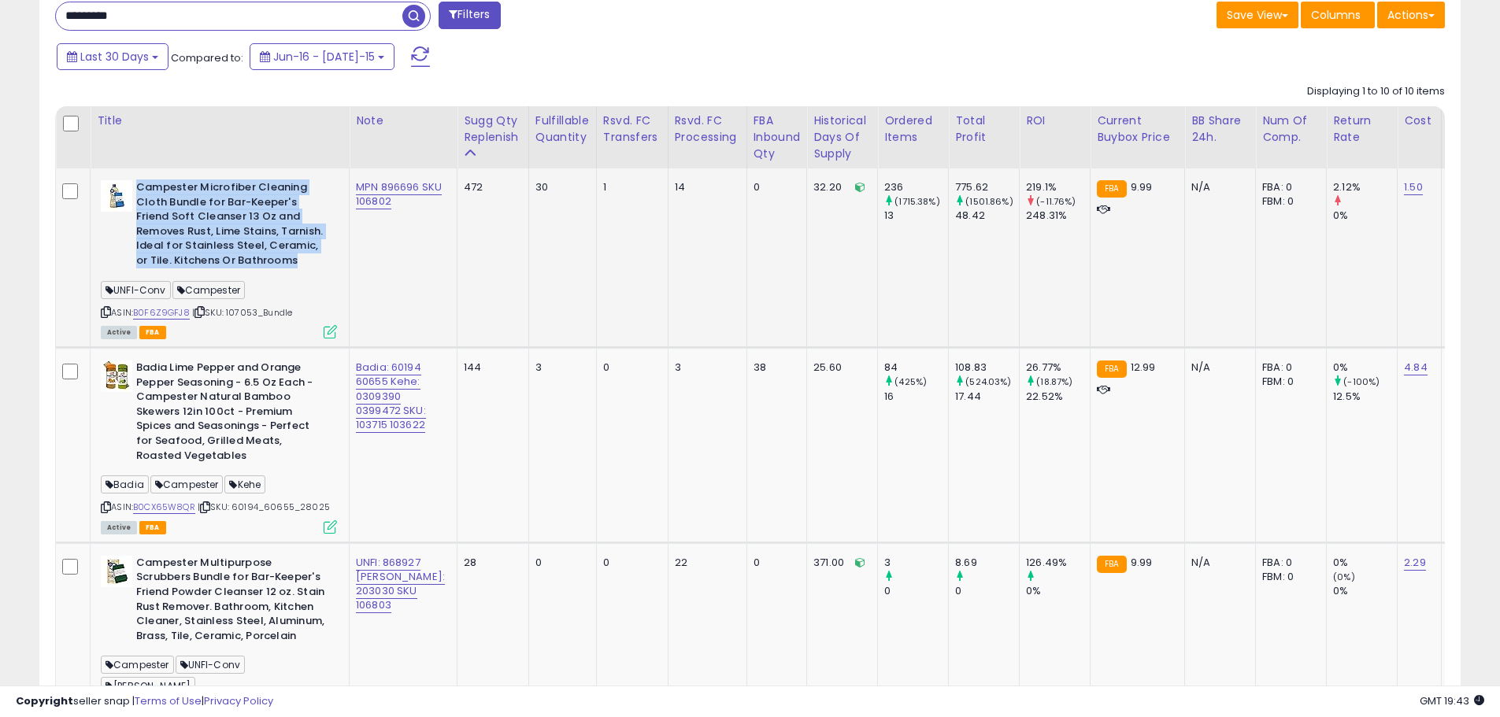
drag, startPoint x: 287, startPoint y: 265, endPoint x: 136, endPoint y: 190, distance: 168.4
click at [136, 189] on b "Campester Microfiber Cleaning Cloth Bundle for Bar-Keeper's Friend Soft Cleanse…" at bounding box center [231, 225] width 191 height 91
click at [204, 223] on b "Campester Microfiber Cleaning Cloth Bundle for Bar-Keeper's Friend Soft Cleanse…" at bounding box center [231, 225] width 191 height 91
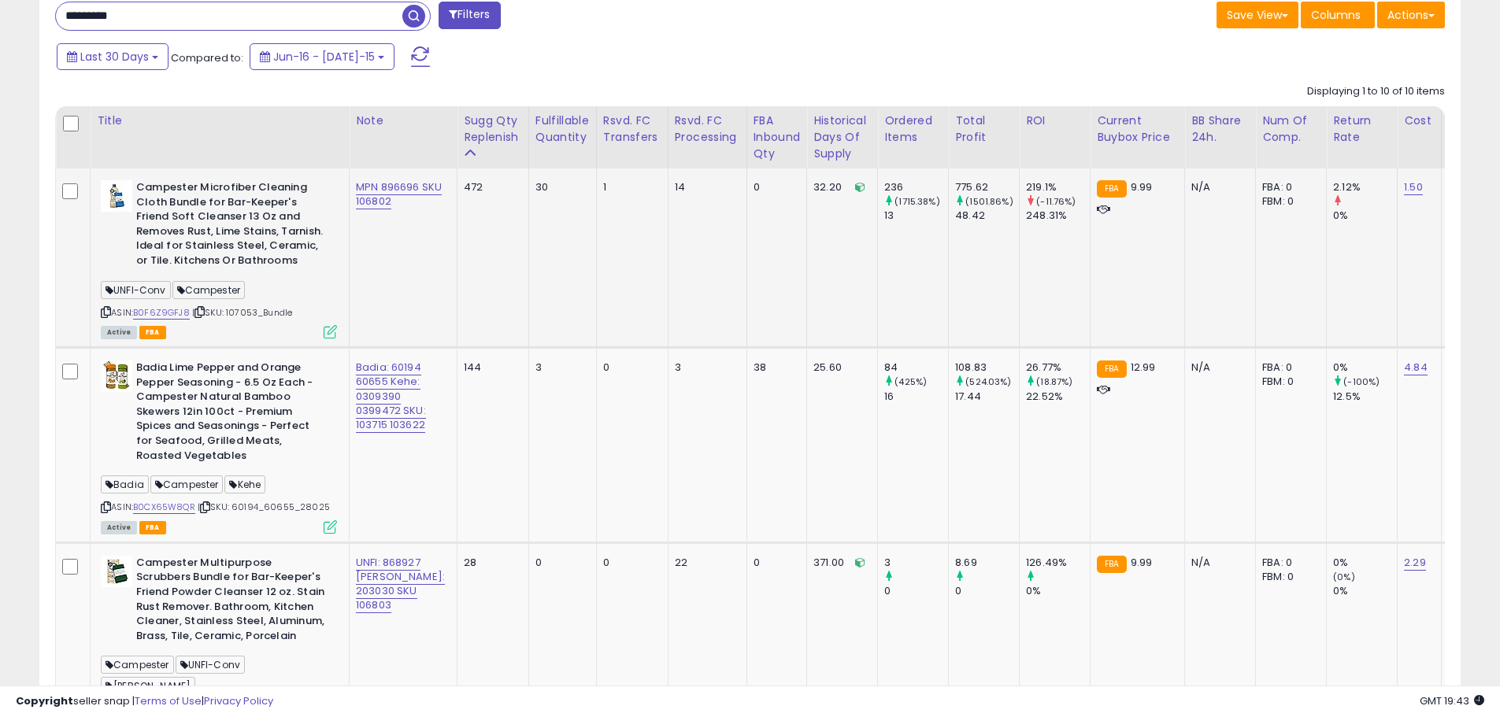
click at [231, 235] on b "Campester Microfiber Cleaning Cloth Bundle for Bar-Keeper's Friend Soft Cleanse…" at bounding box center [231, 225] width 191 height 91
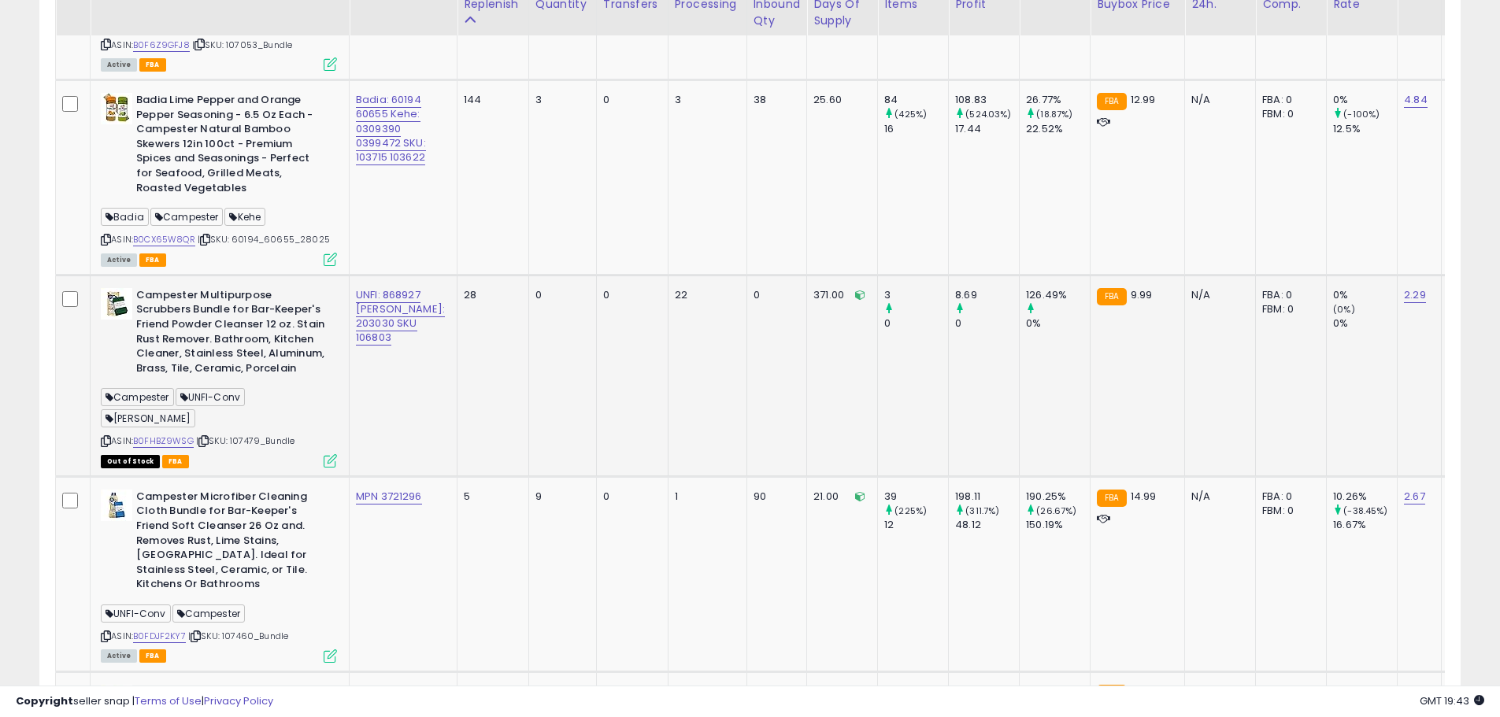
scroll to position [1131, 0]
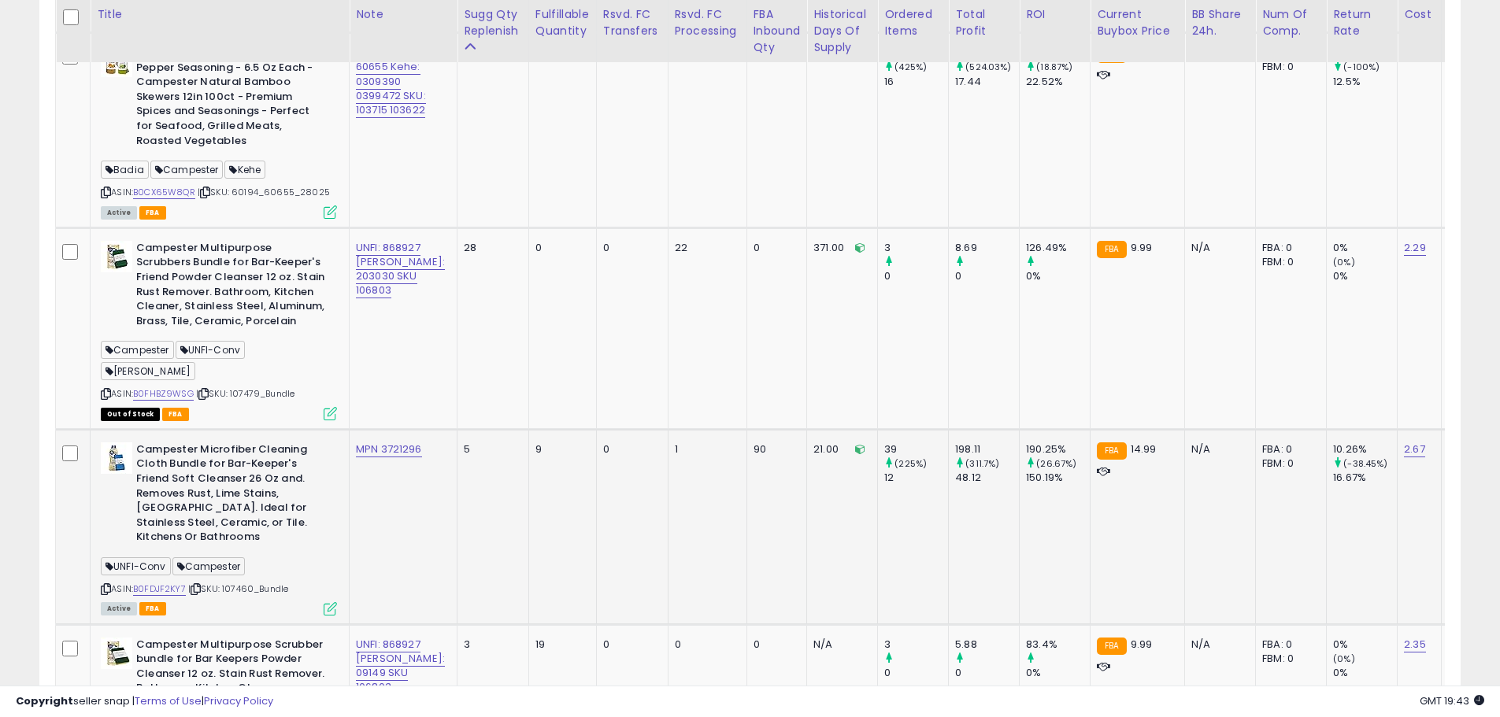
click at [280, 454] on b "Campester Microfiber Cleaning Cloth Bundle for Bar-Keeper's Friend Soft Cleanse…" at bounding box center [231, 496] width 191 height 106
click at [221, 454] on b "Campester Microfiber Cleaning Cloth Bundle for Bar-Keeper's Friend Soft Cleanse…" at bounding box center [231, 496] width 191 height 106
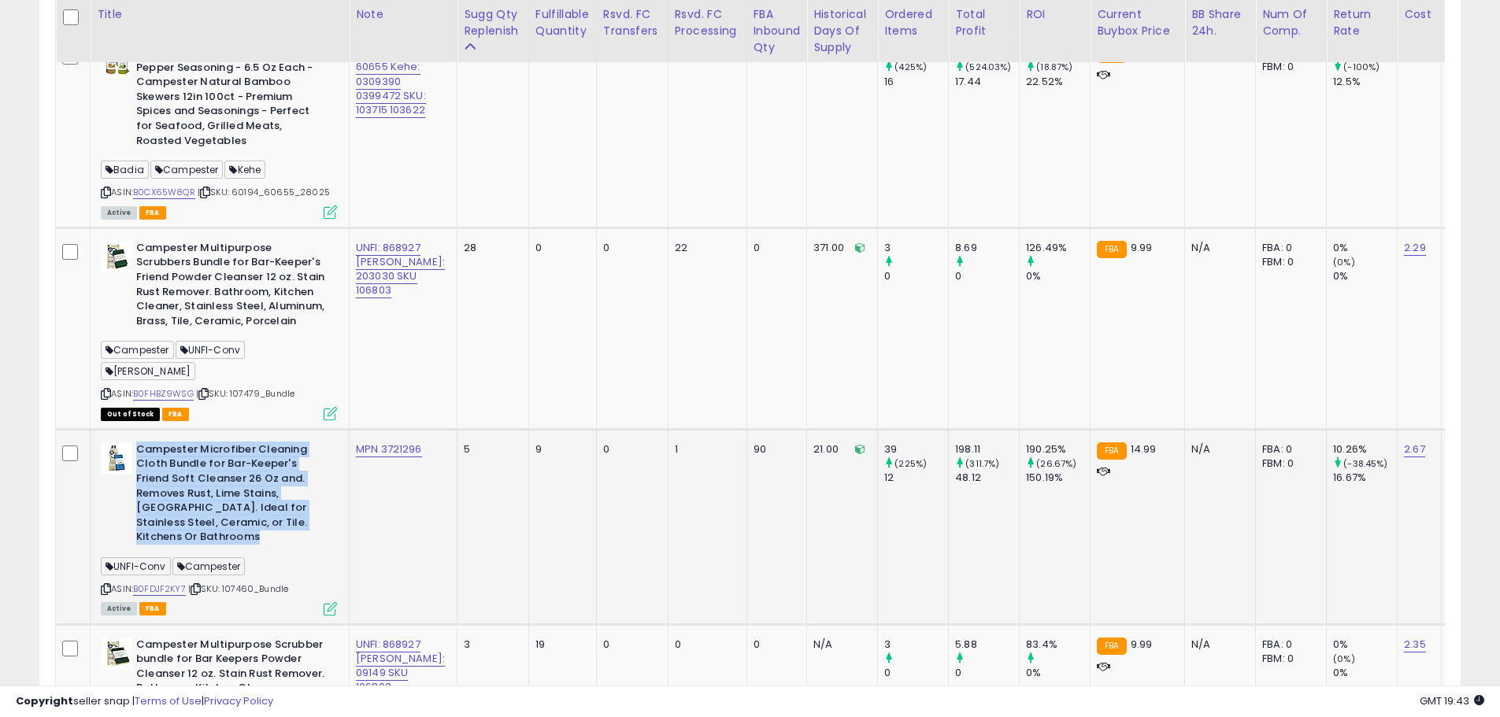
drag, startPoint x: 139, startPoint y: 421, endPoint x: 298, endPoint y: 525, distance: 190.7
click at [298, 525] on div "Campester Microfiber Cleaning Cloth Bundle for Bar-Keeper's Friend Soft Cleanse…" at bounding box center [217, 529] width 240 height 172
click at [317, 558] on div "UNFI-Conv Campester" at bounding box center [219, 568] width 236 height 21
click at [291, 558] on div "UNFI-Conv Campester" at bounding box center [219, 568] width 236 height 21
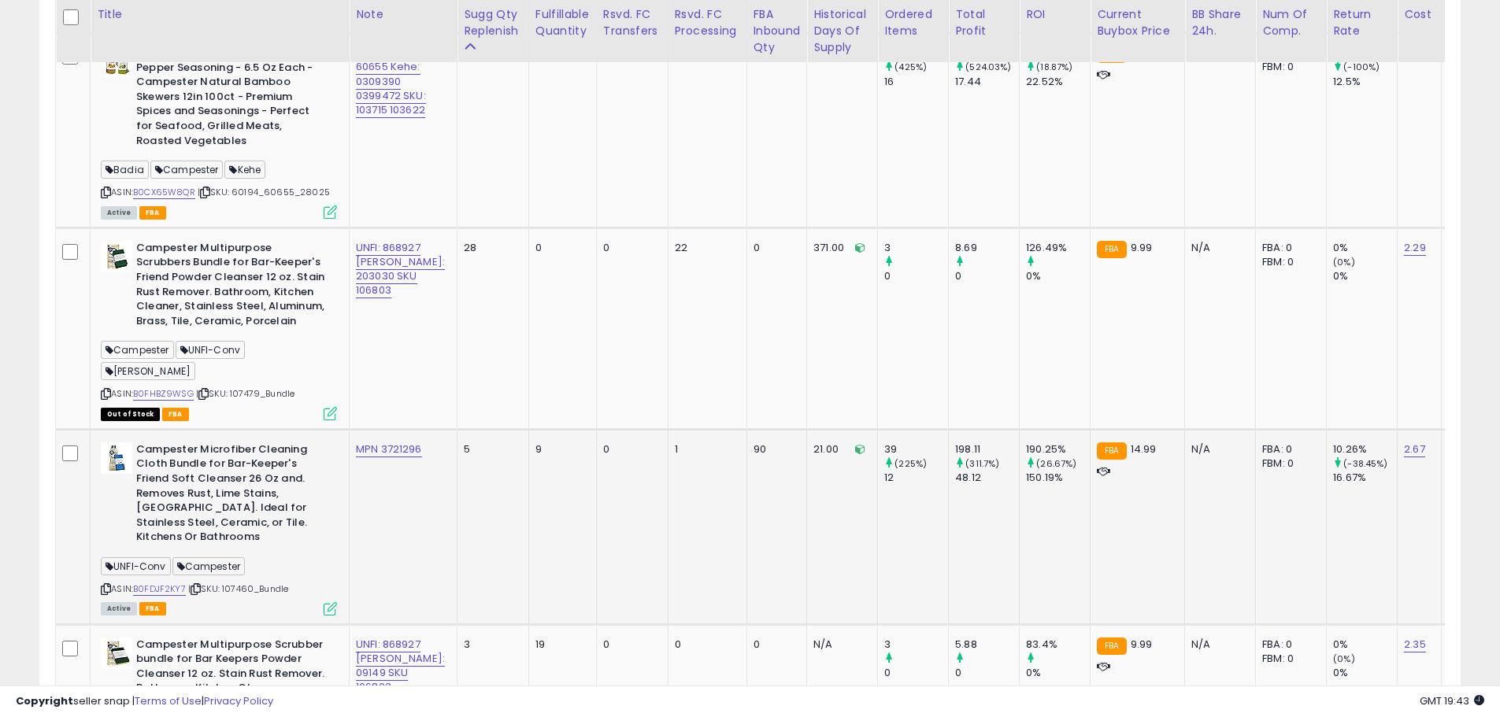
click at [281, 511] on b "Campester Microfiber Cleaning Cloth Bundle for Bar-Keeper's Friend Soft Cleanse…" at bounding box center [231, 496] width 191 height 106
click at [286, 583] on span "| SKU: 107460_Bundle" at bounding box center [238, 589] width 100 height 13
drag, startPoint x: 293, startPoint y: 550, endPoint x: 228, endPoint y: 557, distance: 65.8
click at [228, 557] on div "ASIN: B0FDJF2KY7 | SKU: 107460_Bundle Active FBA" at bounding box center [219, 529] width 236 height 172
click at [275, 567] on div "ASIN: B0FDJF2KY7 | SKU: 107460_Bundle Active FBA" at bounding box center [219, 529] width 236 height 172
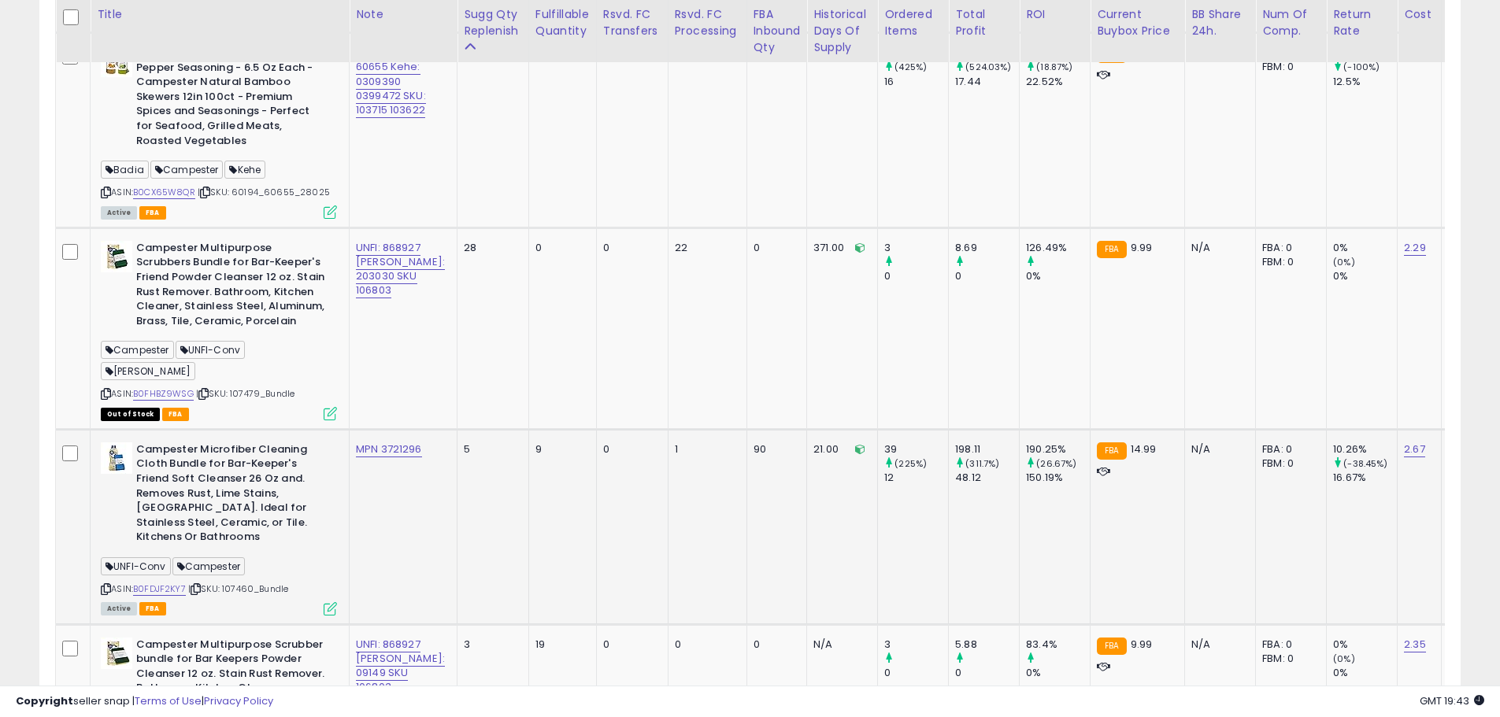
drag, startPoint x: 295, startPoint y: 555, endPoint x: 226, endPoint y: 554, distance: 68.5
click at [226, 554] on div "ASIN: B0FDJF2KY7 | SKU: 107460_Bundle Active FBA" at bounding box center [219, 529] width 236 height 172
click at [280, 546] on div "ASIN: B0FDJF2KY7 | SKU: 107460_Bundle Active FBA" at bounding box center [219, 529] width 236 height 172
click at [288, 583] on span "| SKU: 107460_Bundle" at bounding box center [238, 589] width 100 height 13
drag, startPoint x: 293, startPoint y: 551, endPoint x: 226, endPoint y: 557, distance: 67.2
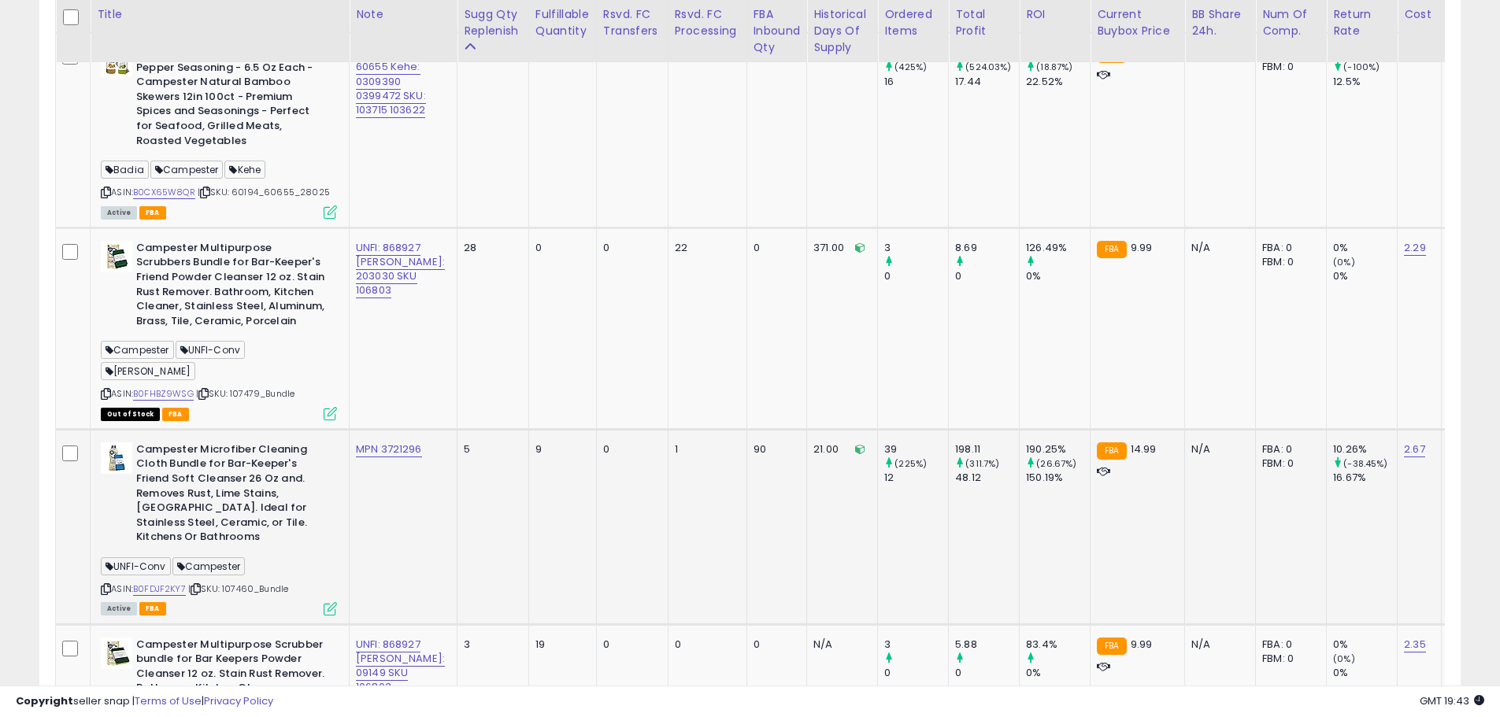
click at [226, 557] on div "ASIN: B0FDJF2KY7 | SKU: 107460_Bundle Active FBA" at bounding box center [219, 529] width 236 height 172
drag, startPoint x: 244, startPoint y: 550, endPoint x: 256, endPoint y: 606, distance: 57.2
click at [258, 638] on b "Campester Multipurpose Scrubber bundle for Bar Keepers Powder Cleanser 12 oz. S…" at bounding box center [231, 683] width 191 height 91
click at [224, 602] on div "Active FBA" at bounding box center [219, 607] width 236 height 11
drag, startPoint x: 226, startPoint y: 550, endPoint x: 294, endPoint y: 551, distance: 67.7
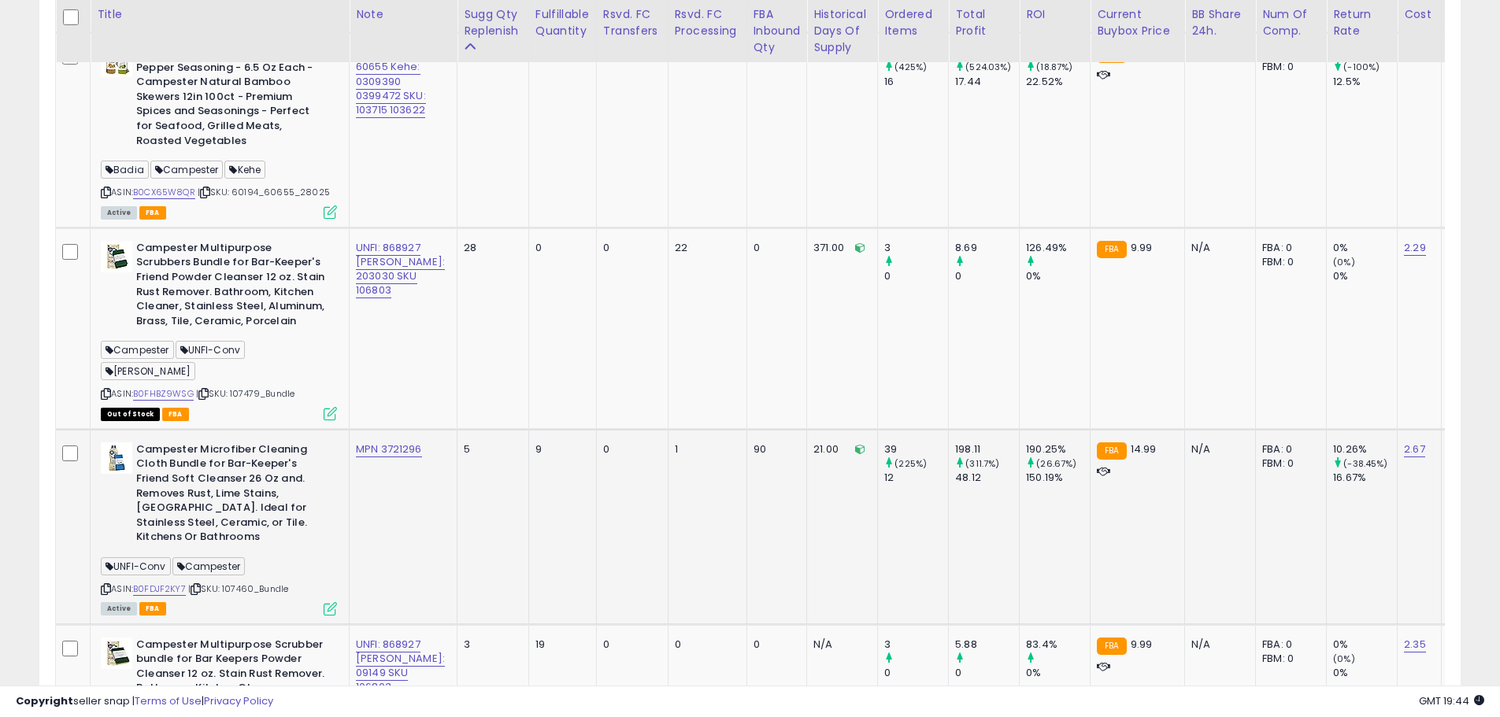
click at [294, 551] on div "ASIN: B0FDJF2KY7 | SKU: 107460_Bundle Active FBA" at bounding box center [219, 529] width 236 height 172
click at [262, 583] on span "| SKU: 107460_Bundle" at bounding box center [238, 589] width 100 height 13
click at [276, 583] on span "| SKU: 107460_Bundle" at bounding box center [238, 589] width 100 height 13
drag, startPoint x: 291, startPoint y: 551, endPoint x: 228, endPoint y: 558, distance: 62.7
click at [228, 583] on span "| SKU: 107460_Bundle" at bounding box center [238, 589] width 100 height 13
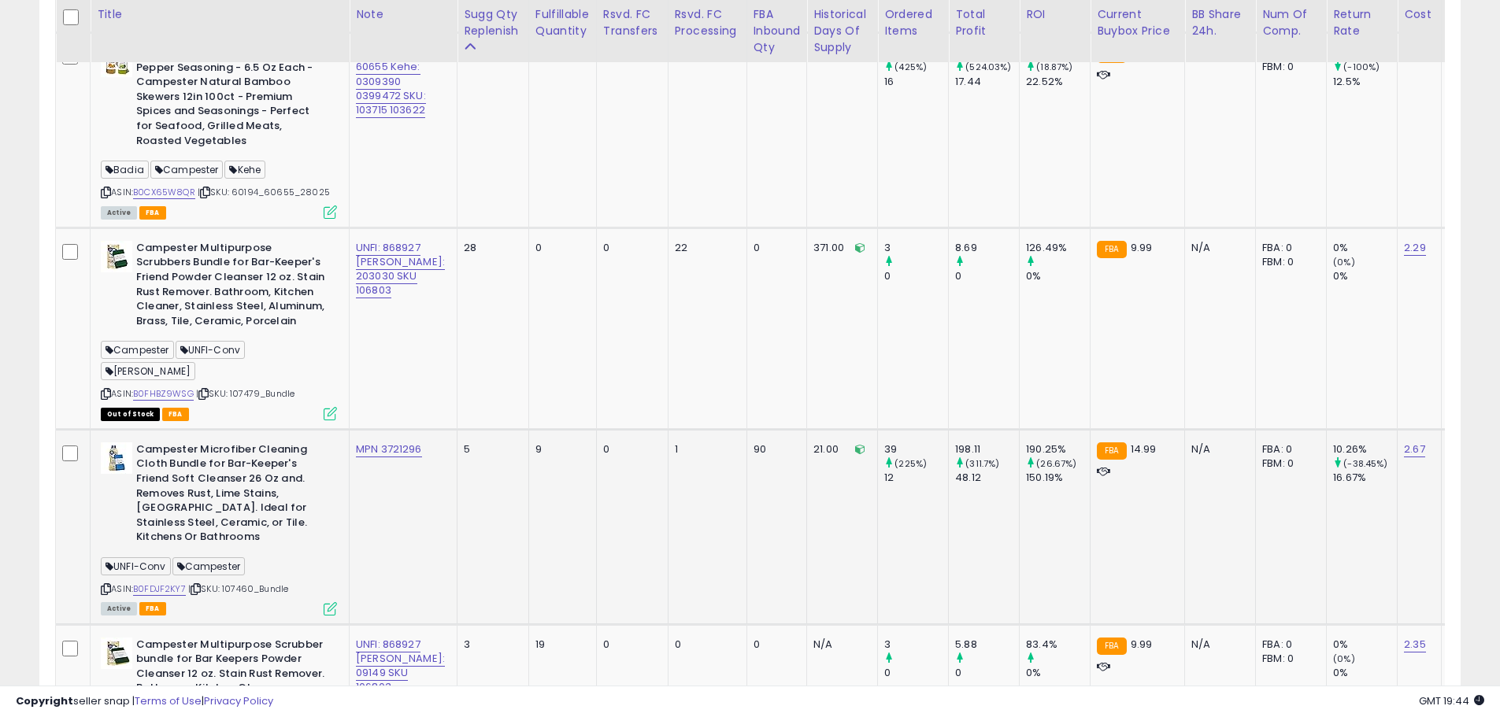
click at [276, 583] on span "| SKU: 107460_Bundle" at bounding box center [238, 589] width 100 height 13
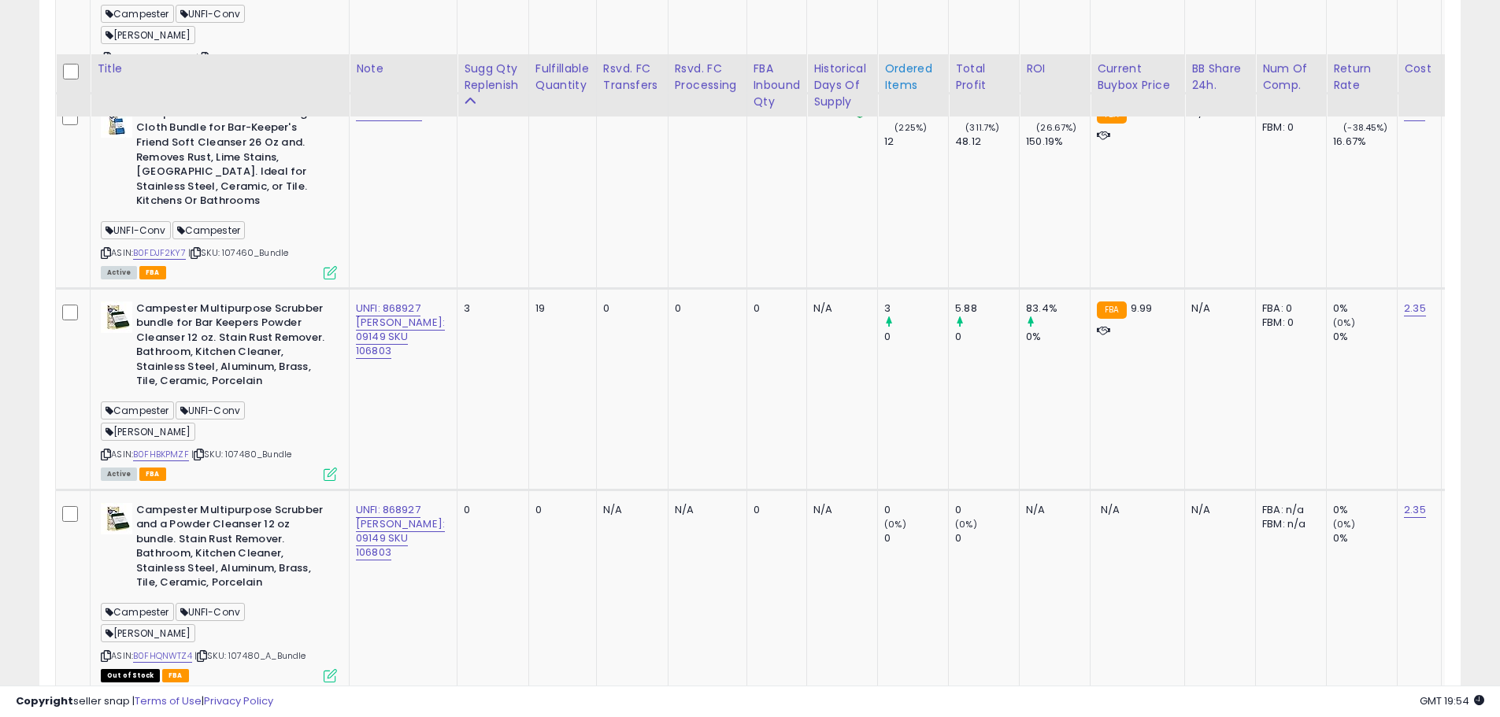
scroll to position [1446, 0]
